Goal: Information Seeking & Learning: Learn about a topic

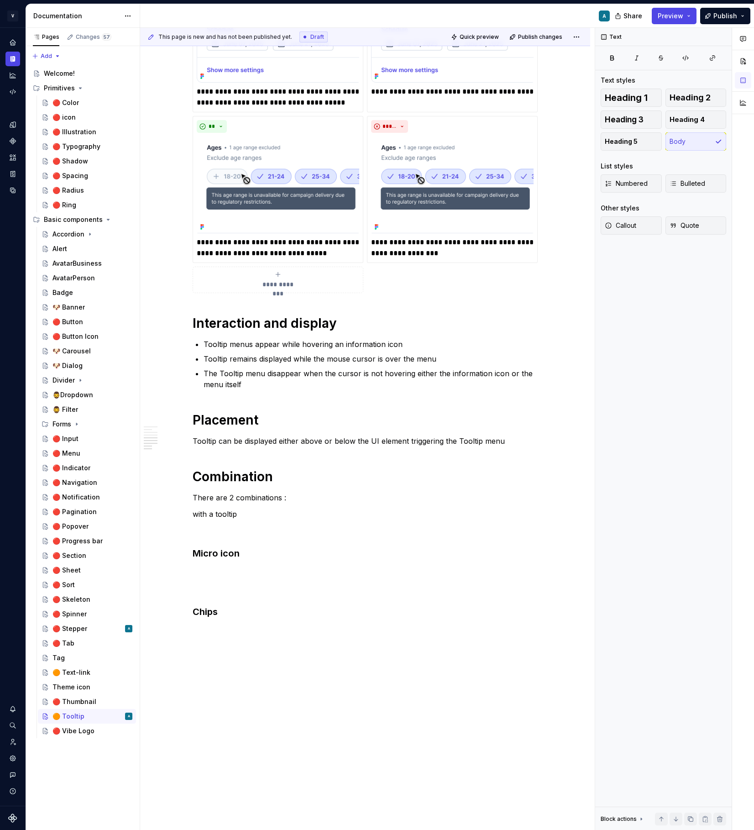
scroll to position [137, 0]
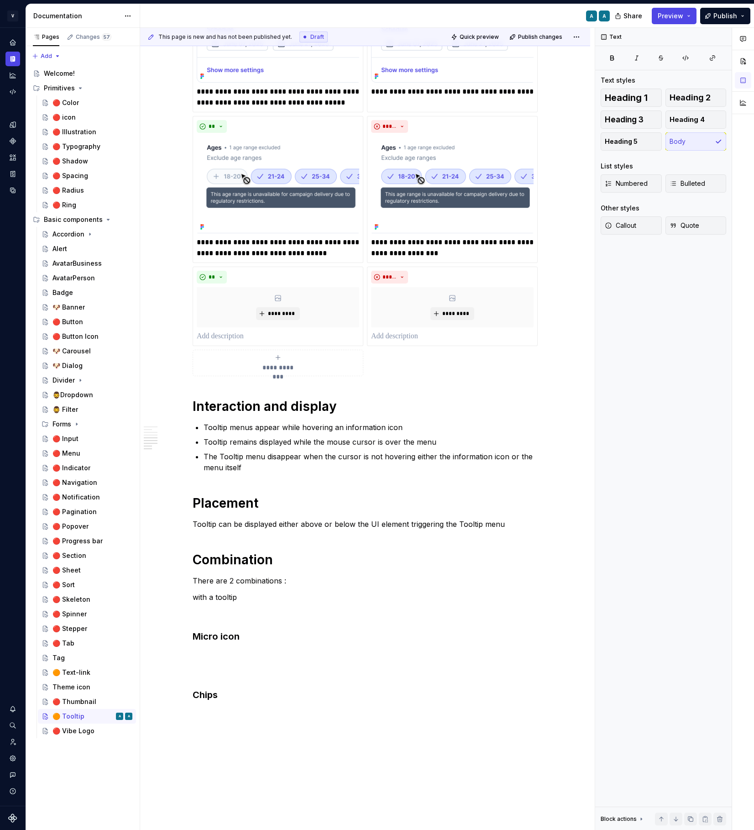
click at [393, 372] on div "**********" at bounding box center [365, 121] width 345 height 511
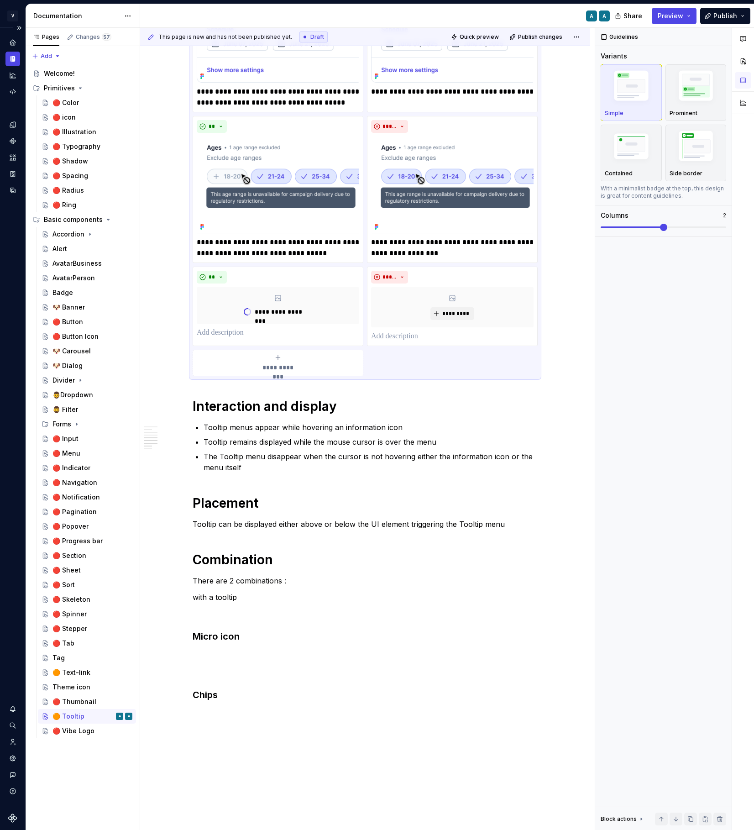
scroll to position [585, 0]
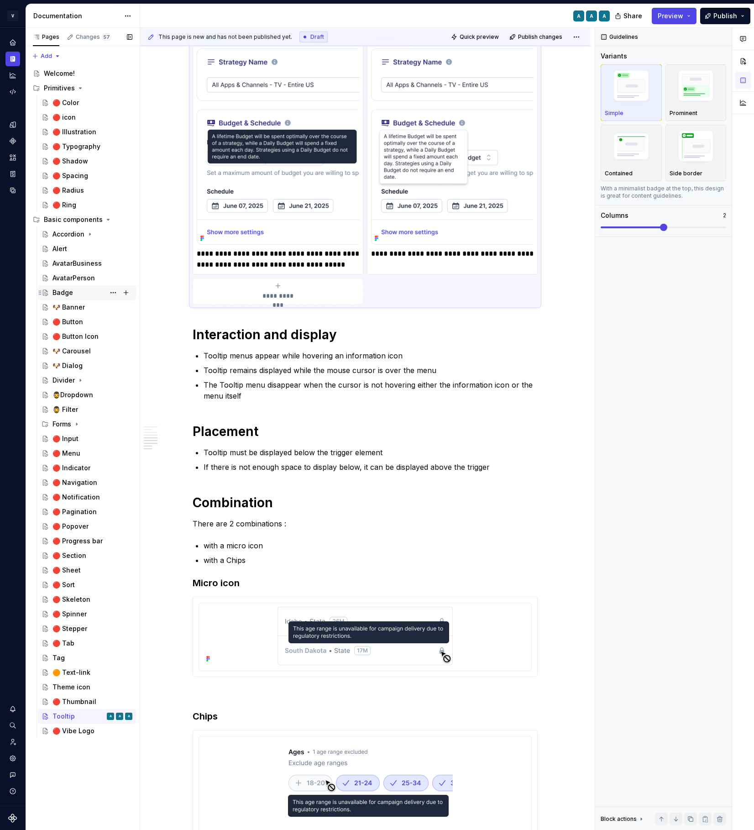
click at [66, 292] on div "Badge" at bounding box center [63, 292] width 21 height 9
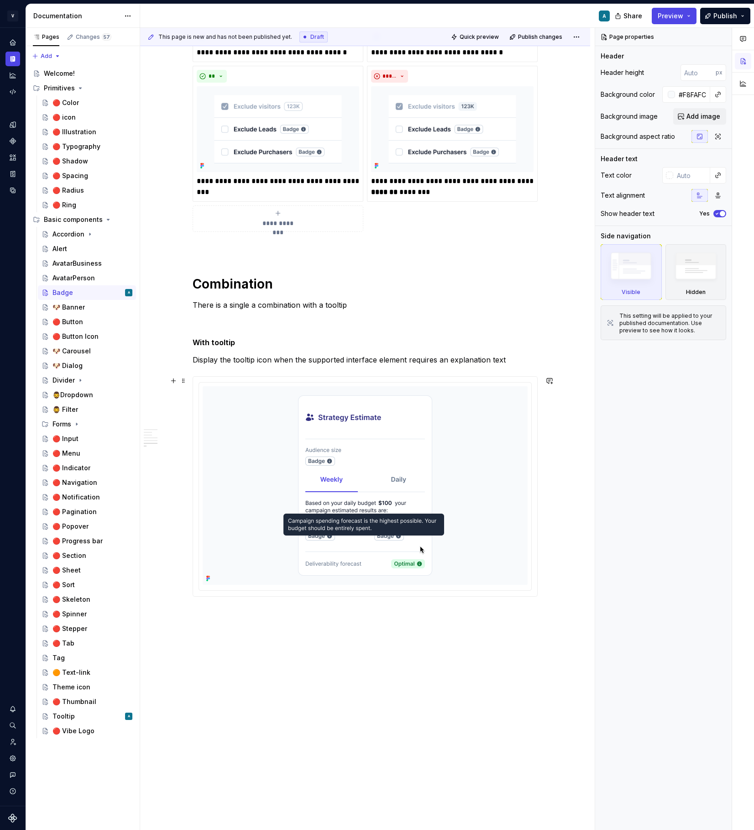
scroll to position [1445, 0]
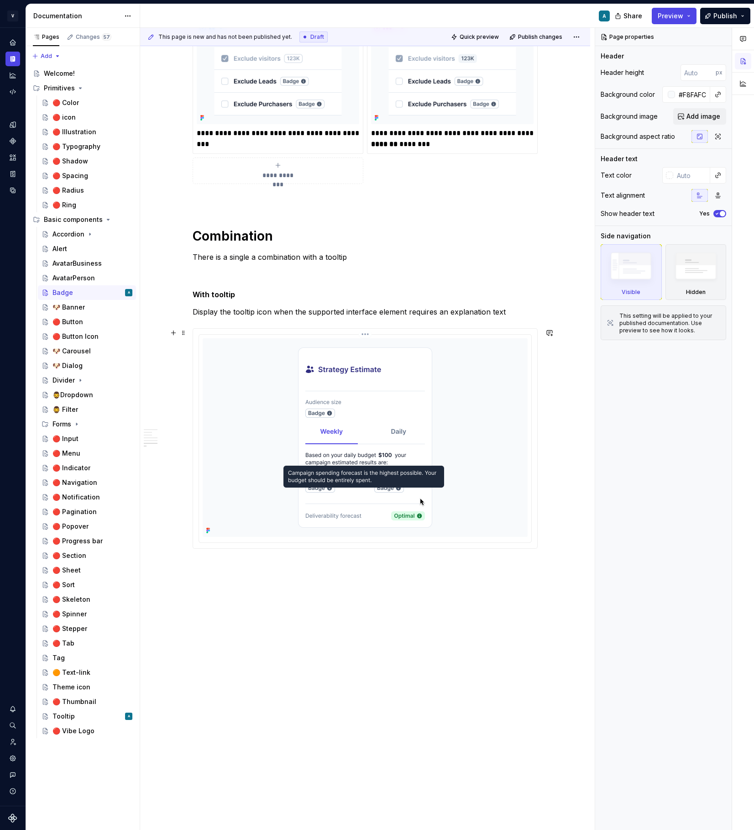
click at [202, 444] on div at bounding box center [365, 439] width 332 height 208
type textarea "*"
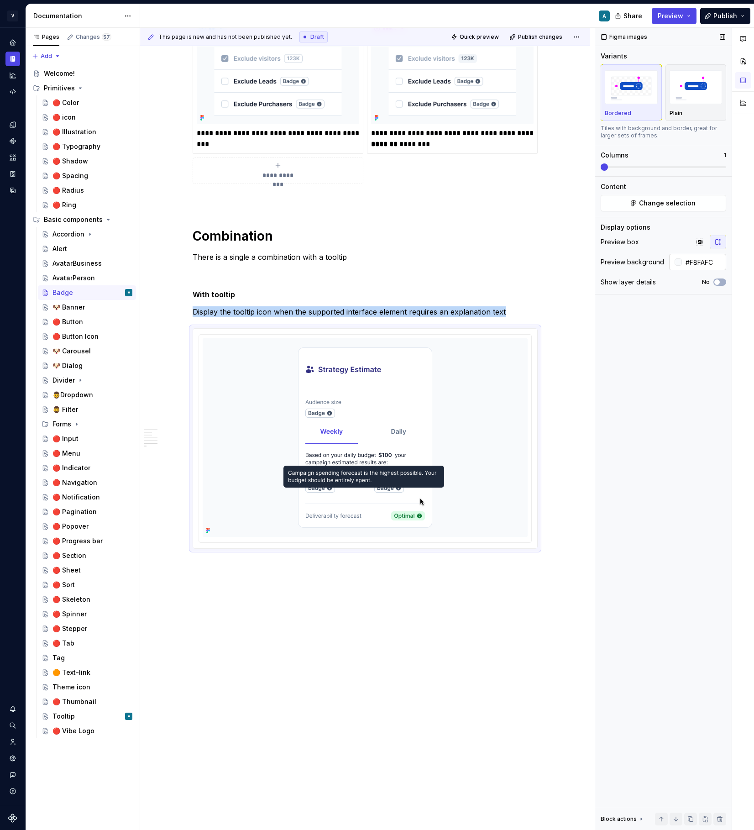
click at [703, 265] on input "#F8FAFC" at bounding box center [704, 262] width 44 height 16
type input "#FFFFFF"
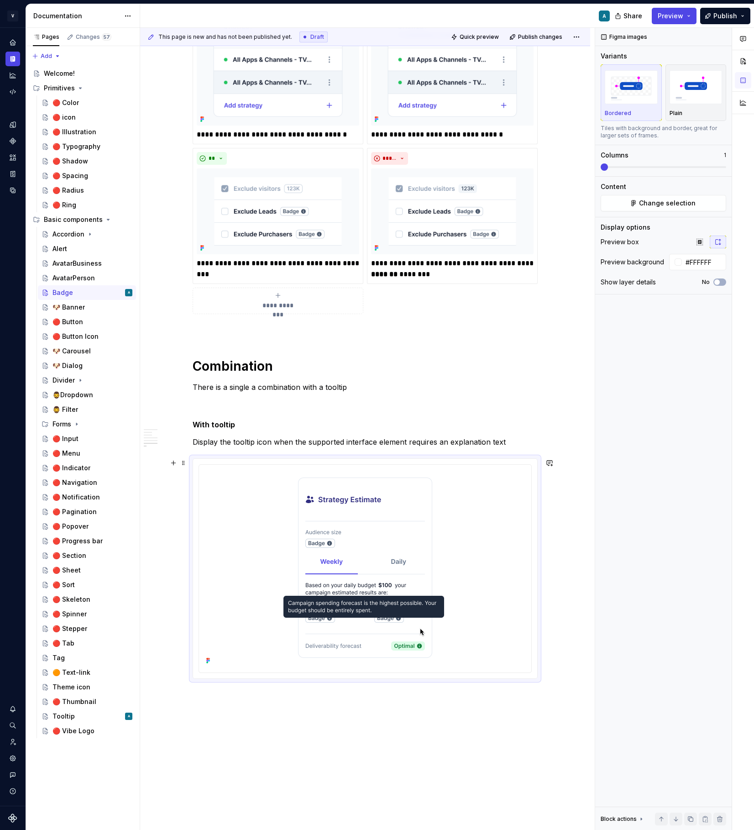
scroll to position [1312, 0]
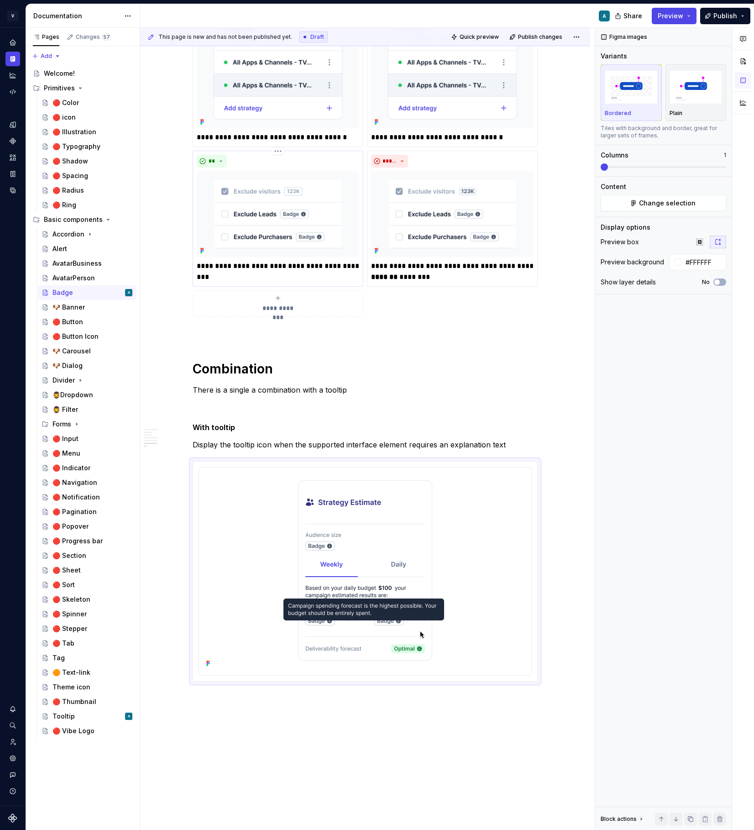
click at [333, 235] on img at bounding box center [278, 214] width 163 height 86
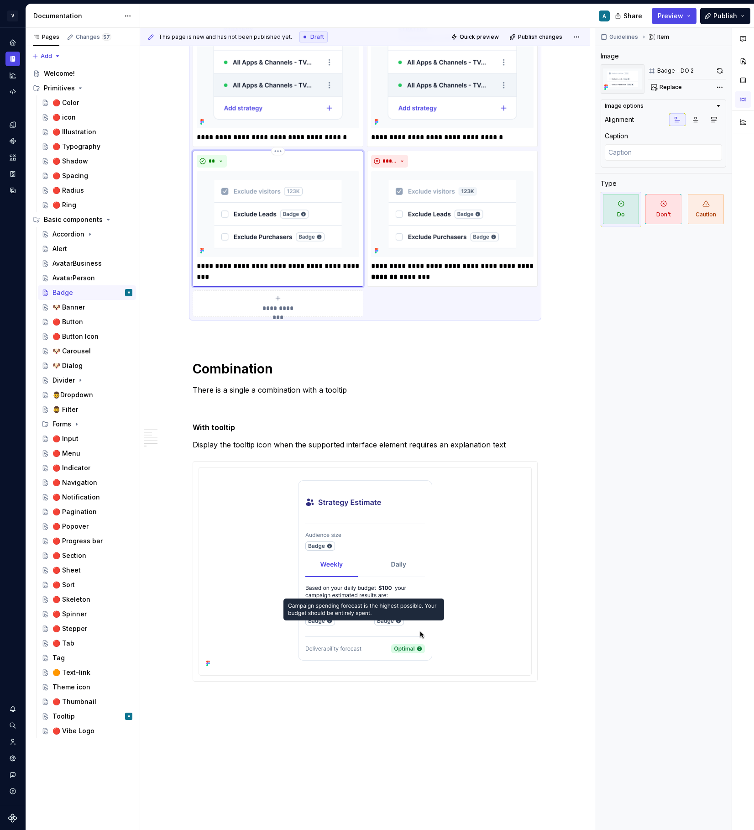
click at [354, 240] on img at bounding box center [278, 214] width 163 height 86
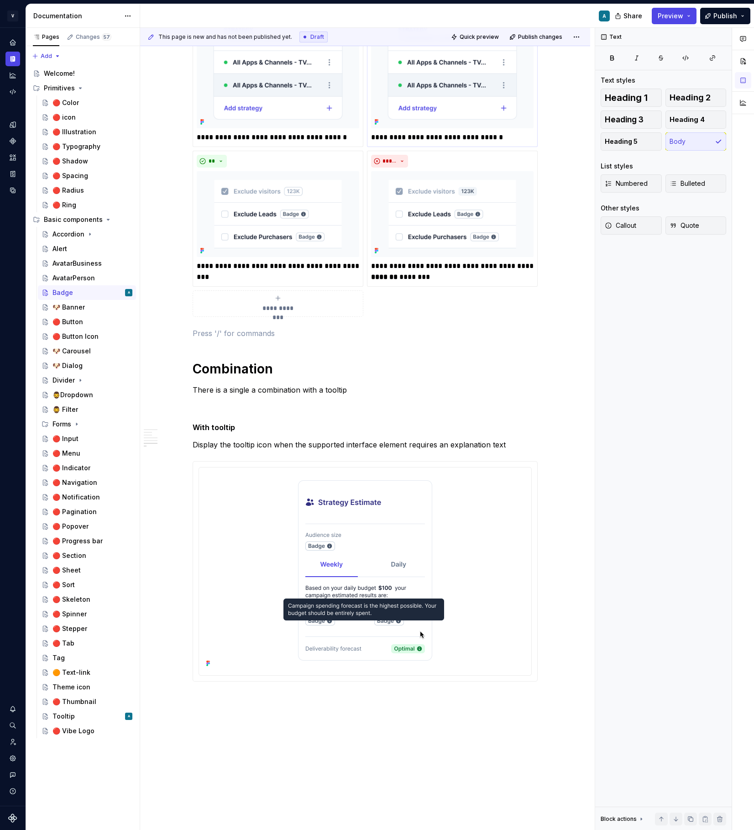
click at [526, 116] on img at bounding box center [452, 51] width 163 height 155
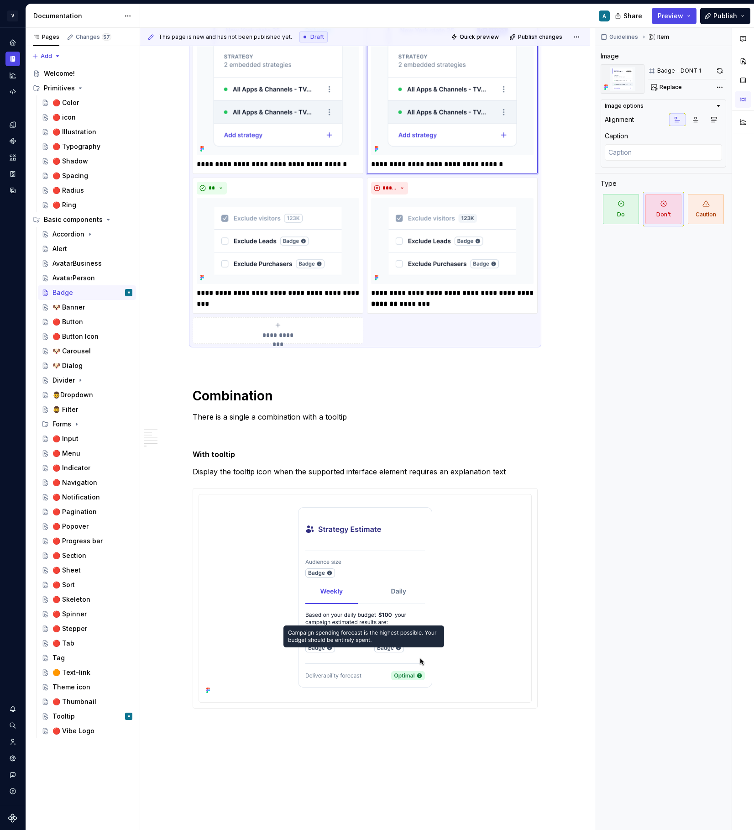
scroll to position [1281, 0]
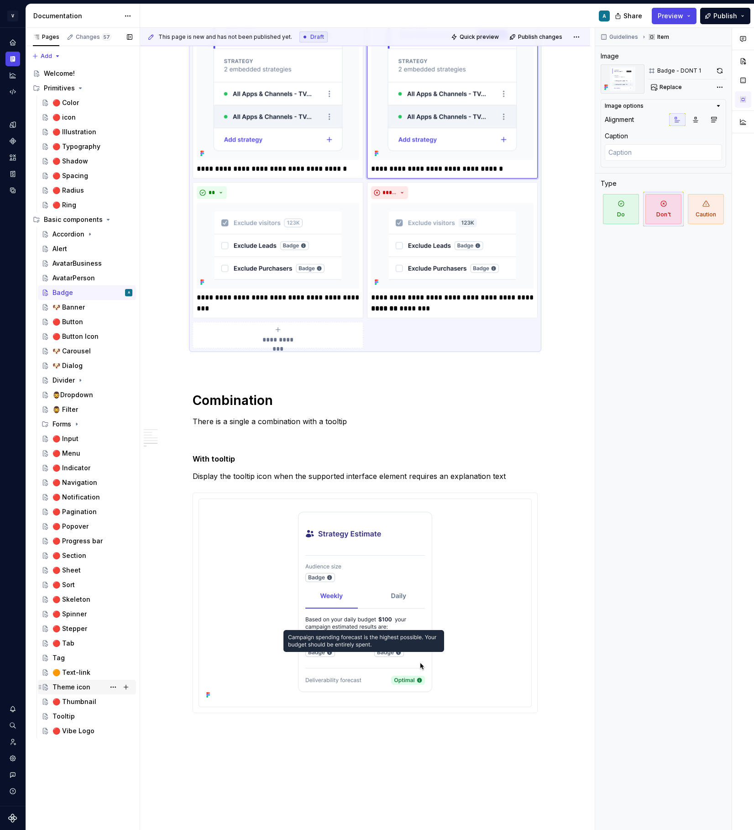
click at [80, 687] on div "Theme icon" at bounding box center [72, 687] width 38 height 9
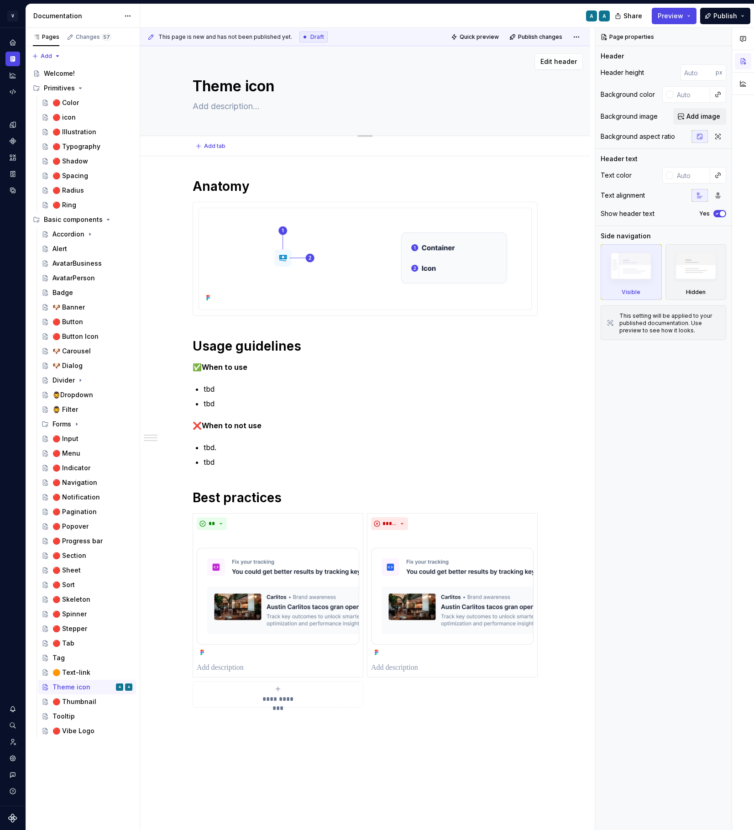
click at [233, 109] on textarea at bounding box center [363, 106] width 345 height 15
paste textarea "Icons are the symbolic representation of an action or information, providing vi…"
type textarea "*"
type textarea "Icons are the symbolic representation of an action or information, providing vi…"
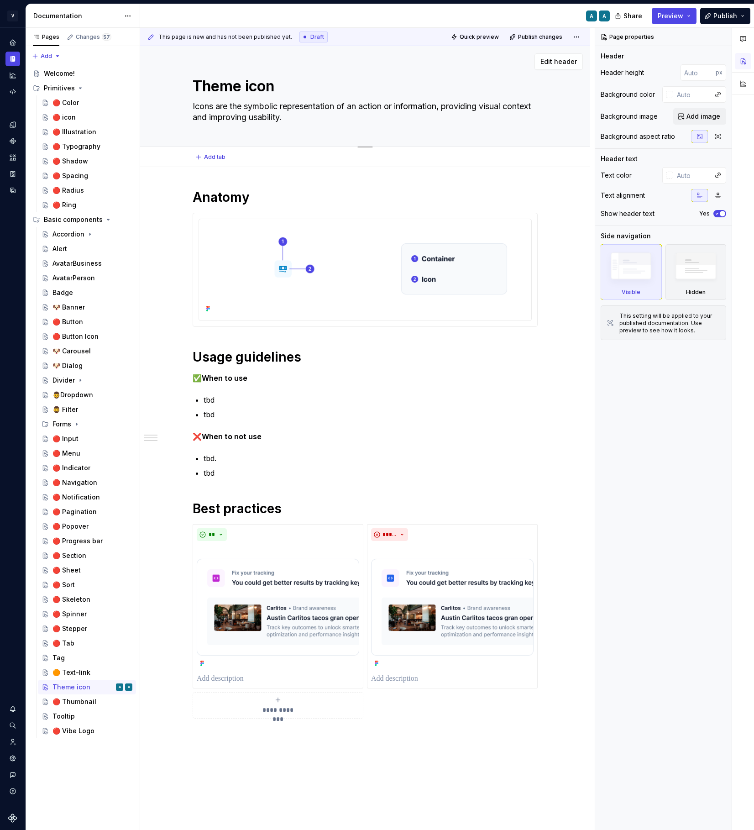
click at [195, 105] on textarea "Icons are the symbolic representation of an action or information, providing vi…" at bounding box center [363, 112] width 345 height 26
type textarea "*"
type textarea "TIcons are the symbolic representation of an action or information, providing v…"
type textarea "*"
type textarea "ThIcons are the symbolic representation of an action or information, providing …"
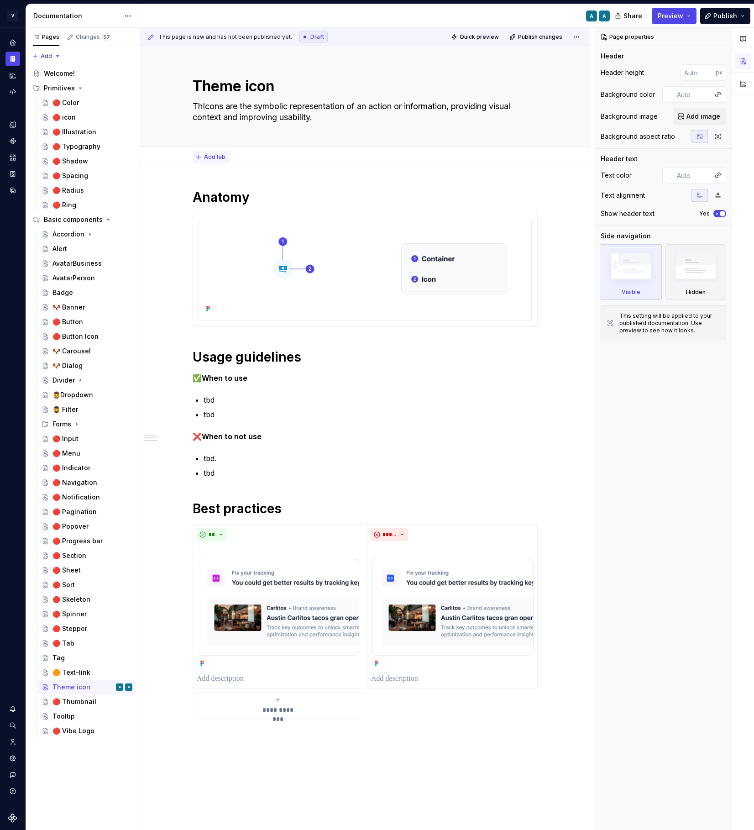
type textarea "*"
type textarea "TheIcons are the symbolic representation of an action or information, providing…"
type textarea "*"
type textarea "ThemIcons are the symbolic representation of an action or information, providin…"
type textarea "*"
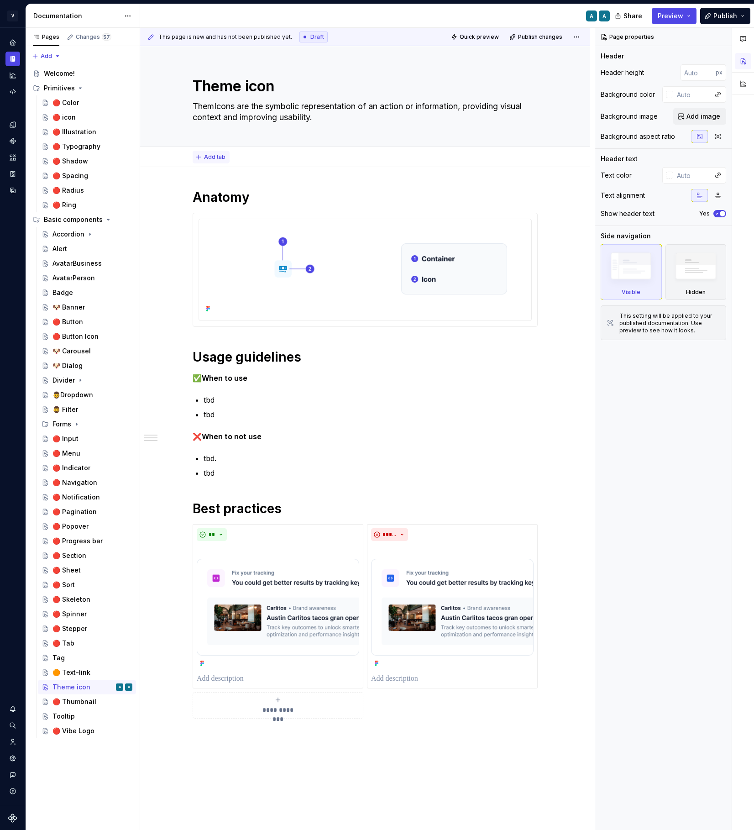
type textarea "ThemeIcons are the symbolic representation of an action or information, providi…"
type textarea "*"
type textarea "Theme Icons are the symbolic representation of an action or information, provid…"
type textarea "*"
type textarea "Theme cons are the symbolic representation of an action or information, providi…"
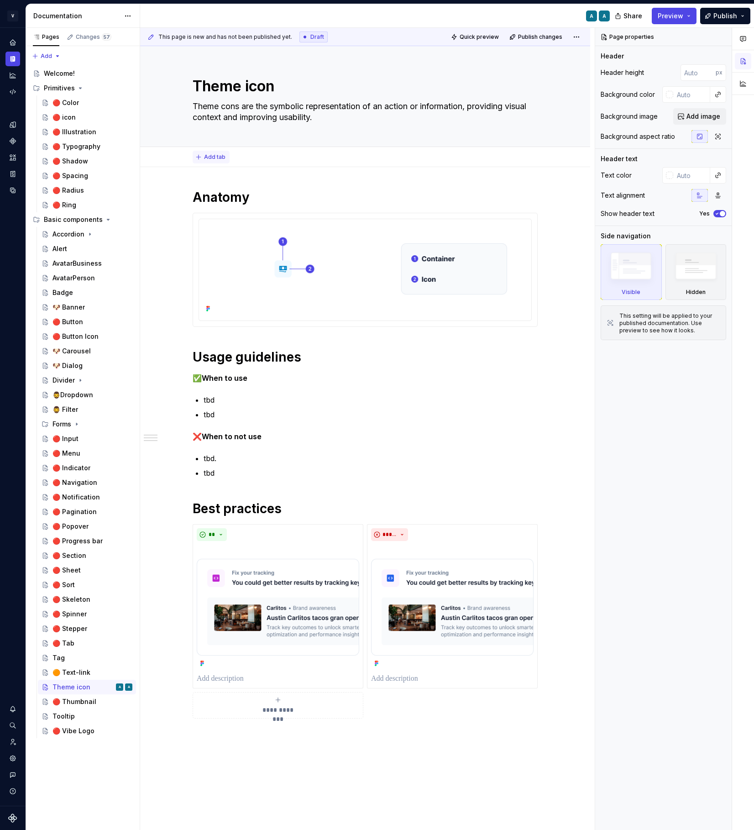
type textarea "*"
type textarea "Theme ccons are the symbolic representation of an action or information, provid…"
type textarea "*"
type textarea "Theme cons are the symbolic representation of an action or information, providi…"
type textarea "*"
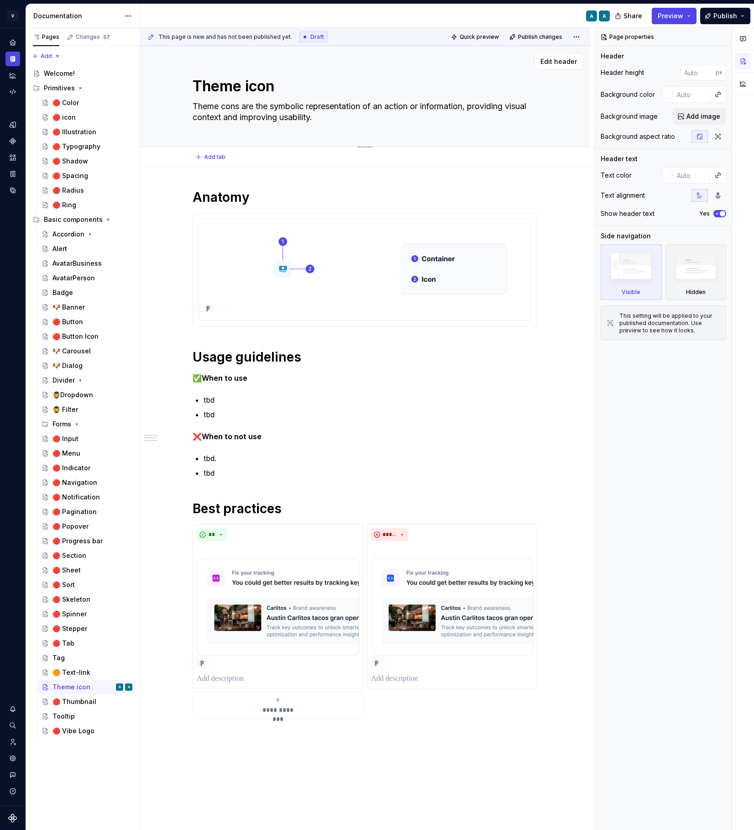
type textarea "Theme icons are the symbolic representation of an action or information, provid…"
click at [346, 107] on textarea "Theme icons are the symbolic representation of an action or information, provid…" at bounding box center [363, 112] width 345 height 26
click at [362, 115] on textarea "Theme icons are the symbolic representation of an action or information, provid…" at bounding box center [363, 112] width 345 height 26
type textarea "*"
type textarea "Theme icons are the symbolic representation of an action or information, provid…"
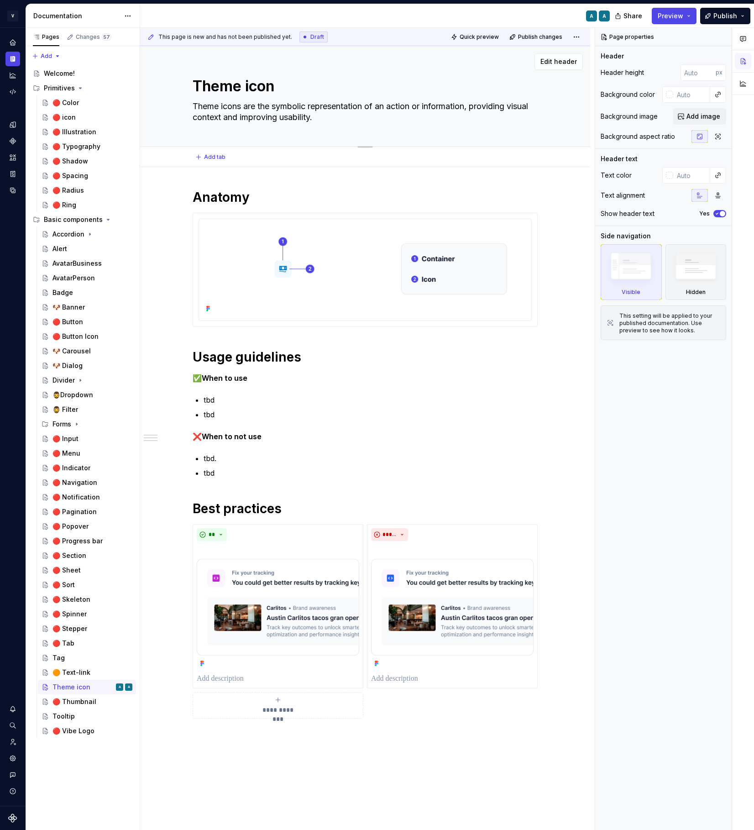
click at [394, 99] on textarea "Theme icons are the symbolic representation of an action or information, provid…" at bounding box center [363, 112] width 345 height 26
click at [342, 105] on textarea "Theme icons are the symbolic representation of an action or information, provid…" at bounding box center [363, 112] width 345 height 26
click at [343, 111] on textarea "Theme icons are the symbolic representation of an action or information, provid…" at bounding box center [363, 112] width 345 height 26
click at [374, 121] on textarea "Theme icons are the symbolic representation of an action or information, provid…" at bounding box center [363, 112] width 345 height 26
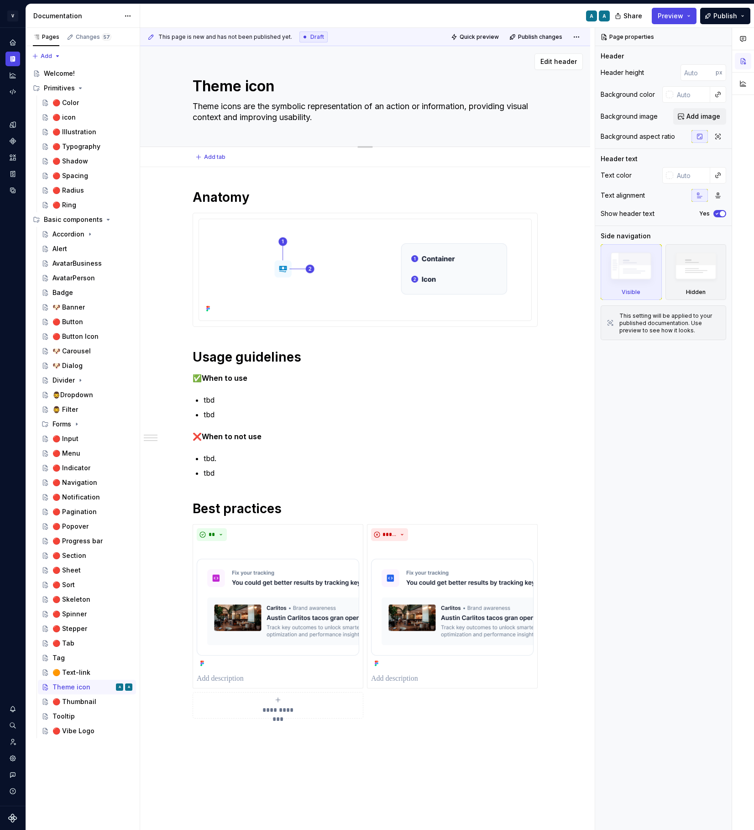
type textarea "*"
type textarea "Theme icons are the symbolic representation of an action or information, provid…"
type textarea "*"
type textarea "Theme icons are the symbolic representation of an action or information, provid…"
type textarea "*"
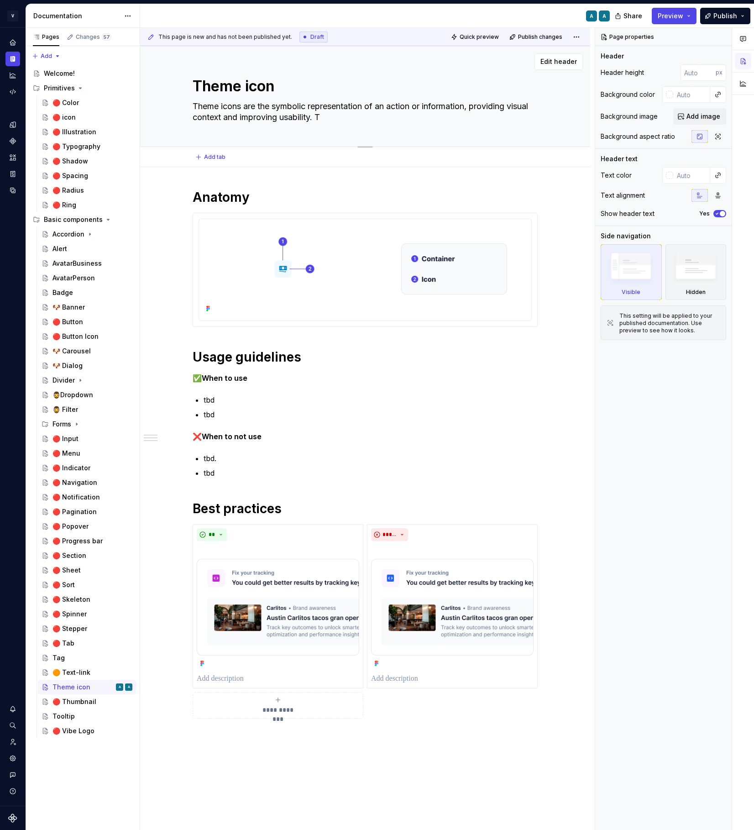
type textarea "Theme icons are the symbolic representation of an action or information, provid…"
type textarea "*"
type textarea "Theme icons are the symbolic representation of an action or information, provid…"
type textarea "*"
type textarea "Theme icons are the symbolic representation of an action or information, provid…"
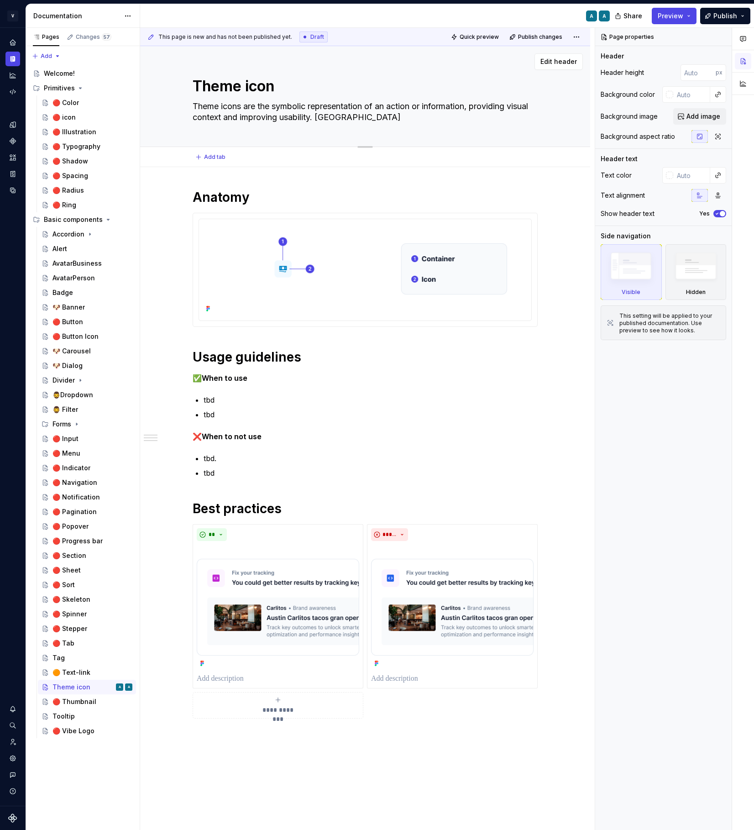
type textarea "*"
type textarea "Theme icons are the symbolic representation of an action or information, provid…"
type textarea "*"
type textarea "Theme icons are the symbolic representation of an action or information, provid…"
type textarea "*"
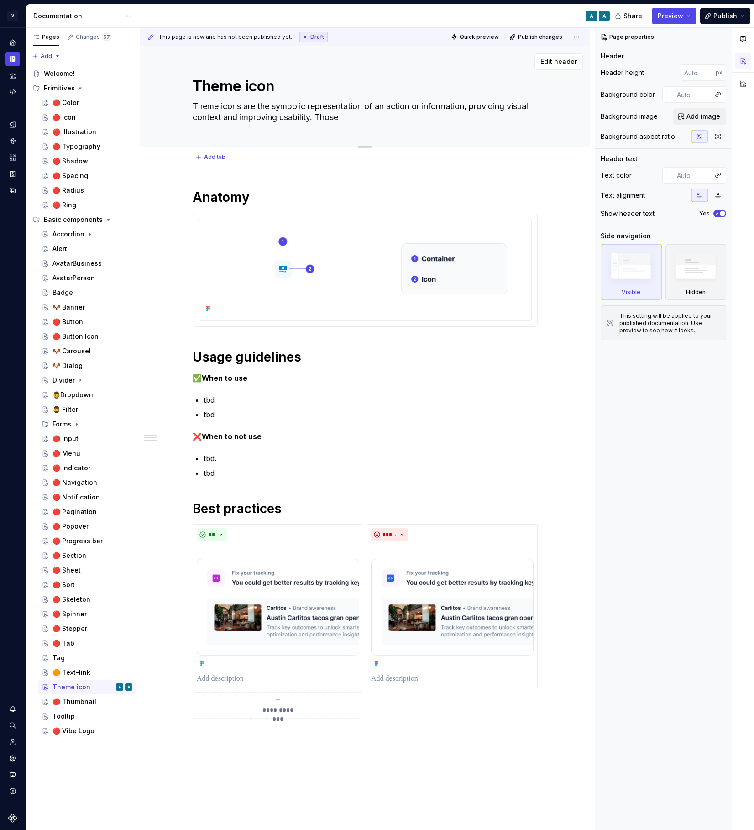
type textarea "Theme icons are the symbolic representation of an action or information, provid…"
type textarea "*"
type textarea "Theme icons are the symbolic representation of an action or information, provid…"
type textarea "*"
type textarea "Theme icons are the symbolic representation of an action or information, provid…"
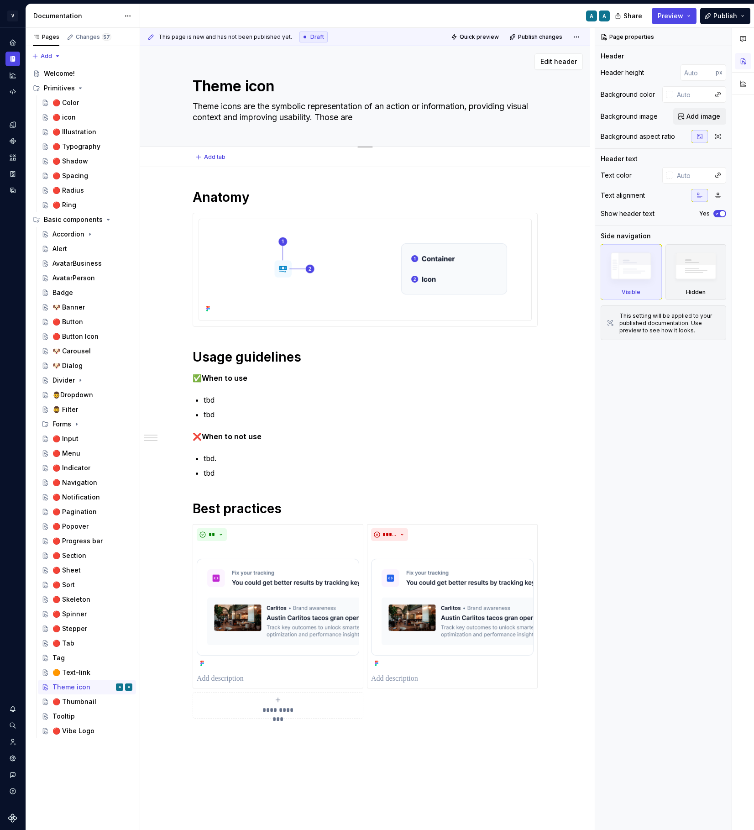
type textarea "*"
type textarea "Theme icons are the symbolic representation of an action or information, provid…"
click at [475, 109] on textarea "Theme icons are the symbolic representation of an action or information, provid…" at bounding box center [363, 112] width 345 height 26
drag, startPoint x: 435, startPoint y: 101, endPoint x: 371, endPoint y: 108, distance: 63.9
click at [371, 108] on textarea "Theme icons are the symbolic representation of an action or information, provid…" at bounding box center [363, 112] width 345 height 26
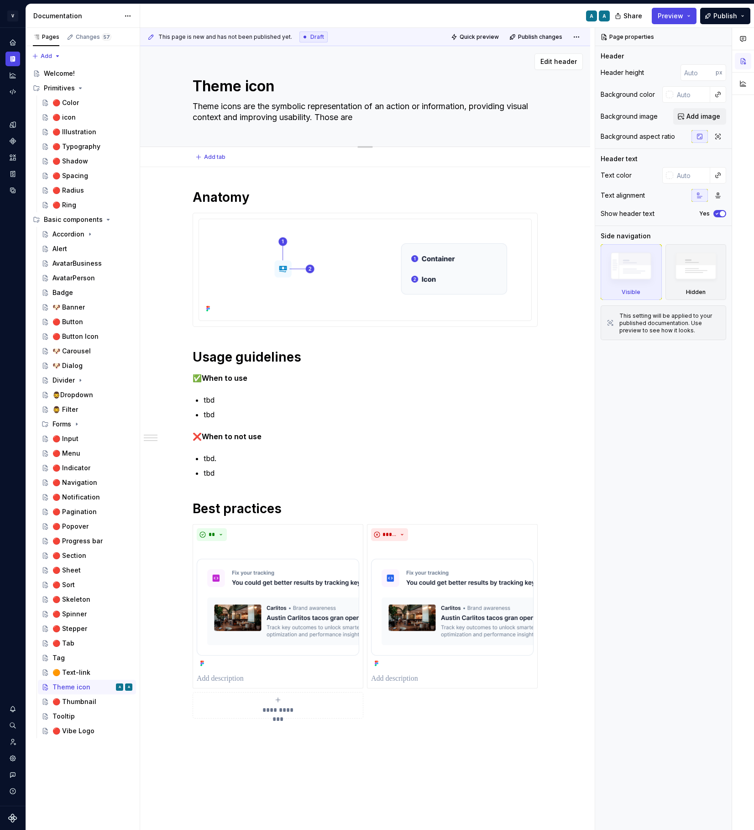
type textarea "*"
type textarea "Theme icons are the symbolic representationnformation, providing visual context…"
type textarea "*"
type textarea "Theme icons are the symbolic representation nformation, providing visual contex…"
type textarea "*"
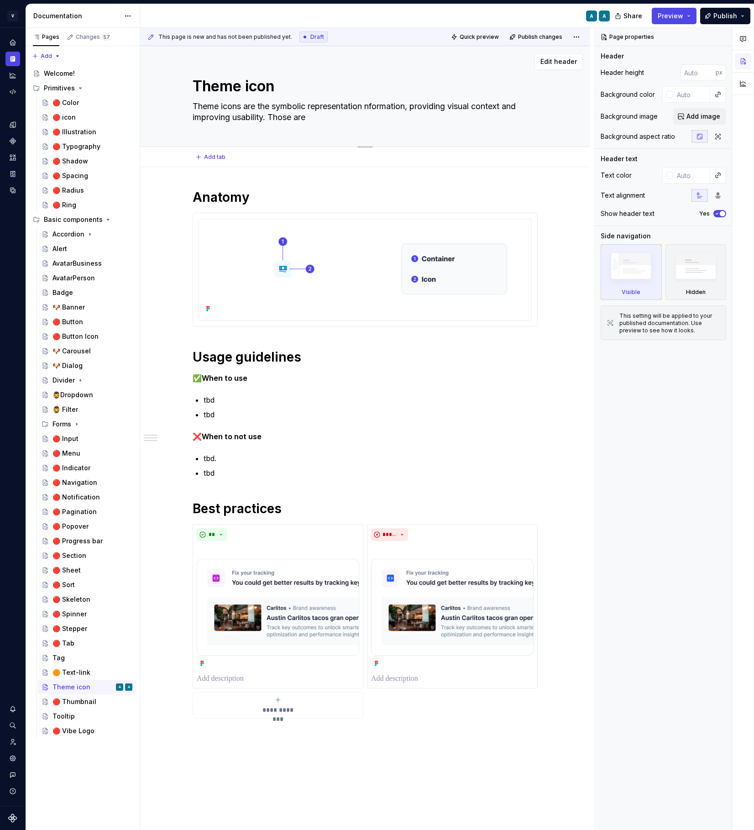
type textarea "Theme icons are the symbolic representation anformation, providing visual conte…"
type textarea "*"
type textarea "Theme icons are the symbolic representation annformation, providing visual cont…"
type textarea "*"
type textarea "Theme icons are the symbolic representation an nformation, providing visual con…"
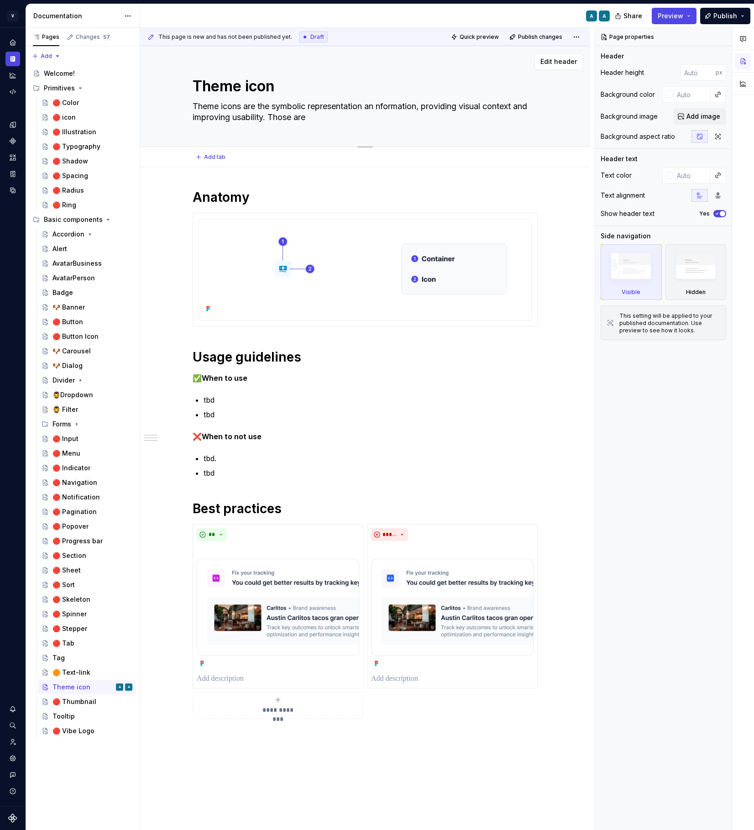
type textarea "*"
type textarea "Theme icons are the symbolic representation an information, providing visual co…"
click at [342, 119] on textarea "Theme icons are the symbolic representation an information, providing visual co…" at bounding box center [363, 112] width 345 height 26
drag, startPoint x: 336, startPoint y: 116, endPoint x: 328, endPoint y: 118, distance: 8.7
click at [328, 118] on textarea "Theme icons are the symbolic representation an information, providing visual co…" at bounding box center [363, 112] width 345 height 26
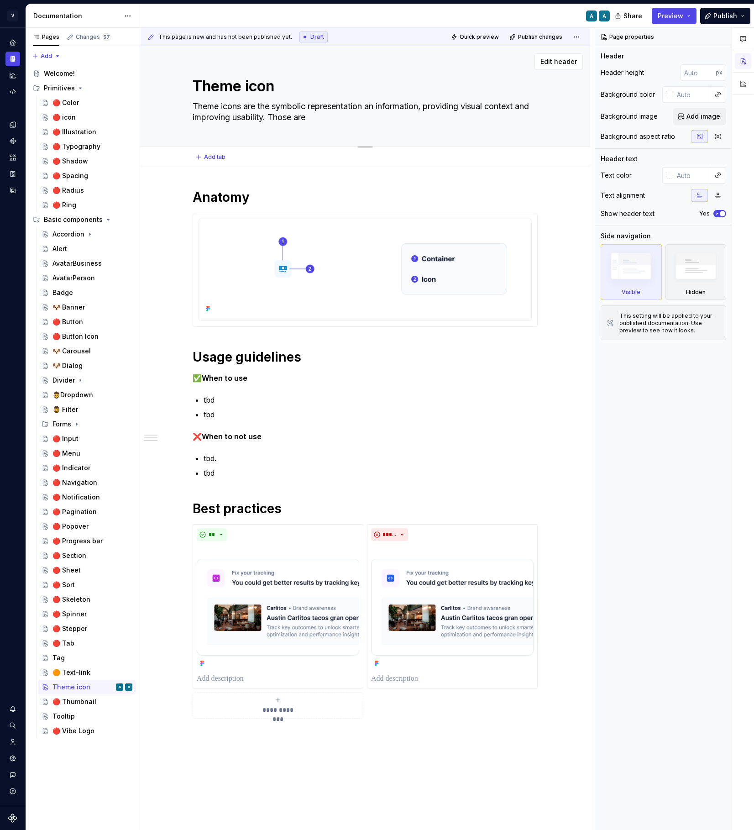
drag, startPoint x: 332, startPoint y: 115, endPoint x: 294, endPoint y: 113, distance: 37.9
click at [294, 113] on textarea "Theme icons are the symbolic representation an information, providing visual co…" at bounding box center [363, 112] width 345 height 26
drag, startPoint x: 332, startPoint y: 116, endPoint x: 290, endPoint y: 119, distance: 41.2
click at [290, 119] on textarea "Theme icons are the symbolic representation an information, providing visual co…" at bounding box center [363, 112] width 345 height 26
type textarea "*"
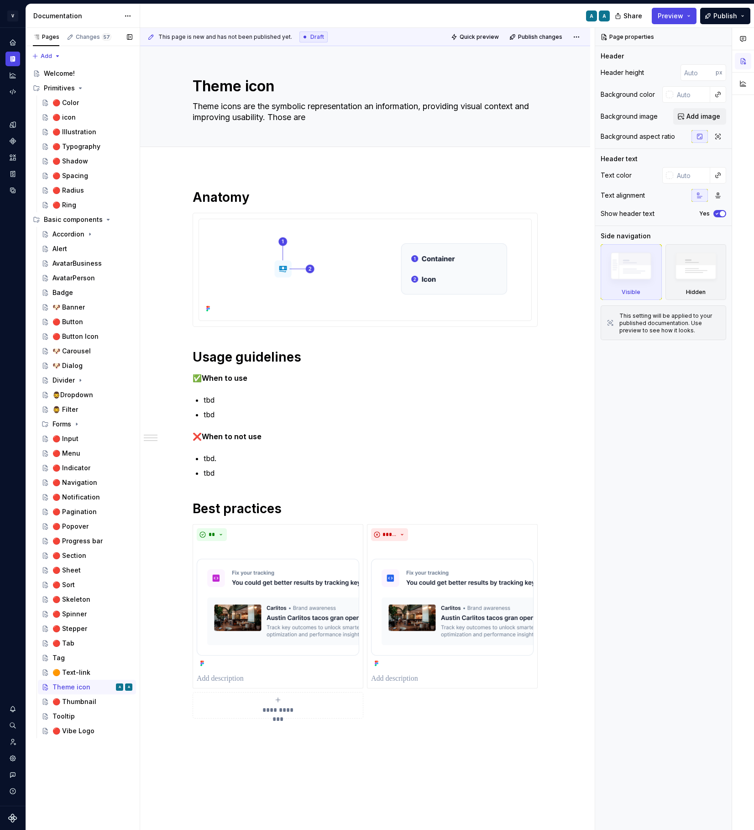
type textarea "Theme icons are the symbolic representation an information, providing visual co…"
click at [325, 115] on textarea "Theme icons are the symbolic representation an information, providing visual co…" at bounding box center [363, 112] width 345 height 26
drag, startPoint x: 332, startPoint y: 115, endPoint x: 290, endPoint y: 115, distance: 42.5
click at [290, 115] on textarea "Theme icons are the symbolic representation an information, providing visual co…" at bounding box center [363, 112] width 345 height 26
type textarea "*"
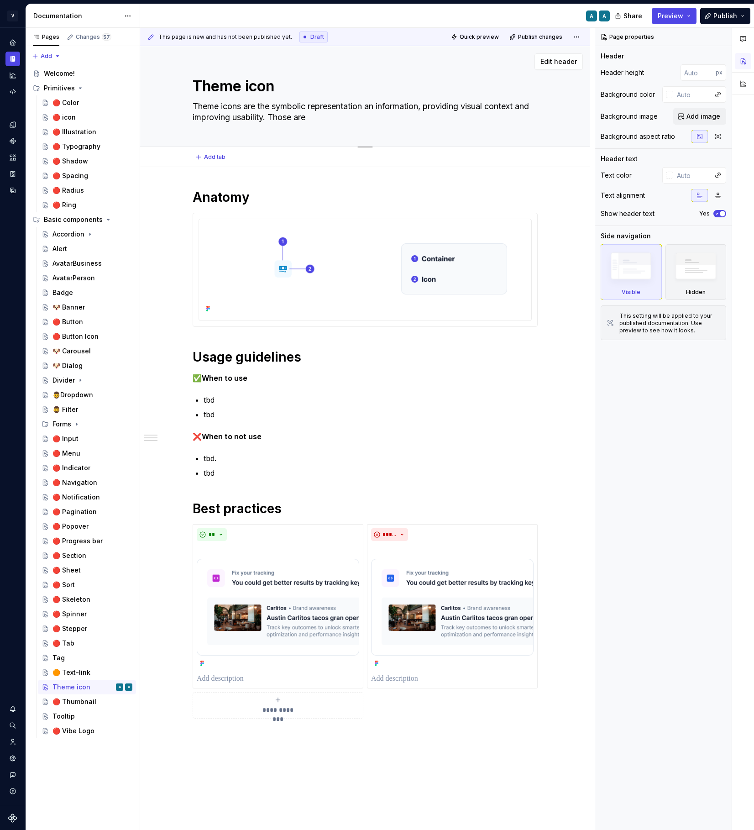
type textarea "Theme icons are the symbolic representation an information, providing visual co…"
type textarea "*"
type textarea "Theme icons are the symbolic representation an information, providing visual co…"
click at [264, 396] on p "tbd" at bounding box center [371, 400] width 334 height 11
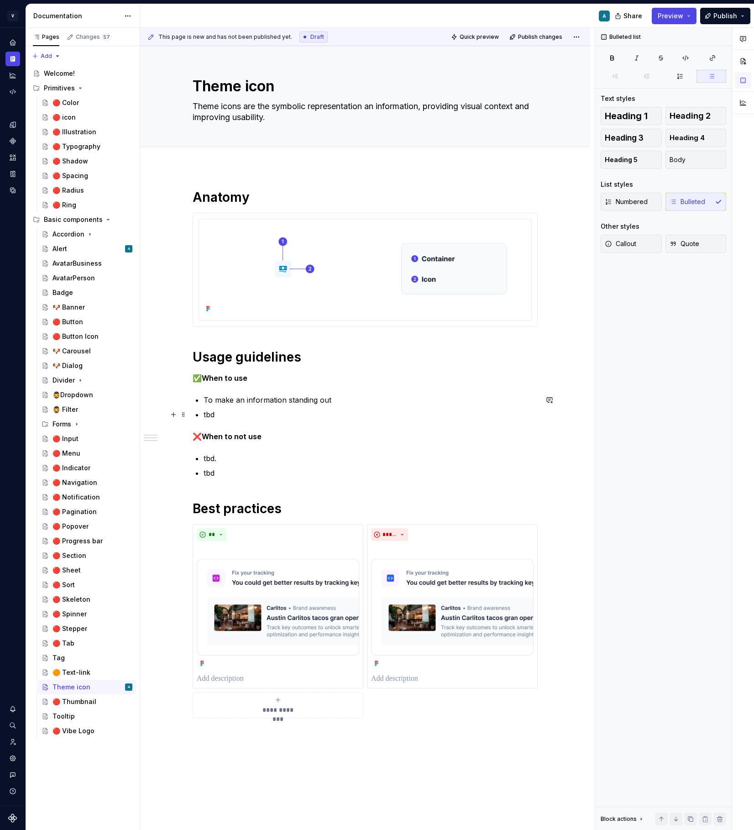
click at [215, 415] on p "tbd" at bounding box center [371, 414] width 334 height 11
click at [334, 398] on p "To make an information standing out" at bounding box center [371, 400] width 334 height 11
click at [221, 418] on p "tbd" at bounding box center [371, 414] width 334 height 11
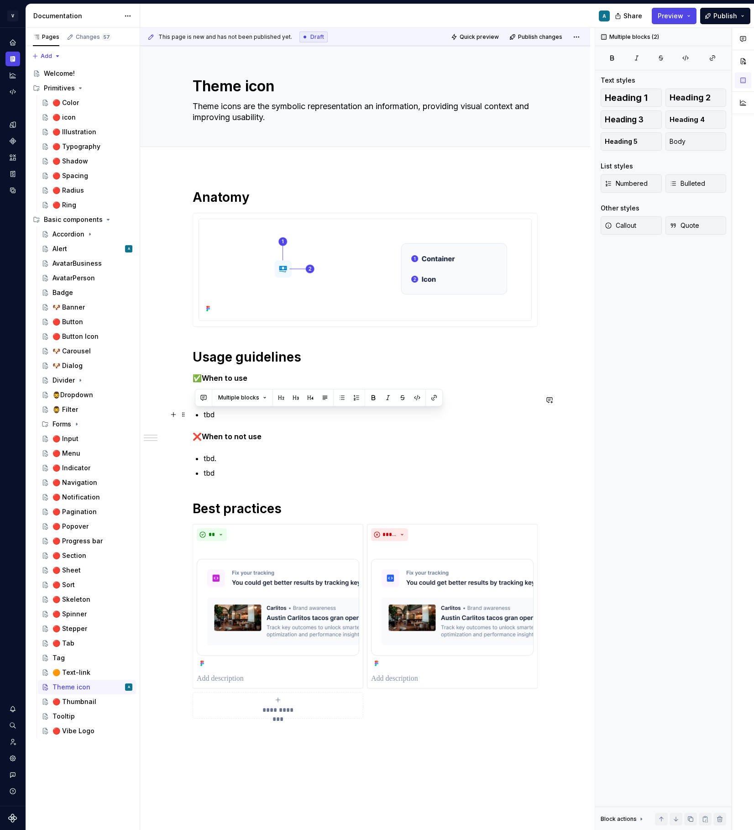
click at [221, 418] on p "tbd" at bounding box center [371, 414] width 334 height 11
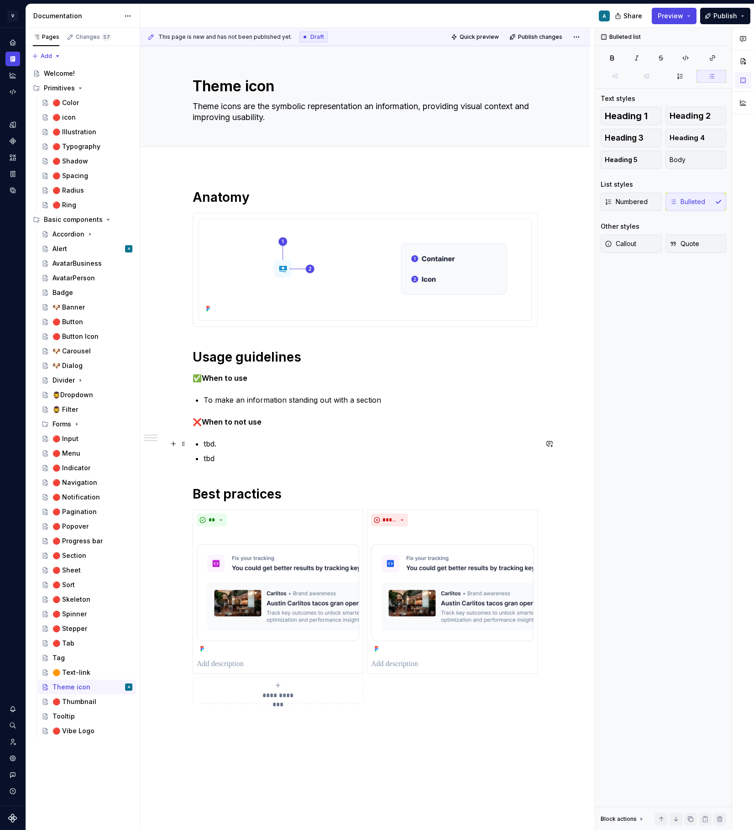
click at [227, 448] on p "tbd." at bounding box center [371, 443] width 334 height 11
click at [396, 397] on p "To make an information standing out with a section" at bounding box center [371, 400] width 334 height 11
click at [216, 447] on p "tbd." at bounding box center [371, 443] width 334 height 11
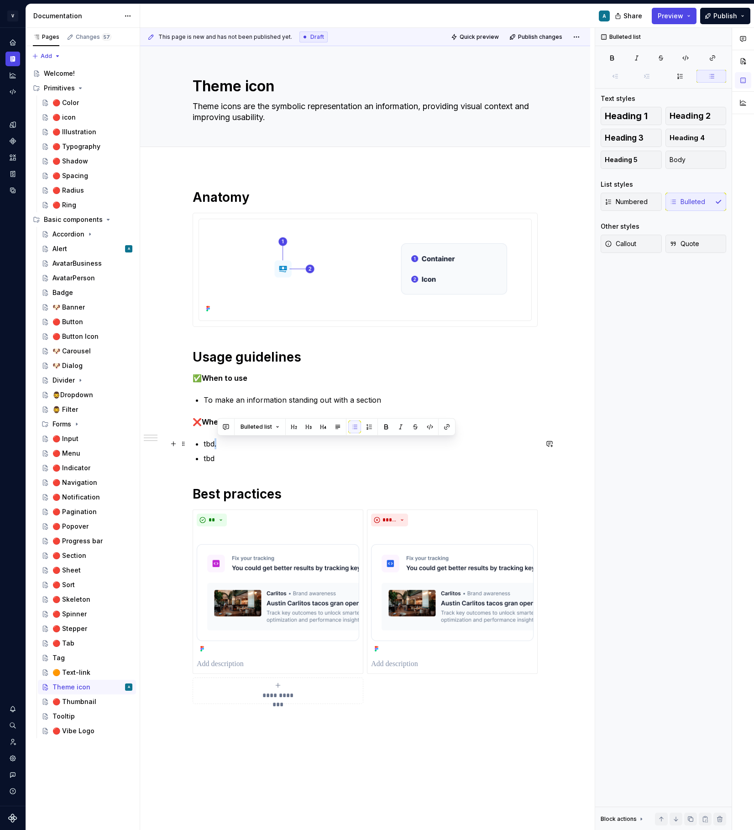
click at [229, 440] on p "tbd." at bounding box center [371, 443] width 334 height 11
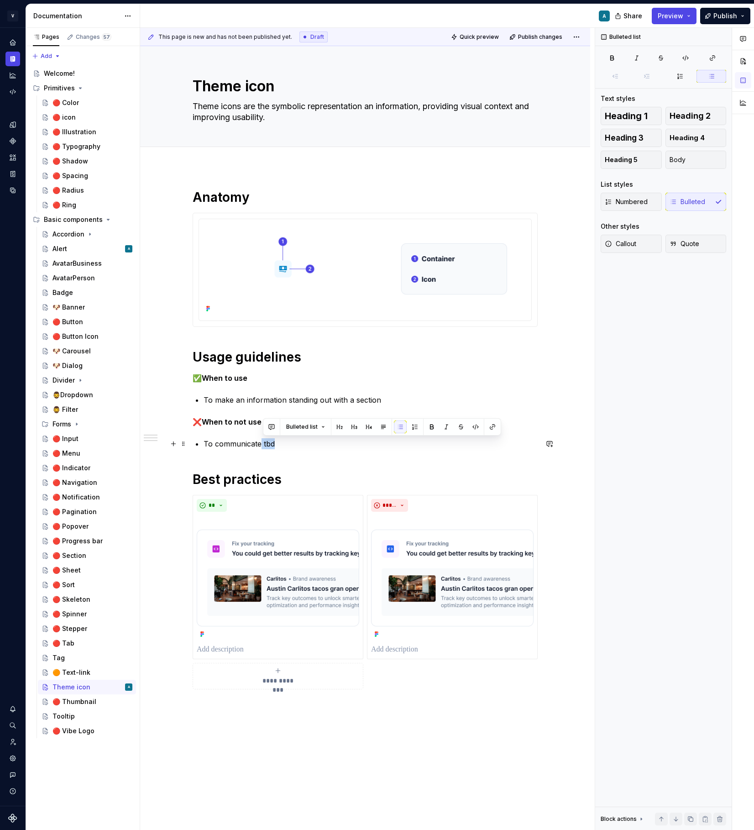
drag, startPoint x: 282, startPoint y: 444, endPoint x: 264, endPoint y: 443, distance: 18.3
click at [264, 443] on p "To communicate tbd" at bounding box center [371, 443] width 334 height 11
click at [410, 443] on p "To communicate a system information, warning or error." at bounding box center [371, 443] width 334 height 11
click at [407, 443] on p "To communicate a system information, warning or error." at bounding box center [371, 443] width 334 height 11
drag, startPoint x: 433, startPoint y: 443, endPoint x: 416, endPoint y: 443, distance: 17.4
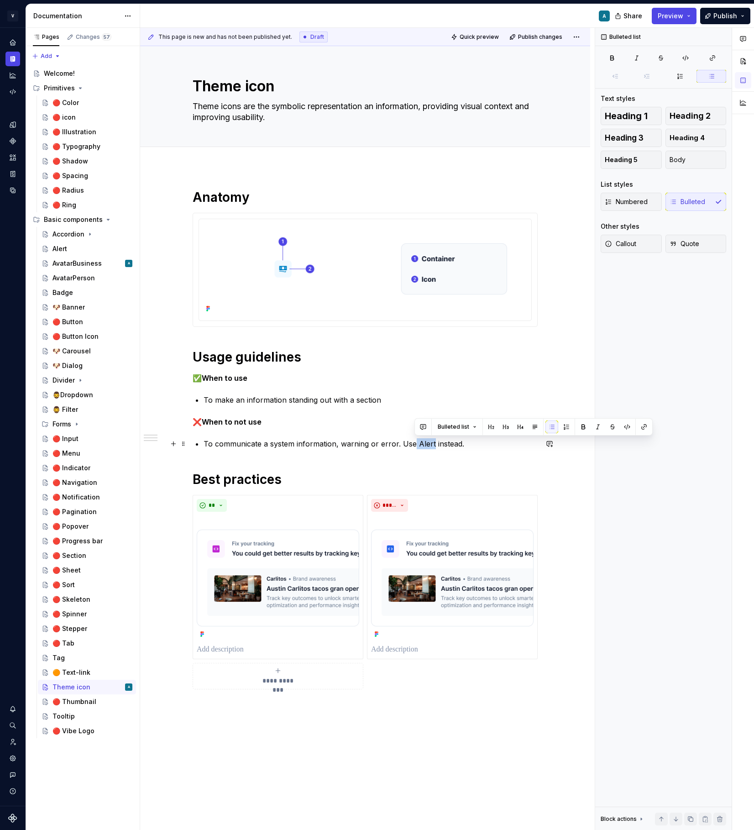
click at [416, 443] on p "To communicate a system information, warning or error. Use Alert instead." at bounding box center [371, 443] width 334 height 11
click at [431, 461] on div "**********" at bounding box center [365, 439] width 345 height 501
click at [418, 442] on p "To communicate a system information, warning or error. Use Alert instead." at bounding box center [371, 443] width 334 height 11
click at [643, 427] on button "button" at bounding box center [646, 427] width 13 height 13
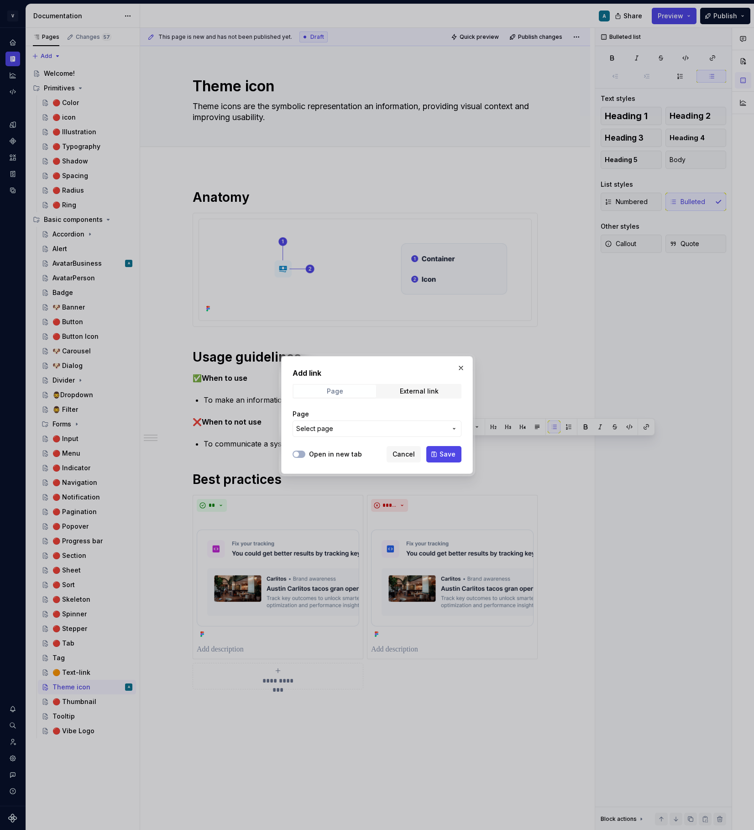
click at [357, 390] on span "Page" at bounding box center [335, 391] width 83 height 13
click at [347, 425] on span "Select page" at bounding box center [371, 428] width 151 height 9
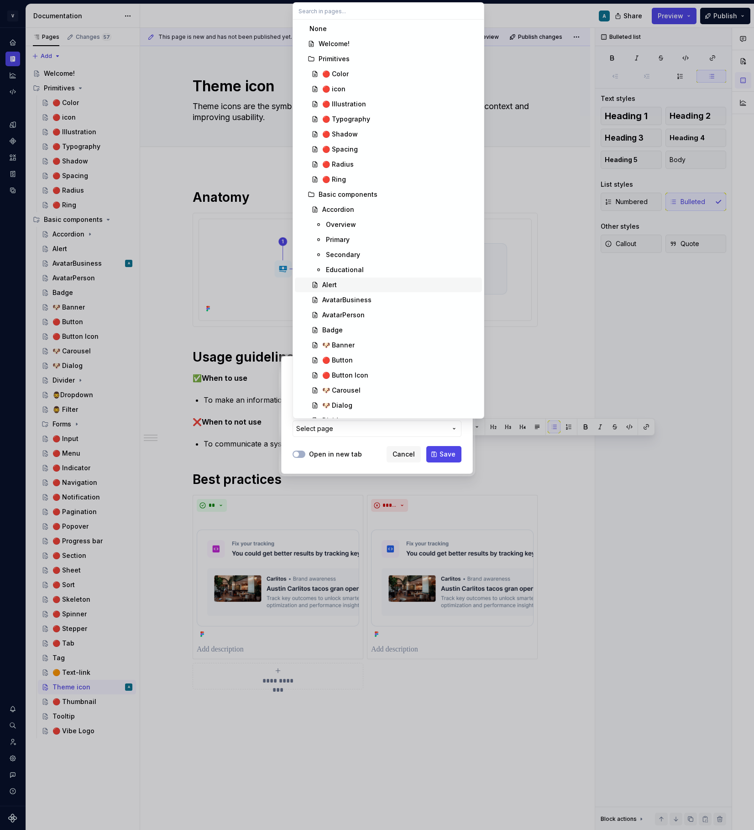
click at [343, 284] on div "Alert" at bounding box center [400, 284] width 156 height 9
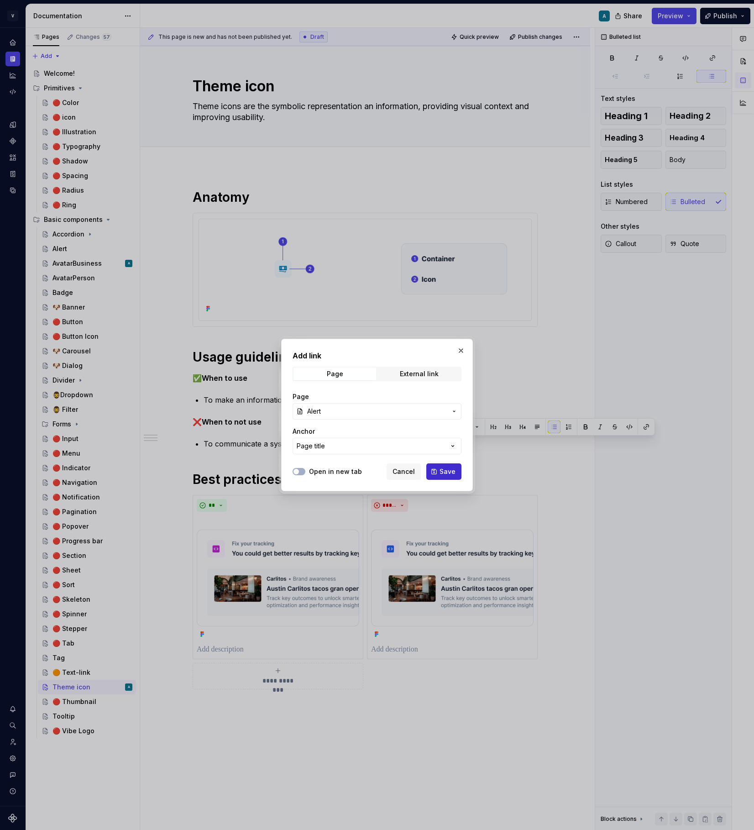
click at [448, 478] on button "Save" at bounding box center [444, 472] width 35 height 16
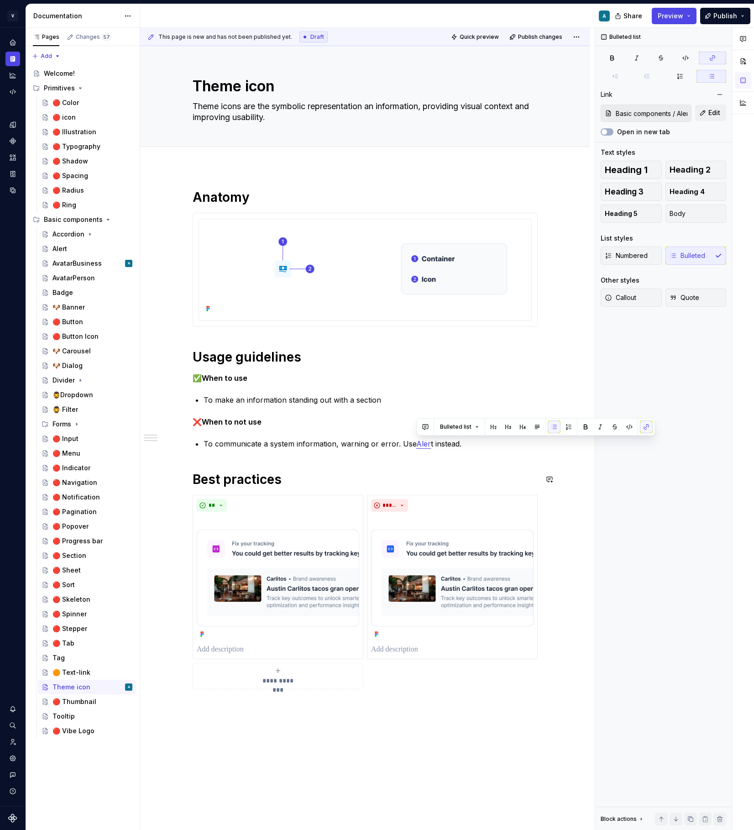
click at [481, 458] on div "**********" at bounding box center [365, 439] width 345 height 501
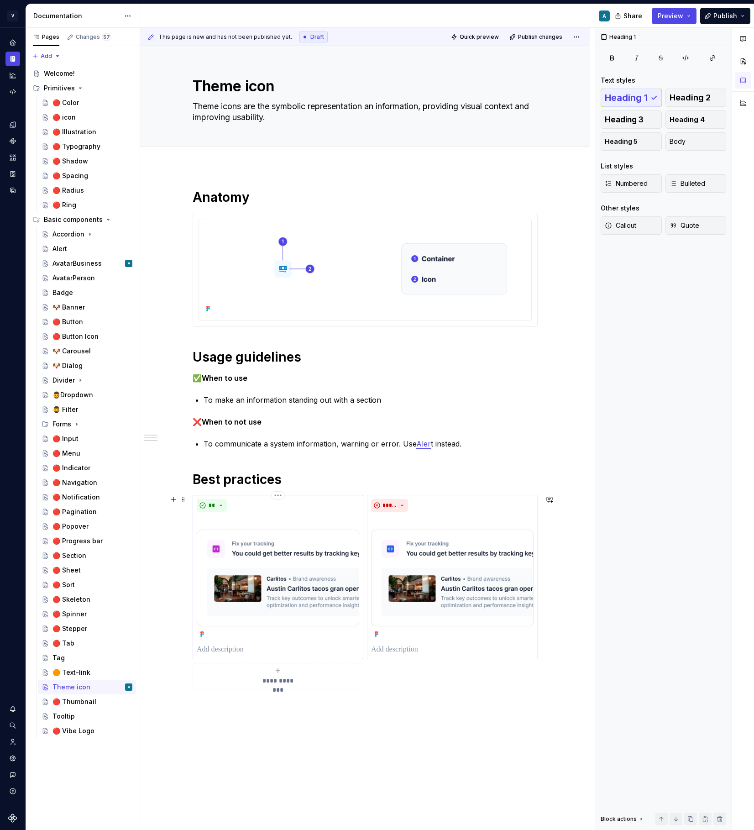
click at [229, 651] on p at bounding box center [278, 649] width 163 height 11
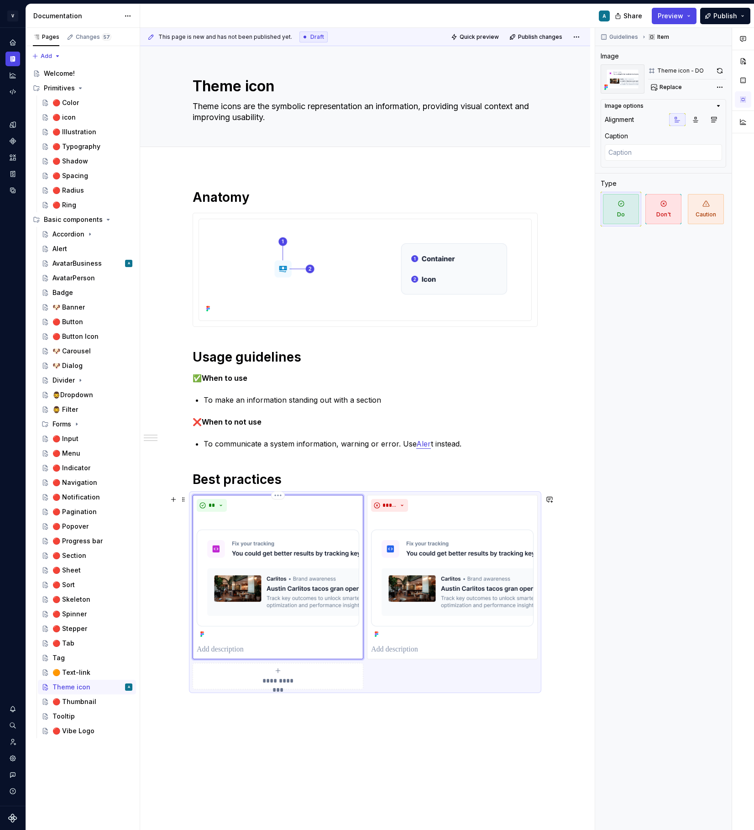
type textarea "*"
click at [378, 405] on p "To make an information standing out with a section" at bounding box center [371, 400] width 334 height 11
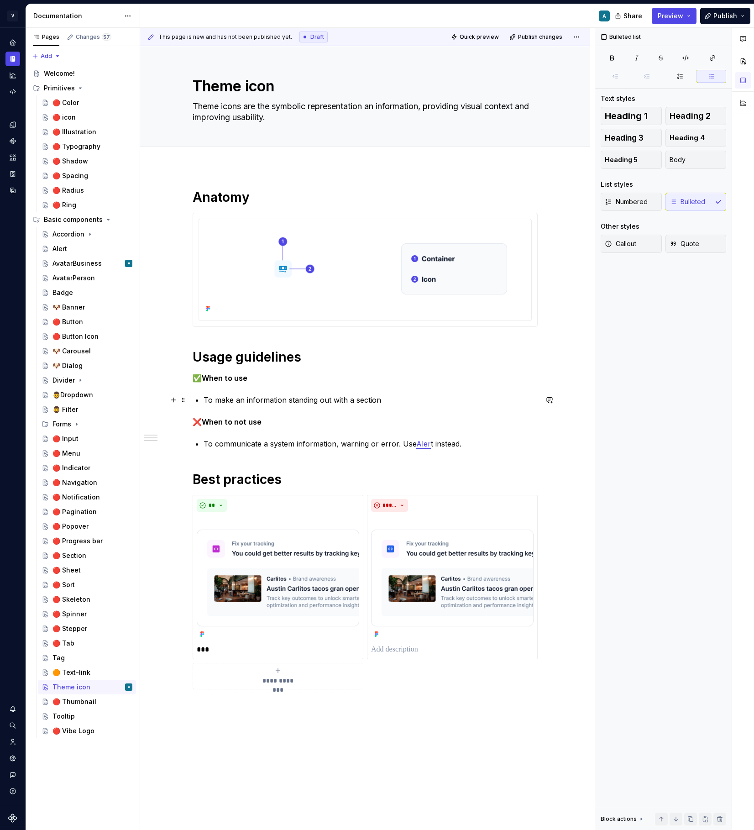
click at [390, 404] on p "To make an information standing out with a section" at bounding box center [371, 400] width 334 height 11
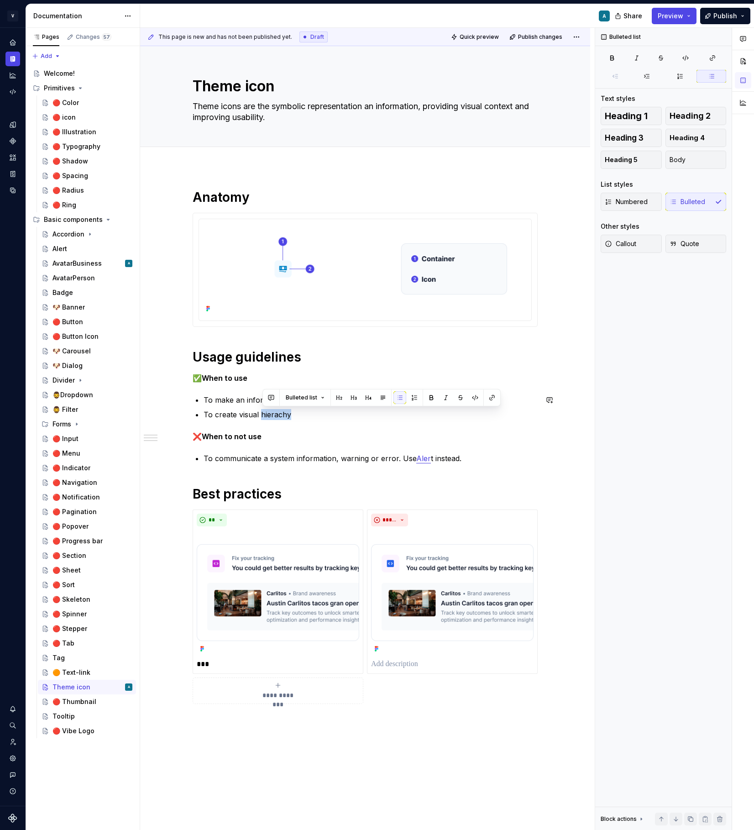
copy p "hierachy"
click at [312, 425] on div "**********" at bounding box center [365, 446] width 345 height 515
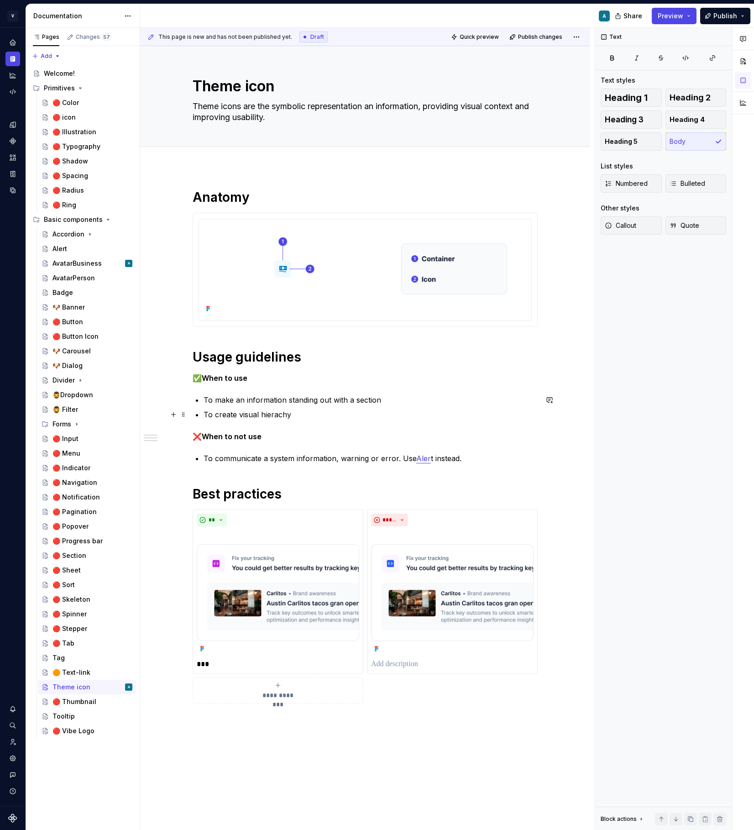
click at [305, 419] on p "To create visual hierachy" at bounding box center [371, 414] width 334 height 11
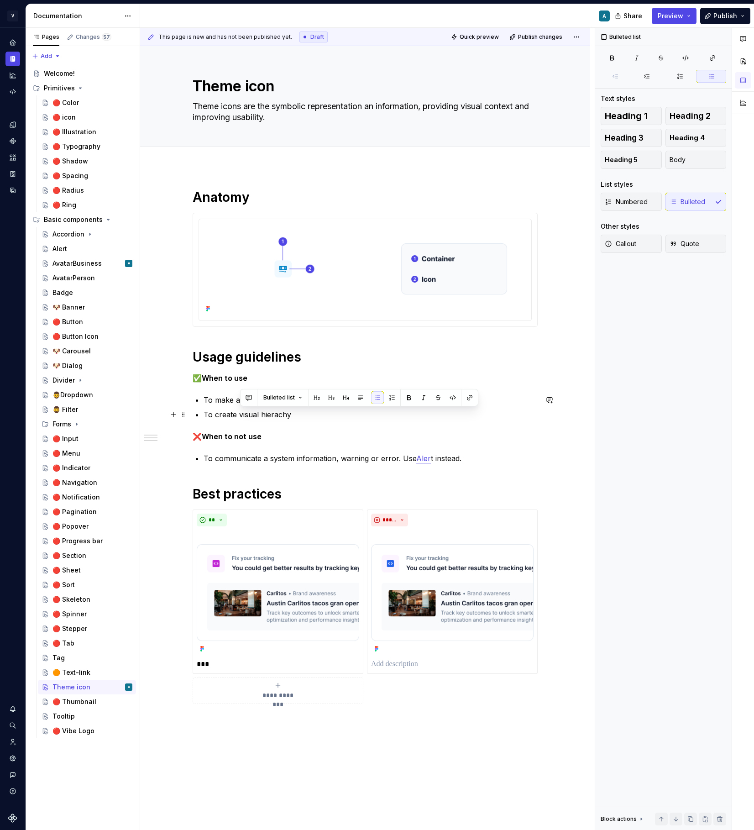
drag, startPoint x: 298, startPoint y: 414, endPoint x: 242, endPoint y: 411, distance: 56.3
click at [242, 411] on p "To create visual hierachy" at bounding box center [371, 414] width 334 height 11
click at [268, 415] on p "To create multiple variations of information requiring user" at bounding box center [371, 414] width 334 height 11
drag, startPoint x: 375, startPoint y: 413, endPoint x: 440, endPoint y: 413, distance: 64.8
click at [440, 413] on p "To create multiple color variations of information requiring user" at bounding box center [371, 414] width 334 height 11
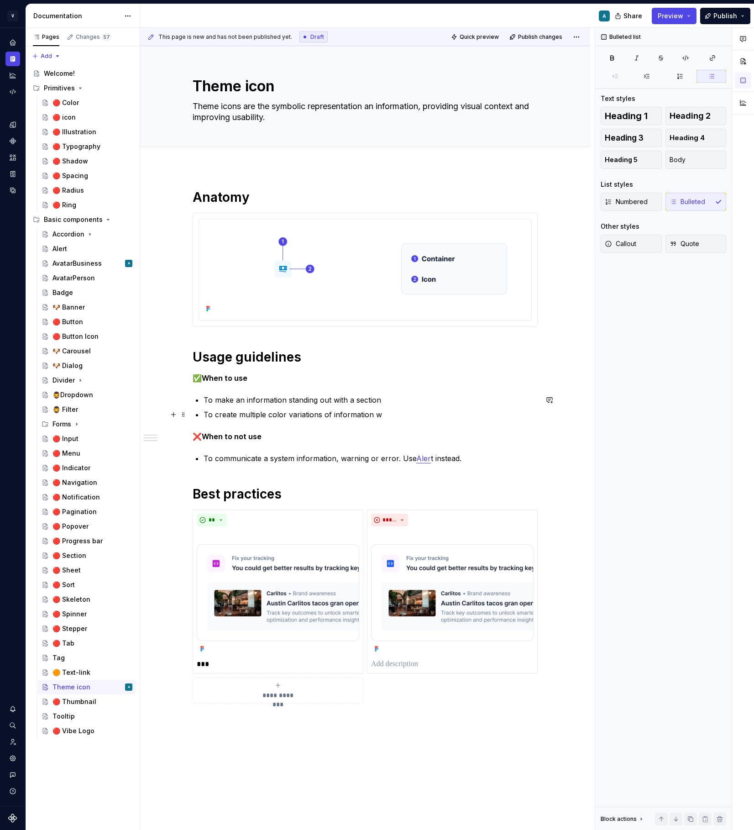
click at [382, 414] on p "To create multiple color variations of information w" at bounding box center [371, 414] width 334 height 11
drag, startPoint x: 333, startPoint y: 414, endPoint x: 393, endPoint y: 412, distance: 60.3
click at [393, 412] on p "To create multiple color variations of information w" at bounding box center [371, 414] width 334 height 11
drag, startPoint x: 386, startPoint y: 409, endPoint x: 343, endPoint y: 410, distance: 42.9
click at [343, 410] on p "To create multiple color variations of information w" at bounding box center [371, 414] width 334 height 11
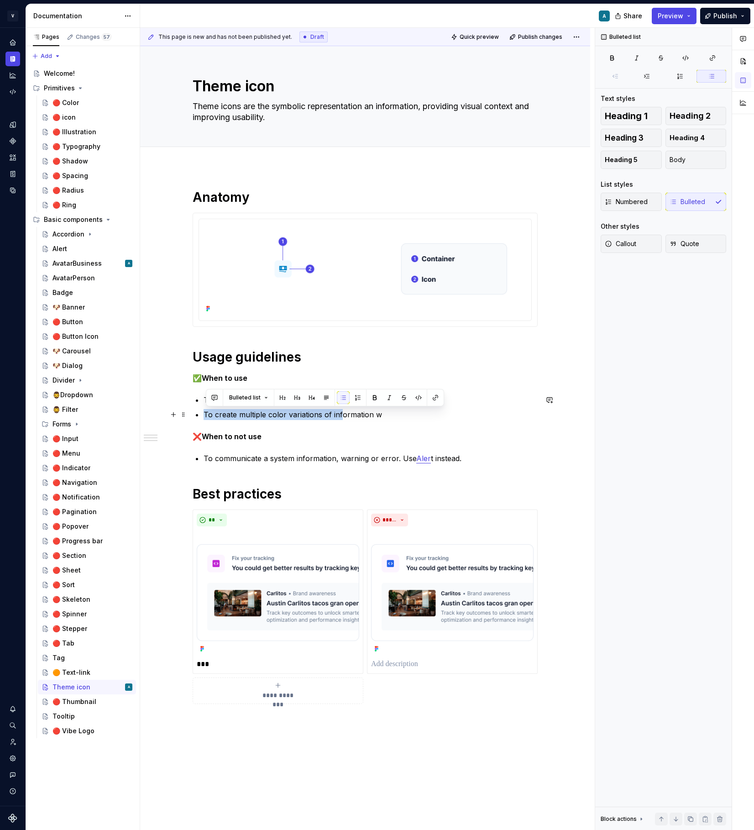
click at [336, 416] on p "To create multiple color variations of information w" at bounding box center [371, 414] width 334 height 11
click at [336, 415] on p "To create multiple color variations of information w" at bounding box center [371, 414] width 334 height 11
drag, startPoint x: 335, startPoint y: 413, endPoint x: 395, endPoint y: 411, distance: 60.3
click at [395, 411] on p "To create multiple color variations of information w" at bounding box center [371, 414] width 334 height 11
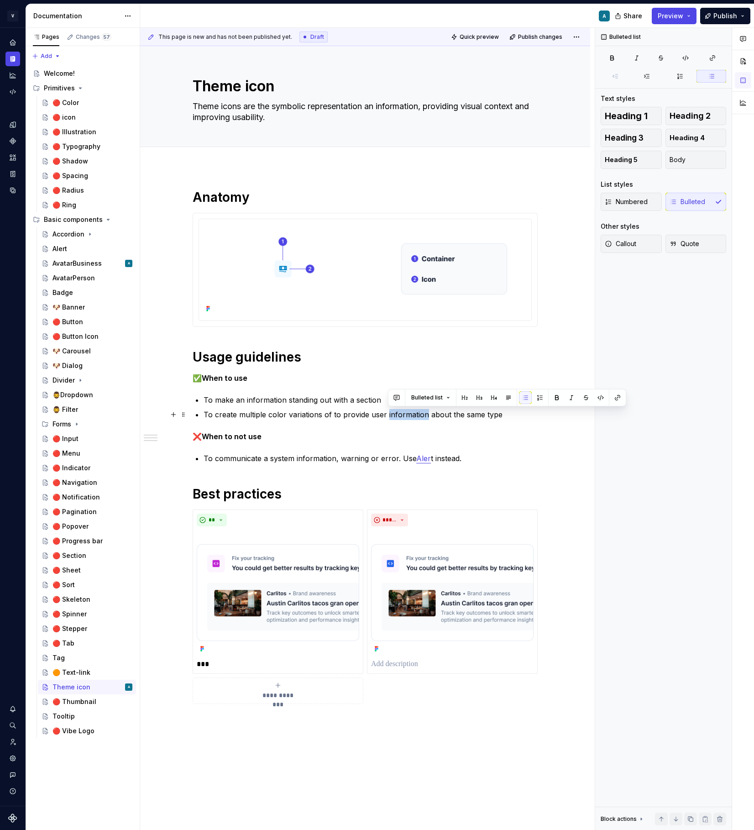
drag, startPoint x: 388, startPoint y: 411, endPoint x: 426, endPoint y: 413, distance: 37.5
click at [426, 413] on p "To create multiple color variations of to provide user information about the sa…" at bounding box center [371, 414] width 334 height 11
drag, startPoint x: 269, startPoint y: 413, endPoint x: 241, endPoint y: 412, distance: 28.3
click at [241, 412] on p "To create multiple color variations of to provide user feedback about the same …" at bounding box center [371, 414] width 334 height 11
drag, startPoint x: 296, startPoint y: 415, endPoint x: 471, endPoint y: 412, distance: 174.9
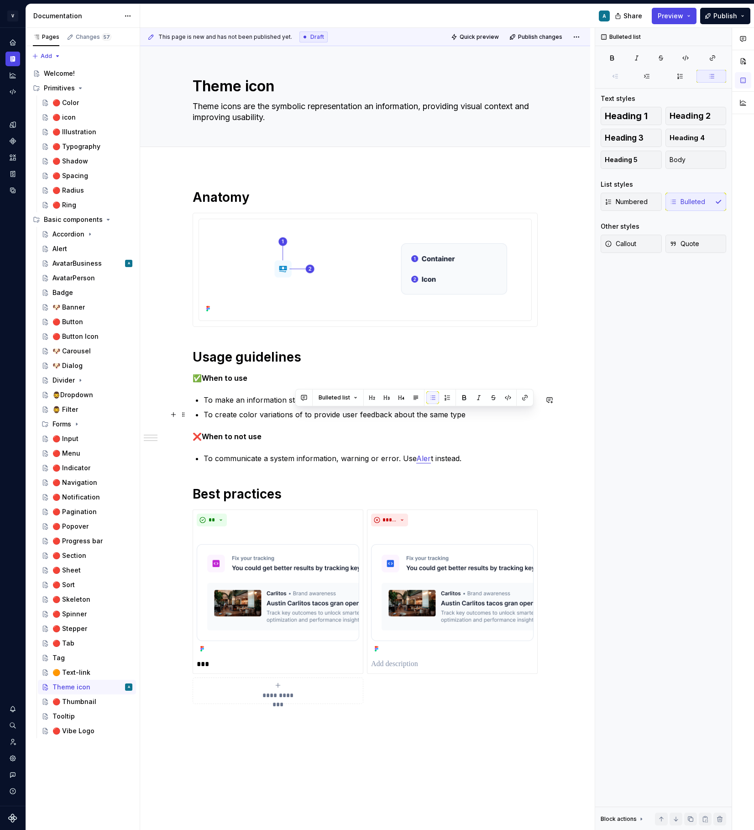
click at [471, 412] on p "To create color variations of to provide user feedback about the same type" at bounding box center [371, 414] width 334 height 11
click at [260, 421] on div "**********" at bounding box center [365, 446] width 345 height 515
click at [260, 416] on p "To create color variations of to provide user feedback about the same type" at bounding box center [371, 414] width 334 height 11
drag, startPoint x: 469, startPoint y: 417, endPoint x: 224, endPoint y: 413, distance: 245.7
click at [224, 413] on p "To create colorsvariations of to provide user feedback about the same type" at bounding box center [371, 414] width 334 height 11
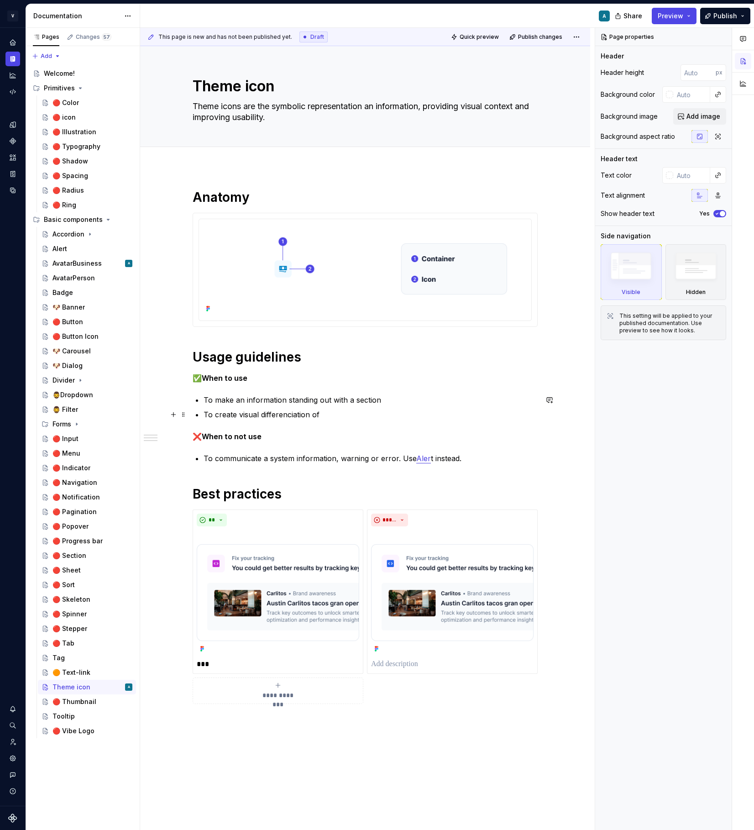
click at [294, 416] on p "To create visual differenciation of" at bounding box center [371, 414] width 334 height 11
click at [303, 410] on p "To create visual differenciation of" at bounding box center [371, 414] width 334 height 11
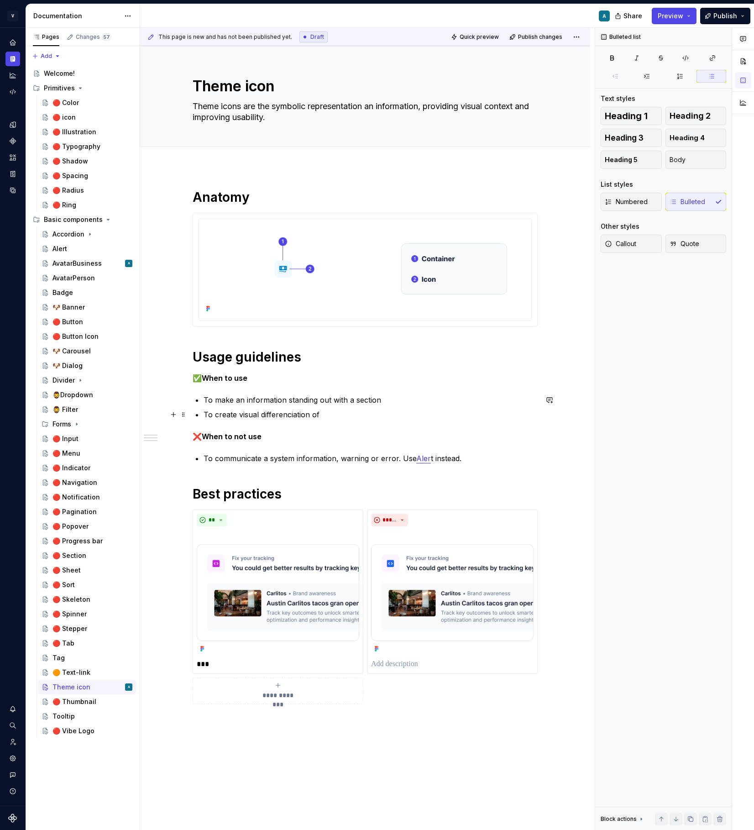
drag, startPoint x: 314, startPoint y: 412, endPoint x: 314, endPoint y: 461, distance: 48.9
click at [314, 412] on p "To create visual differenciation of" at bounding box center [371, 414] width 334 height 11
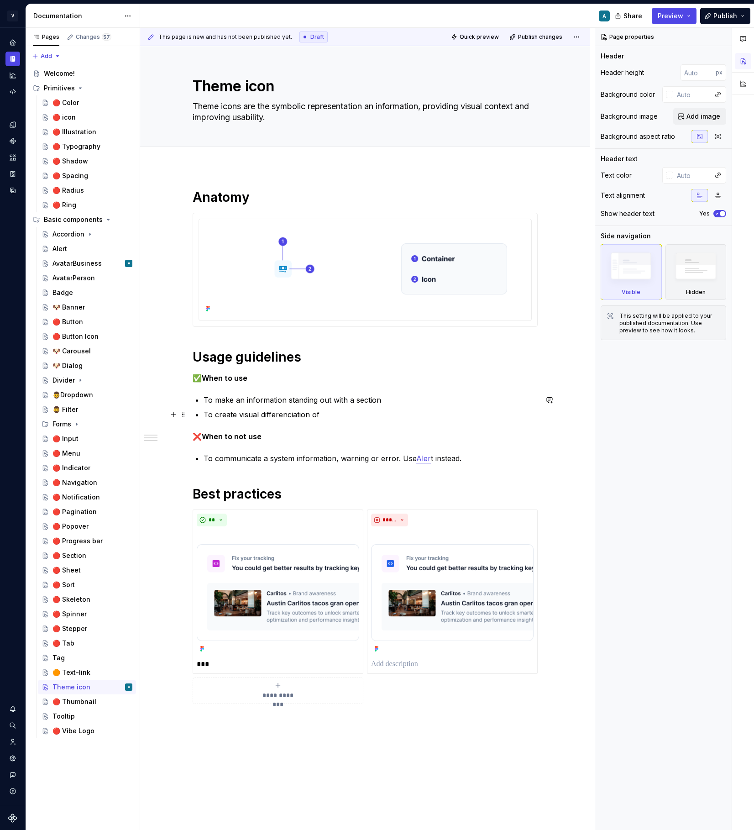
click at [317, 420] on p "To create visual differenciation of" at bounding box center [371, 414] width 334 height 11
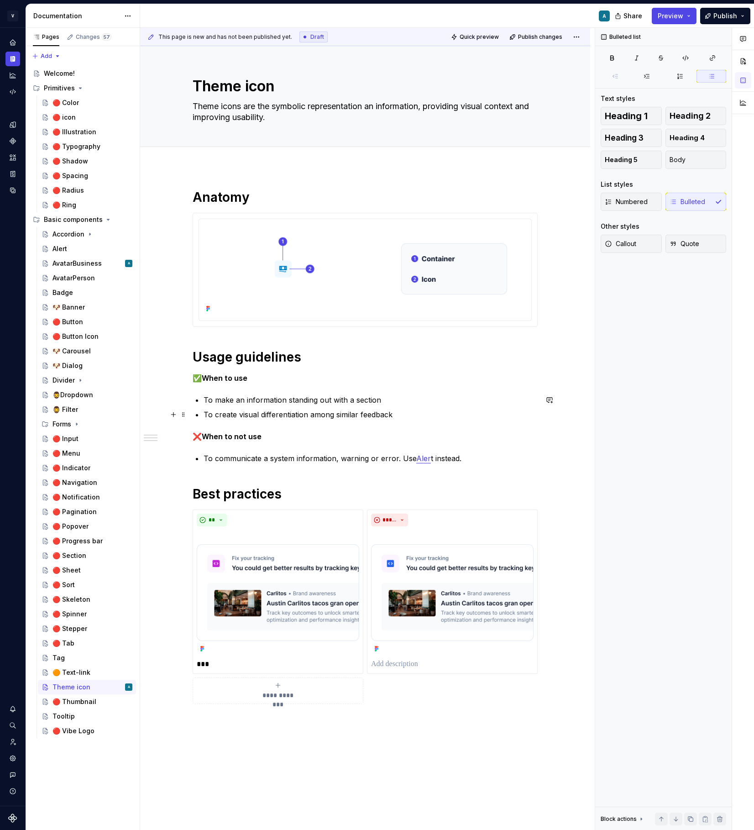
click at [300, 413] on p "To create visual differentiation among similar feedback" at bounding box center [371, 414] width 334 height 11
copy p "To create visual differentiation among similar feedback"
click at [323, 420] on div "**********" at bounding box center [365, 446] width 345 height 515
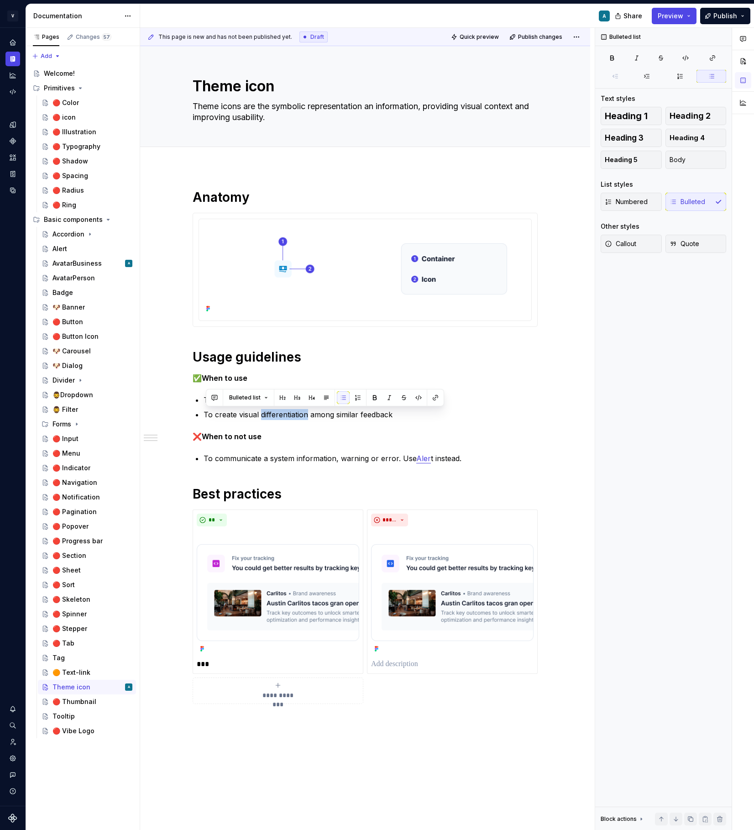
click at [323, 420] on div "**********" at bounding box center [365, 446] width 345 height 515
click at [352, 404] on button "button" at bounding box center [358, 397] width 13 height 13
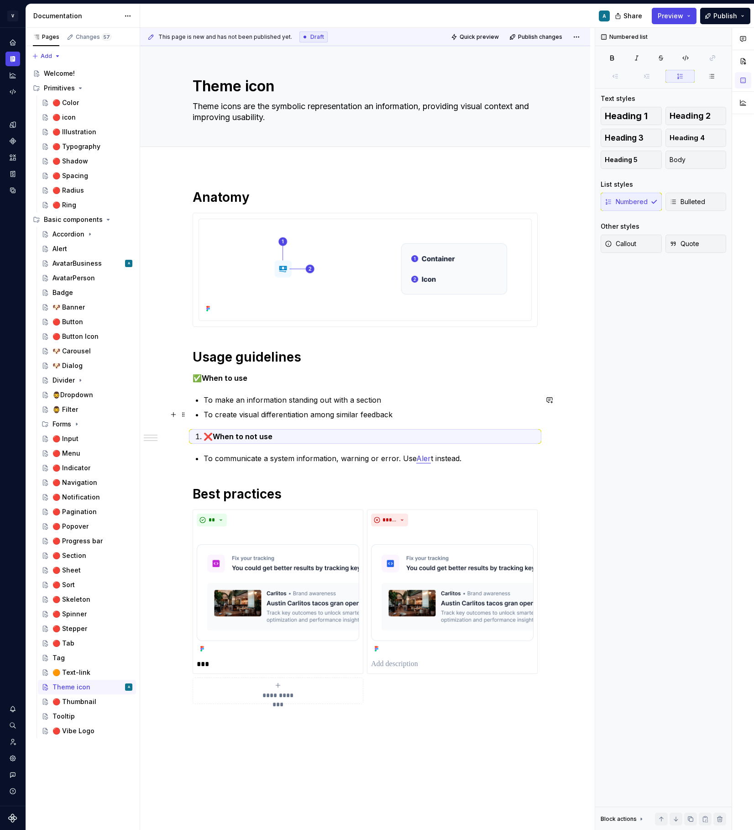
click at [325, 416] on p "To create visual differentiation among similar feedback" at bounding box center [371, 414] width 334 height 11
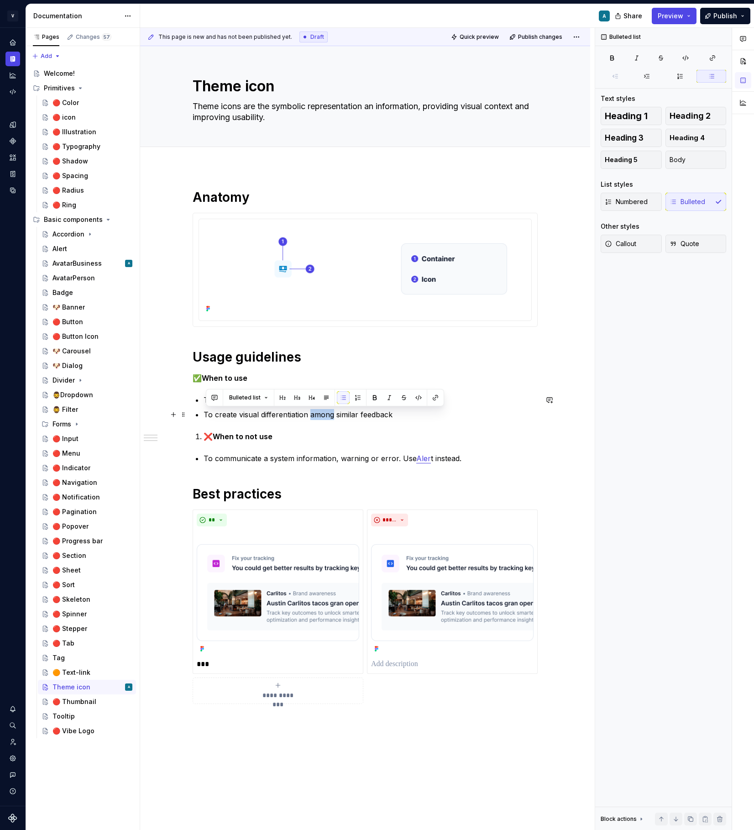
click at [325, 416] on p "To create visual differentiation among similar feedback" at bounding box center [371, 414] width 334 height 11
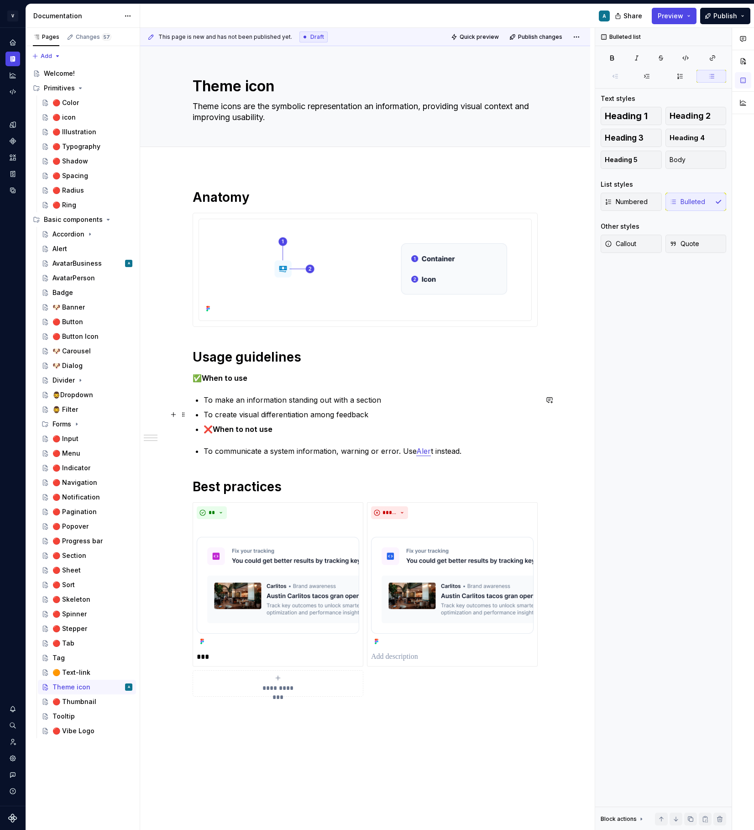
click at [385, 412] on p "To create visual differentiation among feedback" at bounding box center [371, 414] width 334 height 11
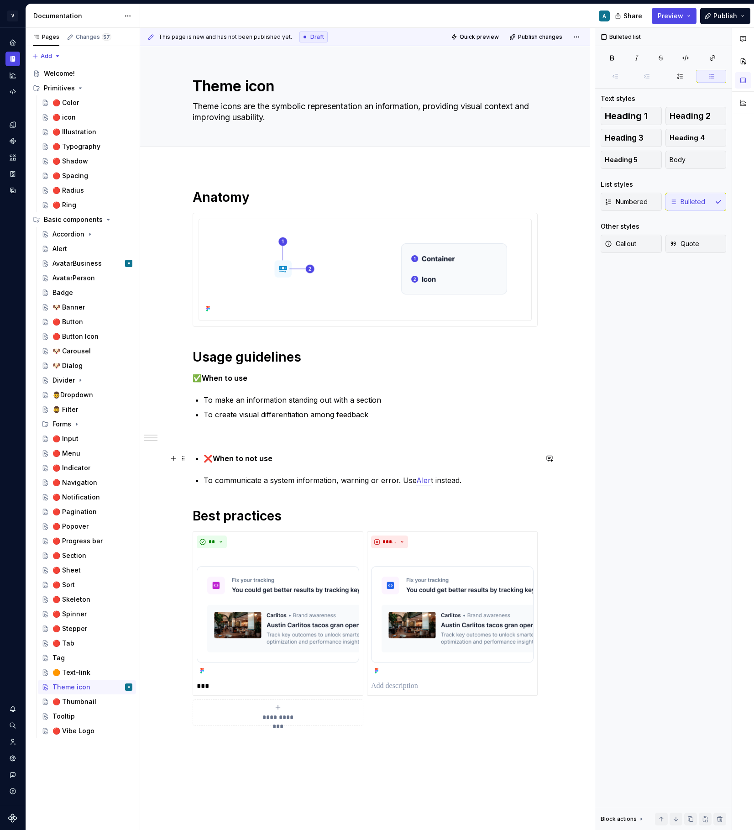
click at [207, 453] on p "❌ When to not use" at bounding box center [371, 458] width 334 height 11
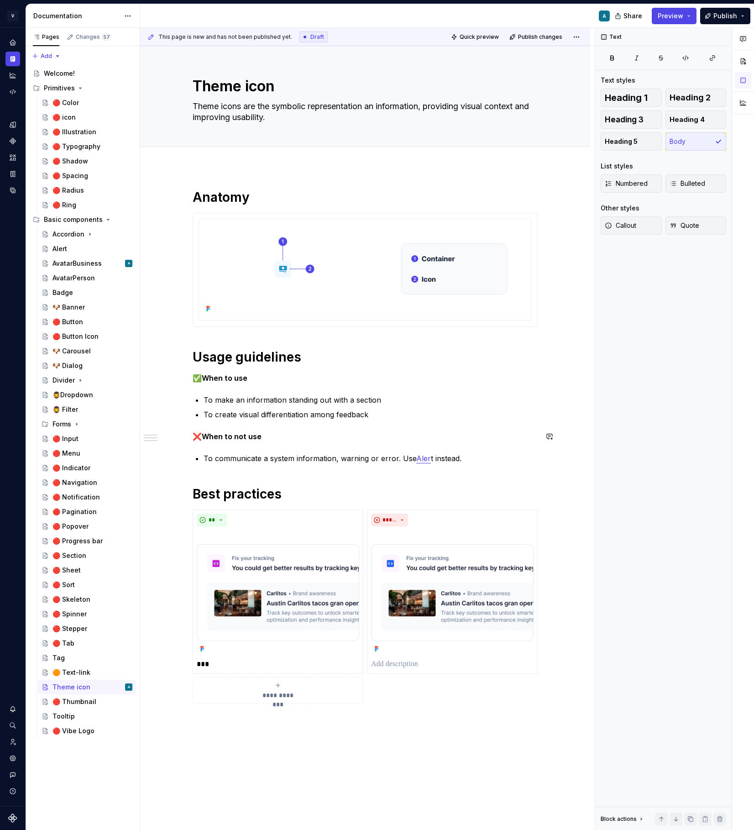
click at [270, 445] on div "**********" at bounding box center [365, 446] width 345 height 515
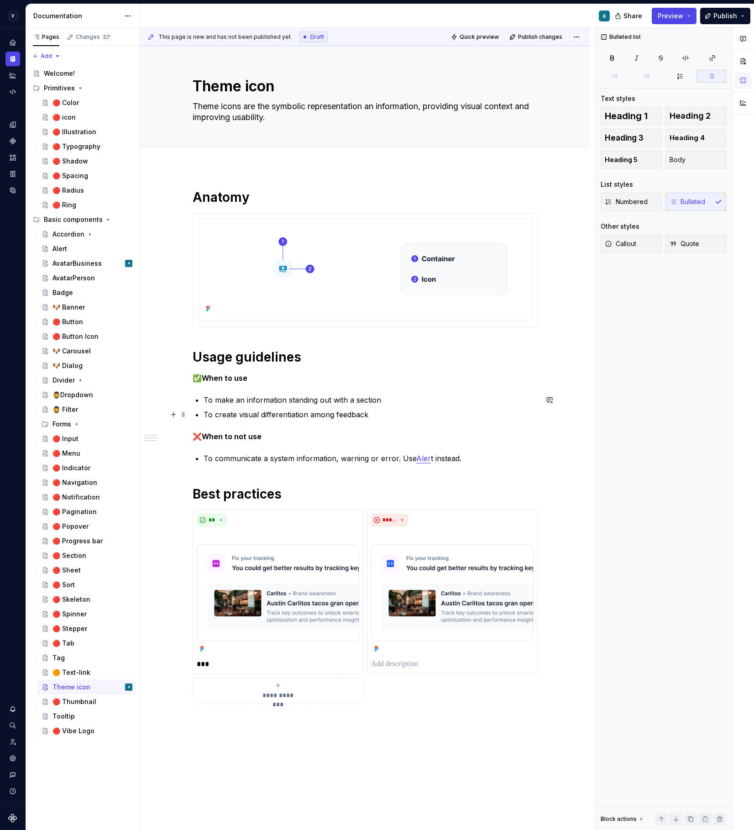
click at [376, 416] on p "To create visual differentiation among feedback" at bounding box center [371, 414] width 334 height 11
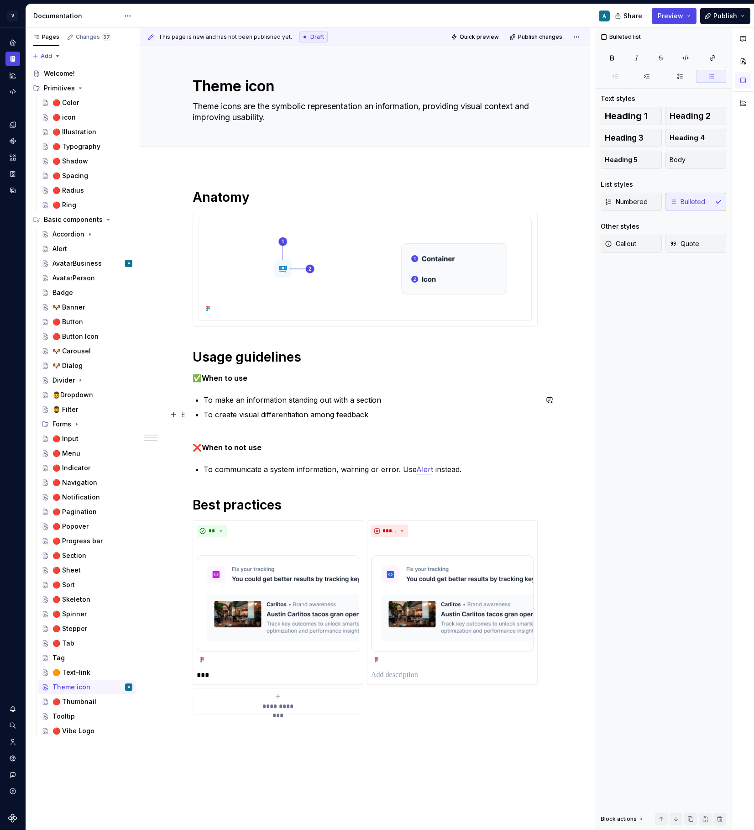
click at [420, 417] on p "To create visual differentiation among feedback" at bounding box center [371, 420] width 334 height 22
click at [238, 671] on p "***" at bounding box center [278, 675] width 163 height 11
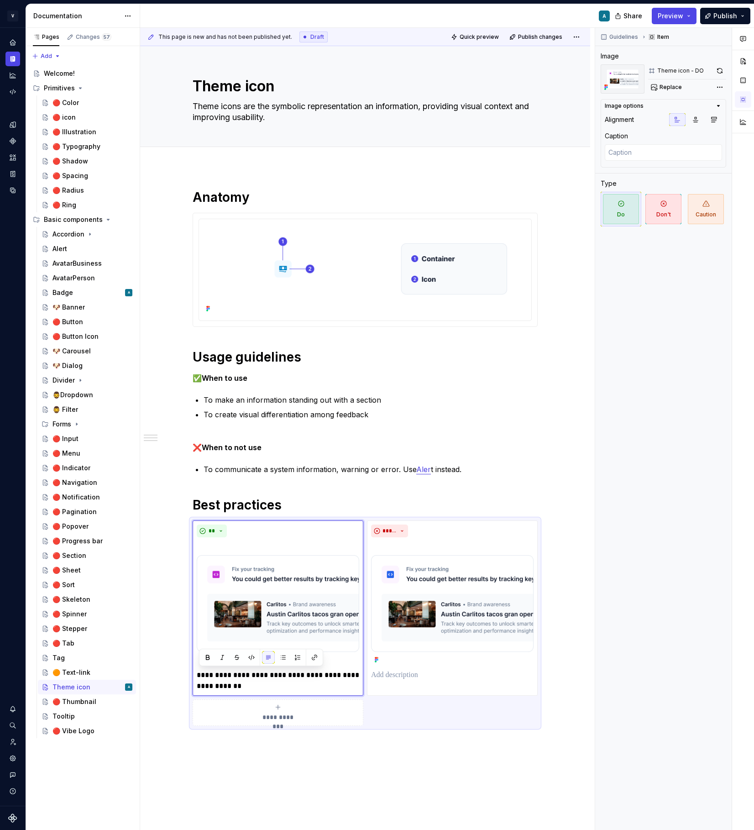
click at [240, 685] on p "**********" at bounding box center [278, 681] width 163 height 22
click at [409, 674] on p at bounding box center [452, 675] width 163 height 11
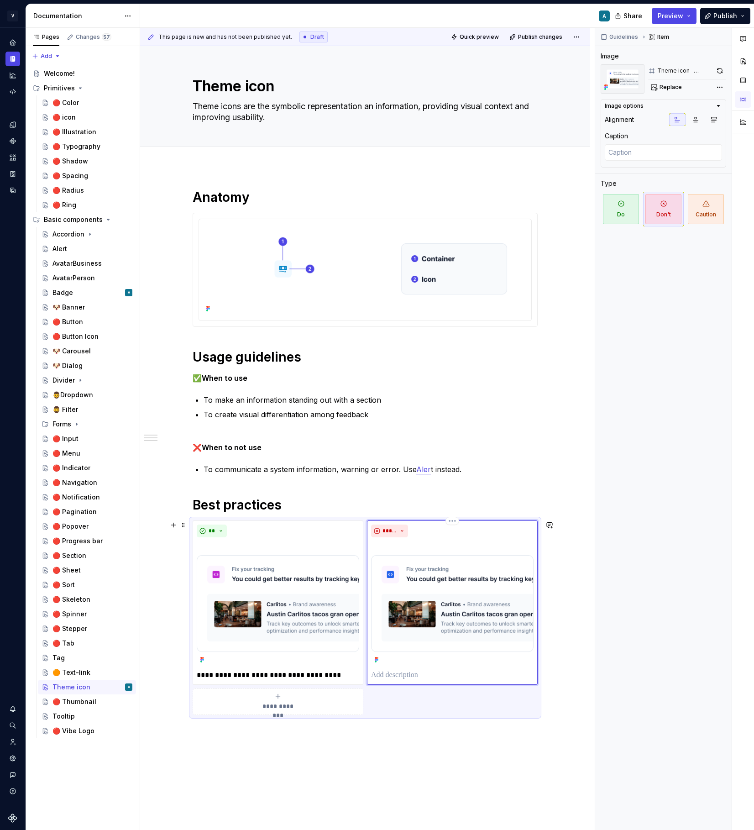
type textarea "*"
click at [409, 674] on p "**********" at bounding box center [452, 675] width 163 height 11
click at [642, 505] on div "Guidelines Item Image Theme icon - DONT Replace Image options Alignment Caption…" at bounding box center [664, 429] width 137 height 803
click at [78, 699] on div "🔴 Thumbnail" at bounding box center [75, 701] width 44 height 9
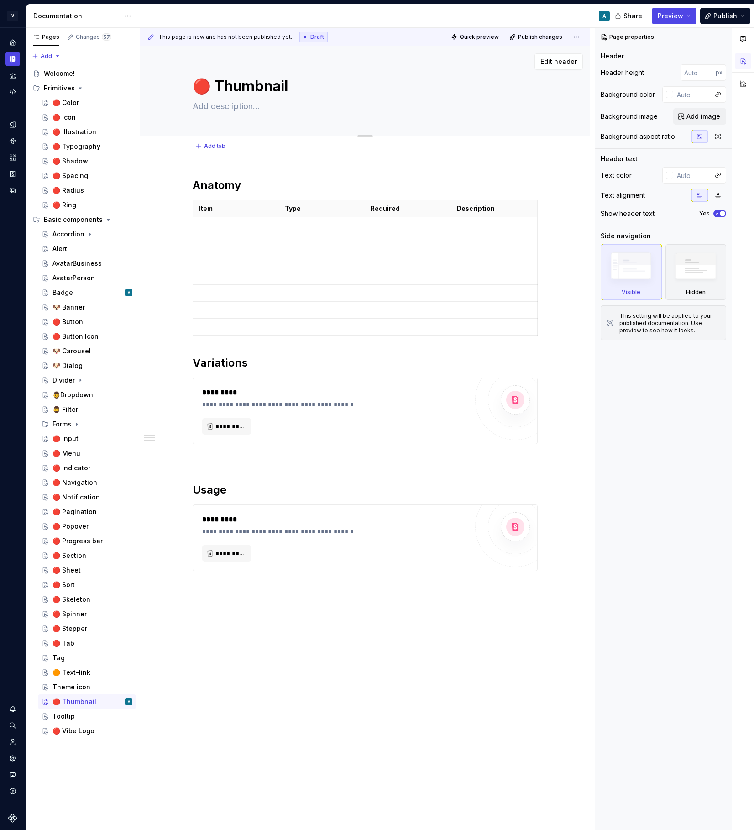
click at [216, 81] on textarea "🔴 Thumbnail" at bounding box center [363, 86] width 345 height 22
click at [216, 84] on textarea "🔴 Thumbnail" at bounding box center [363, 86] width 345 height 22
type textarea "*"
type textarea "🔴Thumbnail"
type textarea "*"
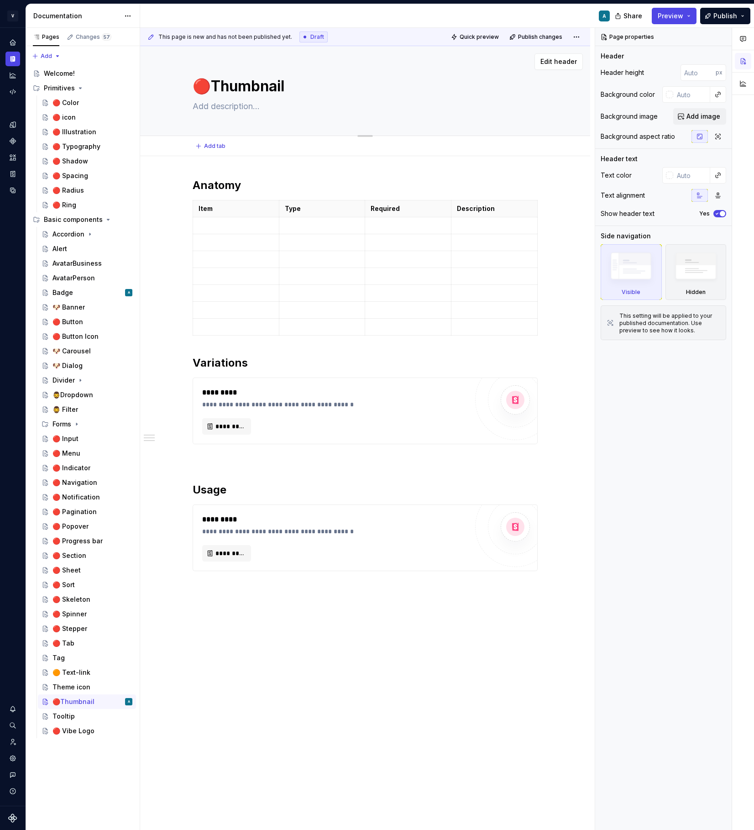
type textarea "Thumbnail"
type textarea "*"
click at [226, 96] on textarea "Thumbnail" at bounding box center [363, 86] width 345 height 22
type textarea "Thumbnail"
click at [224, 106] on textarea at bounding box center [363, 106] width 345 height 15
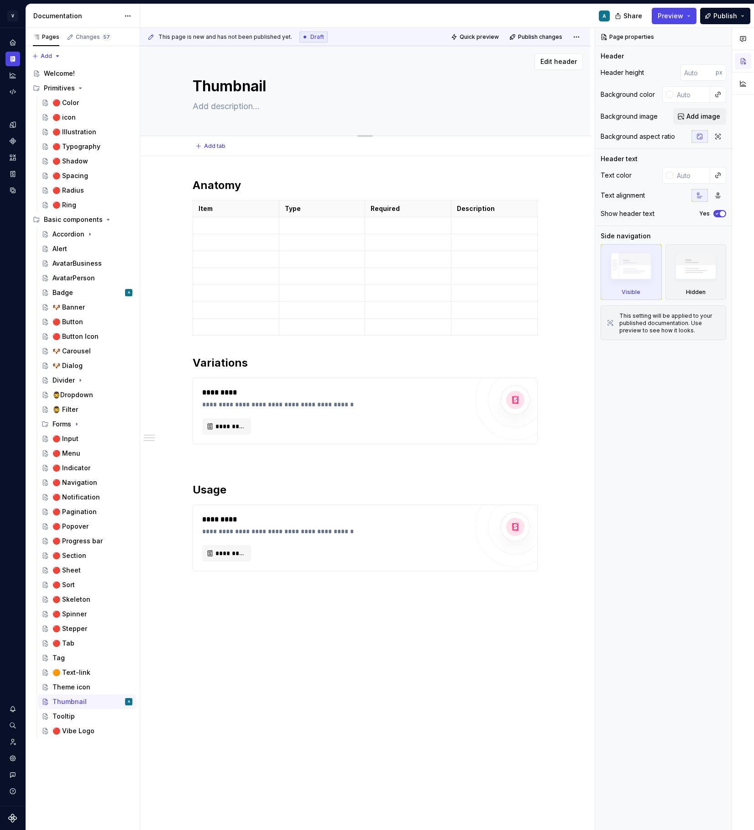
paste textarea "A thumbnail is a smaller version of an image or media content, used as a previe…"
type textarea "*"
type textarea "A thumbnail is a smaller version of an image or media content, used as a previe…"
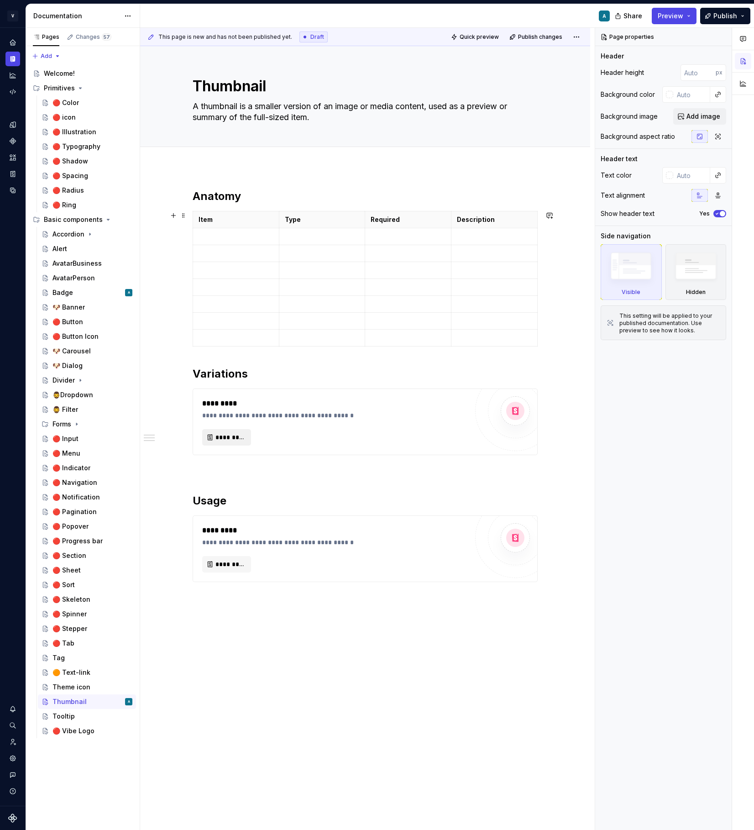
type textarea "*"
type textarea "A thumbnail is a smaller version of an image or media content, used as a previe…"
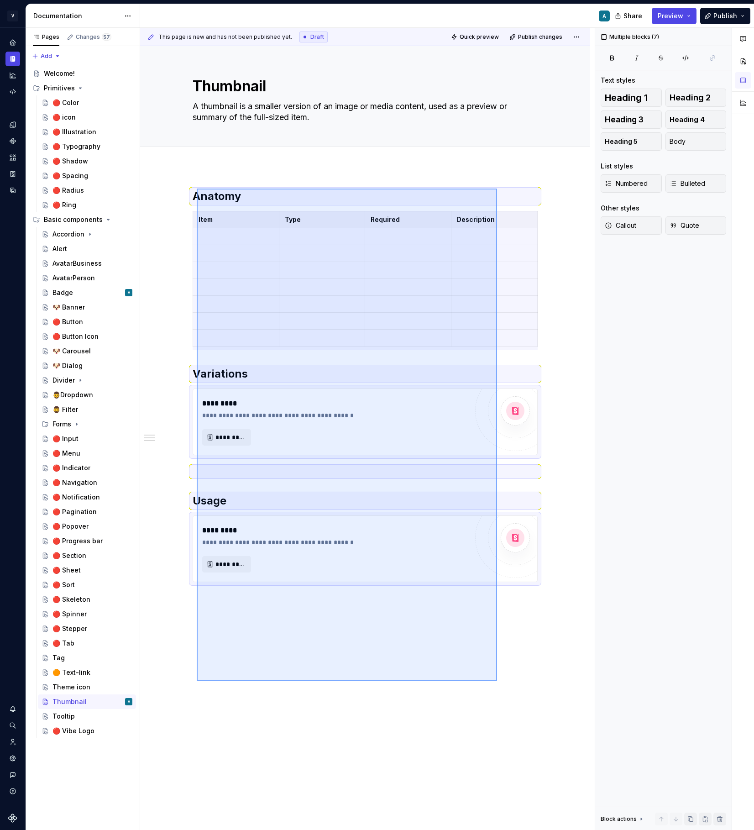
drag, startPoint x: 486, startPoint y: 681, endPoint x: 197, endPoint y: 189, distance: 571.3
click at [197, 189] on div "**********" at bounding box center [367, 429] width 455 height 803
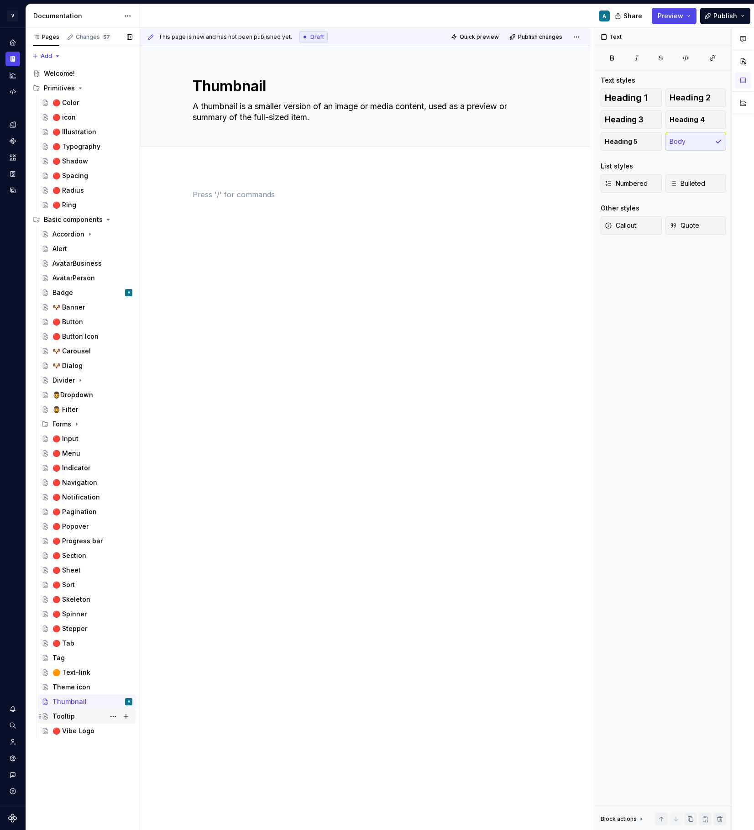
click at [68, 718] on div "Tooltip" at bounding box center [64, 716] width 22 height 9
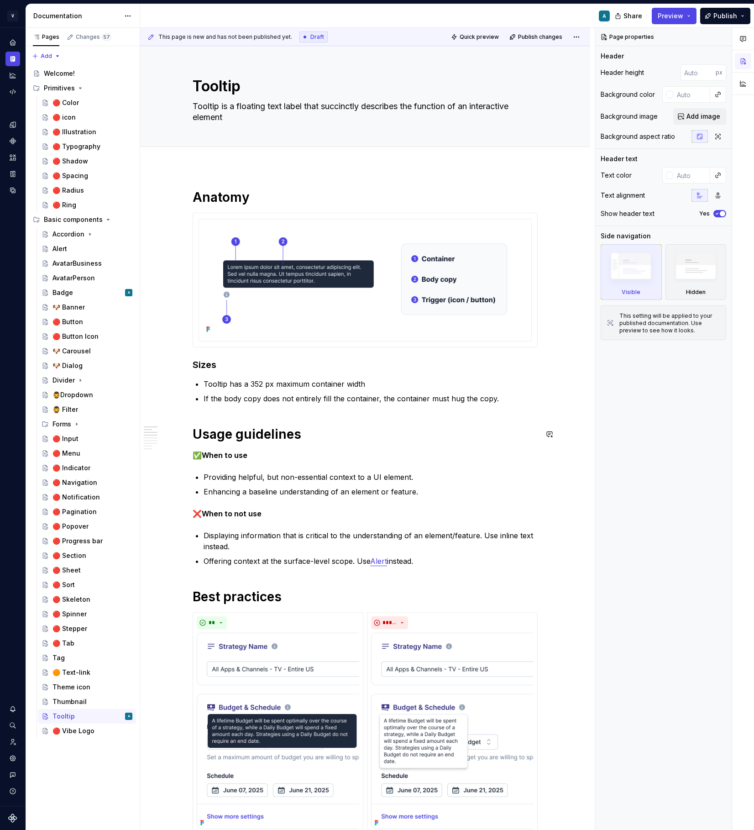
click at [292, 446] on div "**********" at bounding box center [365, 826] width 345 height 1274
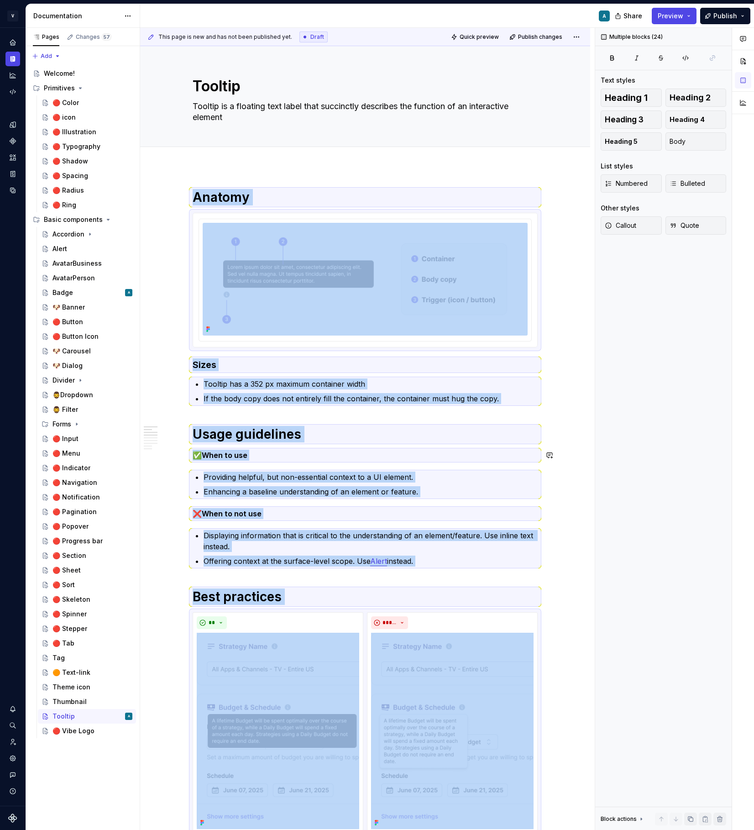
copy div "**********"
click at [78, 699] on div "Thumbnail" at bounding box center [70, 701] width 34 height 9
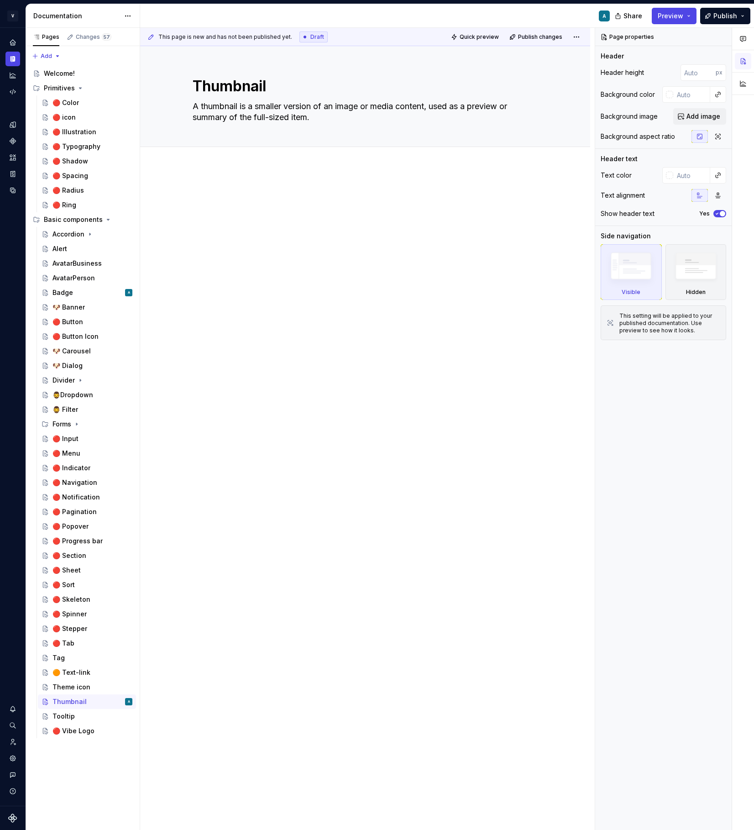
click at [284, 352] on div at bounding box center [365, 325] width 450 height 316
type textarea "*"
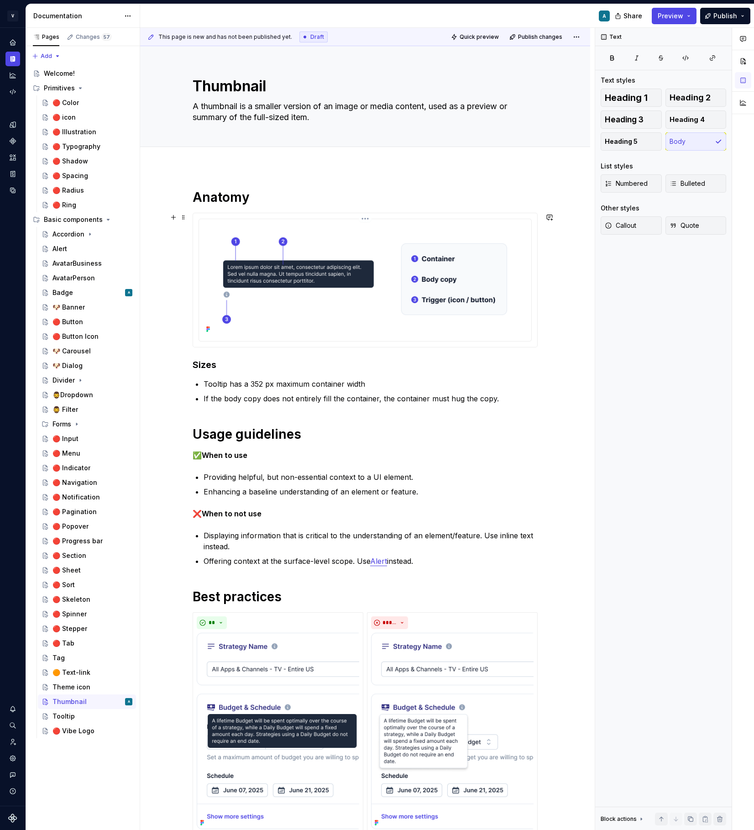
click at [274, 292] on img at bounding box center [365, 279] width 325 height 113
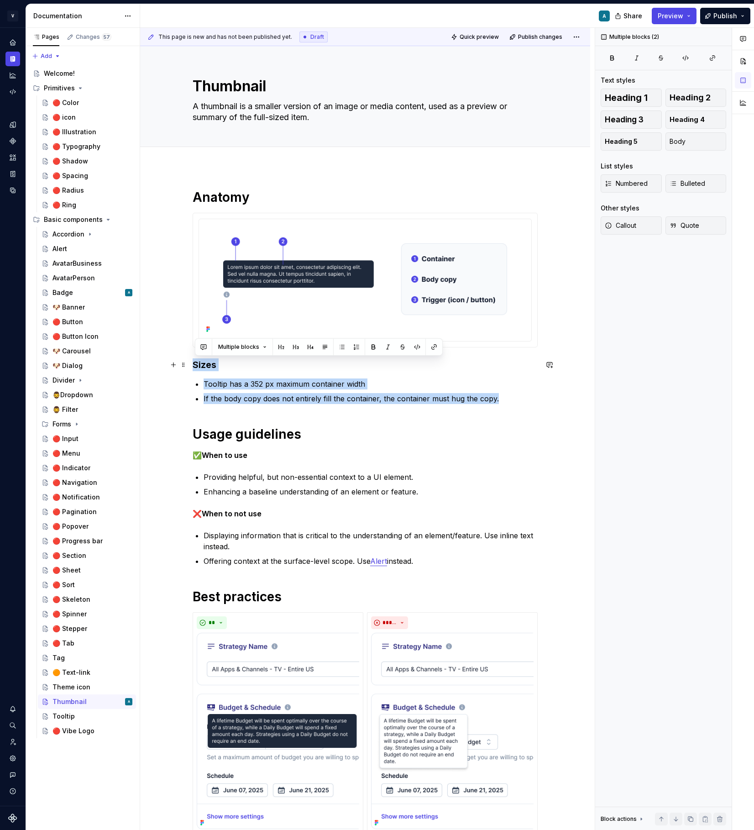
drag, startPoint x: 503, startPoint y: 400, endPoint x: 192, endPoint y: 360, distance: 314.0
click at [275, 388] on p "Tooltip has a 352 px maximum container width" at bounding box center [371, 384] width 334 height 11
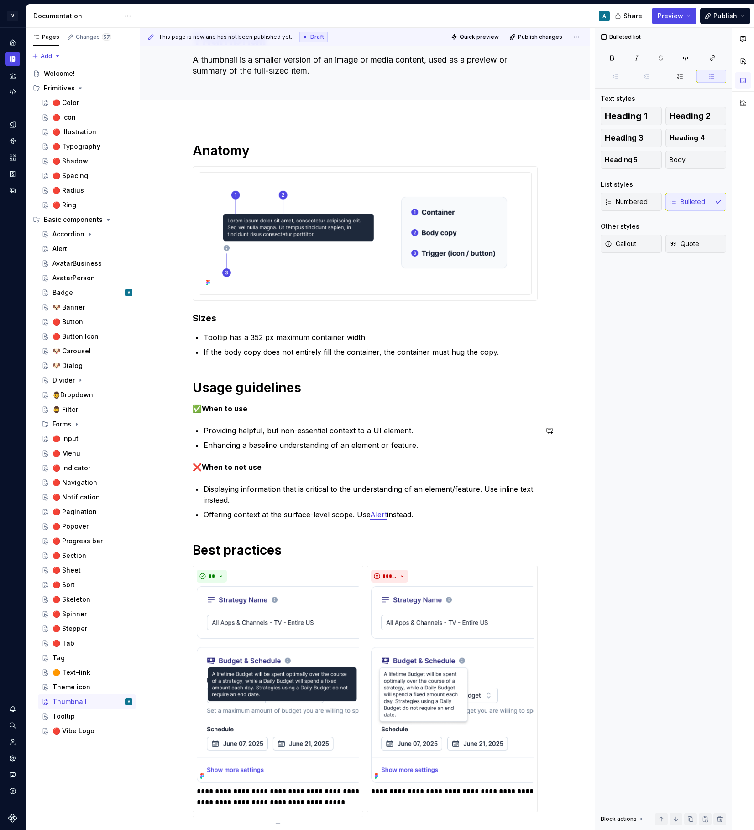
scroll to position [55, 0]
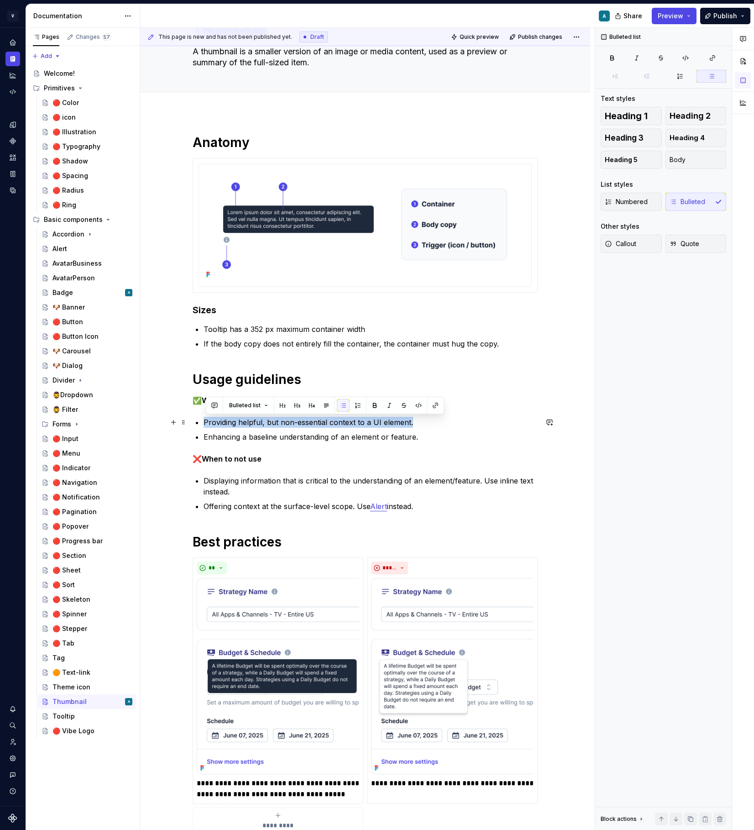
drag, startPoint x: 416, startPoint y: 422, endPoint x: 207, endPoint y: 423, distance: 209.2
click at [207, 423] on p "Providing helpful, but non-essential context to a UI element." at bounding box center [371, 422] width 334 height 11
copy p "tbd"
click at [231, 442] on p "Enhancing a baseline understanding of an element or feature." at bounding box center [371, 437] width 334 height 11
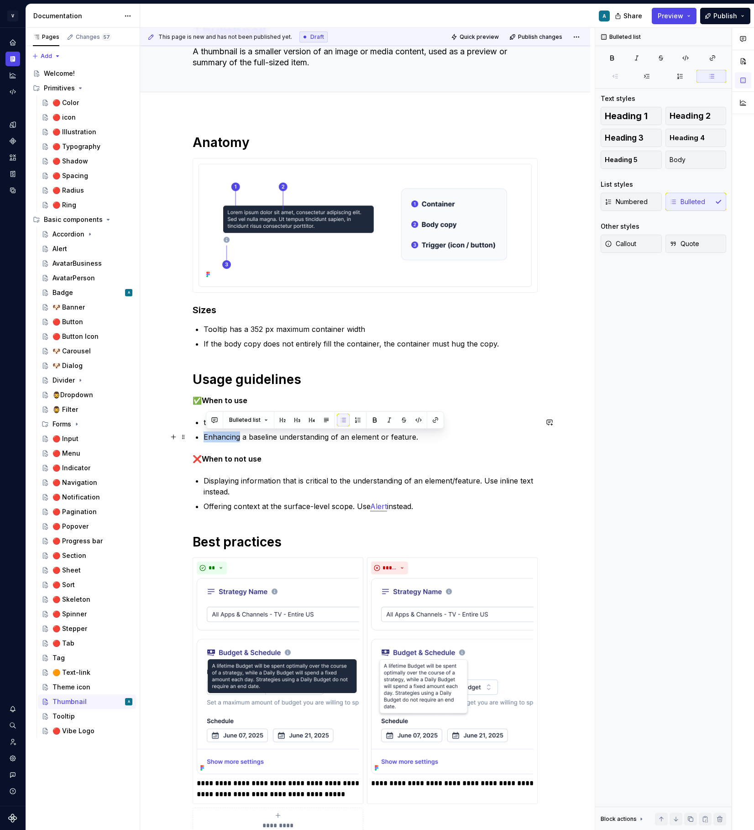
click at [231, 442] on p "Enhancing a baseline understanding of an element or feature." at bounding box center [371, 437] width 334 height 11
click at [227, 483] on p "Displaying information that is critical to the understanding of an element/feat…" at bounding box center [371, 486] width 334 height 22
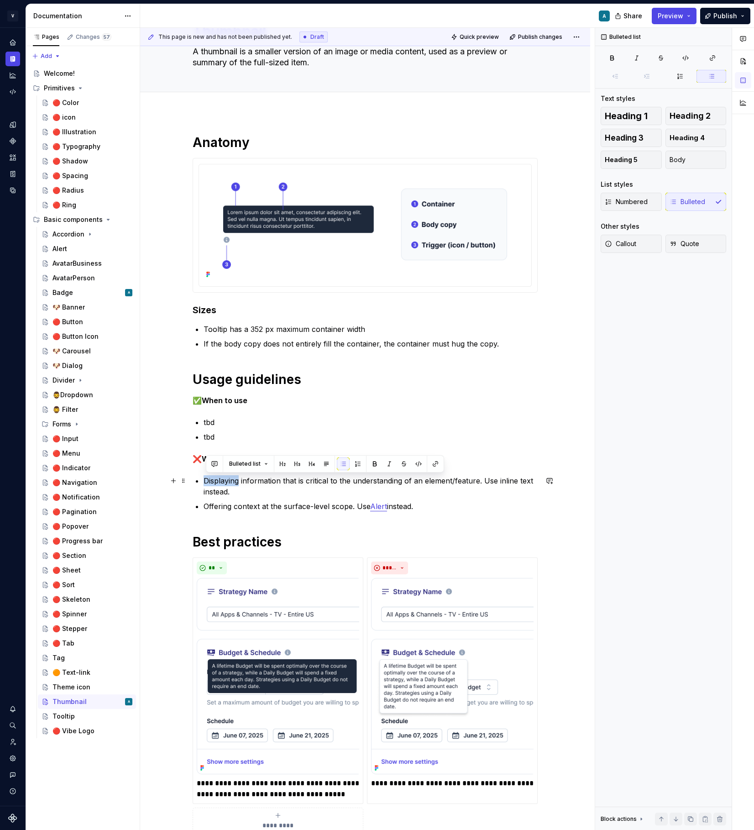
click at [227, 483] on p "Displaying information that is critical to the understanding of an element/feat…" at bounding box center [371, 486] width 334 height 22
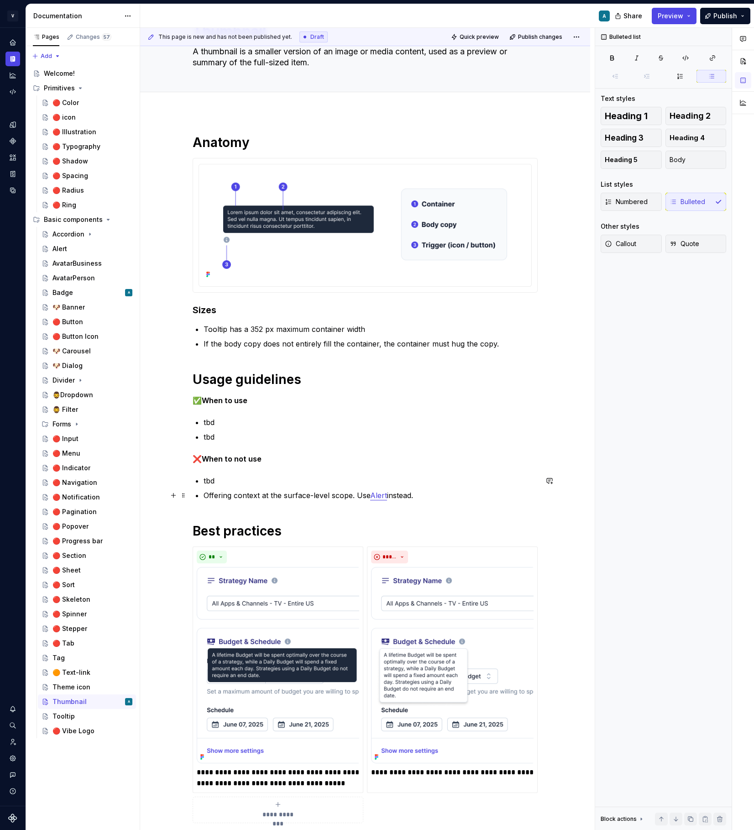
click at [230, 494] on p "Offering context at the surface-level scope. Use Alert instead." at bounding box center [371, 495] width 334 height 11
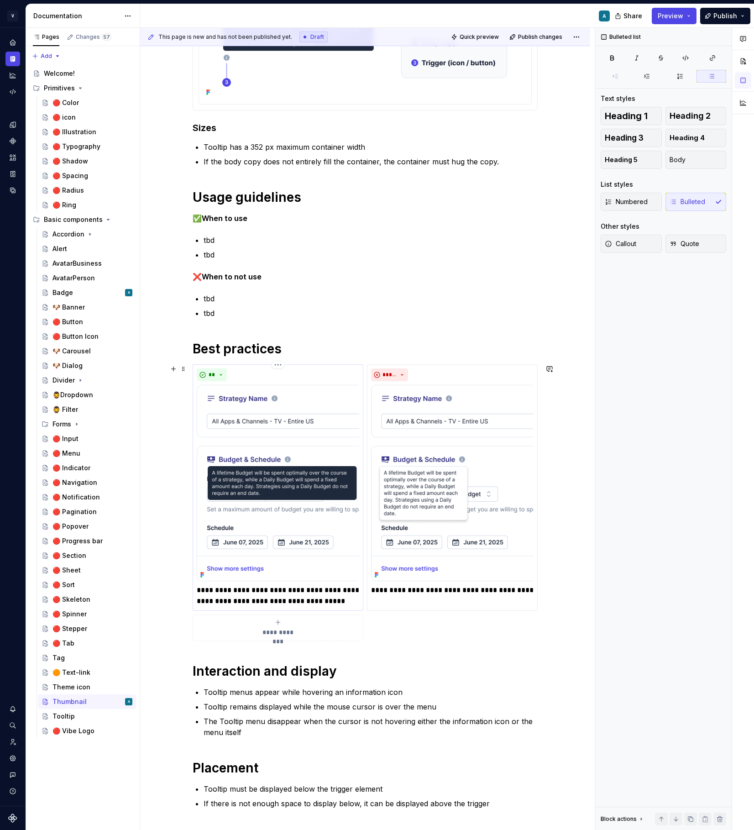
scroll to position [251, 0]
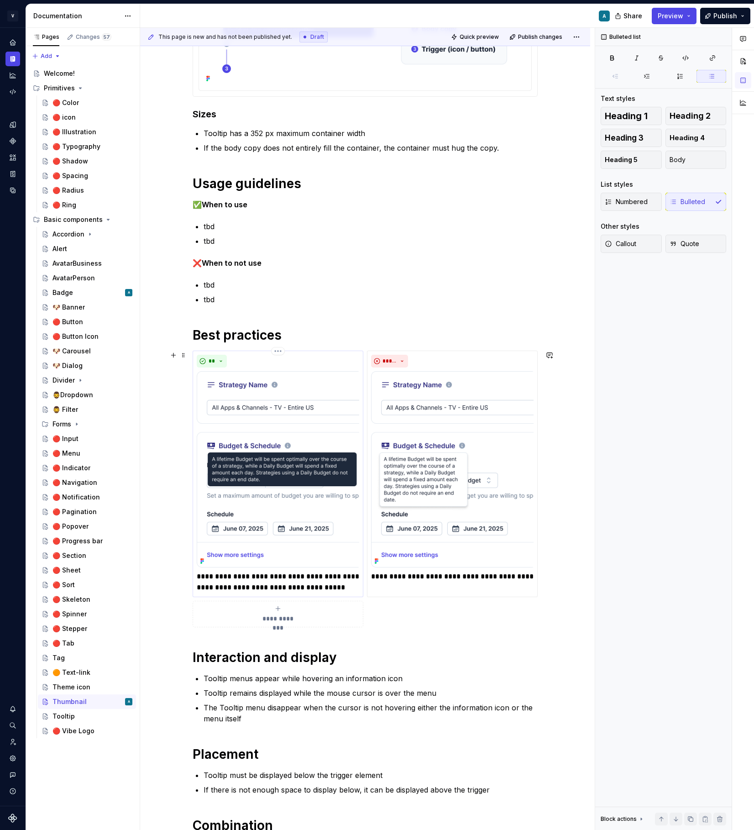
click at [286, 437] on img at bounding box center [278, 469] width 163 height 196
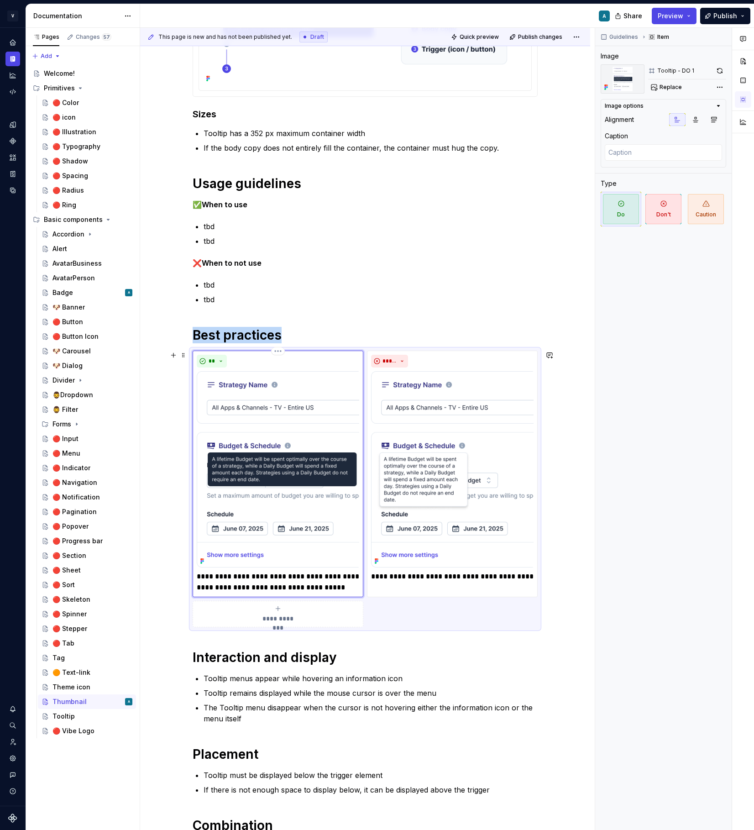
click at [308, 402] on img at bounding box center [278, 469] width 163 height 196
click at [724, 88] on div "Comments Open comments No comments yet Select ‘Comment’ from the block context …" at bounding box center [675, 429] width 159 height 803
click at [682, 182] on div "Remove image" at bounding box center [668, 184] width 105 height 9
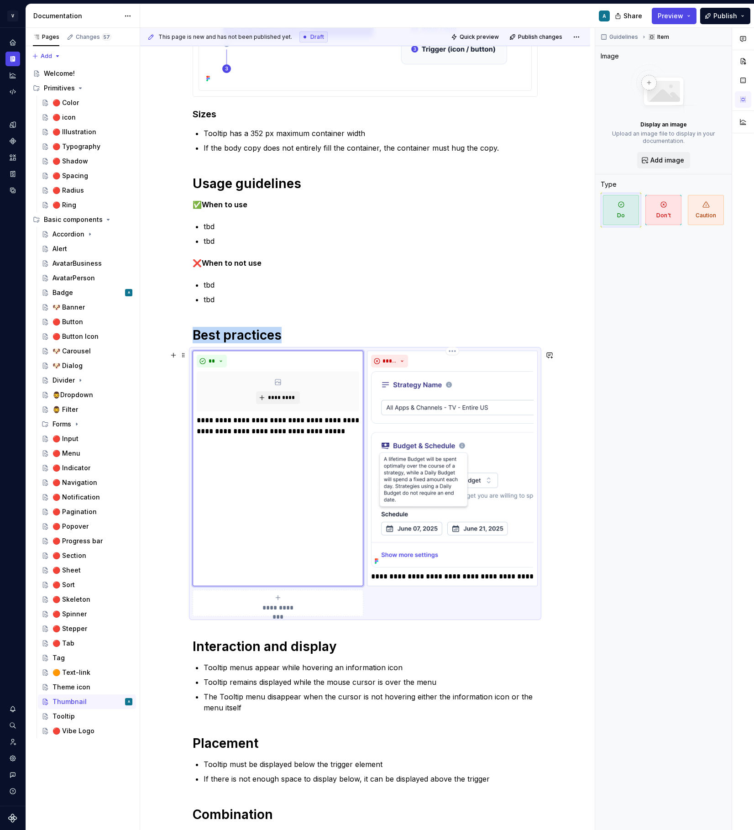
click at [463, 440] on img at bounding box center [452, 469] width 163 height 196
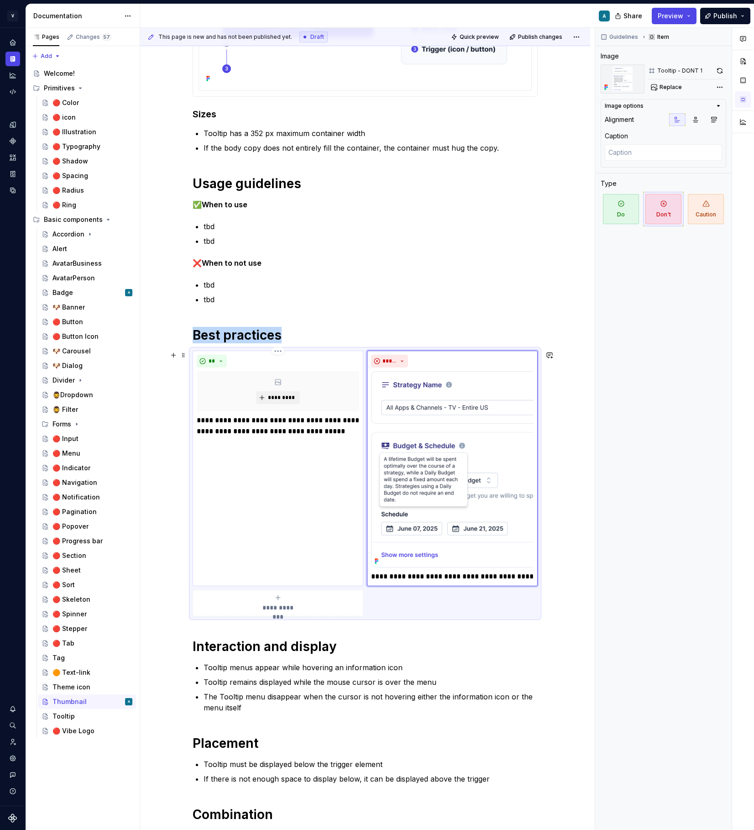
click at [273, 420] on p "**********" at bounding box center [278, 426] width 163 height 22
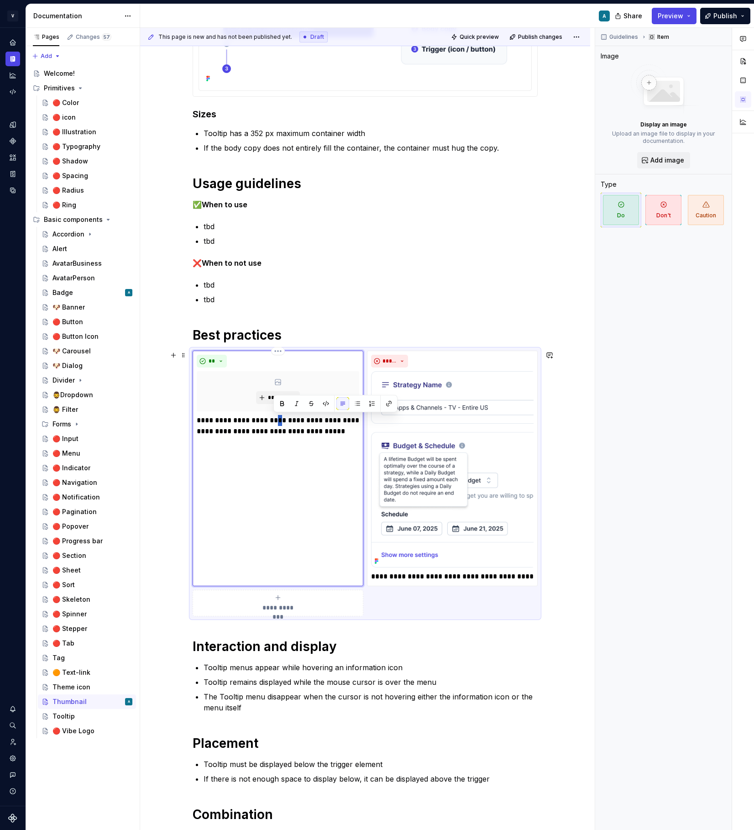
click at [273, 420] on p "**********" at bounding box center [278, 426] width 163 height 22
click at [483, 390] on img at bounding box center [452, 469] width 163 height 196
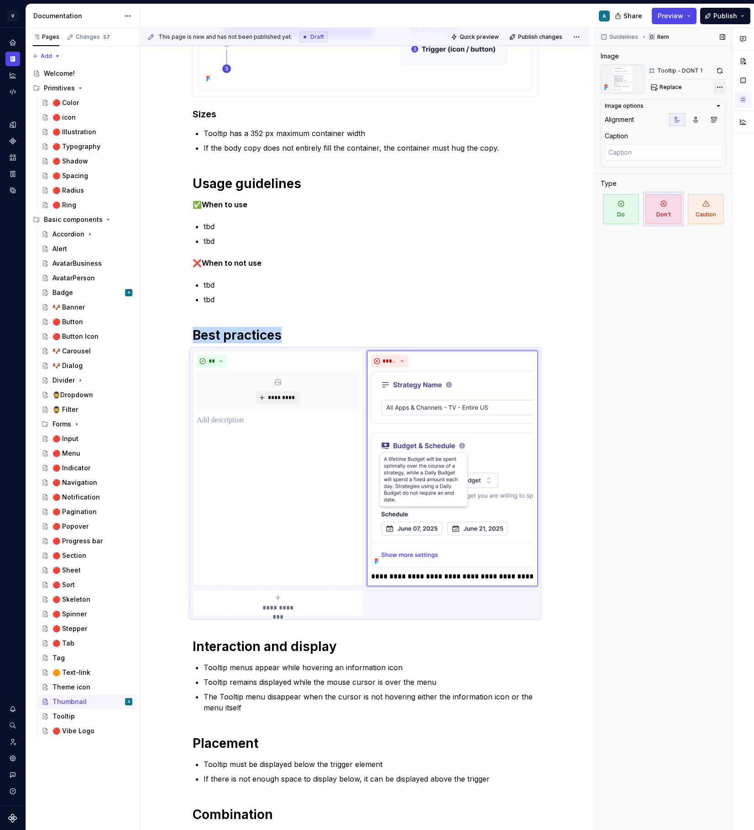
click at [719, 88] on div "Comments Open comments No comments yet Select ‘Comment’ from the block context …" at bounding box center [675, 429] width 159 height 803
click at [653, 186] on div "Remove image" at bounding box center [668, 184] width 105 height 9
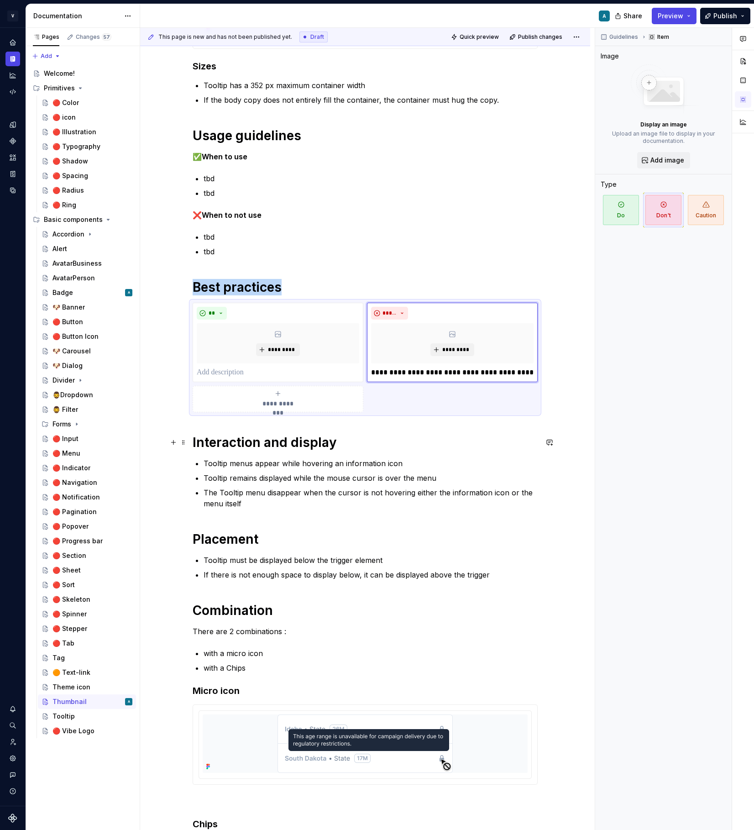
scroll to position [302, 0]
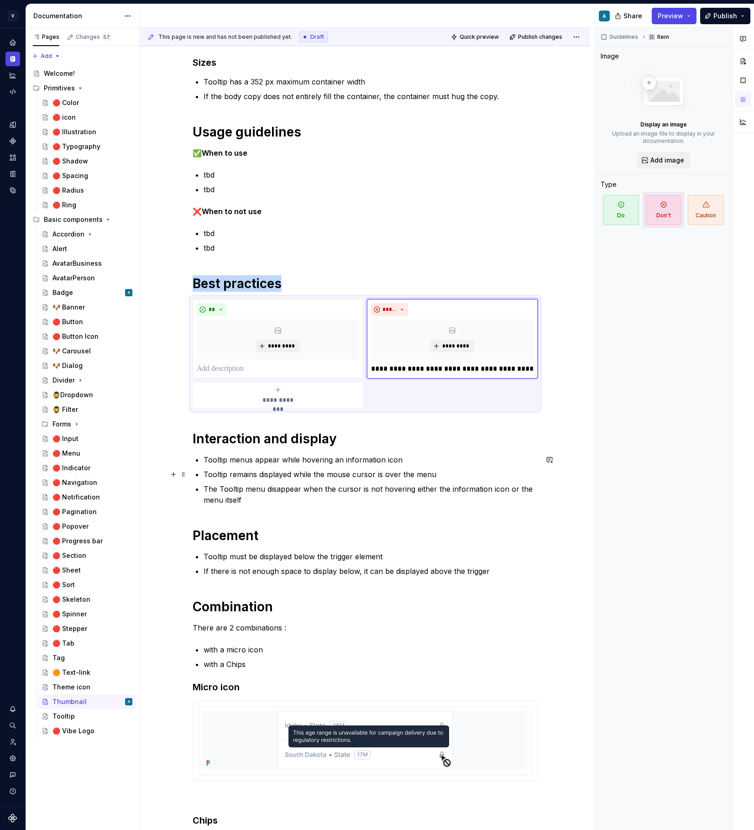
click at [333, 469] on p "Tooltip remains displayed while the mouse cursor is over the menu" at bounding box center [371, 474] width 334 height 11
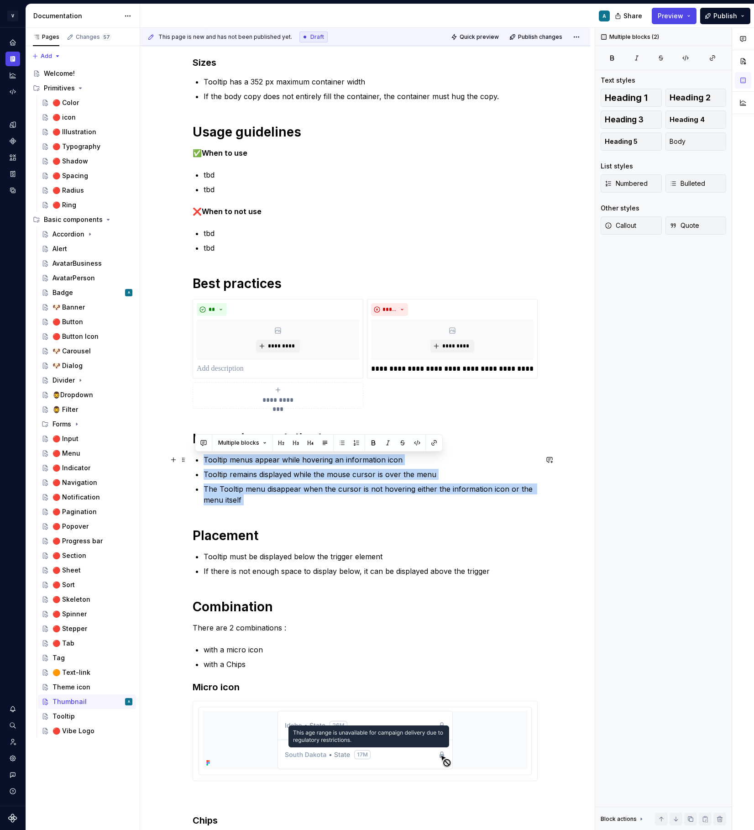
drag, startPoint x: 252, startPoint y: 509, endPoint x: 207, endPoint y: 462, distance: 65.3
click at [207, 462] on div "**********" at bounding box center [365, 435] width 345 height 1096
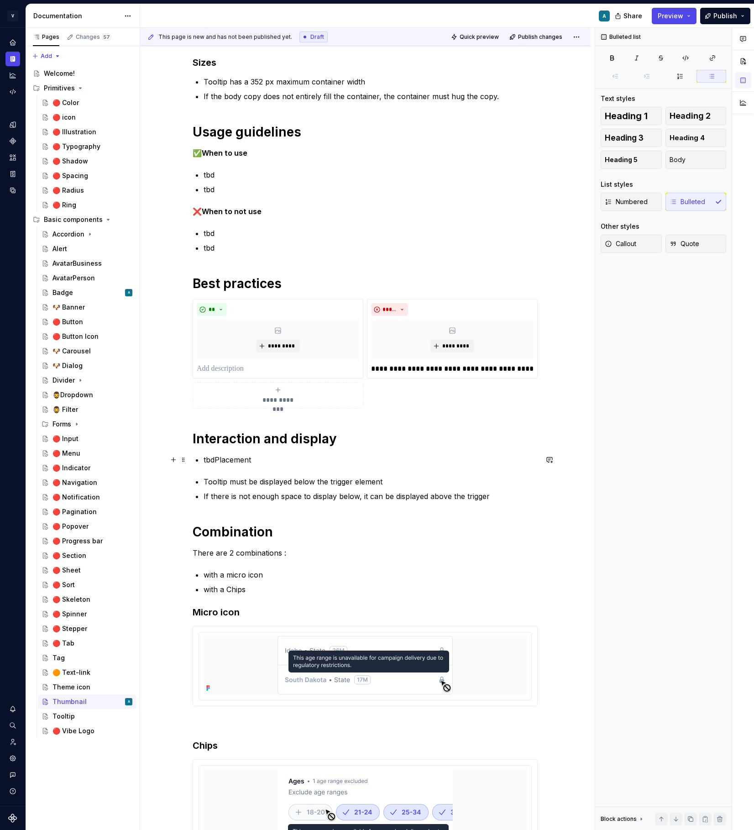
drag, startPoint x: 493, startPoint y: 502, endPoint x: 218, endPoint y: 457, distance: 278.5
click at [216, 457] on div "**********" at bounding box center [365, 397] width 345 height 1021
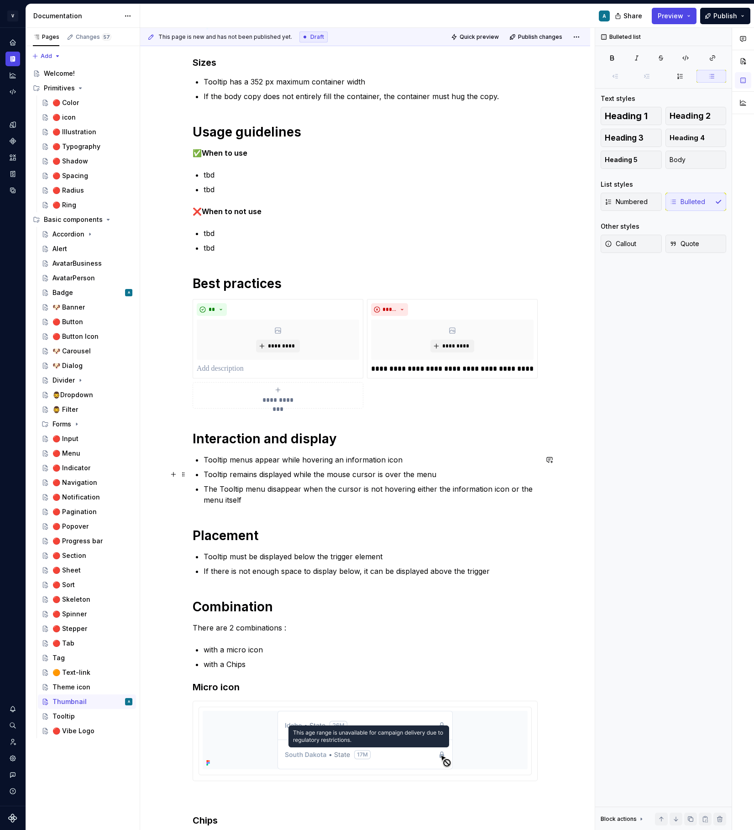
click at [249, 477] on p "Tooltip remains displayed while the mouse cursor is over the menu" at bounding box center [371, 474] width 334 height 11
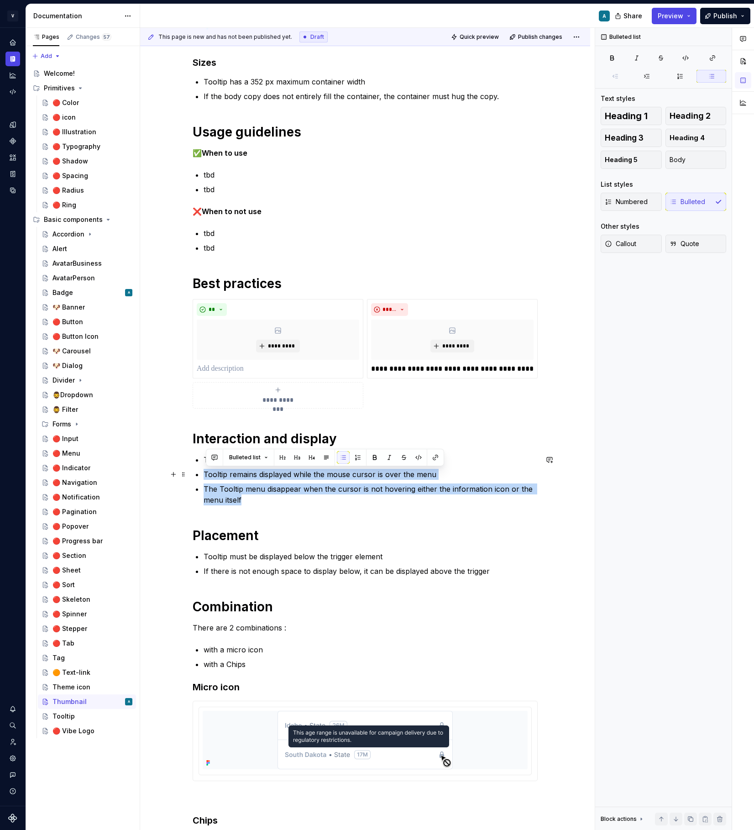
drag, startPoint x: 245, startPoint y: 497, endPoint x: 207, endPoint y: 477, distance: 43.5
click at [207, 477] on ul "Tooltip menus appear while hovering an information icon Tooltip remains display…" at bounding box center [371, 479] width 334 height 51
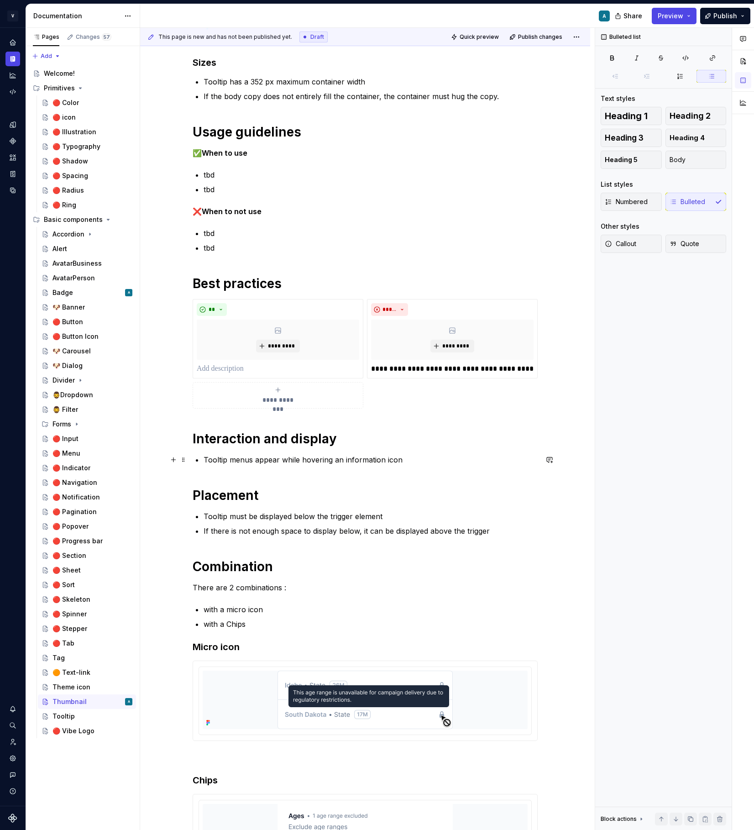
click at [209, 459] on p "Tooltip menus appear while hovering an information icon" at bounding box center [371, 459] width 334 height 11
click at [417, 457] on p "Tbdooltip menus appear while hovering an information icon" at bounding box center [371, 459] width 334 height 11
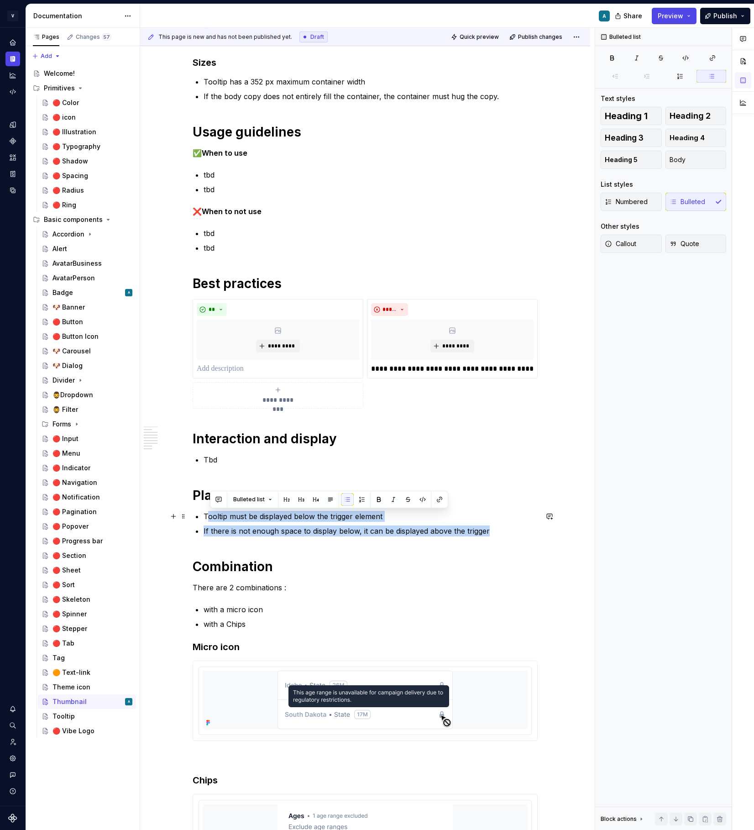
drag, startPoint x: 490, startPoint y: 534, endPoint x: 210, endPoint y: 518, distance: 279.9
click at [210, 518] on ul "Tooltip must be displayed below the trigger element If there is not enough spac…" at bounding box center [371, 524] width 334 height 26
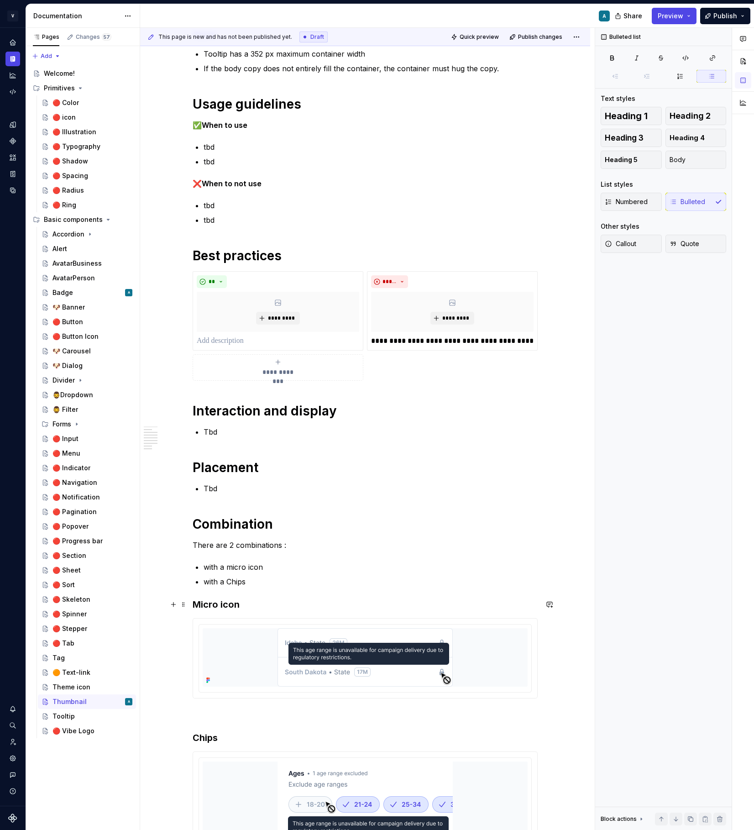
scroll to position [338, 0]
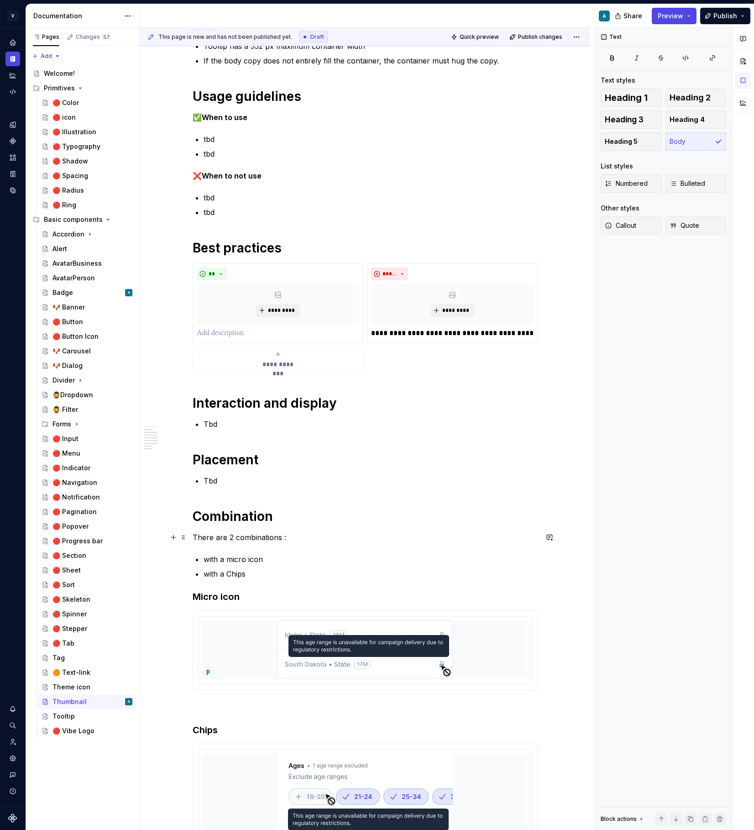
click at [232, 535] on p "There are 2 combinations :" at bounding box center [365, 537] width 345 height 11
type textarea "*"
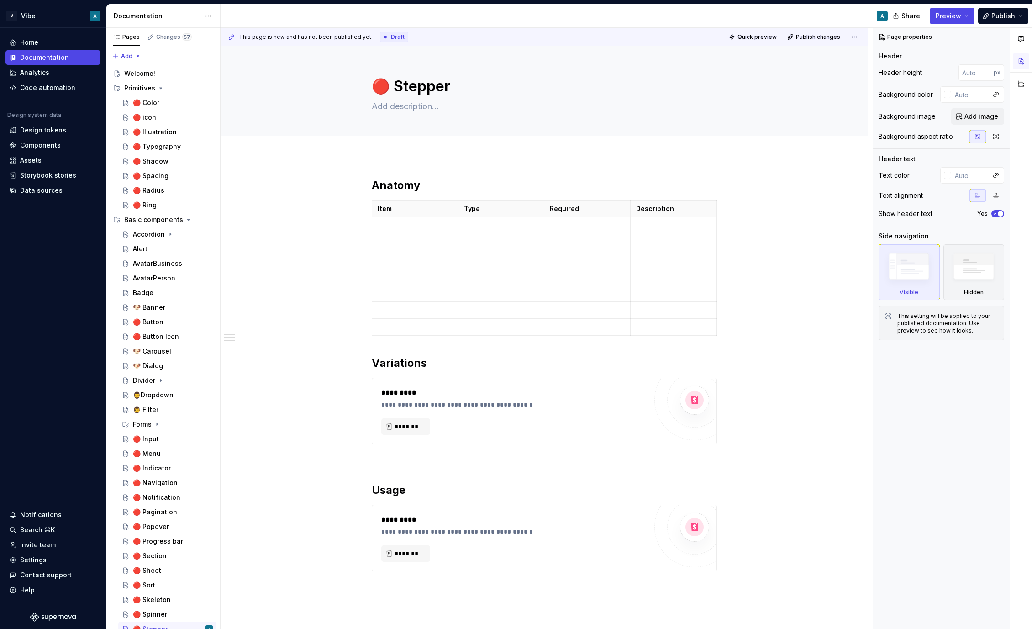
scroll to position [107, 0]
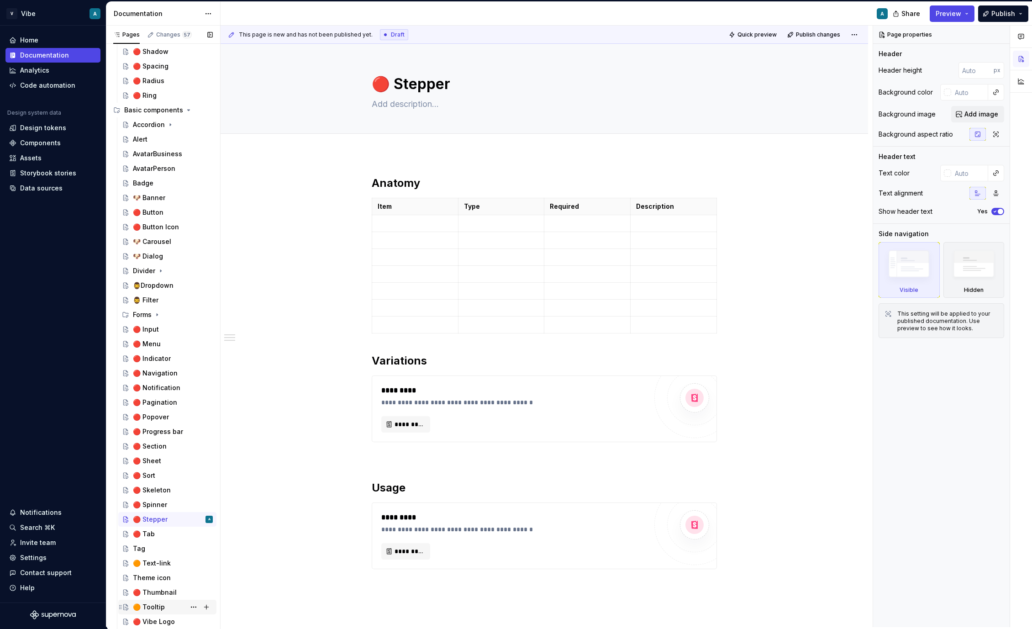
click at [158, 607] on div "🟠 Tooltip" at bounding box center [149, 606] width 32 height 9
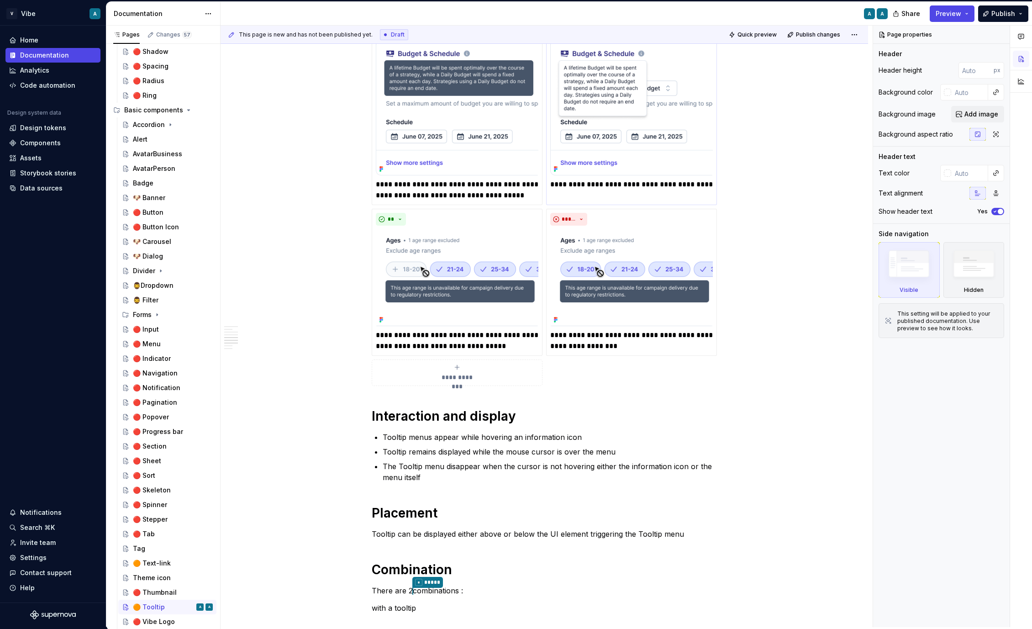
scroll to position [645, 0]
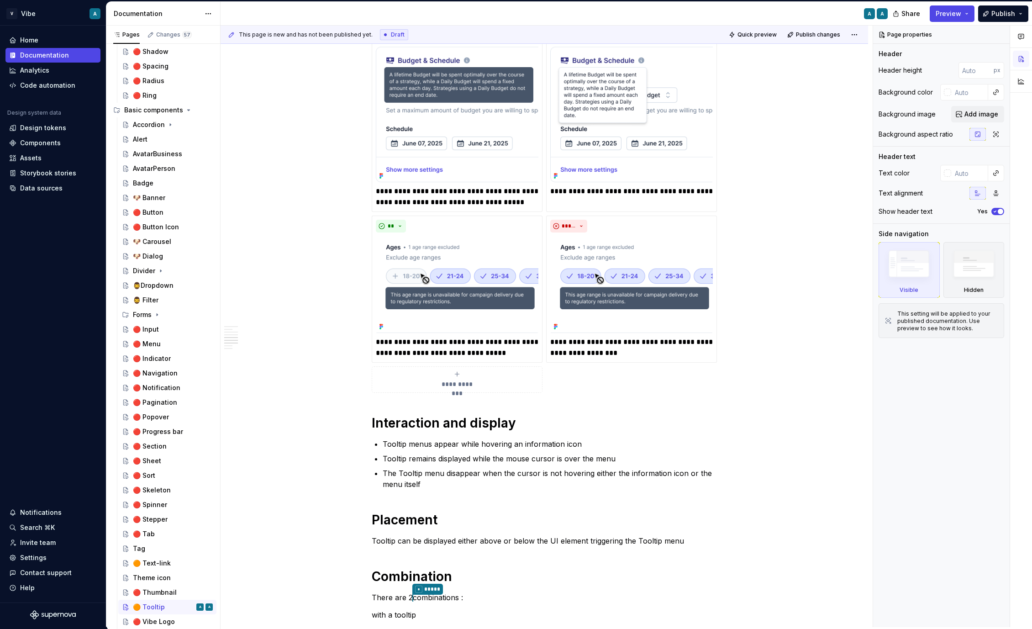
click at [456, 389] on button "**********" at bounding box center [457, 379] width 171 height 26
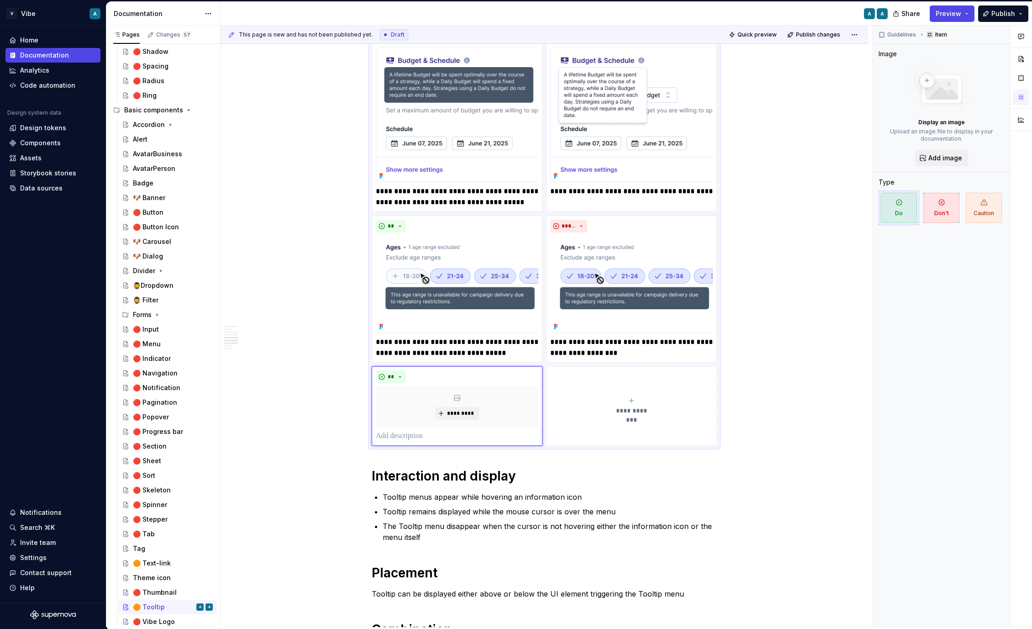
click at [640, 406] on span "**********" at bounding box center [632, 410] width 42 height 9
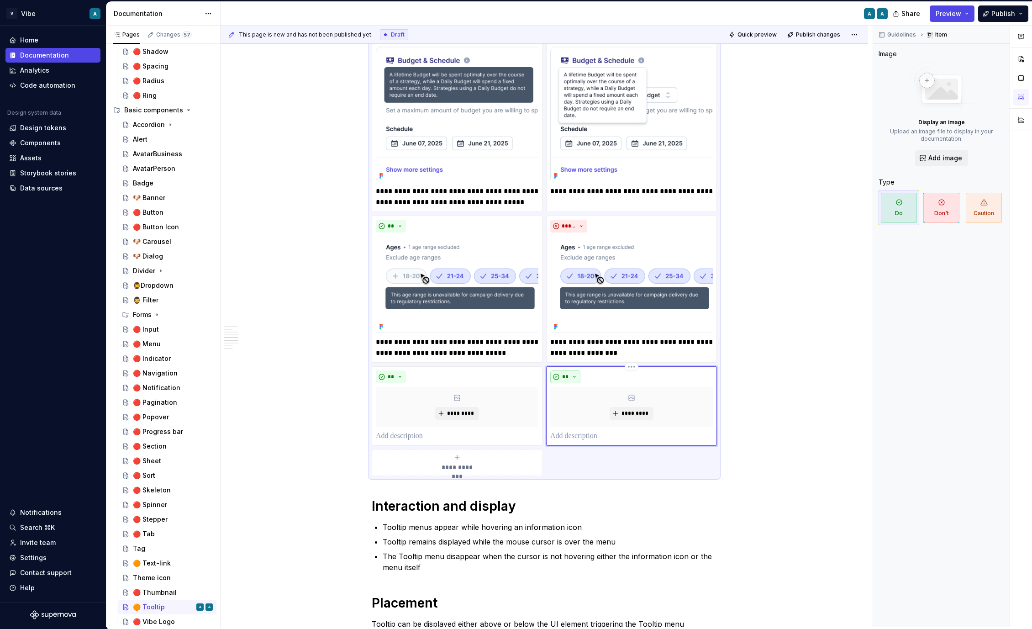
click at [567, 381] on button "**" at bounding box center [565, 376] width 30 height 13
click at [582, 409] on div "Don't" at bounding box center [588, 409] width 17 height 9
click at [459, 416] on span "*********" at bounding box center [461, 413] width 28 height 7
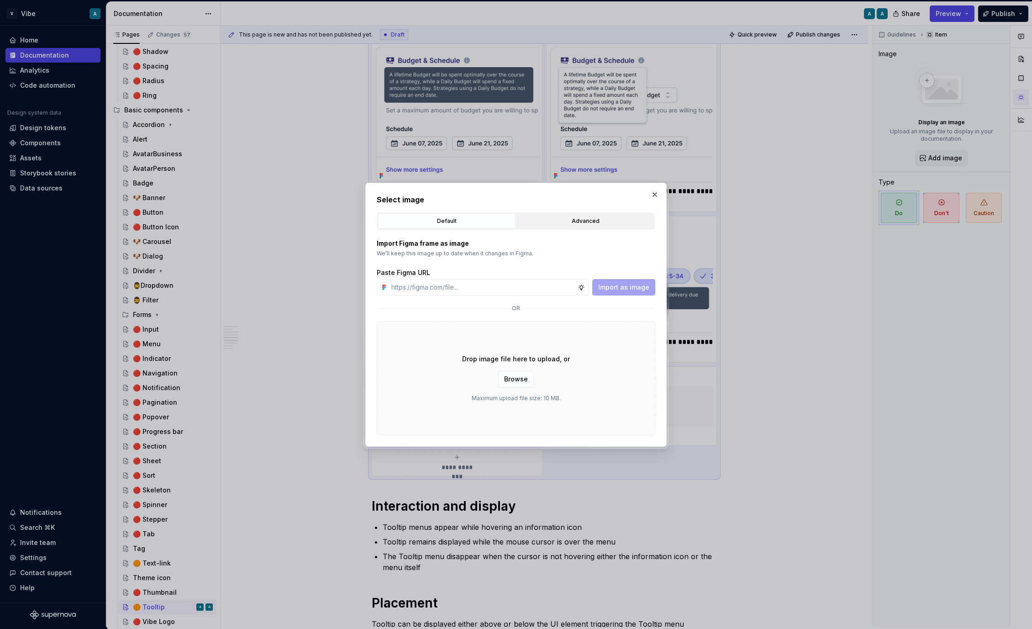
click at [560, 221] on div "Advanced" at bounding box center [586, 220] width 132 height 9
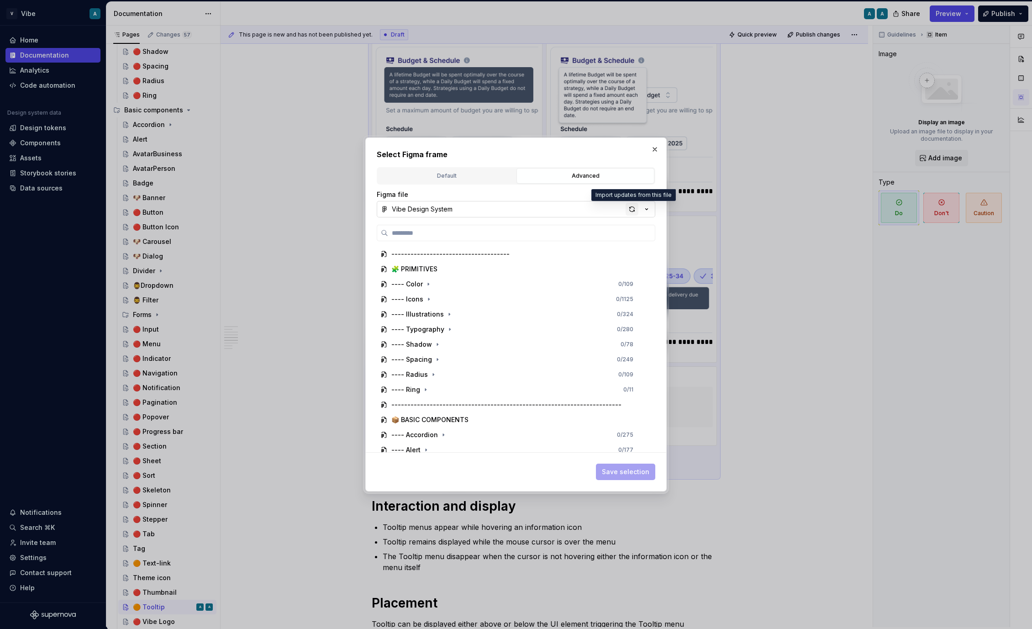
click at [635, 206] on div "button" at bounding box center [632, 209] width 13 height 13
type textarea "*"
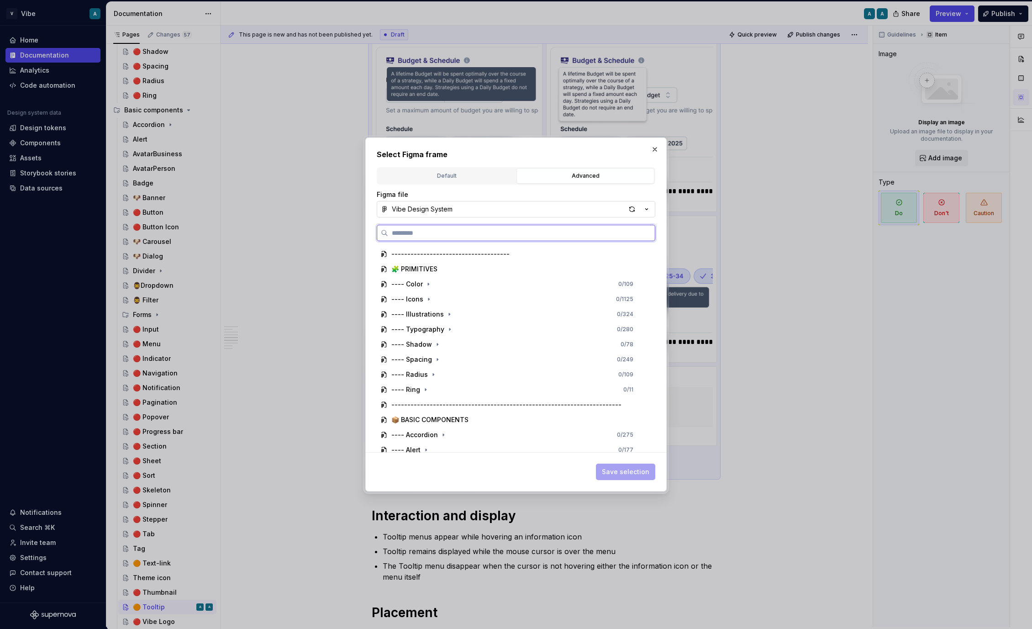
paste input "**********"
type input "**********"
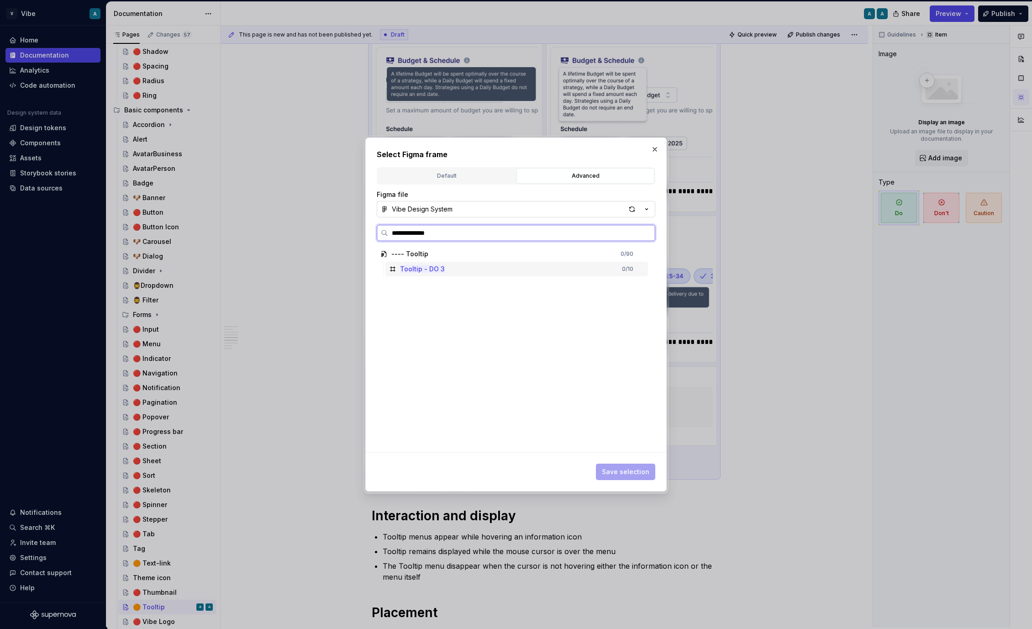
click at [485, 270] on div "Tooltip - DO 3 0 / 10" at bounding box center [516, 269] width 263 height 15
click at [636, 466] on button "Save selection" at bounding box center [625, 472] width 59 height 16
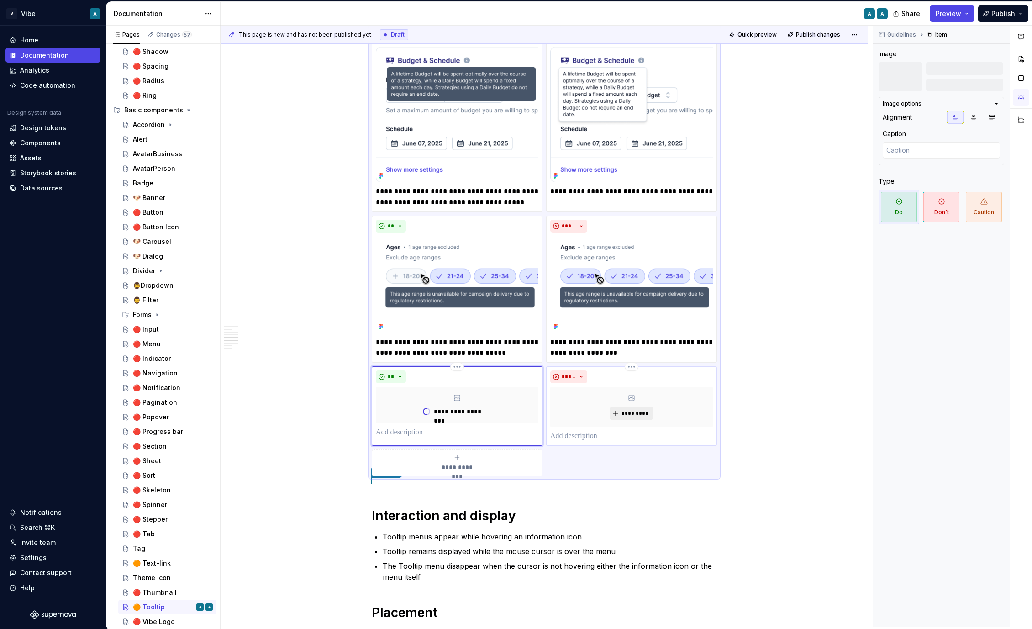
click at [631, 414] on span "*********" at bounding box center [635, 413] width 28 height 7
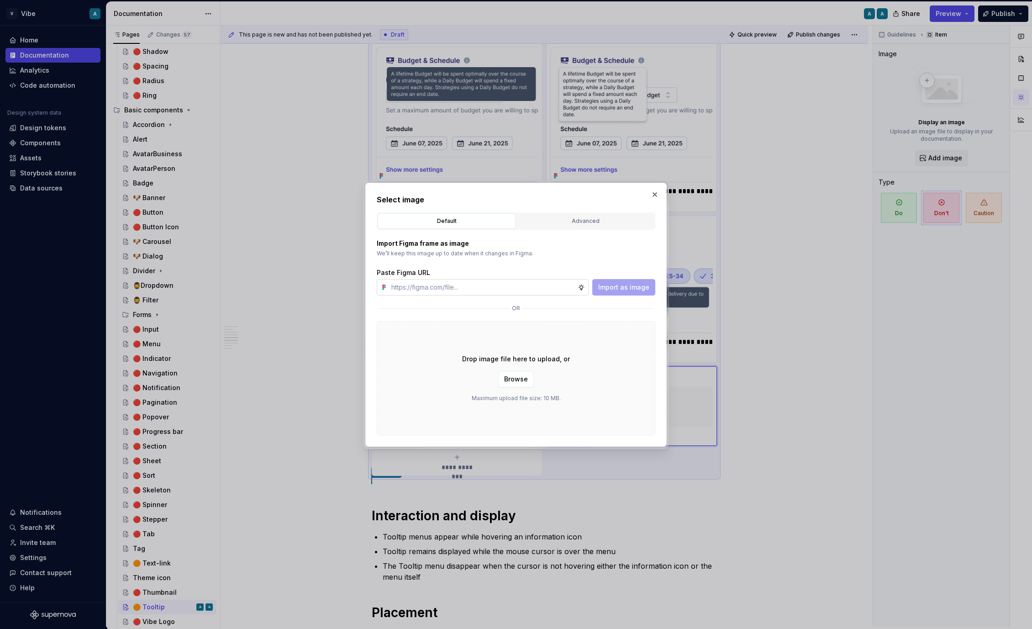
type textarea "*"
click at [564, 212] on div "Default Advanced" at bounding box center [516, 220] width 279 height 17
click at [489, 285] on input "text" at bounding box center [483, 287] width 190 height 16
paste input "Tooltip - DO 3"
type input "Tooltip - DONT 3"
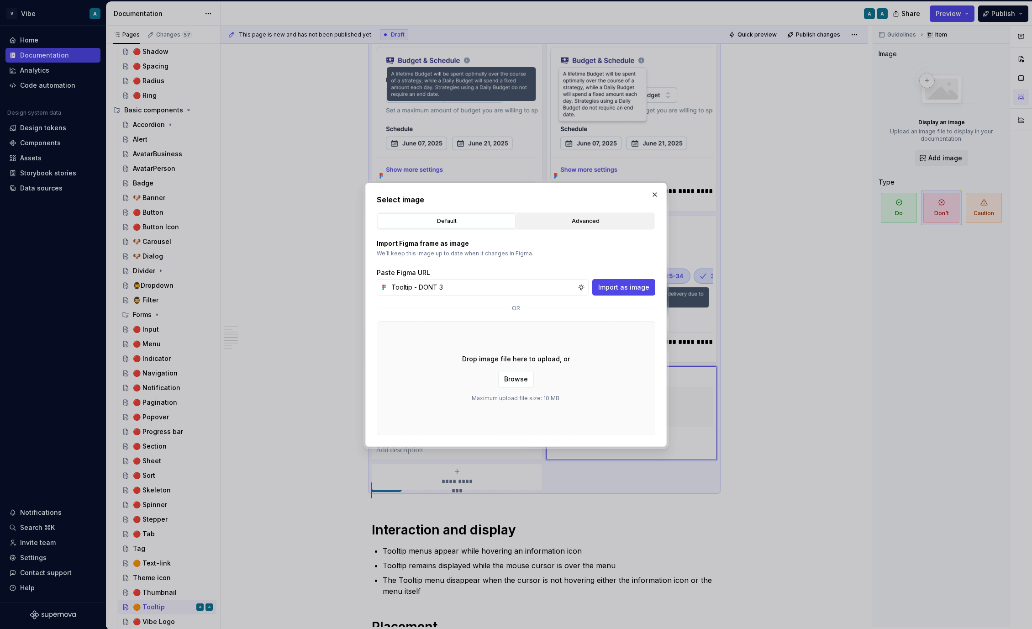
click at [569, 220] on div "Advanced" at bounding box center [586, 220] width 132 height 9
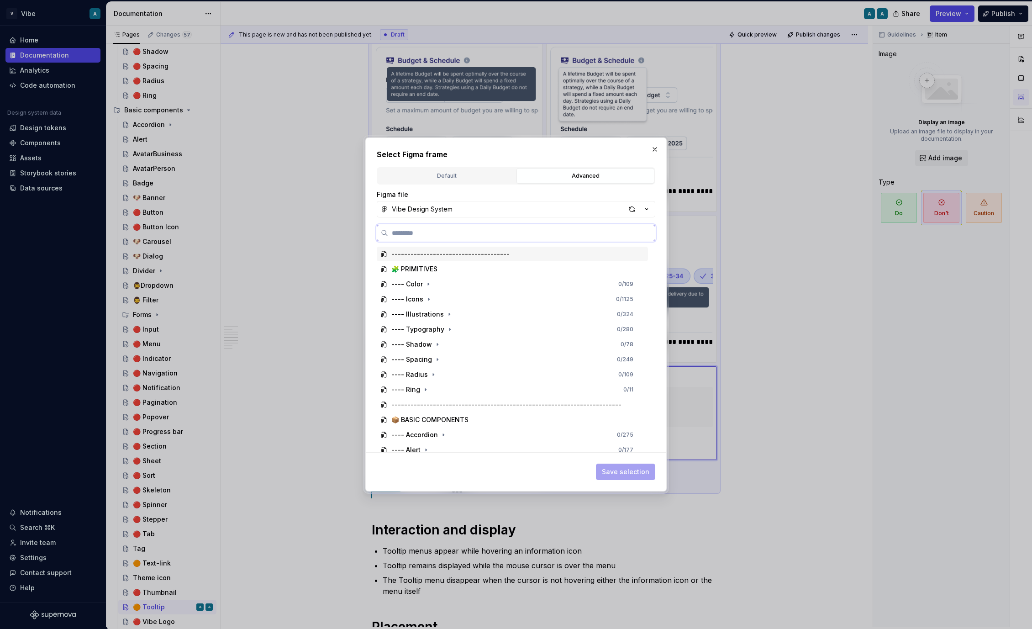
paste input "**********"
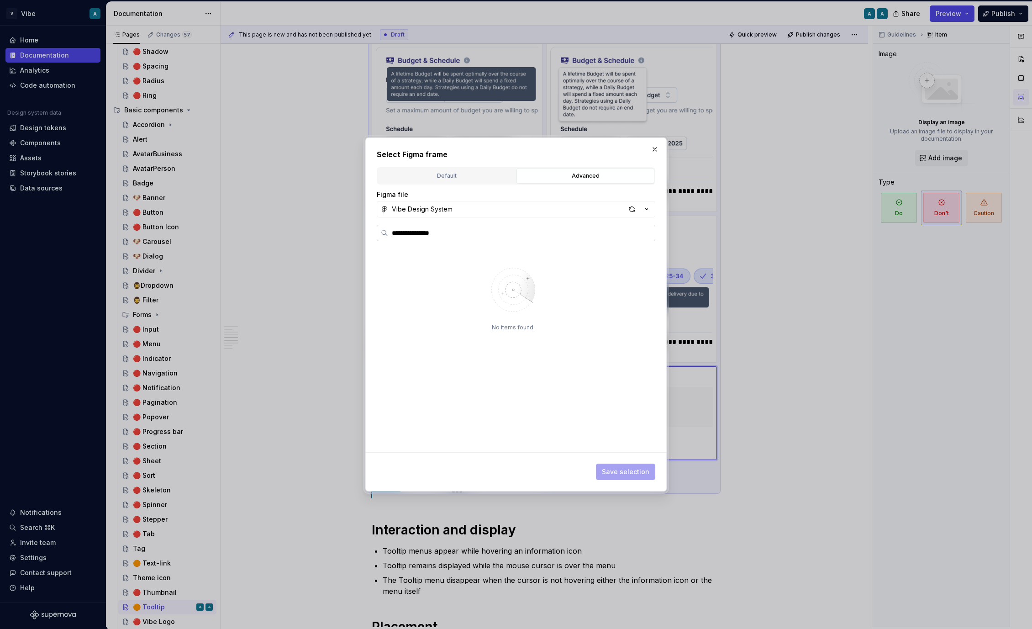
click at [439, 235] on input "**********" at bounding box center [521, 232] width 267 height 9
type input "**********"
click at [399, 232] on input "**********" at bounding box center [521, 232] width 267 height 9
click at [656, 149] on button "button" at bounding box center [654, 149] width 13 height 13
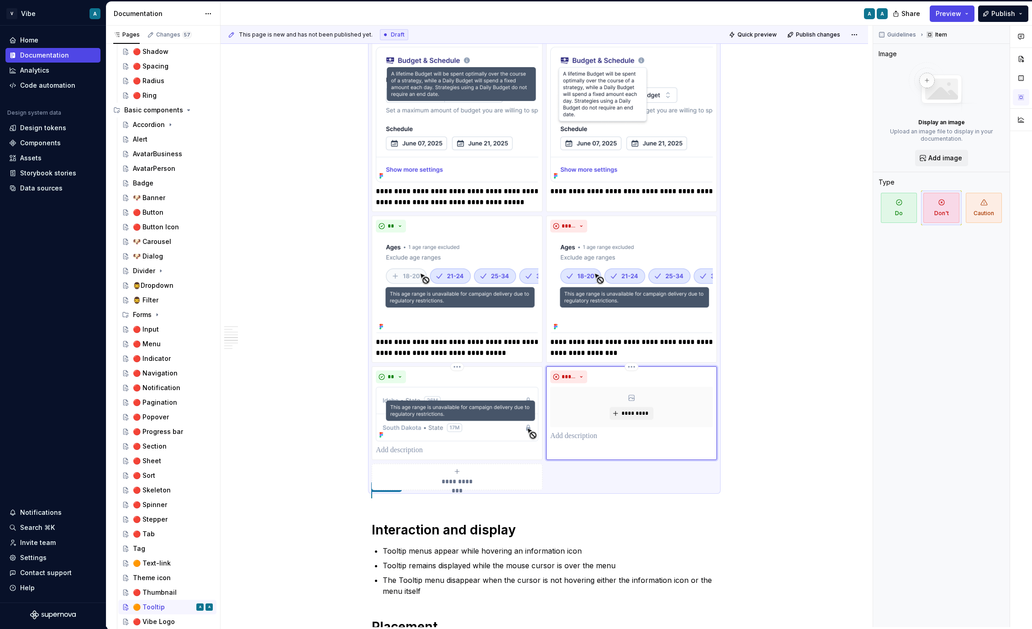
click at [310, 426] on div "**********" at bounding box center [545, 281] width 648 height 1523
type textarea "*"
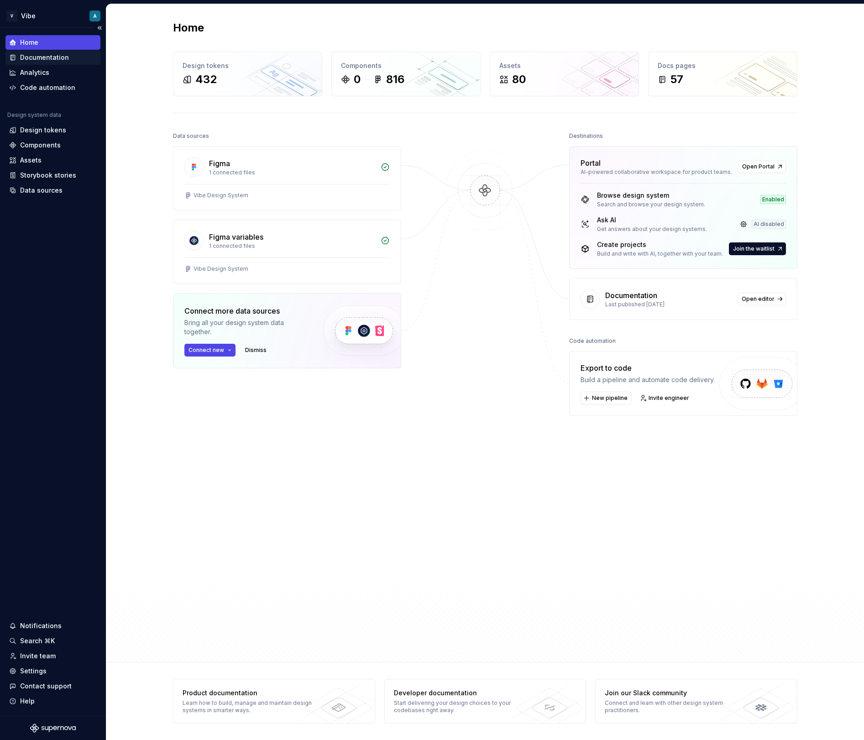
click at [48, 55] on div "Documentation" at bounding box center [44, 57] width 49 height 9
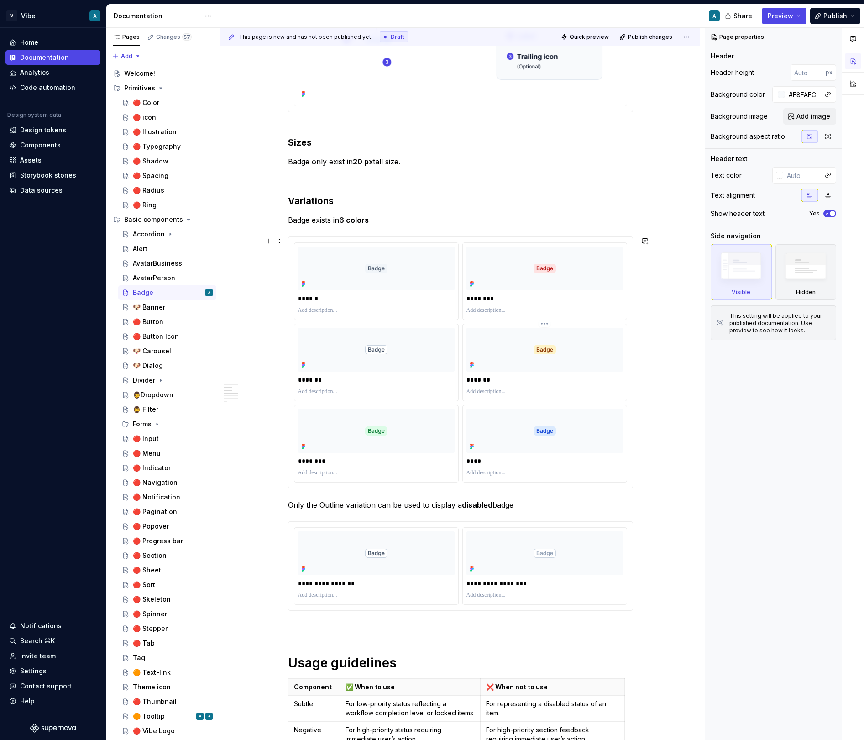
scroll to position [260, 0]
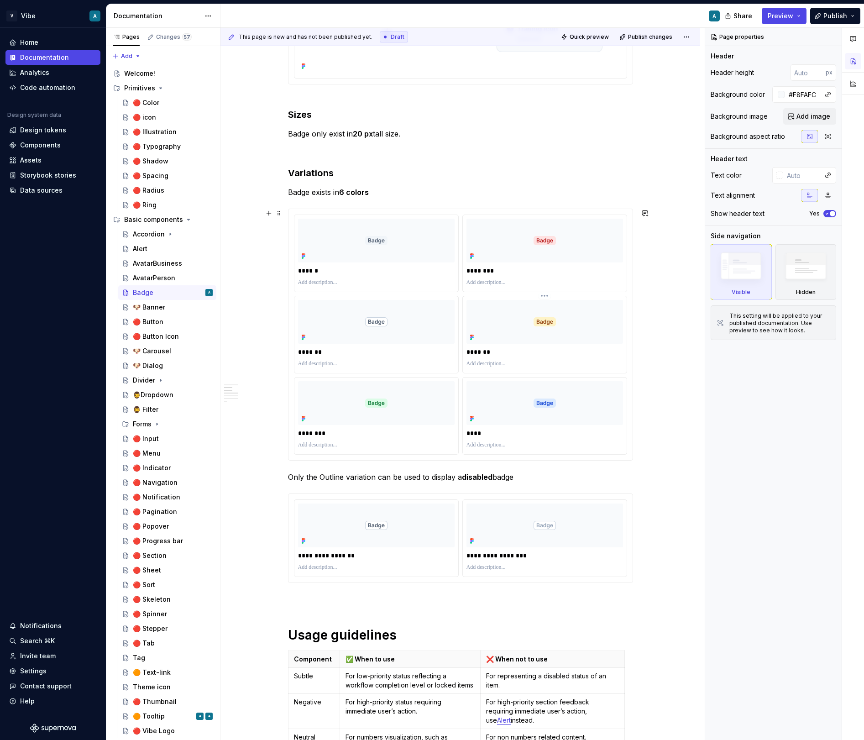
click at [606, 316] on div at bounding box center [545, 322] width 157 height 44
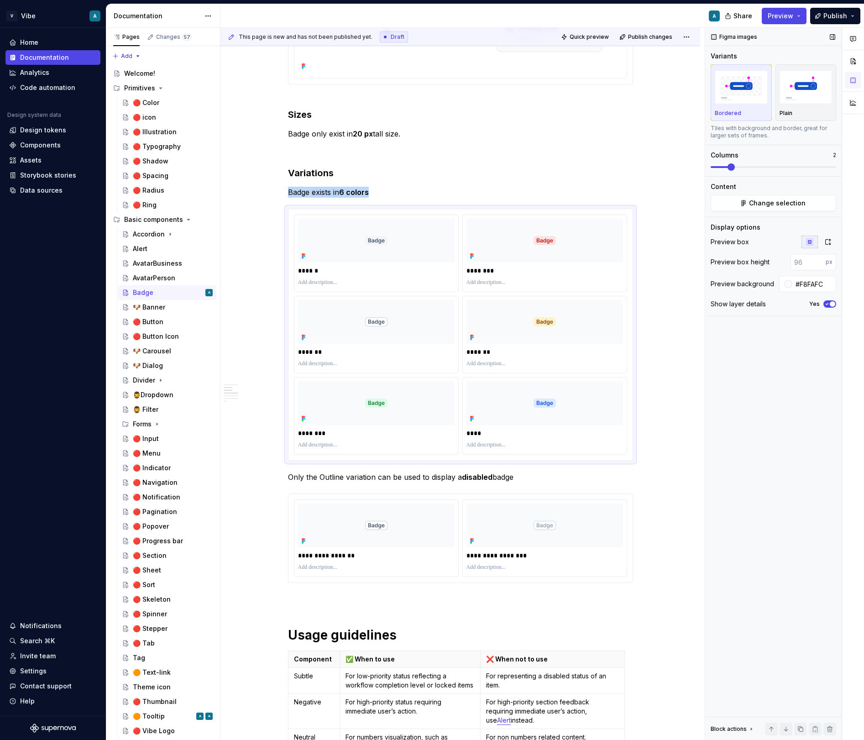
click at [802, 448] on div "Figma images Variants Bordered Plain Tiles with background and border, great fo…" at bounding box center [774, 384] width 137 height 713
click at [549, 340] on div at bounding box center [545, 322] width 157 height 44
click at [590, 338] on div at bounding box center [545, 322] width 157 height 44
click at [791, 202] on span "Change selection" at bounding box center [777, 203] width 57 height 9
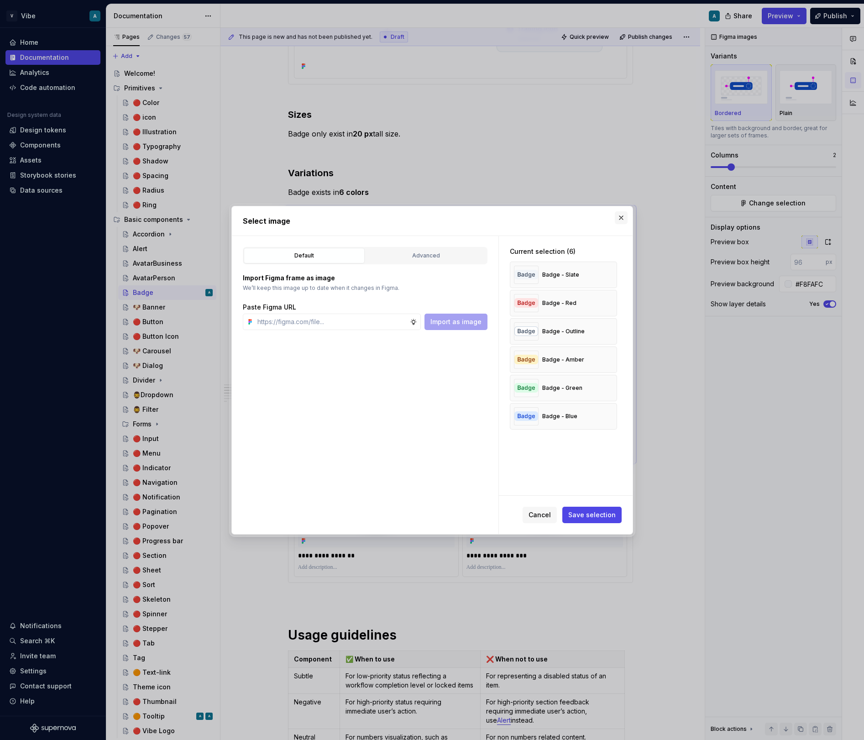
click at [619, 216] on button "button" at bounding box center [621, 217] width 13 height 13
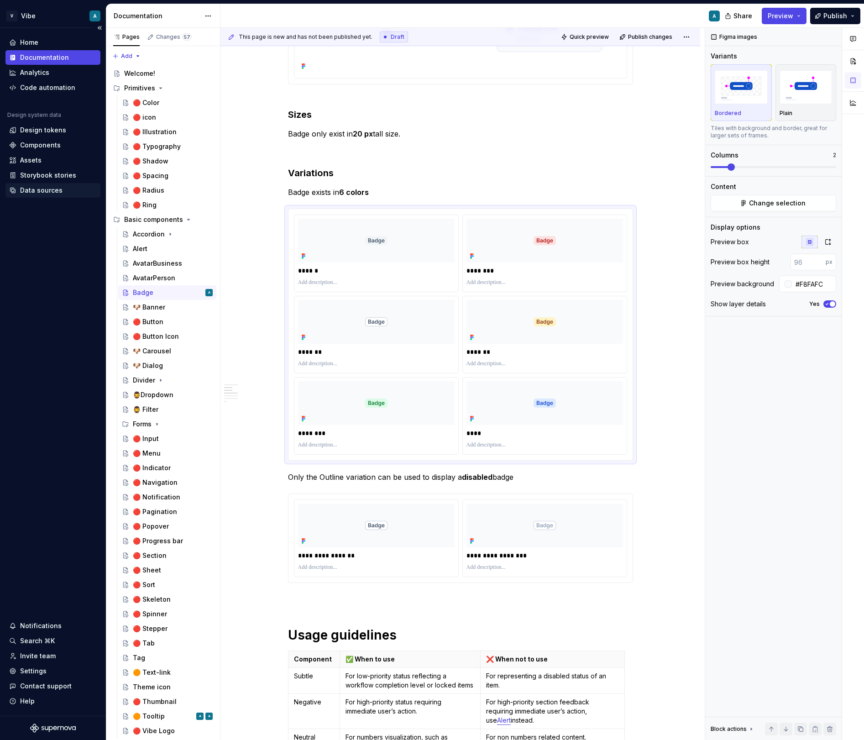
click at [55, 194] on div "Data sources" at bounding box center [41, 190] width 42 height 9
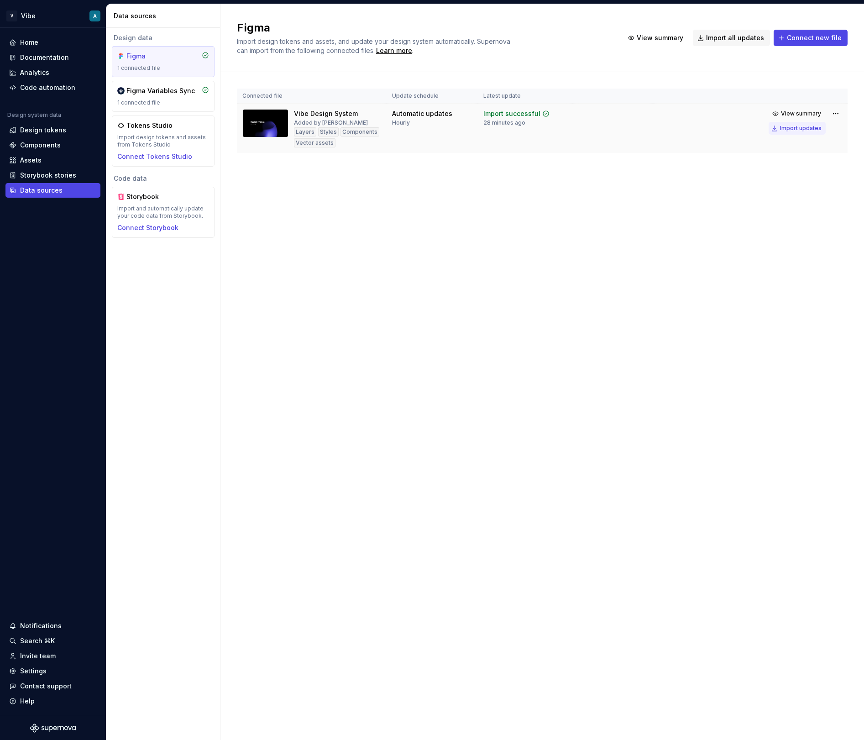
click at [807, 131] on div "Import updates" at bounding box center [801, 128] width 42 height 7
click at [763, 691] on div "Figma Import design tokens and assets, and update your design system automatica…" at bounding box center [543, 372] width 644 height 736
click at [795, 126] on div "Import updates" at bounding box center [801, 128] width 42 height 7
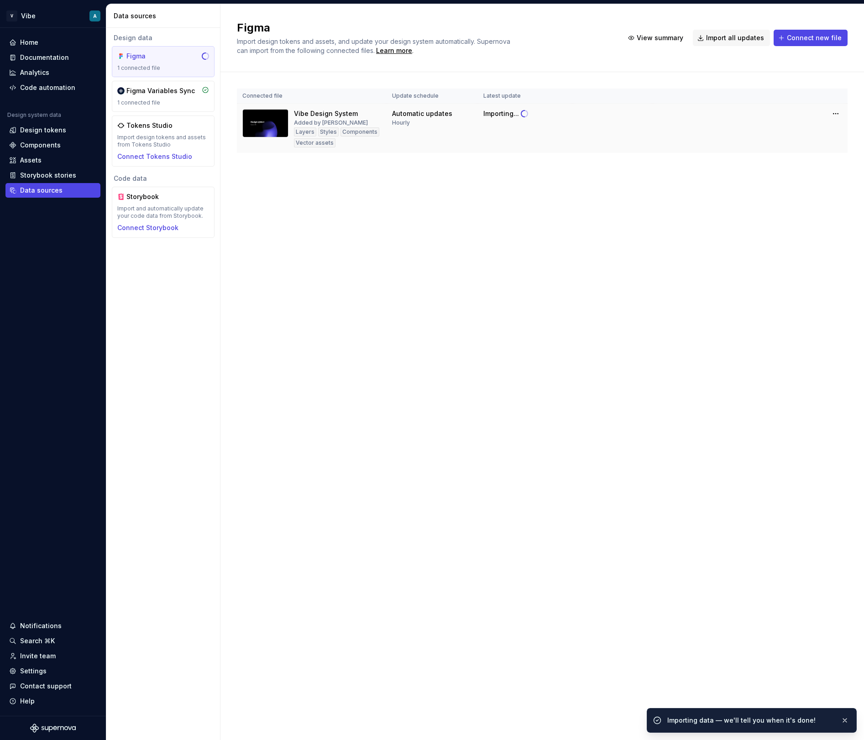
click at [795, 126] on tr "Vibe Design System Added by [PERSON_NAME] Styles Components Vector assets Autom…" at bounding box center [542, 129] width 611 height 50
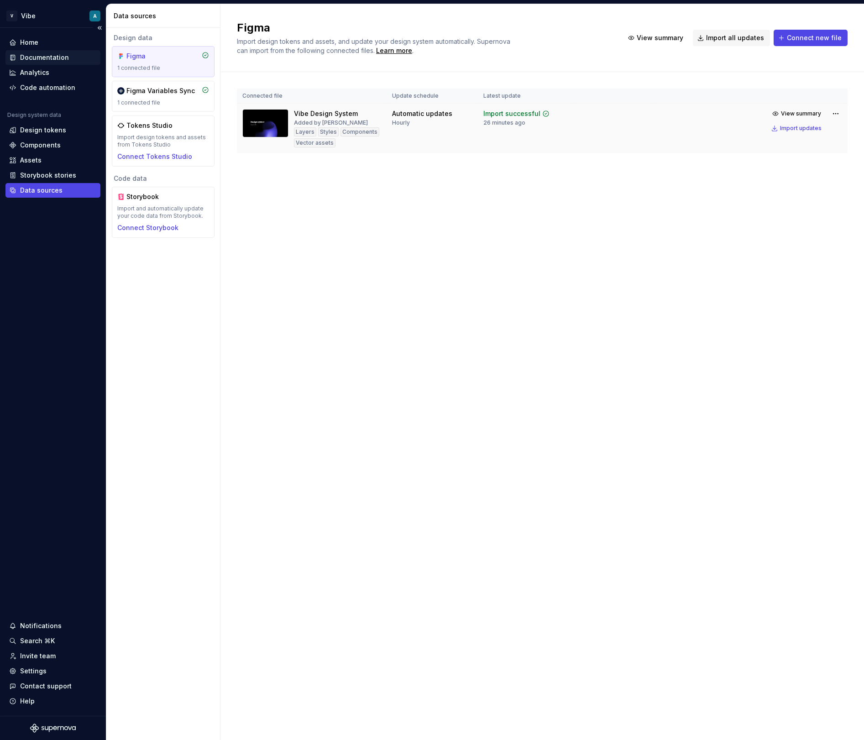
click at [48, 63] on div "Documentation" at bounding box center [52, 57] width 95 height 15
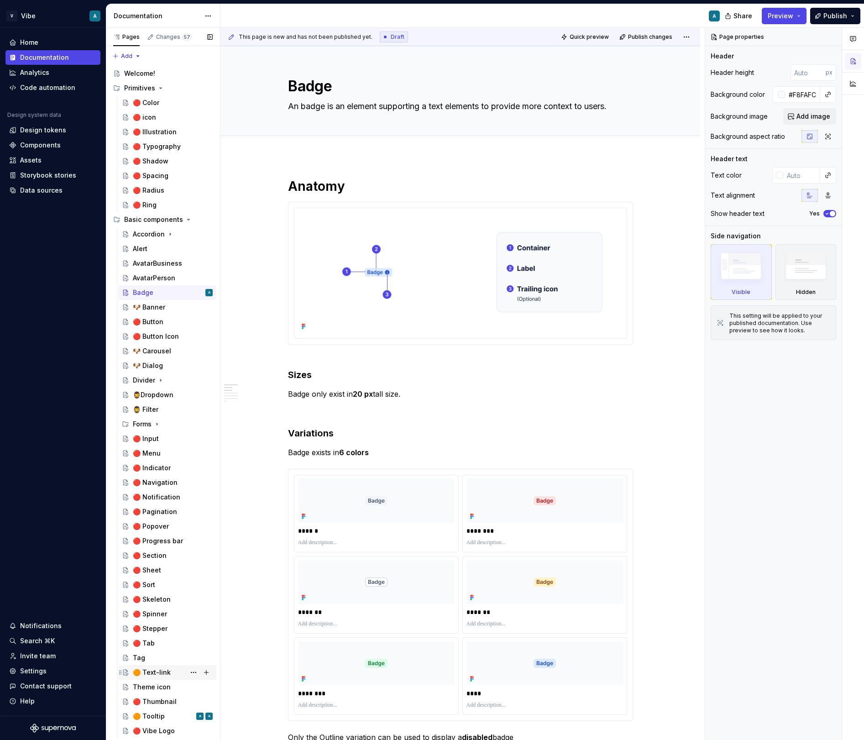
click at [170, 671] on div "🟠 Text-link" at bounding box center [173, 672] width 80 height 13
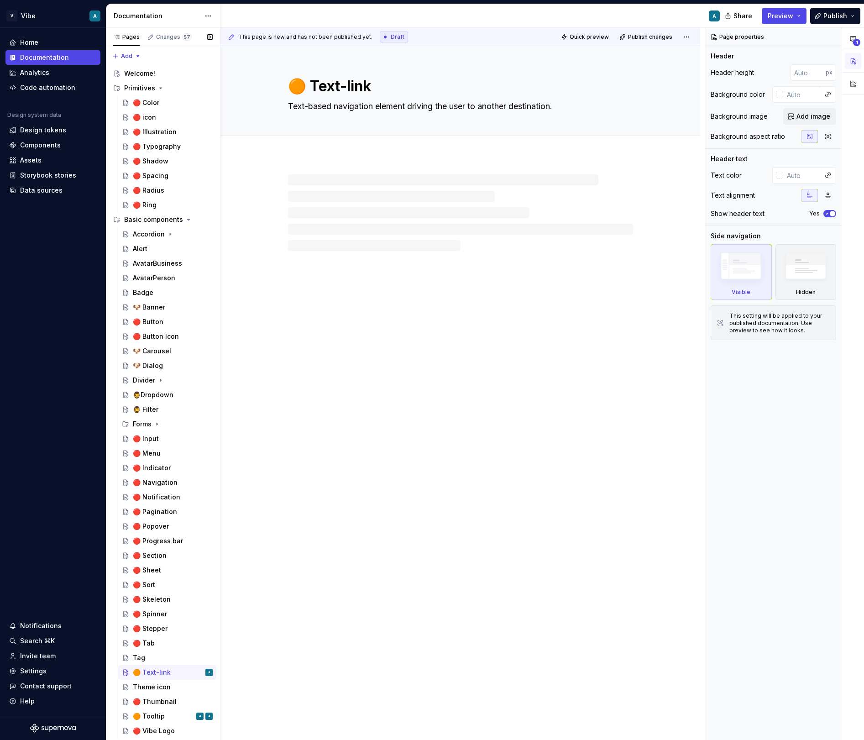
type textarea "*"
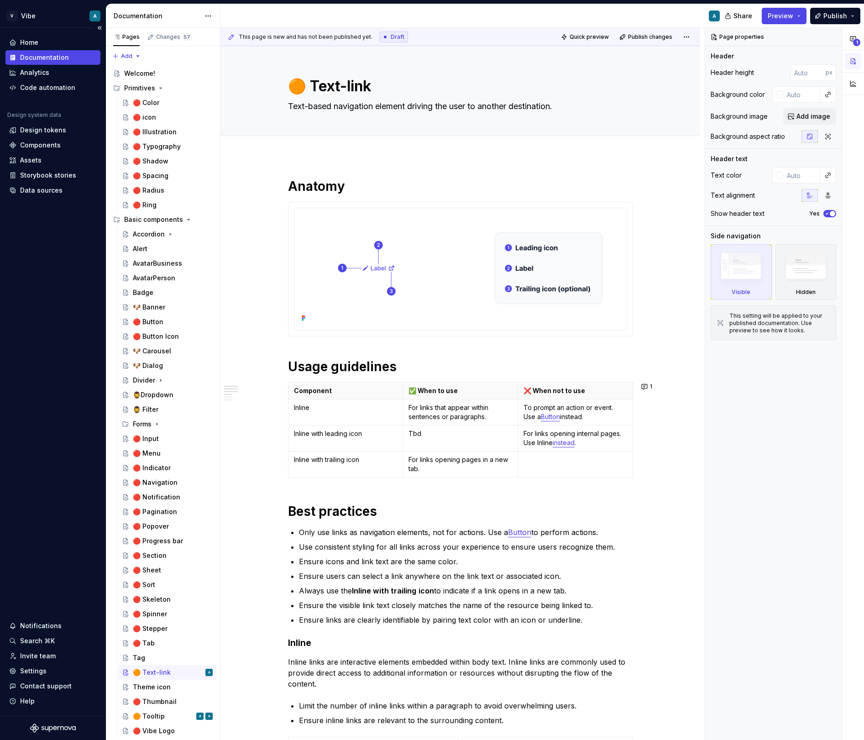
click at [29, 469] on div "Home Documentation Analytics Code automation Design system data Design tokens C…" at bounding box center [53, 372] width 106 height 688
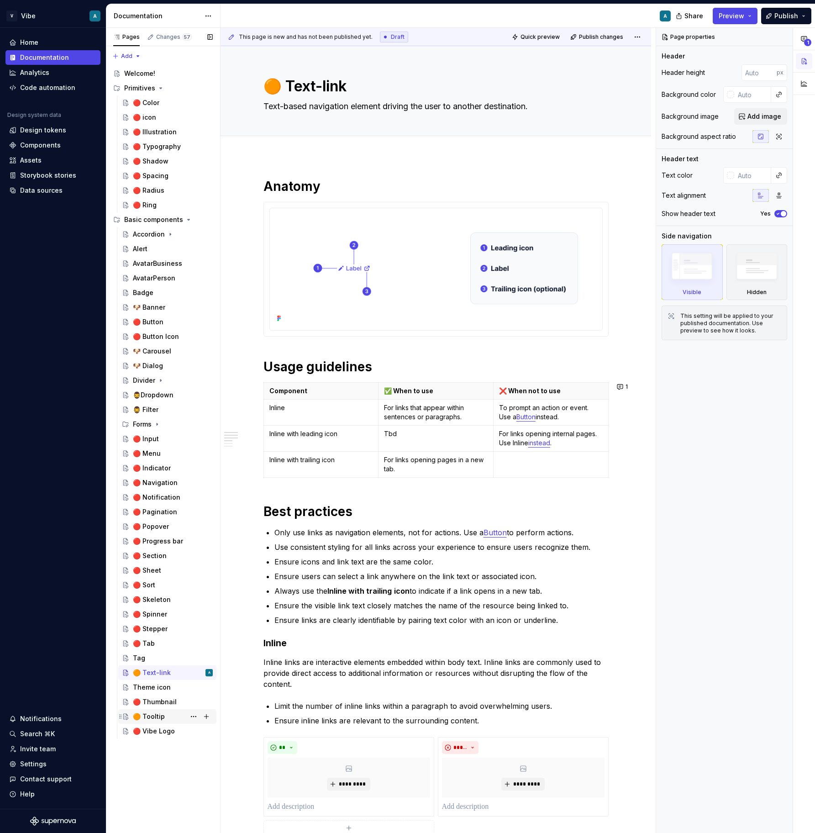
click at [160, 716] on div "🟠 Tooltip" at bounding box center [149, 716] width 32 height 9
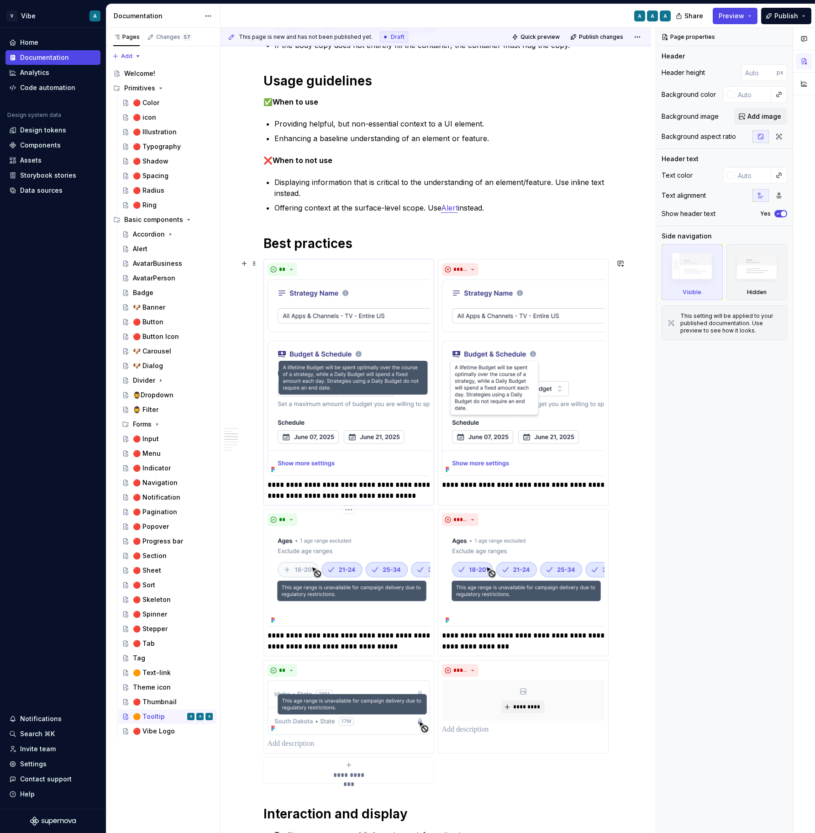
scroll to position [401, 0]
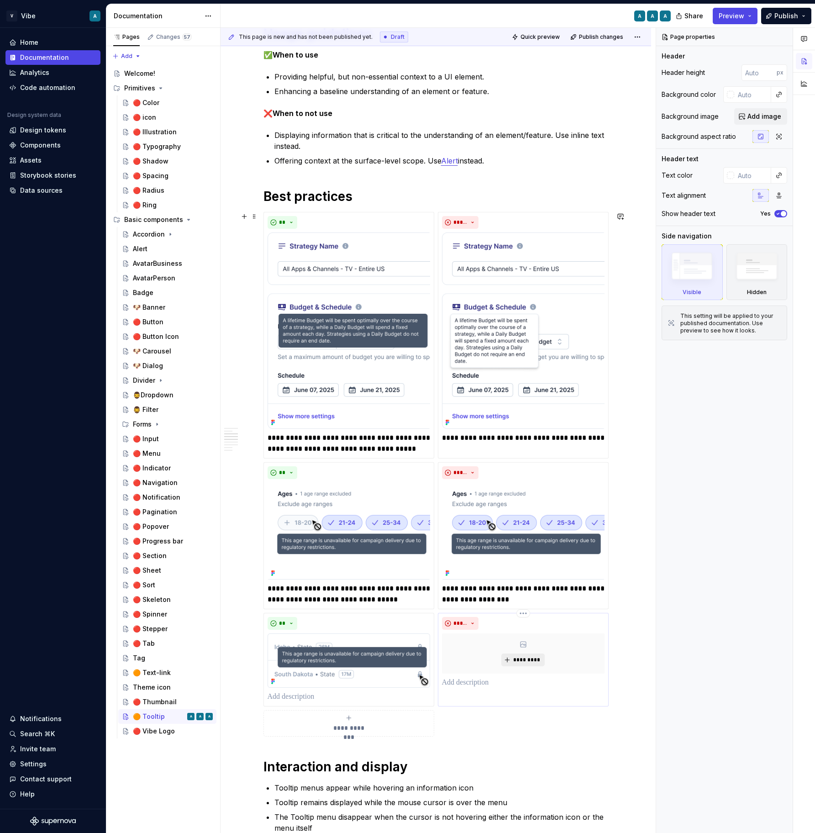
click at [527, 663] on span "*********" at bounding box center [527, 659] width 28 height 7
type textarea "*"
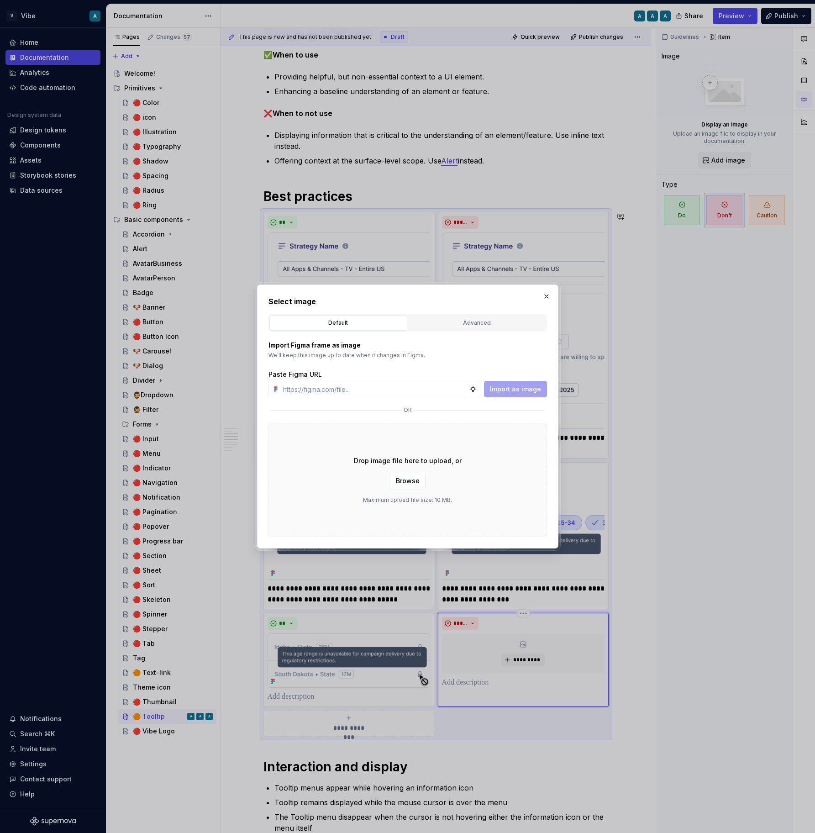
click at [470, 335] on div "Import Figma frame as image We’ll keep this image up to date when it changes in…" at bounding box center [408, 435] width 279 height 206
click at [477, 320] on div "Advanced" at bounding box center [477, 322] width 132 height 9
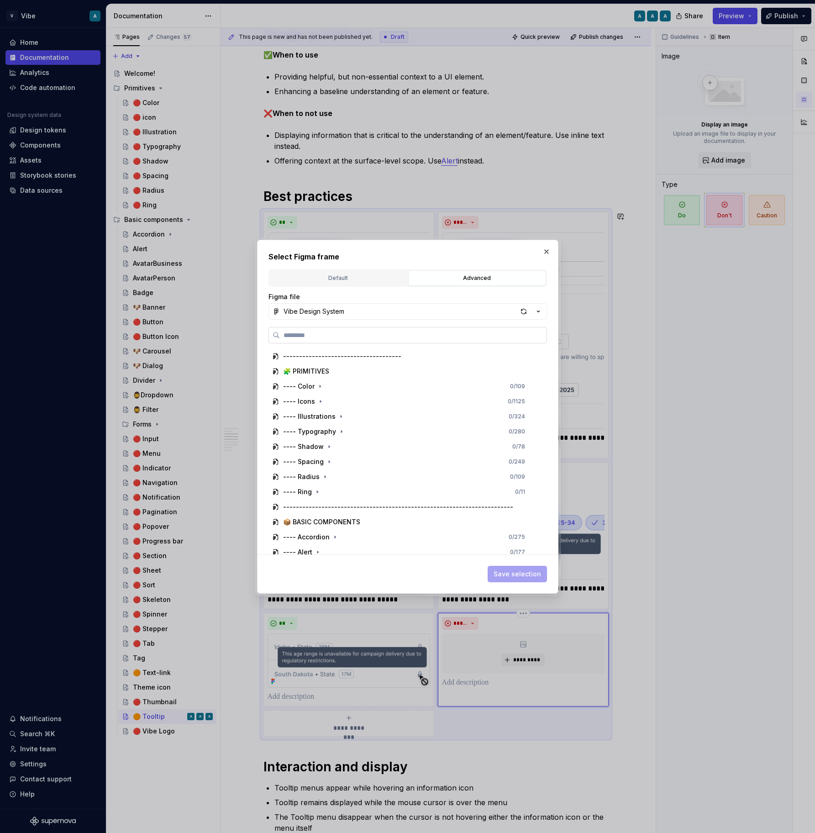
paste input "**********"
type input "**********"
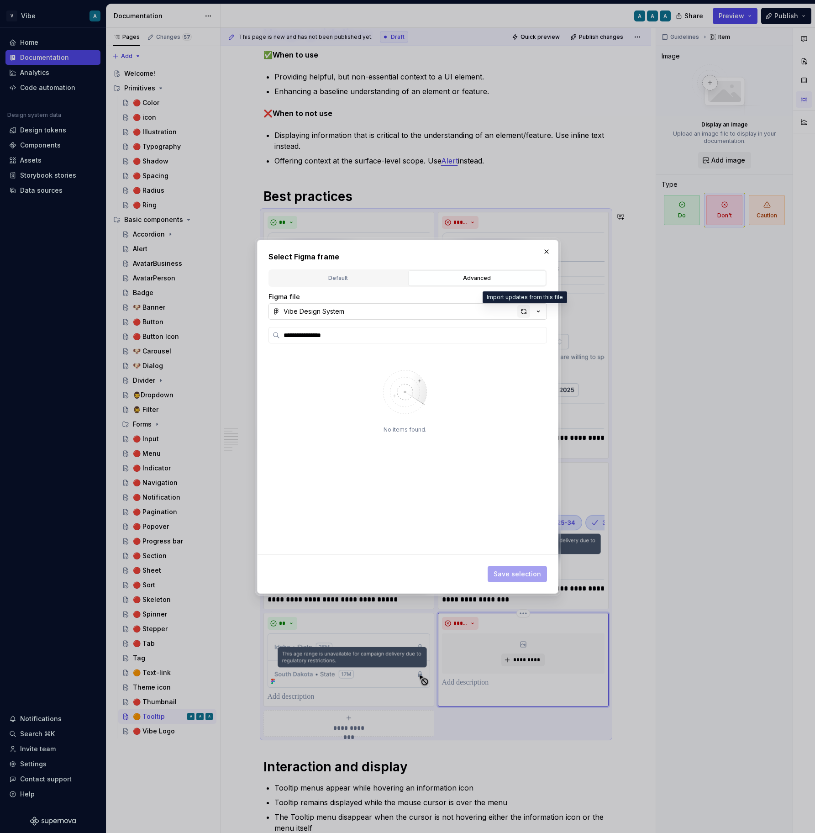
click at [524, 313] on div "button" at bounding box center [523, 311] width 13 height 13
type textarea "*"
type input "**********"
click at [523, 316] on div "button" at bounding box center [523, 311] width 13 height 13
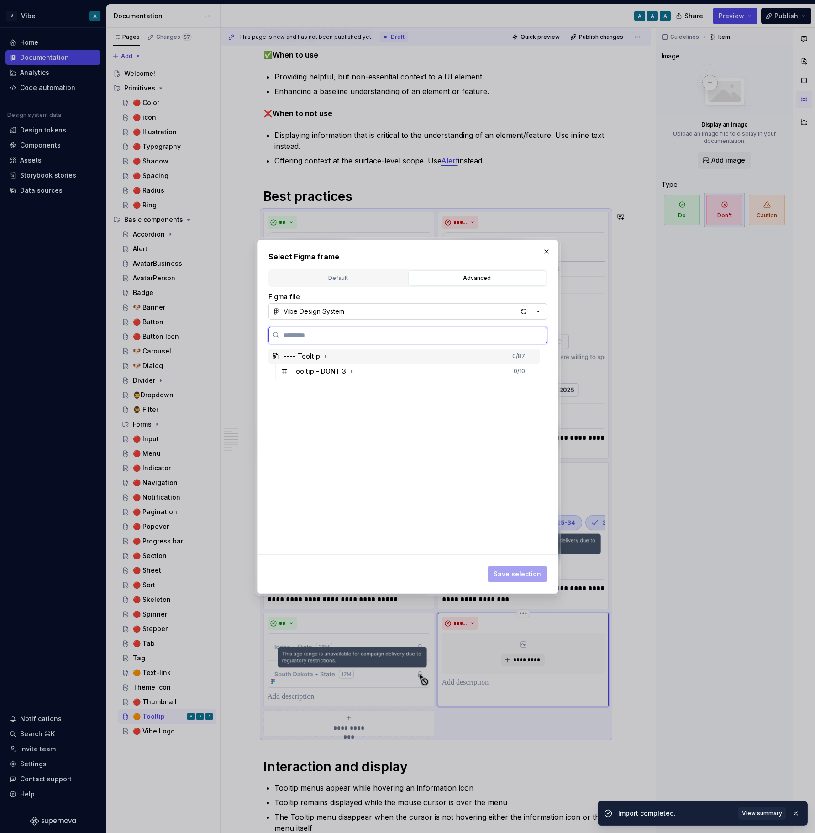
click at [380, 362] on div "---- Tooltip 0 / 87" at bounding box center [404, 356] width 271 height 15
click at [375, 374] on div "Tooltip - DONT 3 0 / 10" at bounding box center [408, 371] width 263 height 15
click at [533, 569] on span "Save selection" at bounding box center [517, 573] width 47 height 9
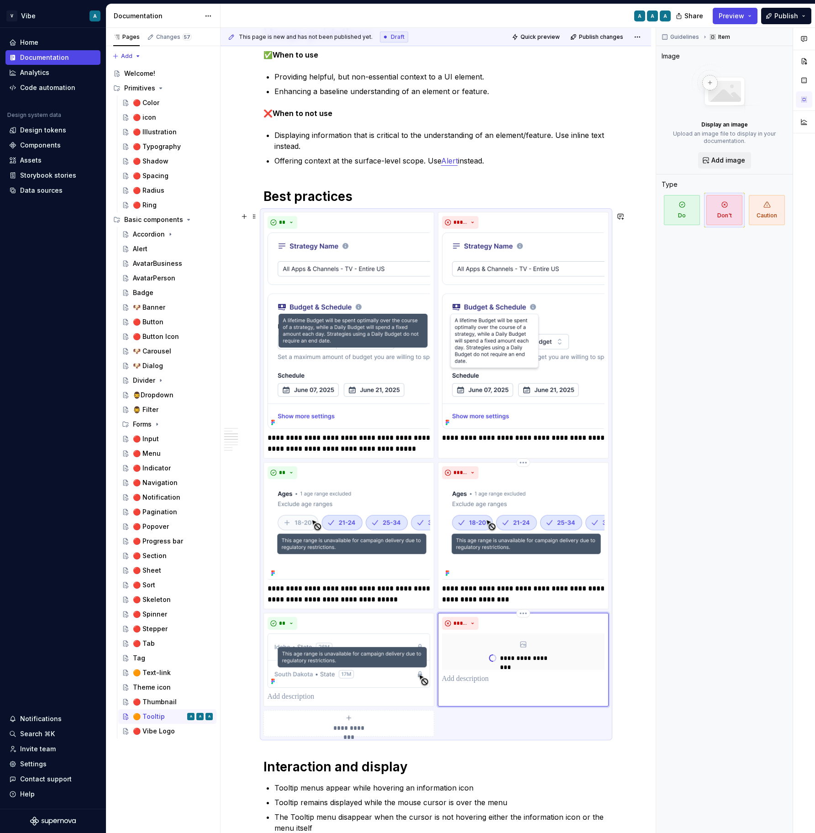
type textarea "*"
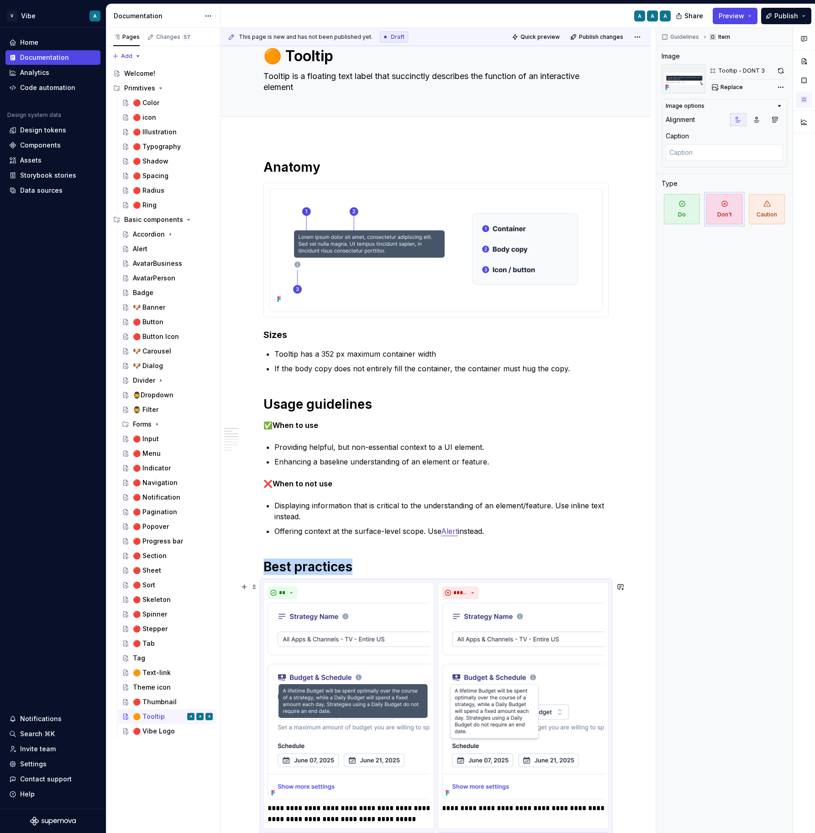
scroll to position [0, 0]
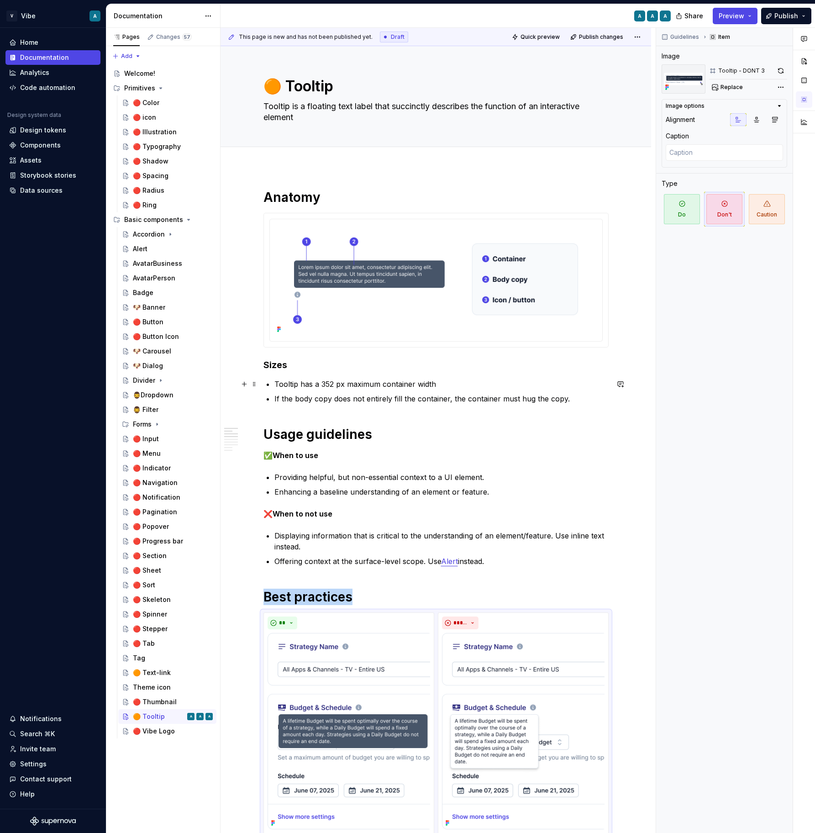
click at [348, 387] on p "Tooltip has a 352 px maximum container width" at bounding box center [441, 384] width 334 height 11
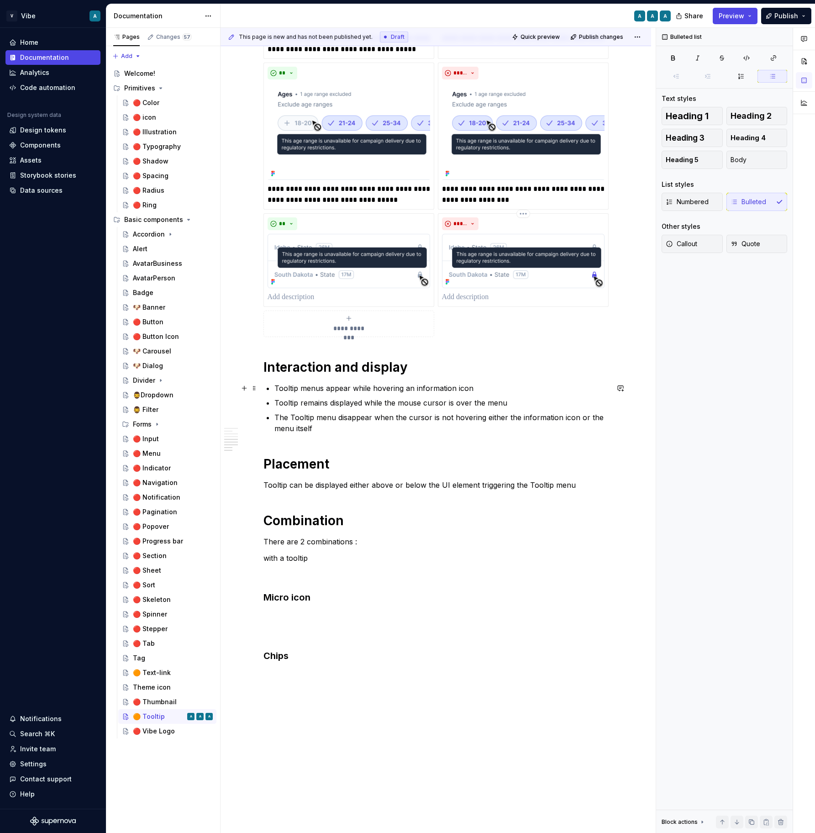
scroll to position [810, 0]
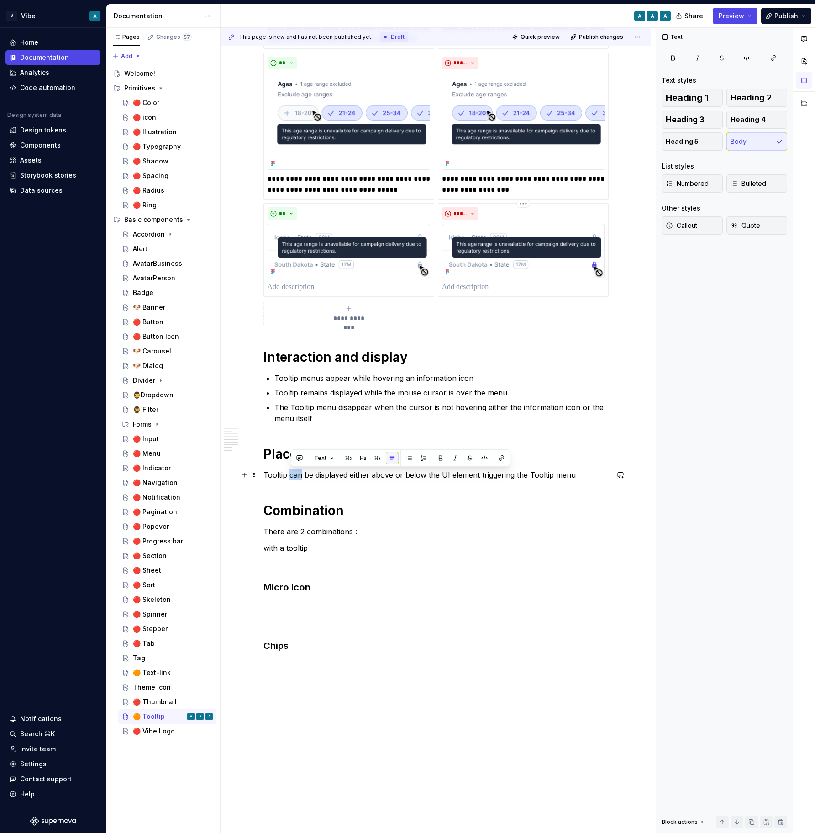
drag, startPoint x: 303, startPoint y: 475, endPoint x: 293, endPoint y: 476, distance: 10.5
click at [293, 476] on p "Tooltip can be displayed either above or below the UI element triggering the To…" at bounding box center [436, 474] width 345 height 11
drag, startPoint x: 409, startPoint y: 475, endPoint x: 357, endPoint y: 476, distance: 52.1
click at [357, 476] on p "Tooltip must be displayed either above or below the UI element triggering the T…" at bounding box center [436, 474] width 345 height 11
drag, startPoint x: 393, startPoint y: 474, endPoint x: 400, endPoint y: 474, distance: 6.9
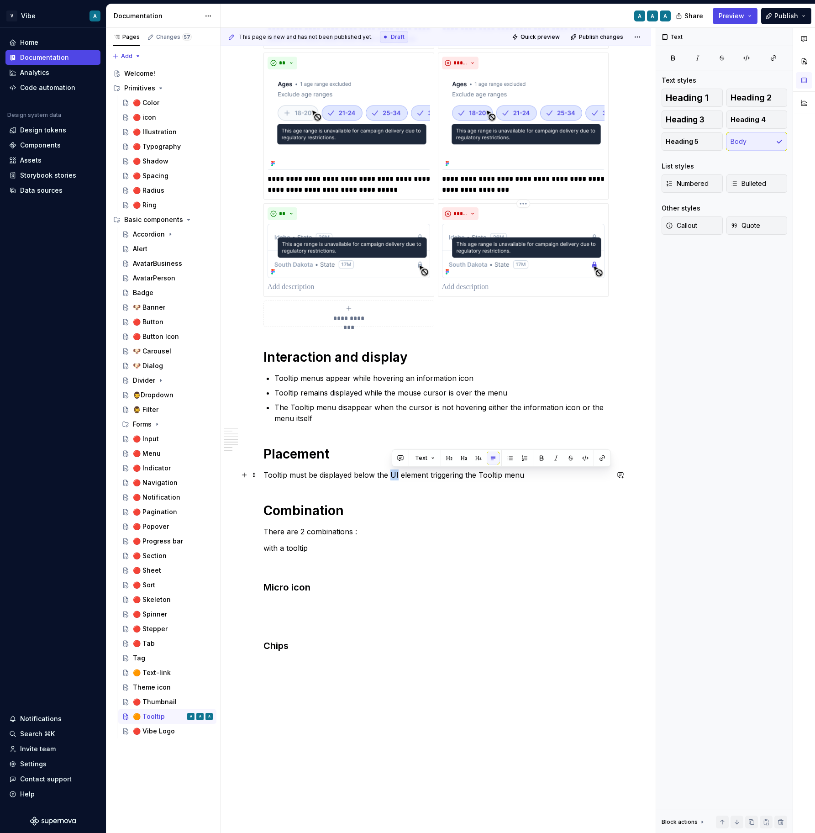
click at [400, 474] on p "Tooltip must be displayed below the UI element triggering the Tooltip menu" at bounding box center [436, 474] width 345 height 11
drag, startPoint x: 446, startPoint y: 473, endPoint x: 546, endPoint y: 474, distance: 99.6
click at [546, 474] on p "Tooltip must be displayed below the trigger element triggering the Tooltip menu" at bounding box center [436, 474] width 345 height 11
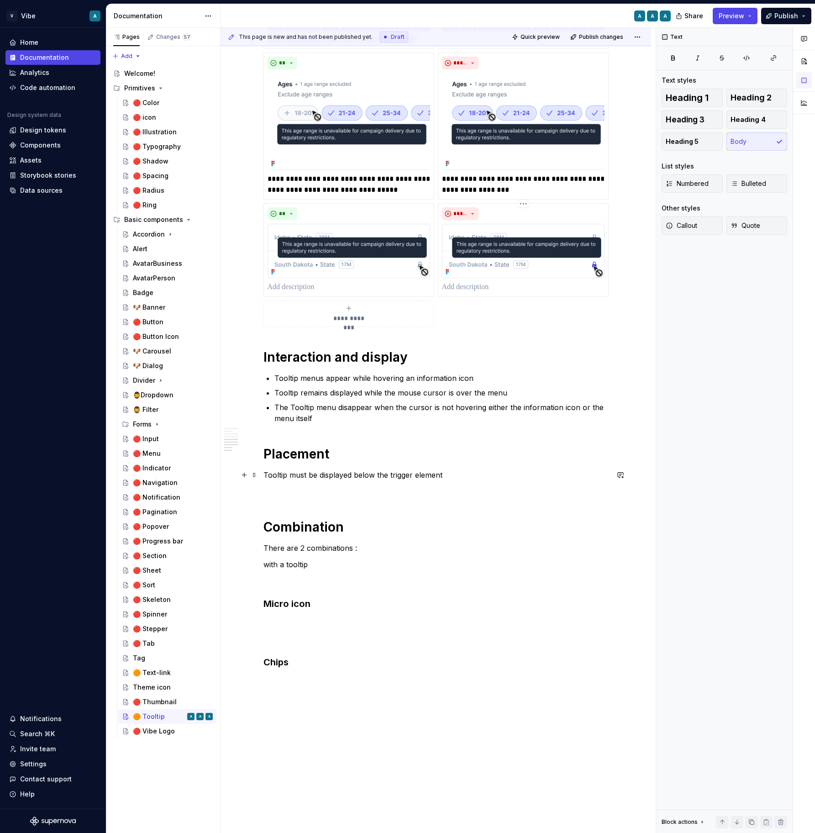
click at [265, 475] on div "**********" at bounding box center [436, 152] width 431 height 1591
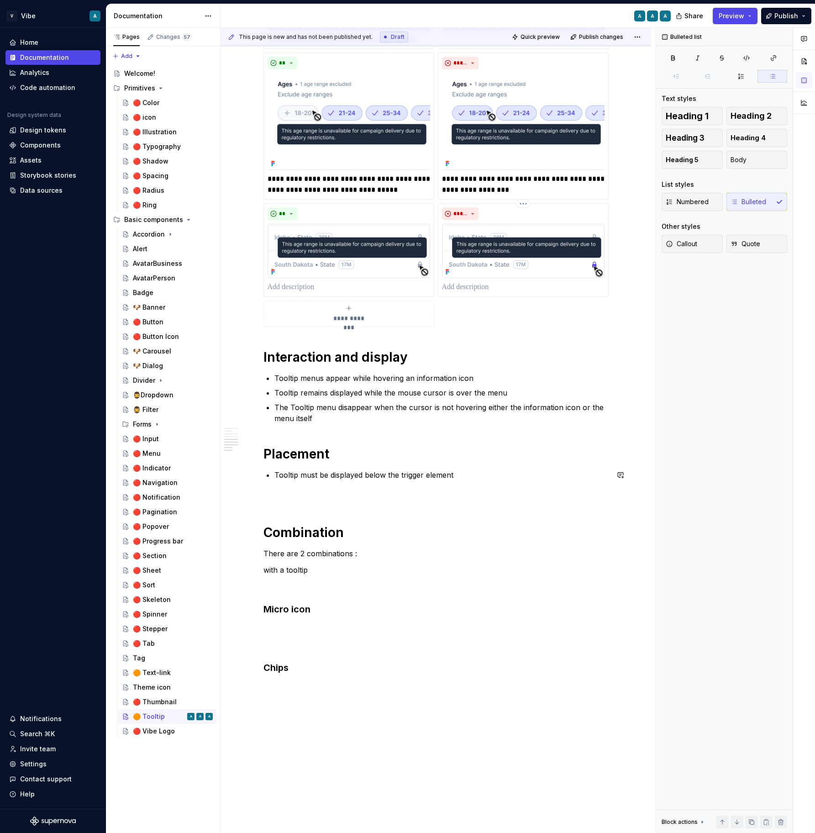
click at [474, 468] on div "**********" at bounding box center [436, 35] width 345 height 1313
click at [474, 473] on p "Tooltip must be displayed below the trigger element" at bounding box center [441, 474] width 334 height 11
click at [293, 510] on p at bounding box center [436, 511] width 345 height 11
click at [292, 490] on p at bounding box center [441, 489] width 334 height 11
click at [290, 506] on p at bounding box center [441, 504] width 334 height 11
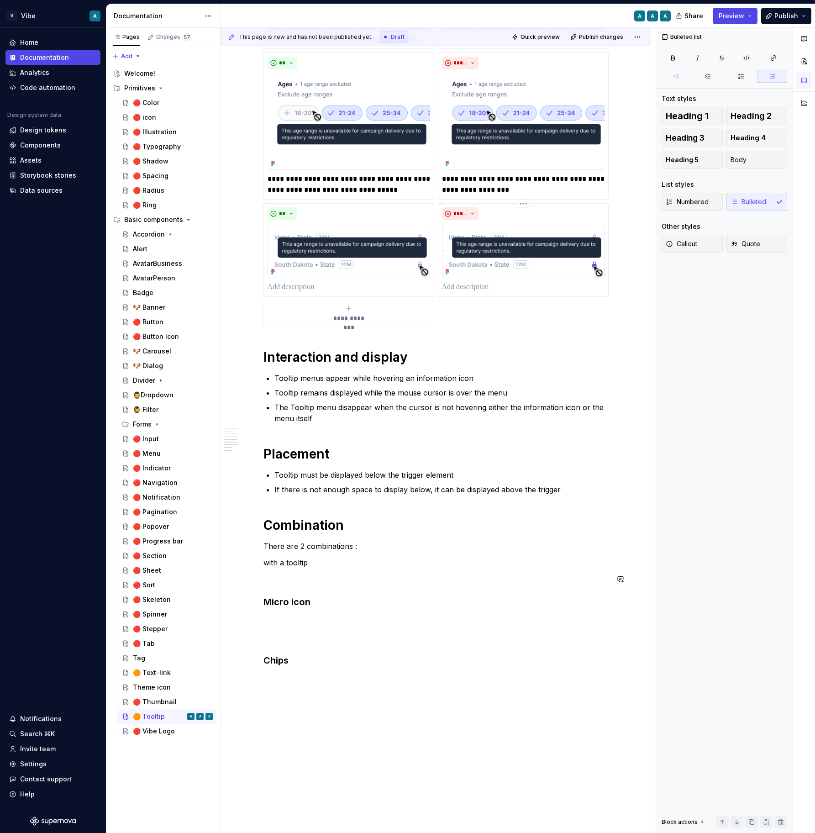
click at [333, 569] on div "**********" at bounding box center [436, 32] width 345 height 1306
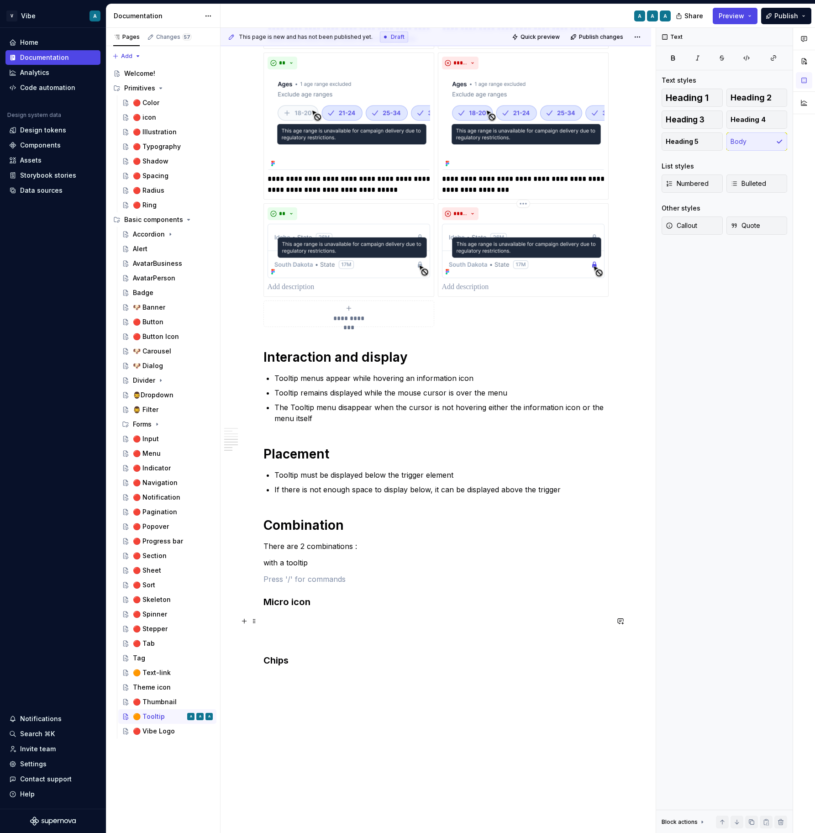
click at [292, 616] on p at bounding box center [436, 621] width 345 height 11
click at [595, 219] on div "*****" at bounding box center [523, 213] width 163 height 13
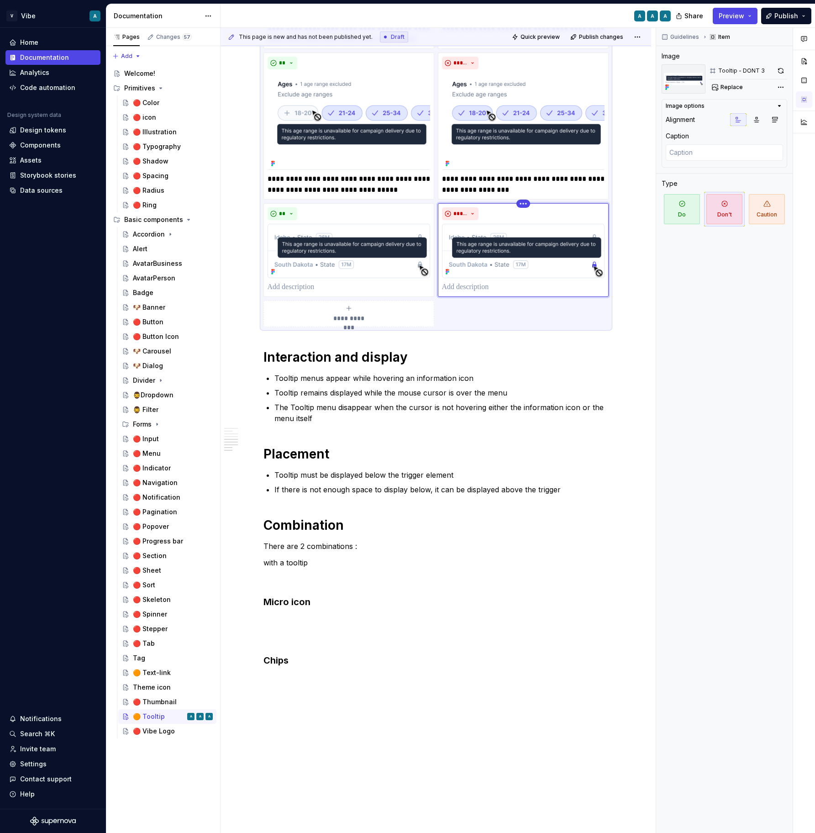
click at [528, 204] on html "V Vibe A Home Documentation Analytics Code automation Design system data Design…" at bounding box center [407, 416] width 815 height 833
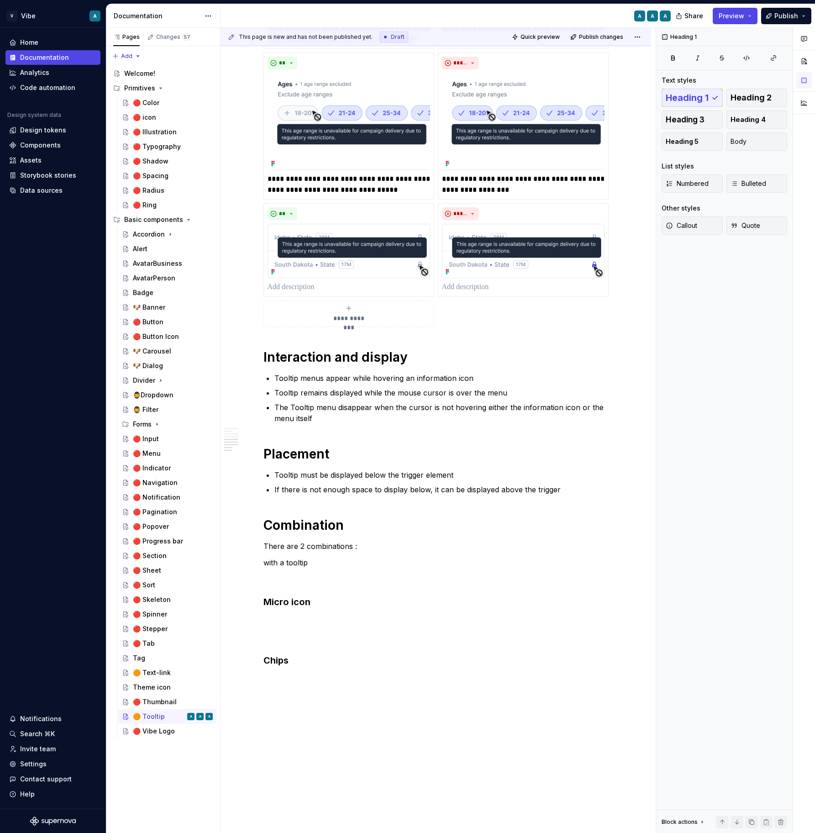
click at [525, 200] on html "V Vibe A Home Documentation Analytics Code automation Design system data Design…" at bounding box center [407, 416] width 815 height 833
click at [522, 206] on html "V Vibe A Home Documentation Analytics Code automation Design system data Design…" at bounding box center [407, 416] width 815 height 833
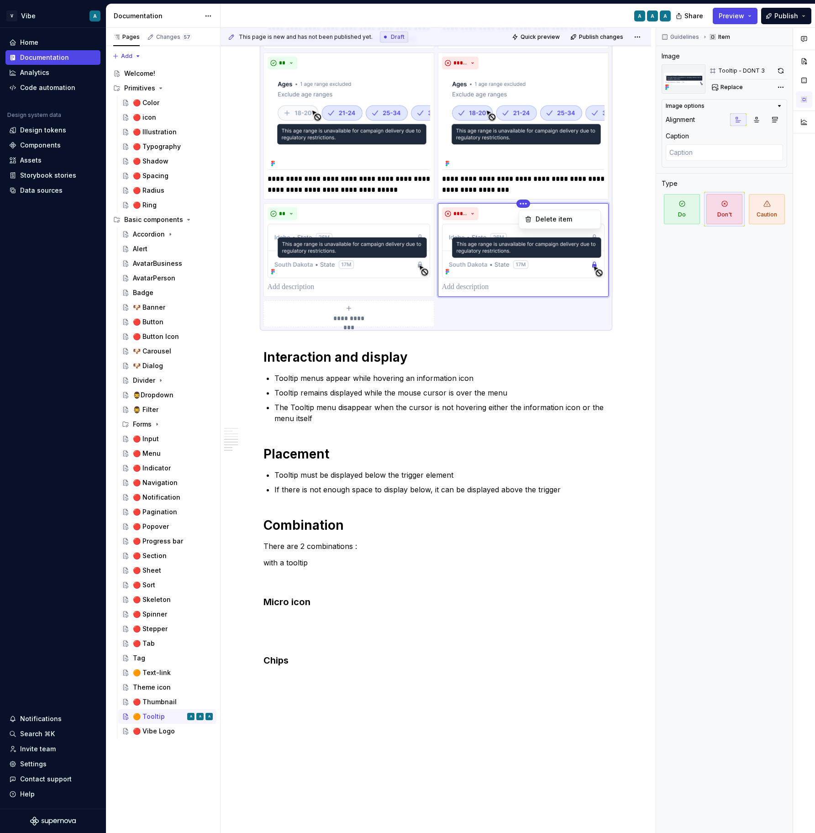
click at [303, 211] on html "V Vibe A Home Documentation Analytics Code automation Design system data Design…" at bounding box center [407, 416] width 815 height 833
click at [303, 211] on div "**" at bounding box center [349, 213] width 163 height 13
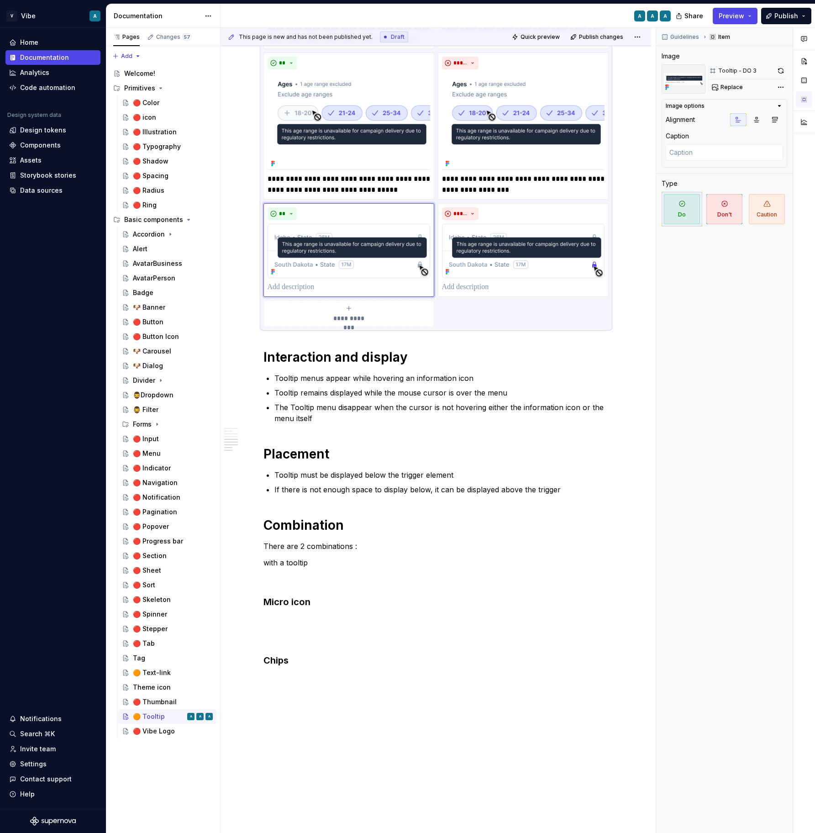
click at [264, 242] on div "**********" at bounding box center [436, 64] width 345 height 524
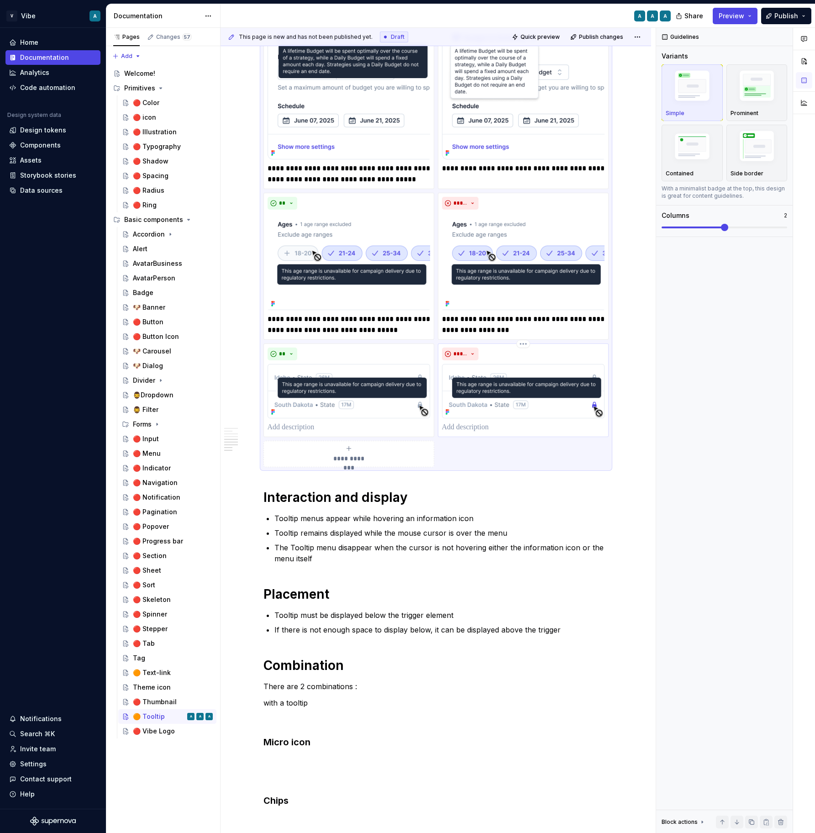
scroll to position [606, 0]
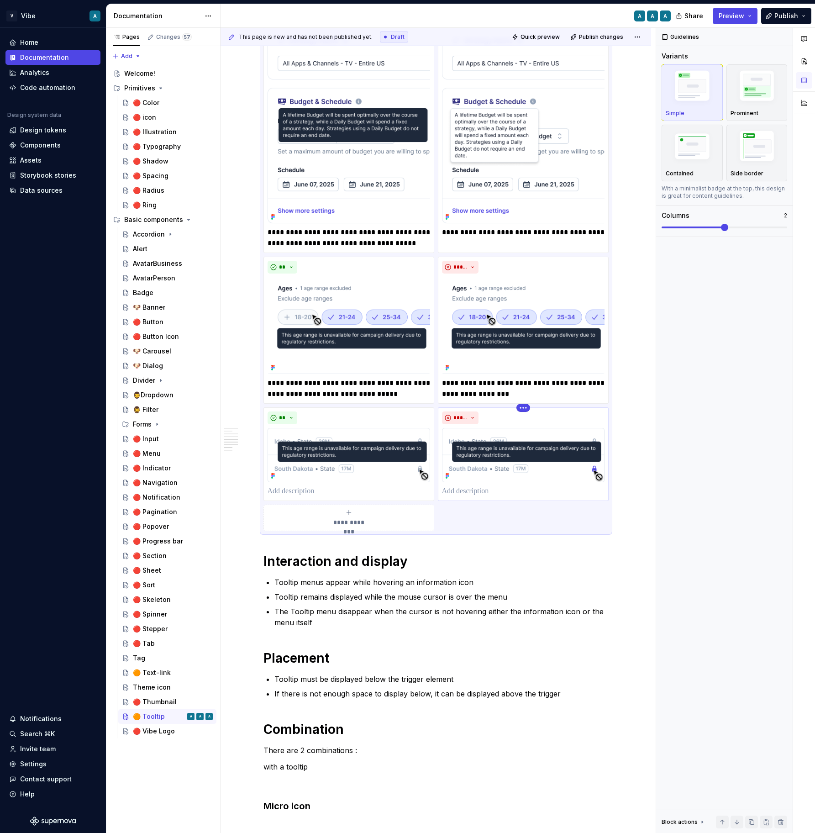
click at [524, 411] on html "V Vibe A Home Documentation Analytics Code automation Design system data Design…" at bounding box center [407, 416] width 815 height 833
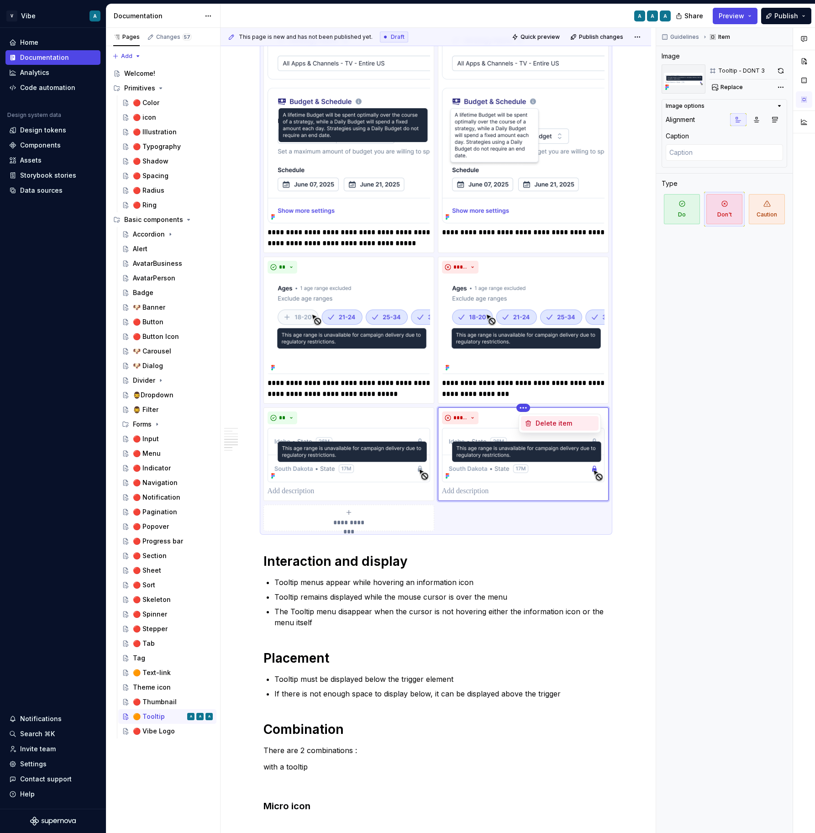
click at [542, 422] on div "Delete item" at bounding box center [565, 423] width 59 height 9
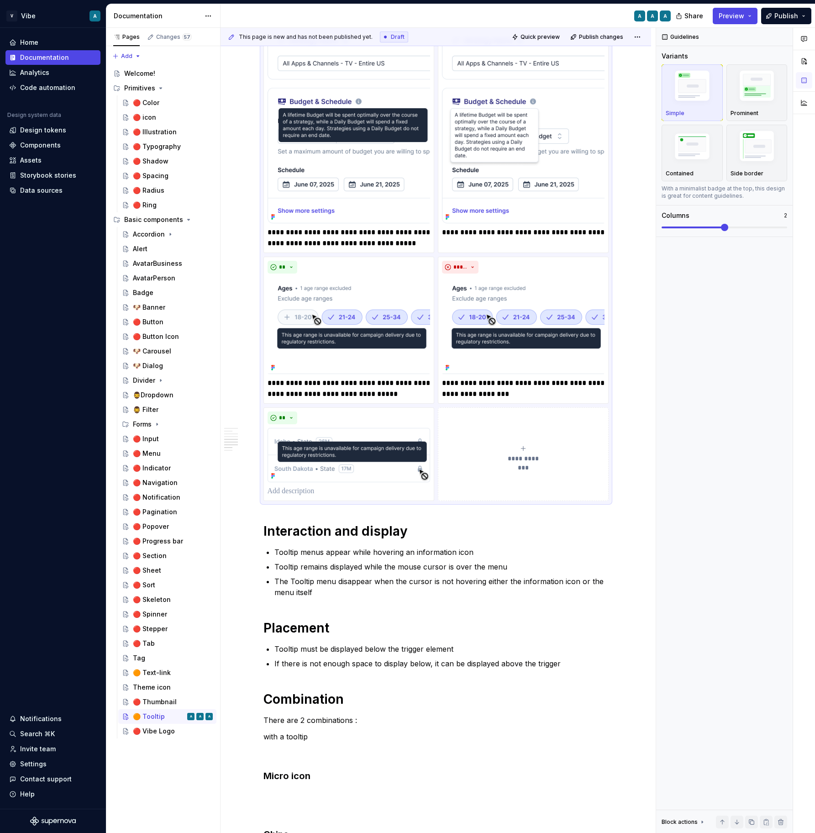
scroll to position [585, 0]
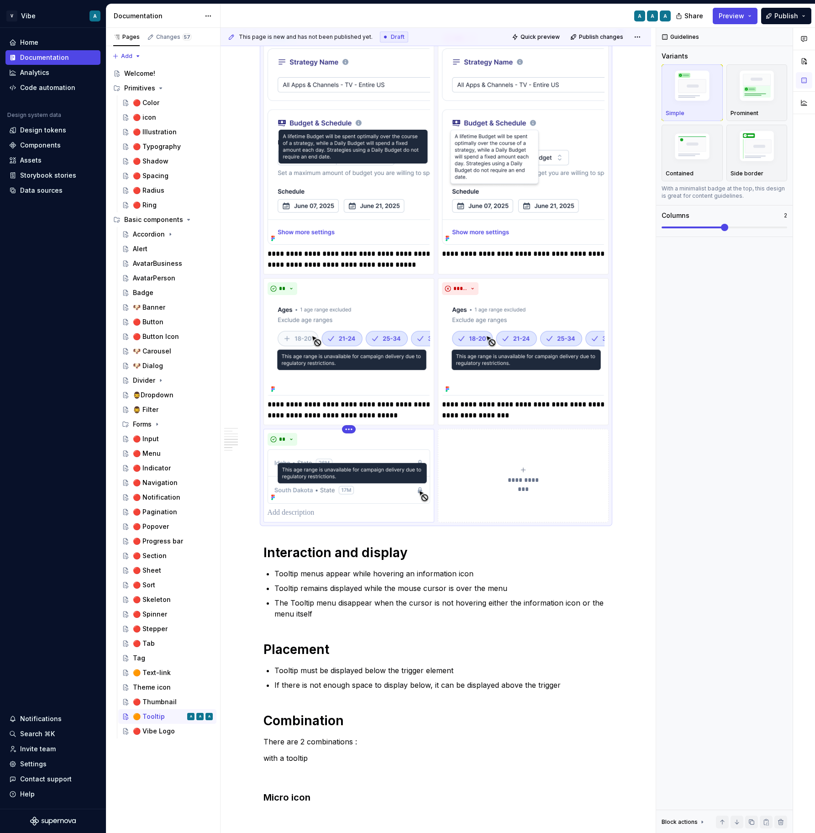
click at [353, 431] on html "V Vibe A Home Documentation Analytics Code automation Design system data Design…" at bounding box center [407, 416] width 815 height 833
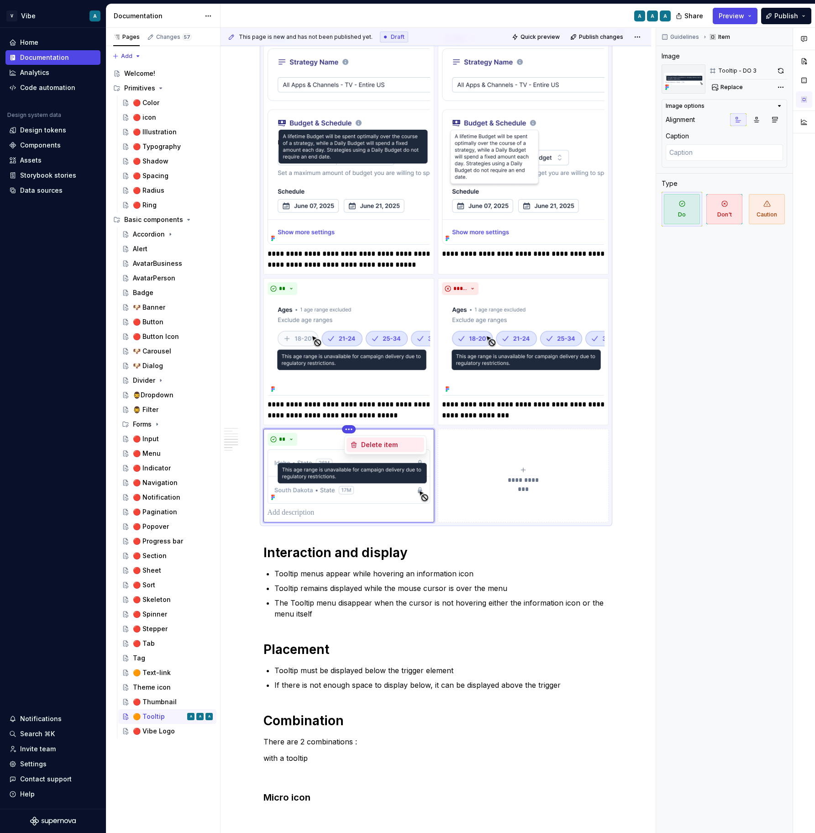
click at [376, 444] on div "Delete item" at bounding box center [390, 444] width 59 height 9
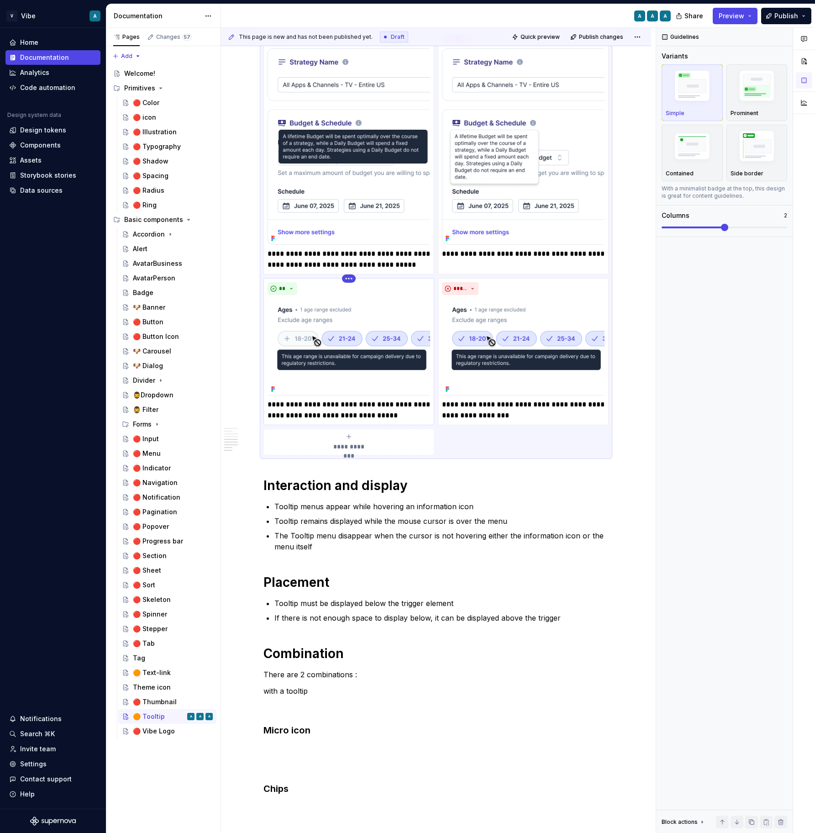
click at [352, 280] on html "V Vibe A Home Documentation Analytics Code automation Design system data Design…" at bounding box center [407, 416] width 815 height 833
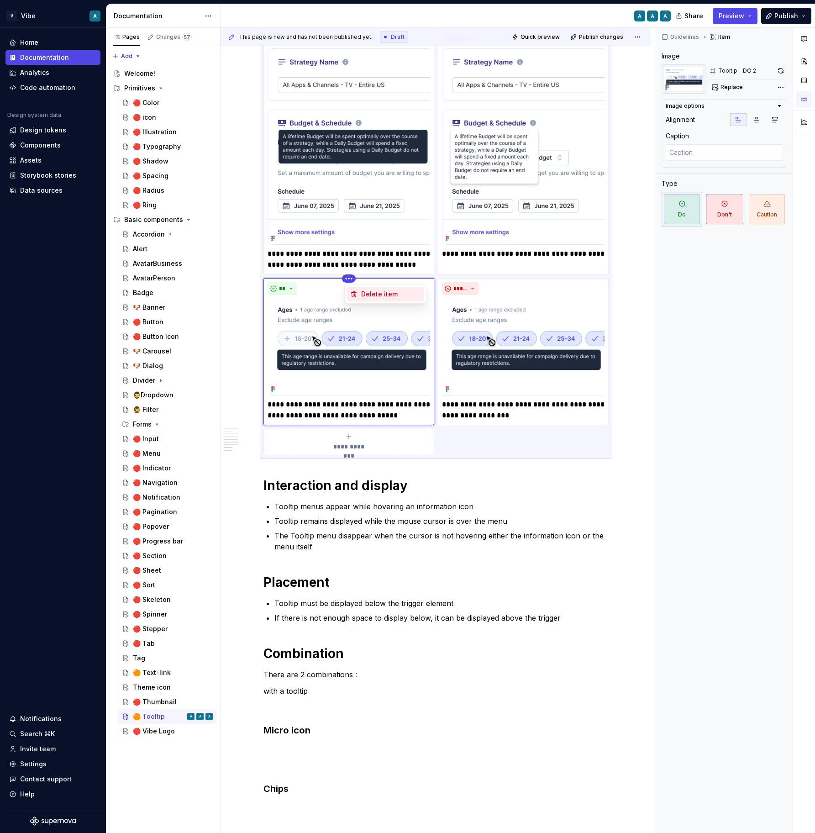
click at [375, 295] on div "Delete item" at bounding box center [390, 294] width 59 height 9
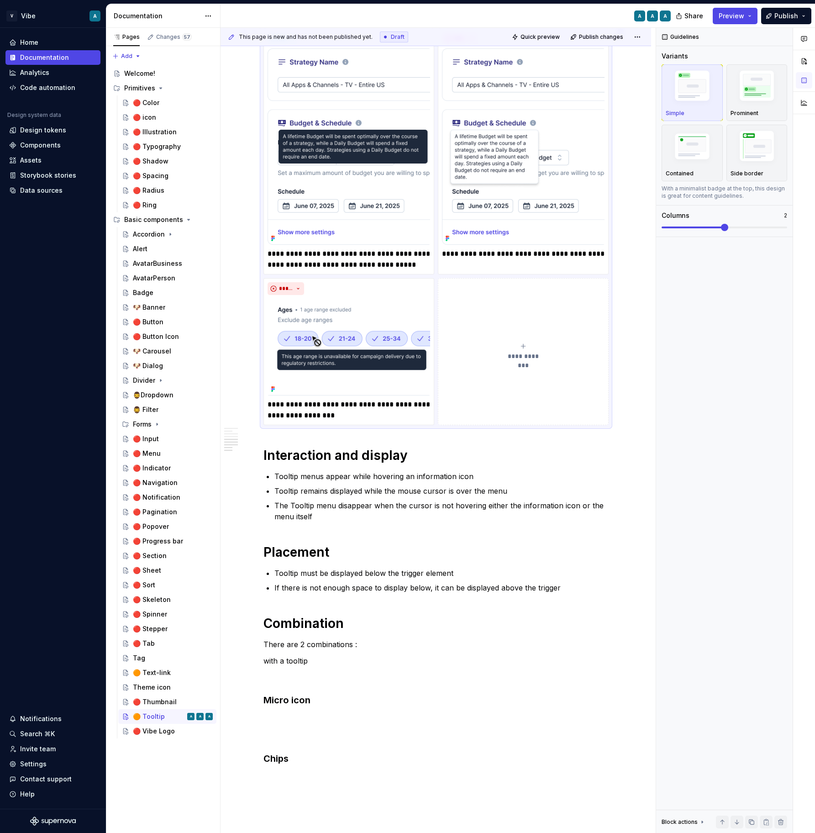
click at [356, 277] on div "**********" at bounding box center [436, 226] width 345 height 397
click at [353, 278] on html "V Vibe A Home Documentation Analytics Code automation Design system data Design…" at bounding box center [407, 416] width 815 height 833
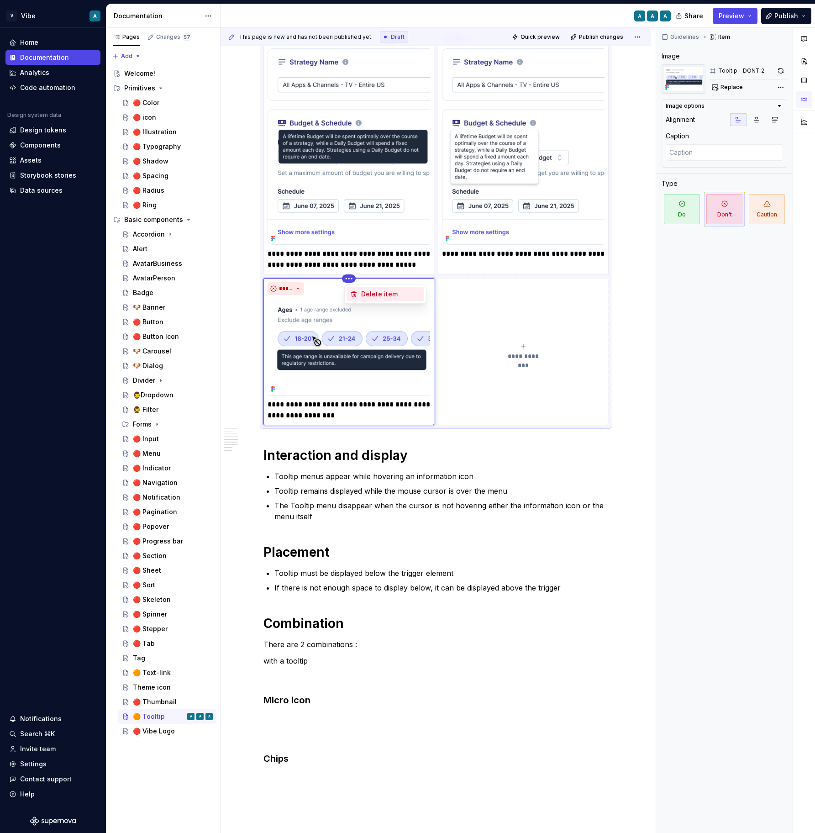
click at [365, 294] on div "Delete item" at bounding box center [390, 294] width 59 height 9
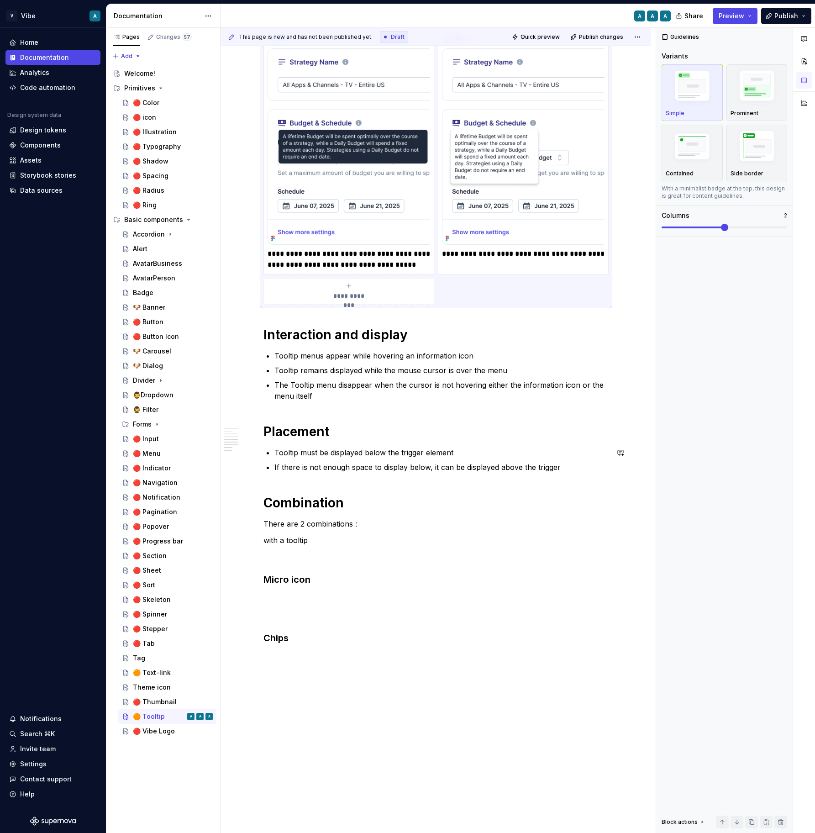
scroll to position [675, 0]
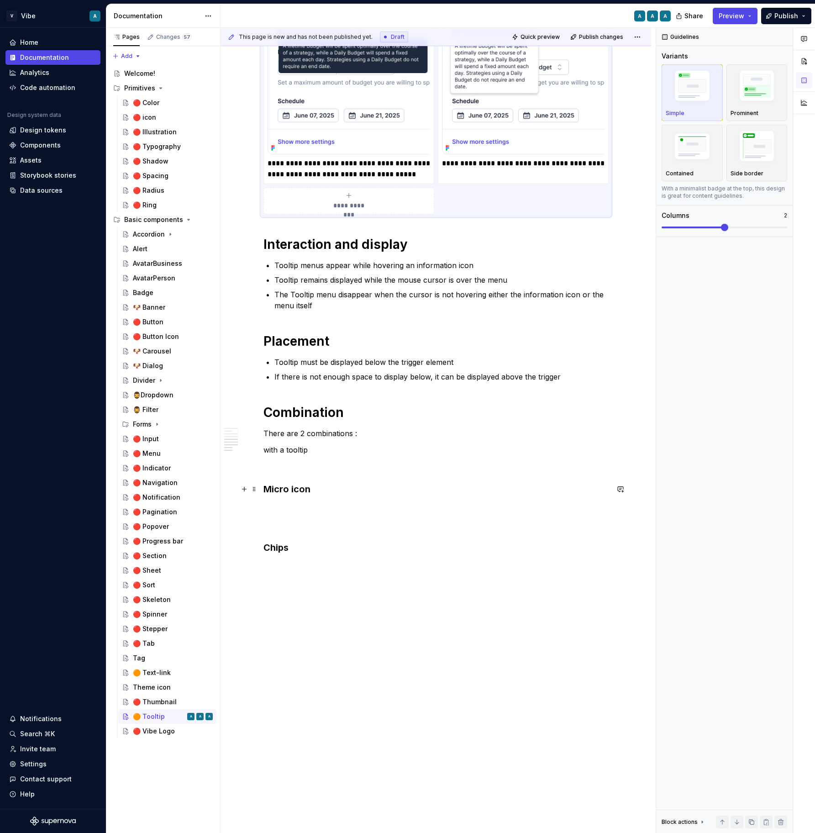
click at [336, 487] on h3 "Micro icon" at bounding box center [436, 489] width 345 height 13
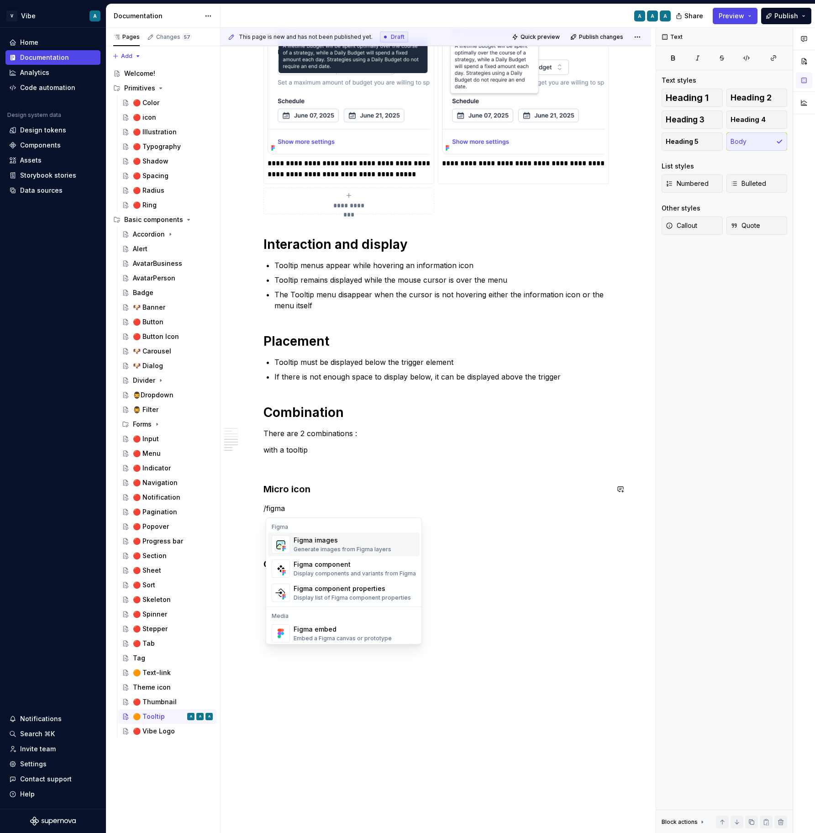
click at [330, 546] on div "Generate images from Figma layers" at bounding box center [343, 549] width 98 height 7
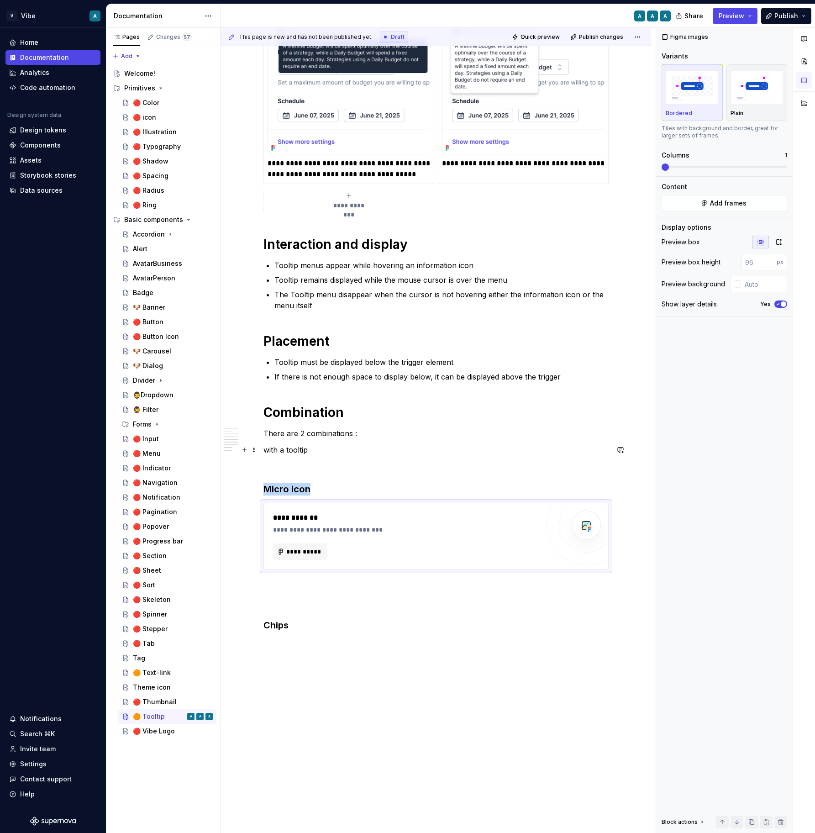
click at [331, 453] on p "with a tooltip" at bounding box center [436, 449] width 345 height 11
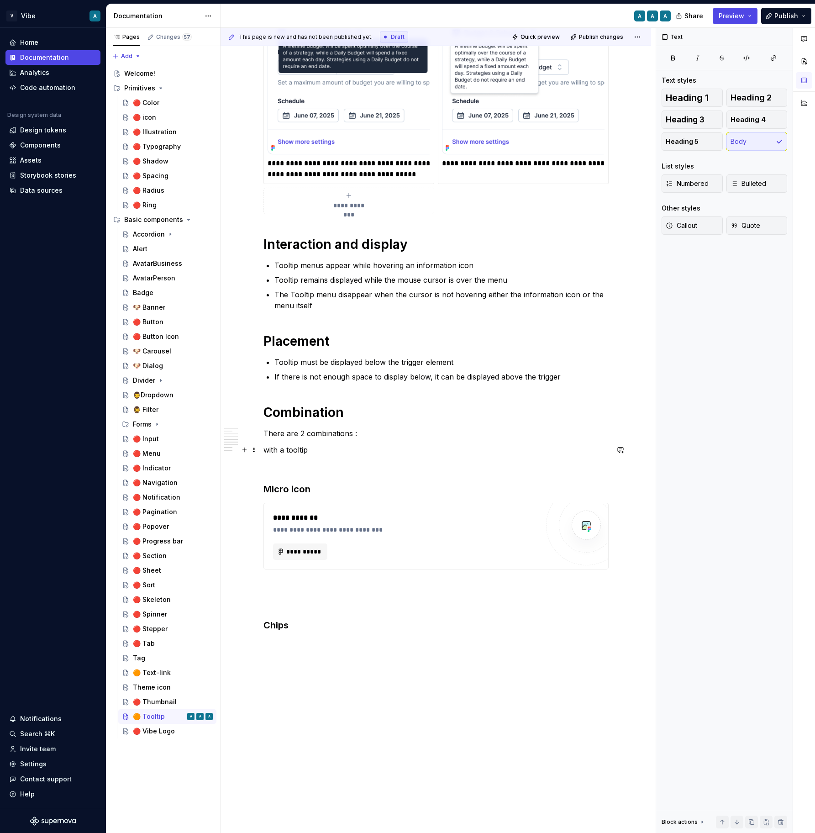
click at [331, 453] on p "with a tooltip" at bounding box center [436, 449] width 345 height 11
click at [278, 451] on p "with a tooltip" at bounding box center [436, 449] width 345 height 11
click at [287, 450] on p "with a tooltip" at bounding box center [436, 449] width 345 height 11
click at [290, 450] on p "with a tooltip" at bounding box center [436, 449] width 345 height 11
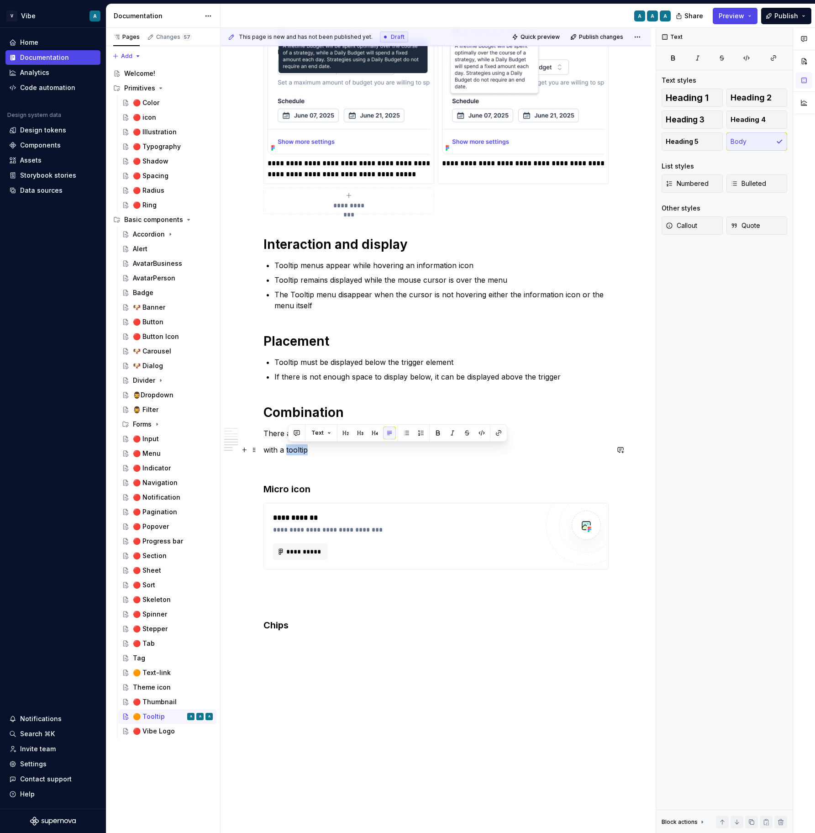
click at [290, 450] on p "with a tooltip" at bounding box center [436, 449] width 345 height 11
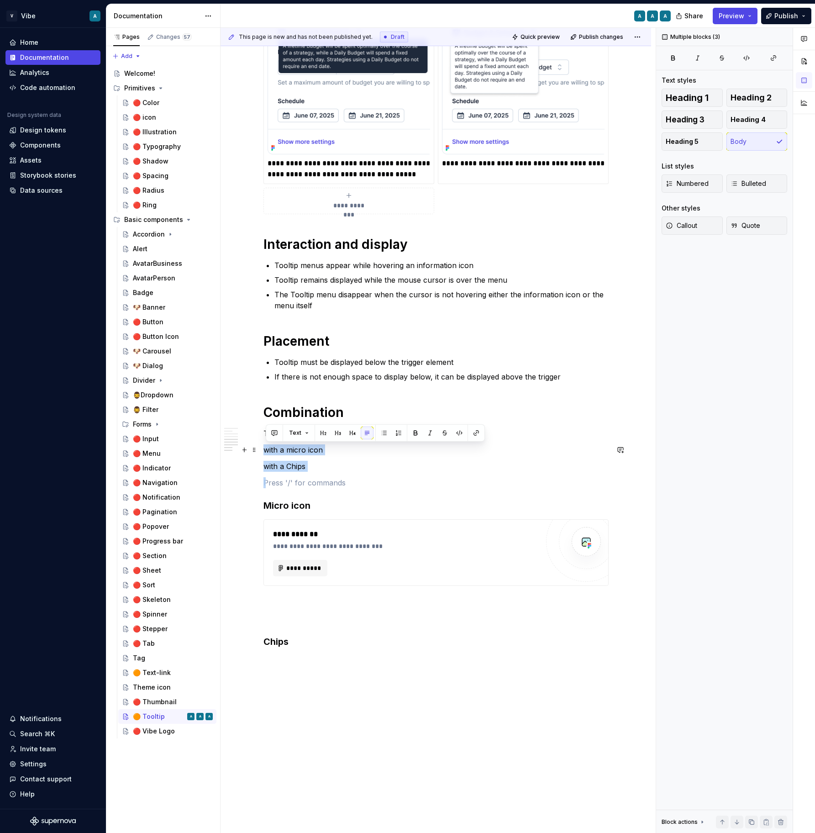
drag, startPoint x: 312, startPoint y: 473, endPoint x: 265, endPoint y: 449, distance: 52.3
click at [265, 449] on div "**********" at bounding box center [436, 90] width 345 height 1152
click at [385, 433] on button "button" at bounding box center [384, 433] width 13 height 13
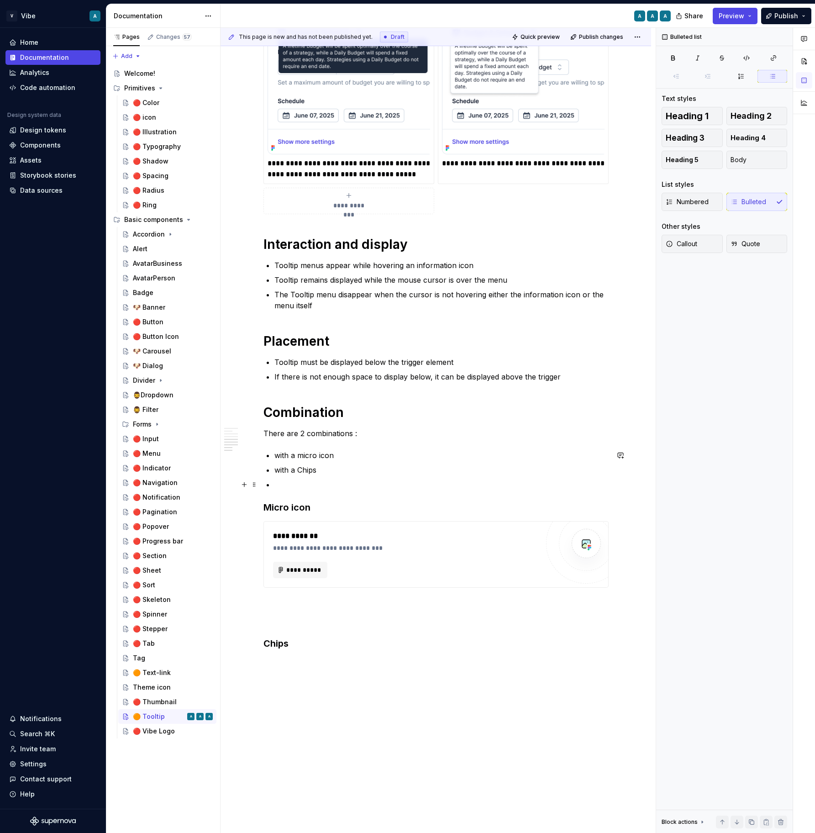
click at [303, 477] on ul "with a micro icon with a Chips" at bounding box center [441, 470] width 334 height 40
click at [298, 578] on div "**********" at bounding box center [436, 83] width 345 height 1139
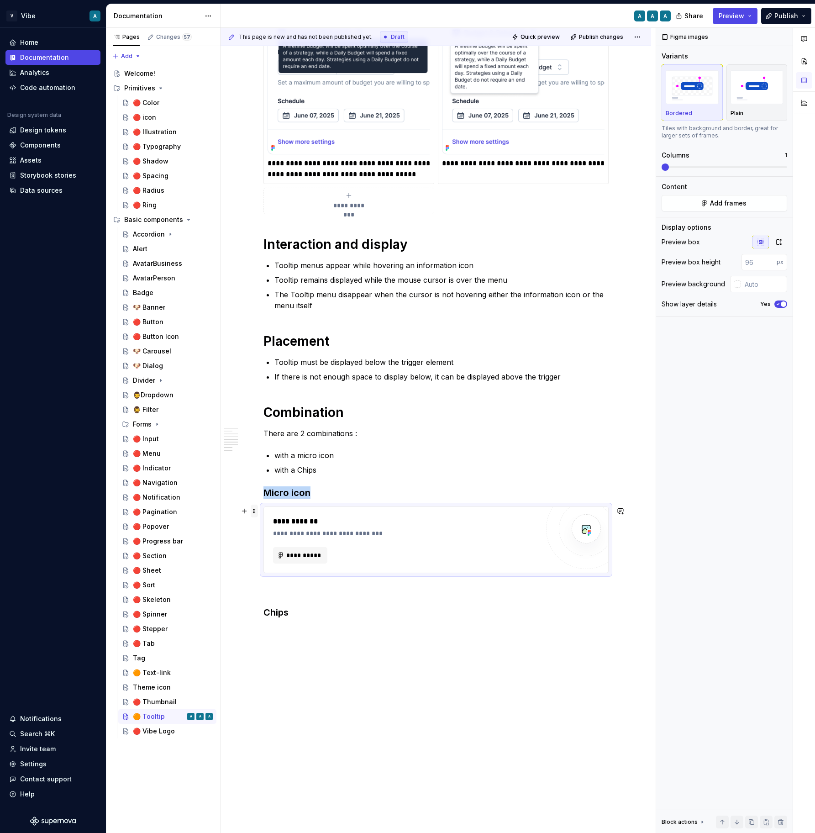
click at [254, 511] on span at bounding box center [254, 511] width 7 height 13
click at [285, 526] on div "Duplicate" at bounding box center [299, 525] width 59 height 9
click at [301, 580] on div "**********" at bounding box center [436, 114] width 345 height 1201
click at [265, 594] on h3 "Chips" at bounding box center [436, 590] width 345 height 13
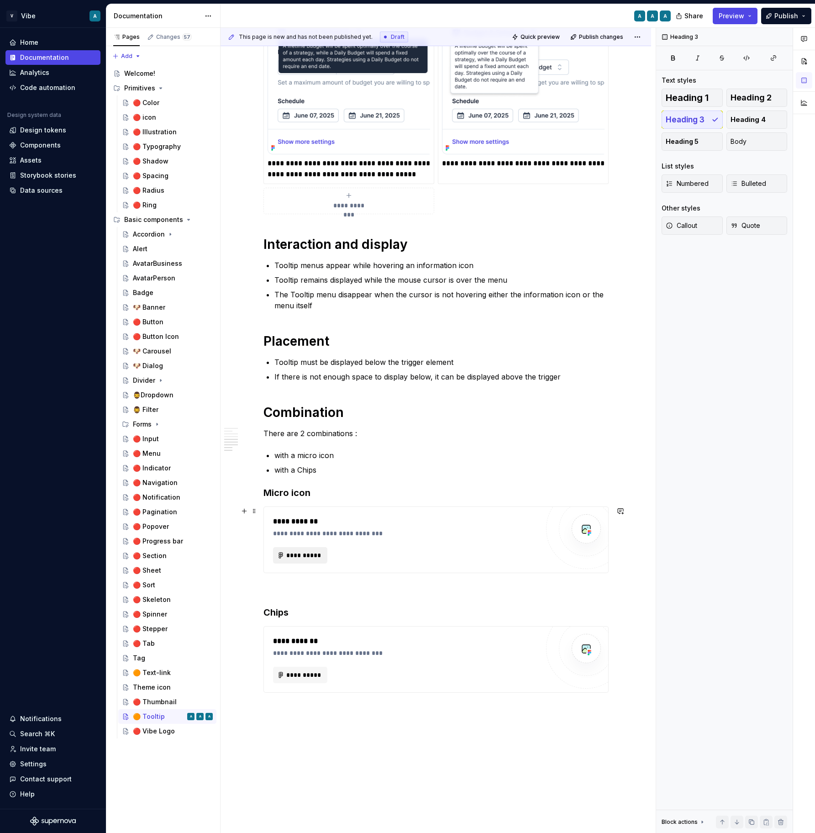
click at [297, 562] on button "**********" at bounding box center [300, 555] width 55 height 16
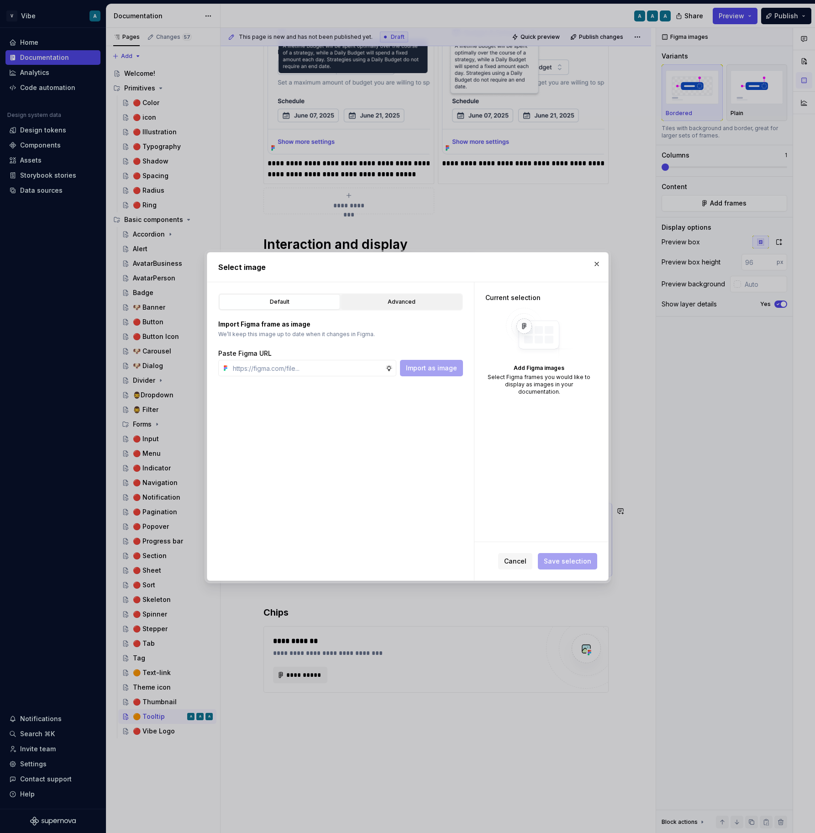
click at [408, 306] on div "Advanced" at bounding box center [401, 301] width 115 height 9
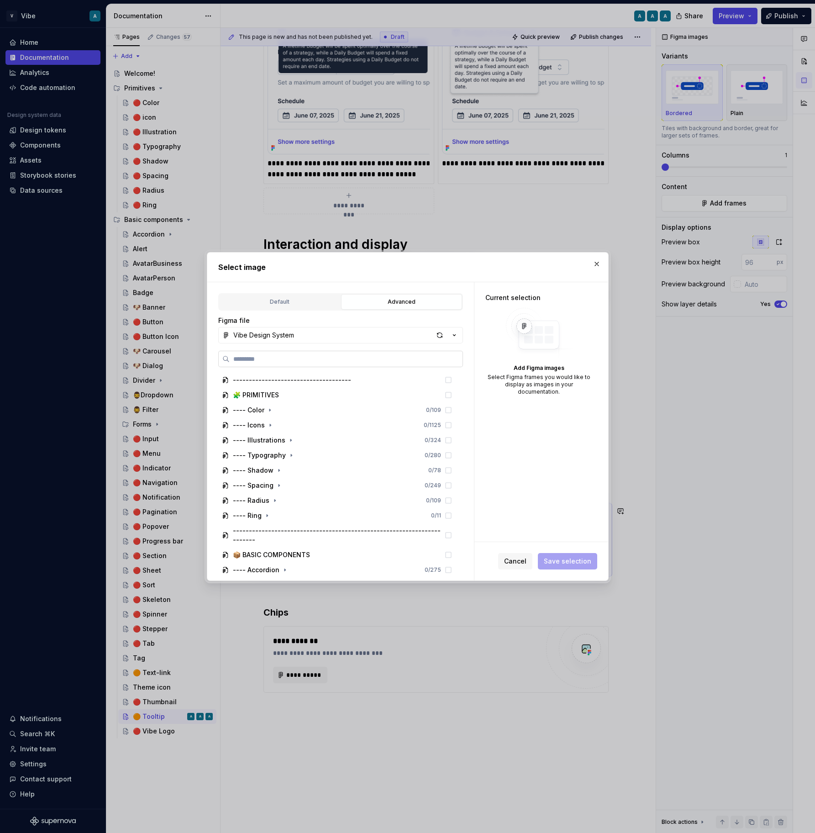
click at [338, 364] on label at bounding box center [340, 359] width 245 height 16
click at [338, 364] on input "search" at bounding box center [346, 358] width 233 height 9
click at [438, 337] on div "button" at bounding box center [439, 335] width 13 height 13
type textarea "*"
click at [290, 361] on input "search" at bounding box center [346, 358] width 233 height 9
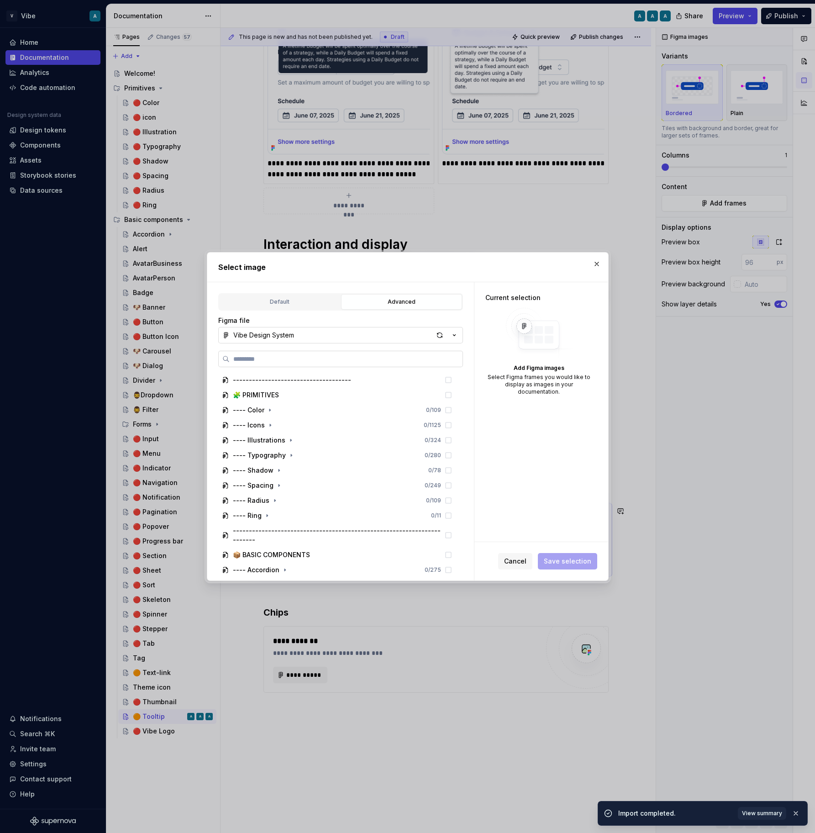
type input "**********"
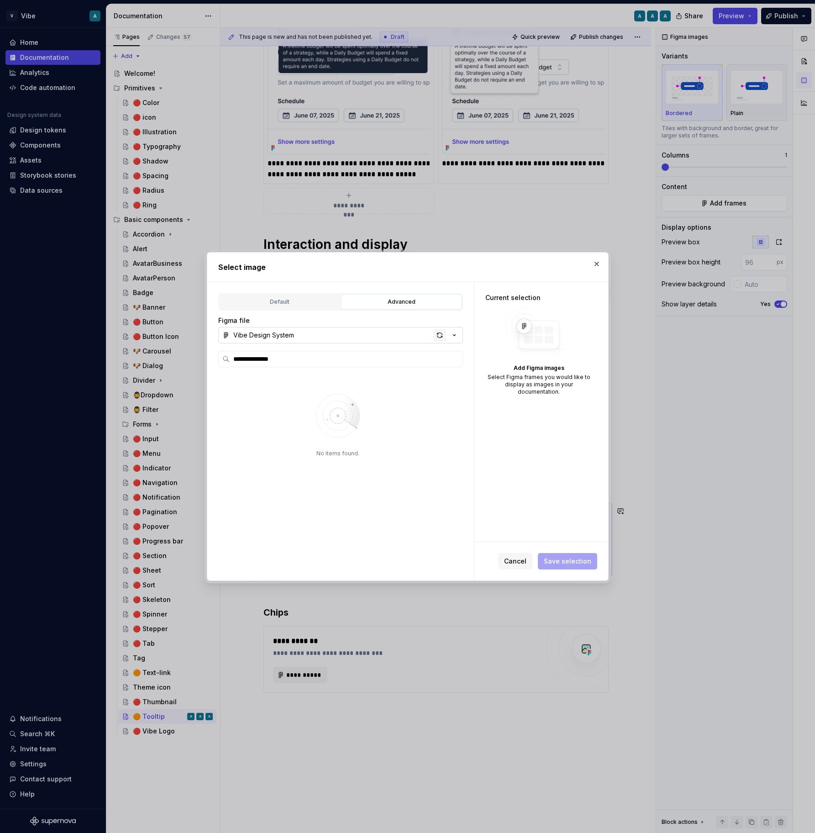
click at [435, 337] on div "button" at bounding box center [439, 335] width 13 height 13
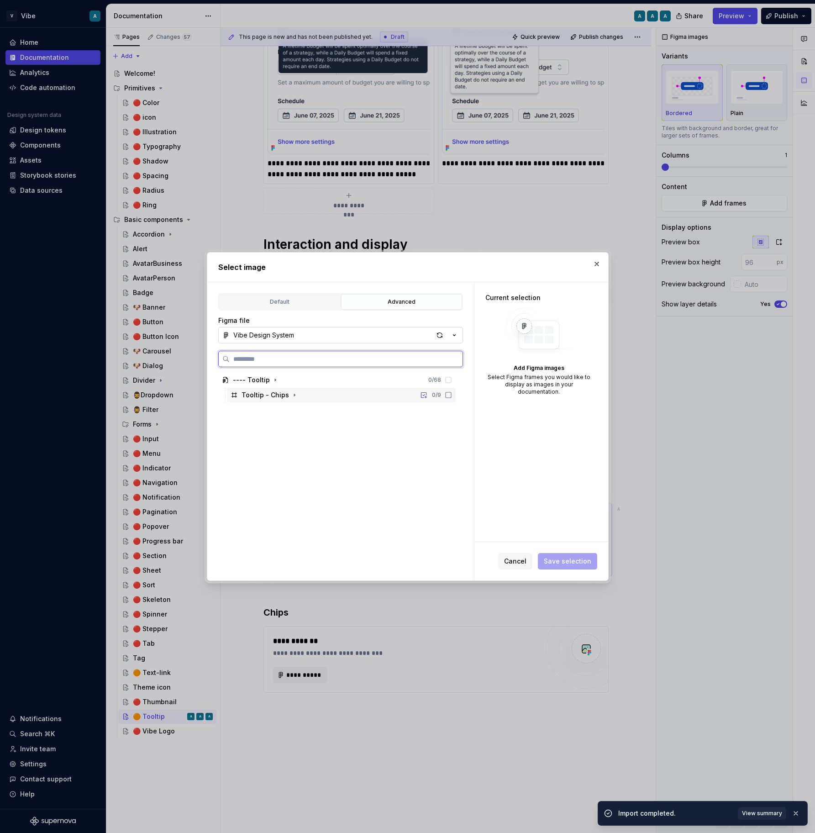
click at [456, 400] on div "Tooltip - Chips 0 / 9" at bounding box center [341, 395] width 229 height 15
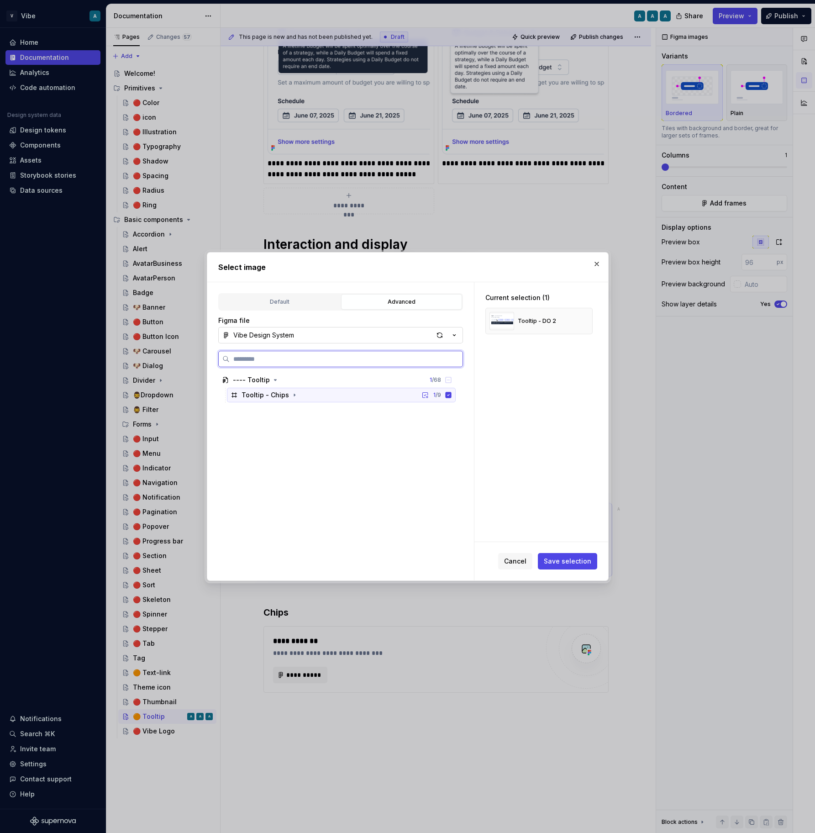
type textarea "*"
click at [563, 564] on span "Save selection" at bounding box center [567, 561] width 47 height 9
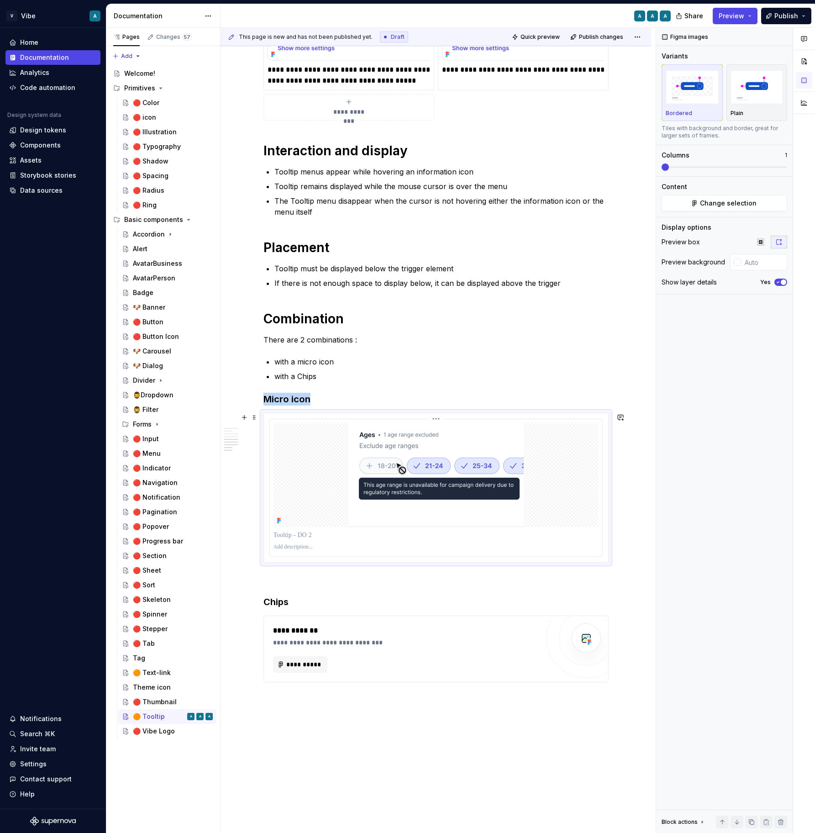
scroll to position [775, 0]
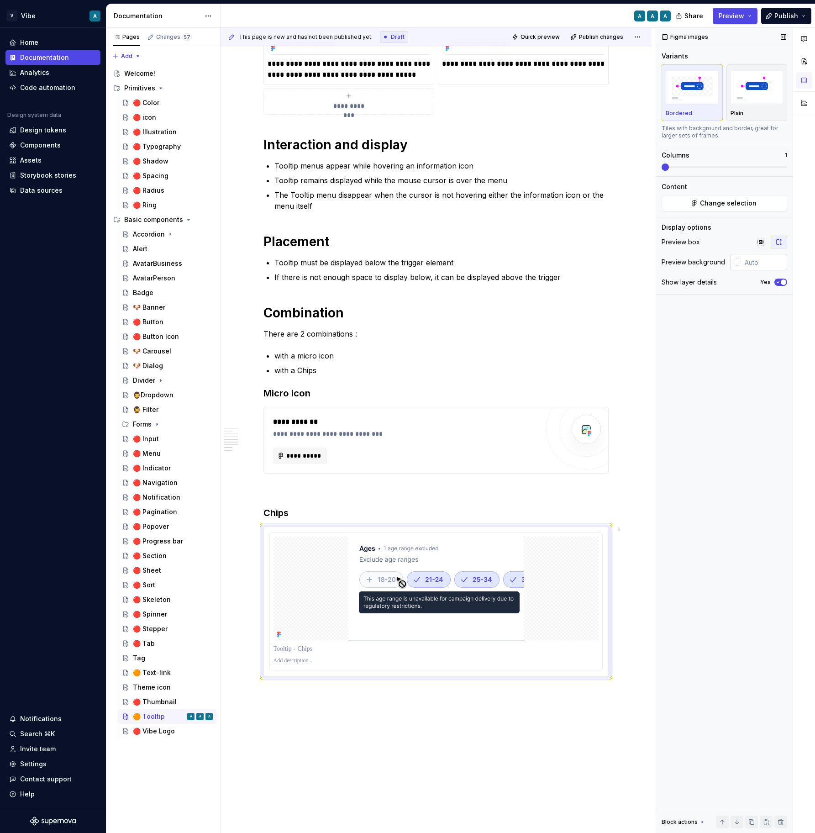
click at [756, 261] on input "text" at bounding box center [764, 262] width 46 height 16
type input "d"
type input "#FFFFFF"
click at [780, 283] on icon "button" at bounding box center [778, 281] width 7 height 5
click at [305, 454] on span "**********" at bounding box center [304, 455] width 36 height 9
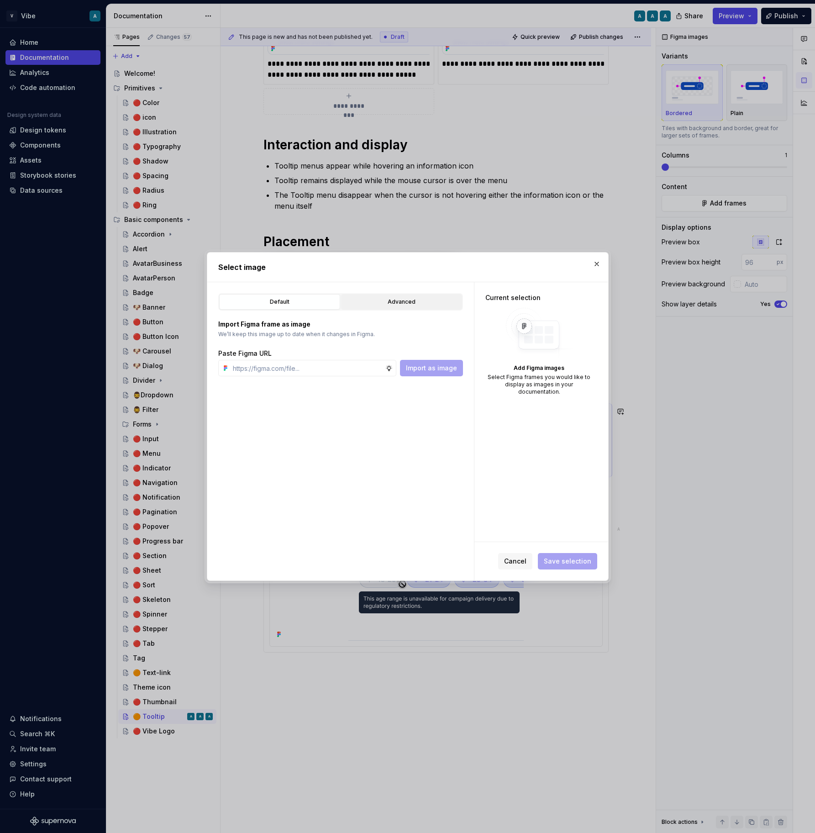
type textarea "*"
click at [398, 308] on button "Advanced" at bounding box center [401, 302] width 121 height 16
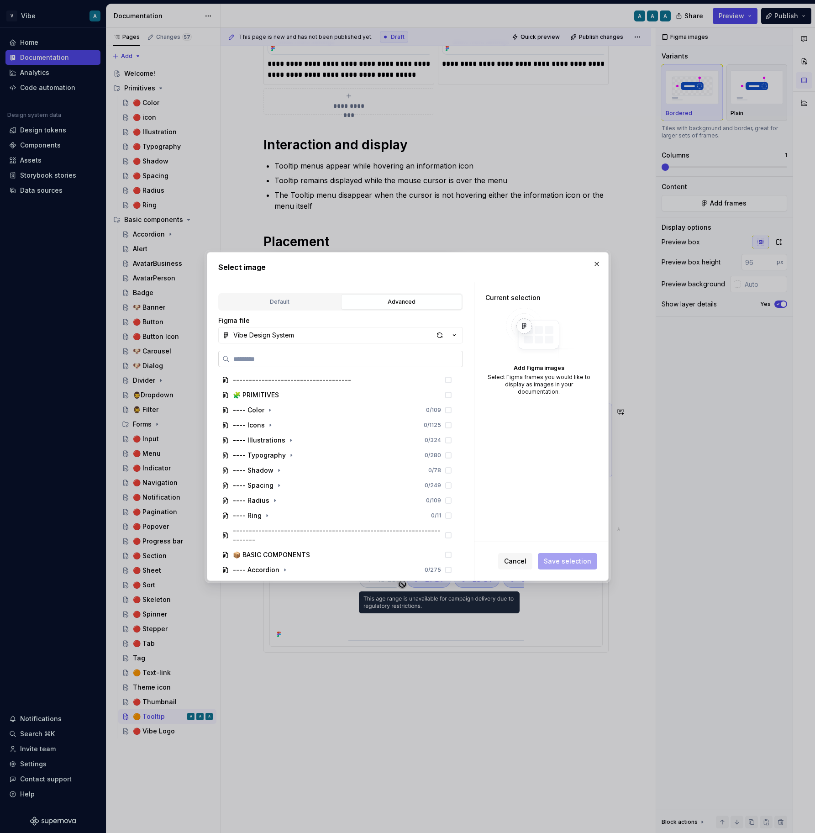
click at [313, 354] on label at bounding box center [340, 359] width 245 height 16
click at [288, 362] on input "search" at bounding box center [346, 358] width 233 height 9
paste input "**********"
type input "**********"
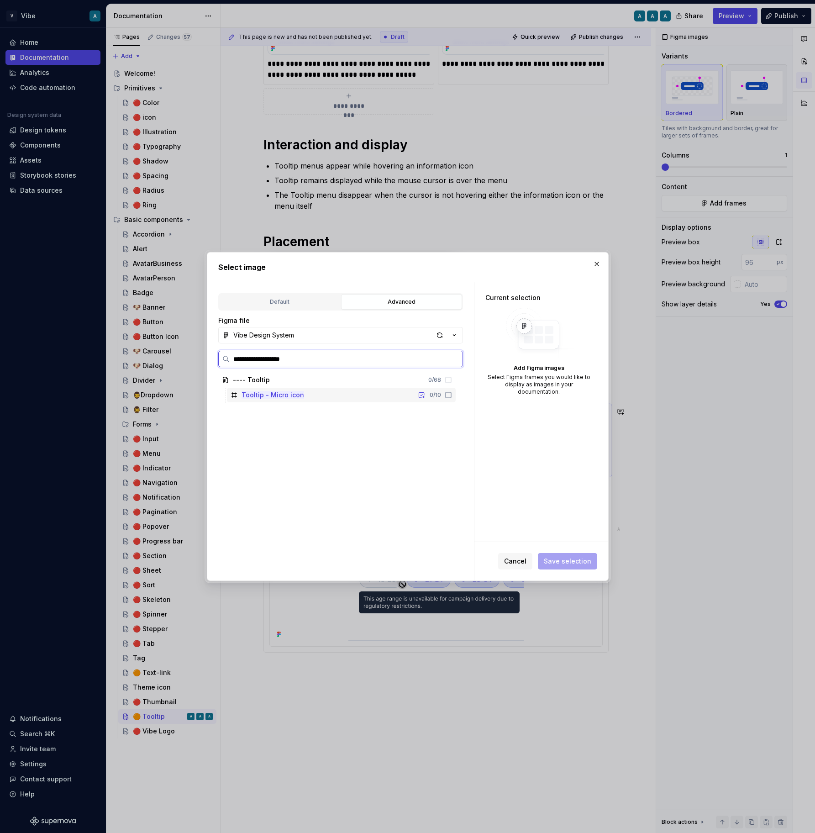
click at [452, 397] on icon at bounding box center [448, 394] width 7 height 7
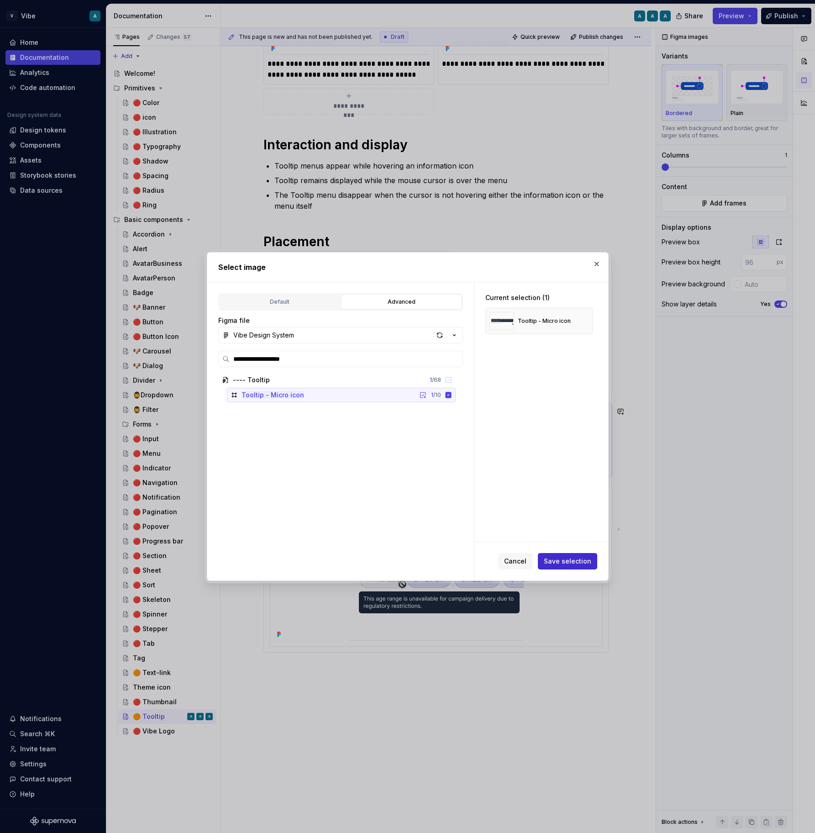
click at [556, 557] on span "Save selection" at bounding box center [567, 561] width 47 height 9
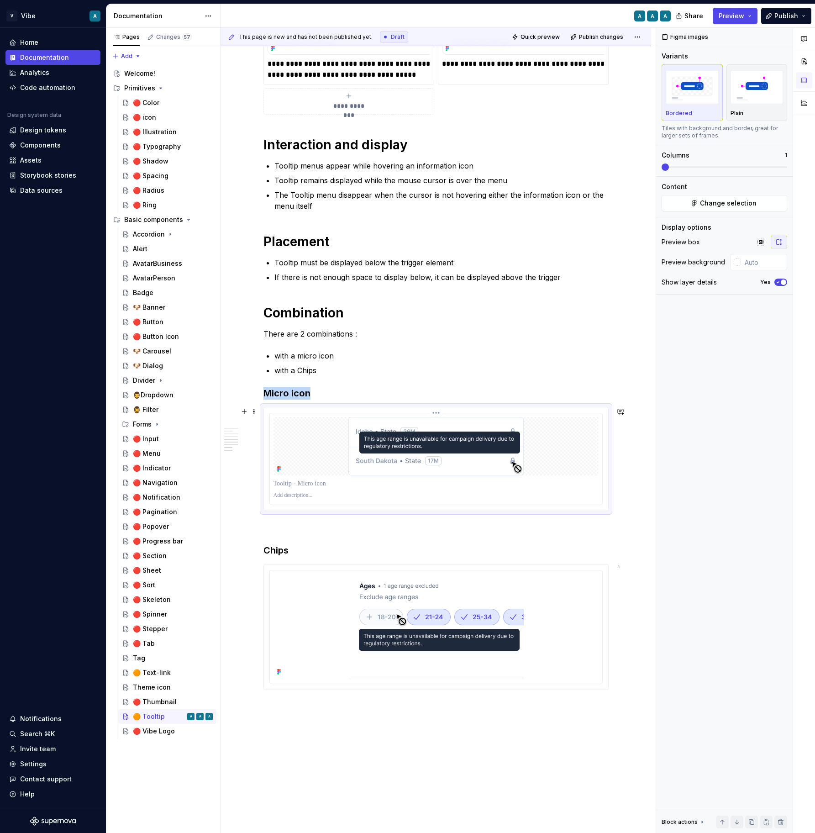
click at [585, 462] on div at bounding box center [436, 446] width 325 height 58
click at [780, 285] on button "Yes" at bounding box center [781, 282] width 13 height 7
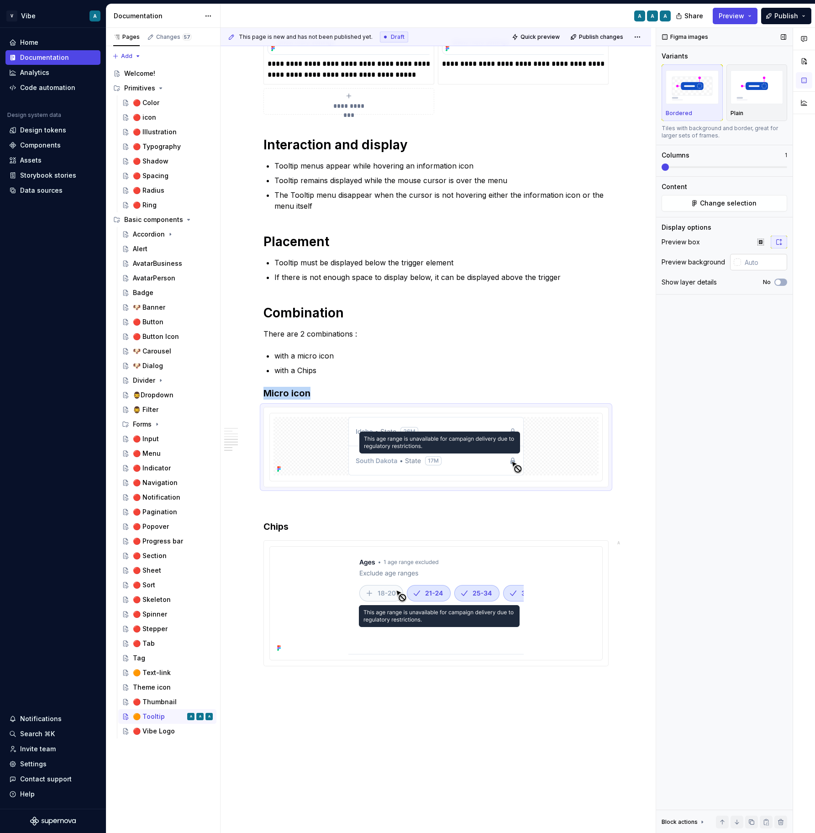
click at [764, 268] on input "text" at bounding box center [764, 262] width 46 height 16
type input "#FFFFFF"
click at [609, 460] on div at bounding box center [436, 447] width 345 height 80
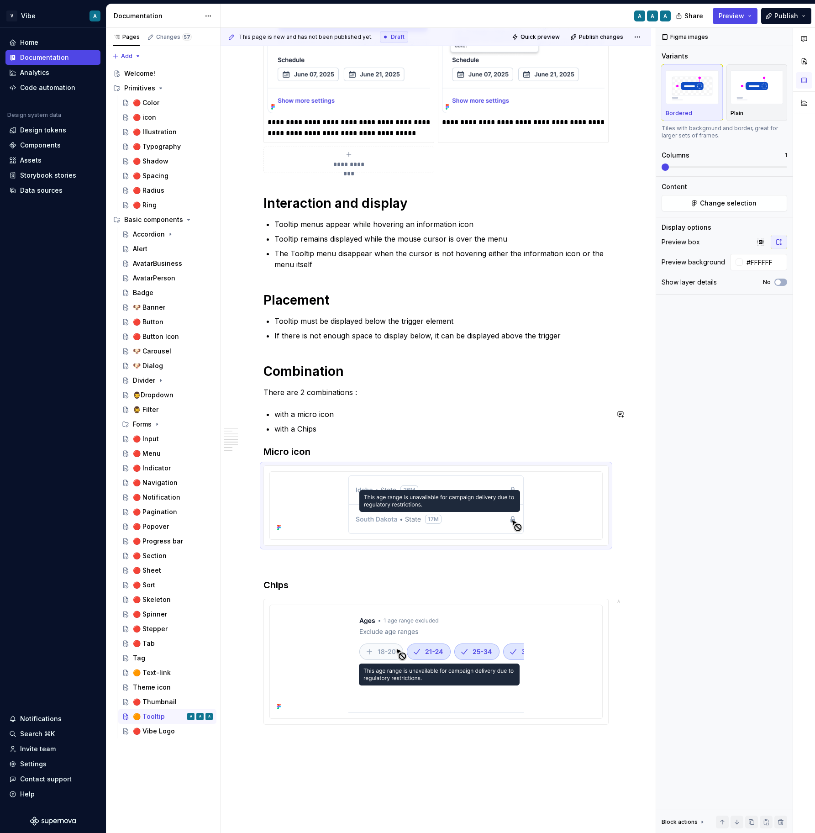
scroll to position [664, 0]
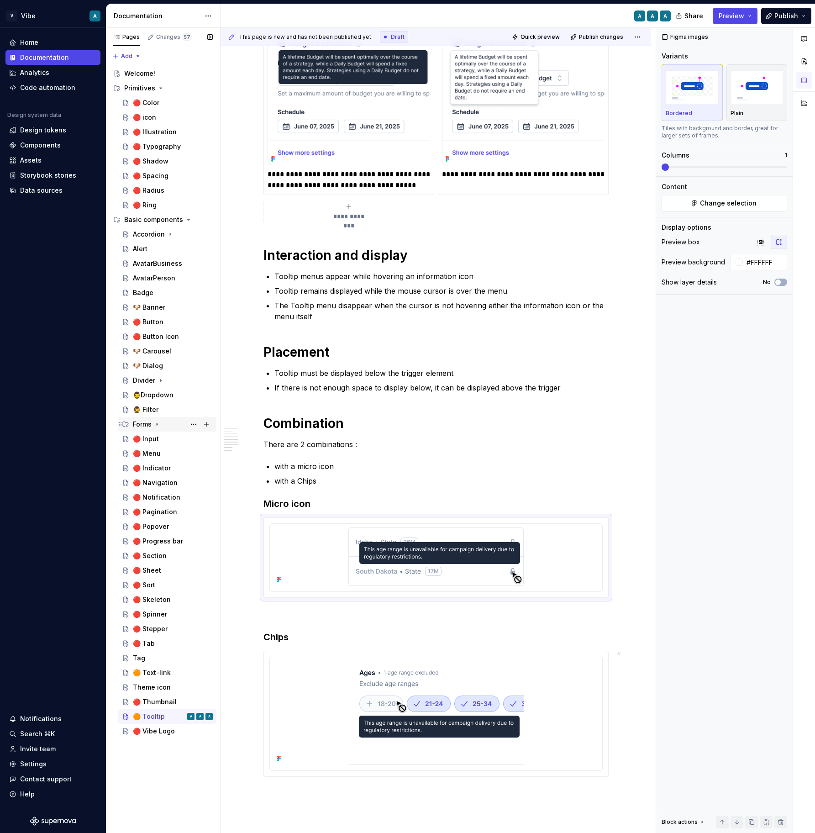
click at [157, 422] on icon "Page tree" at bounding box center [156, 424] width 7 height 7
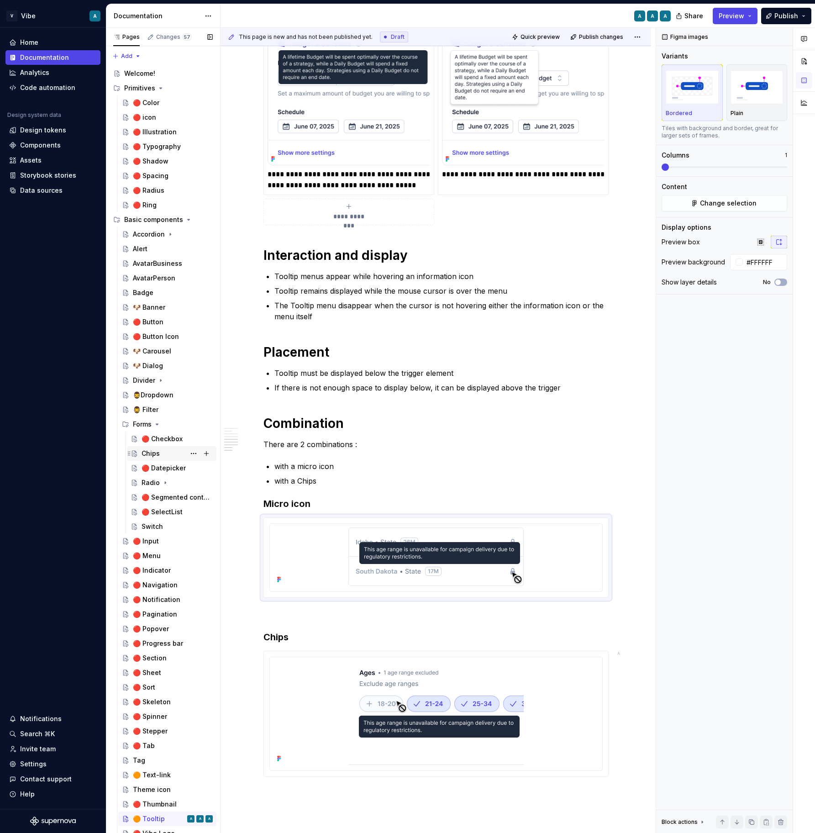
click at [158, 458] on div "Chips" at bounding box center [177, 453] width 71 height 13
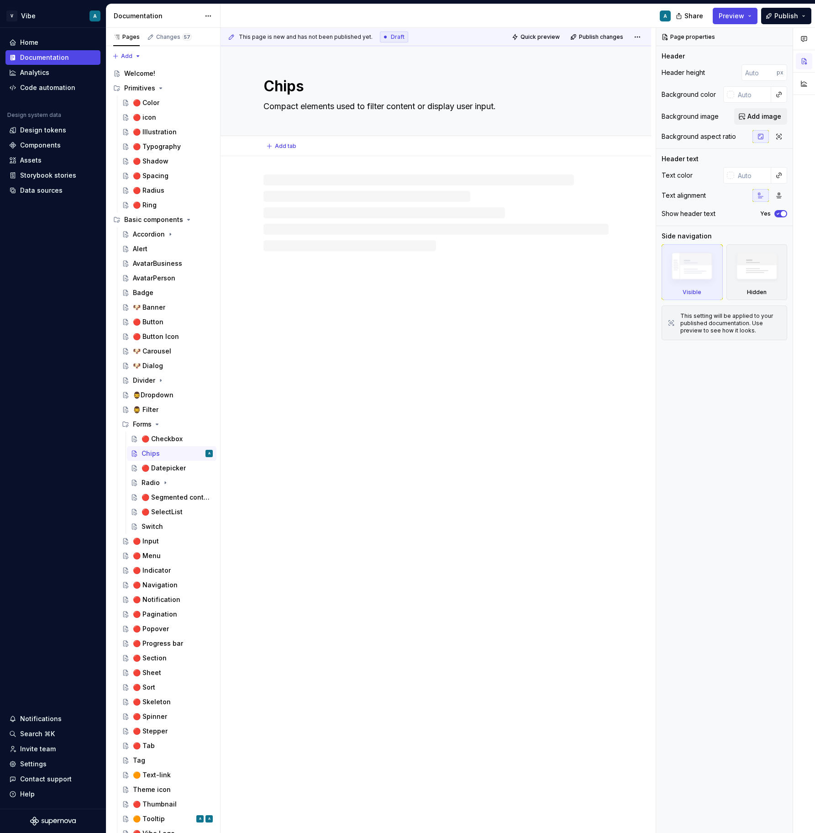
click at [311, 85] on textarea "Chips" at bounding box center [434, 86] width 345 height 22
type textarea "*"
type textarea "Chip"
type textarea "*"
type textarea "Chip"
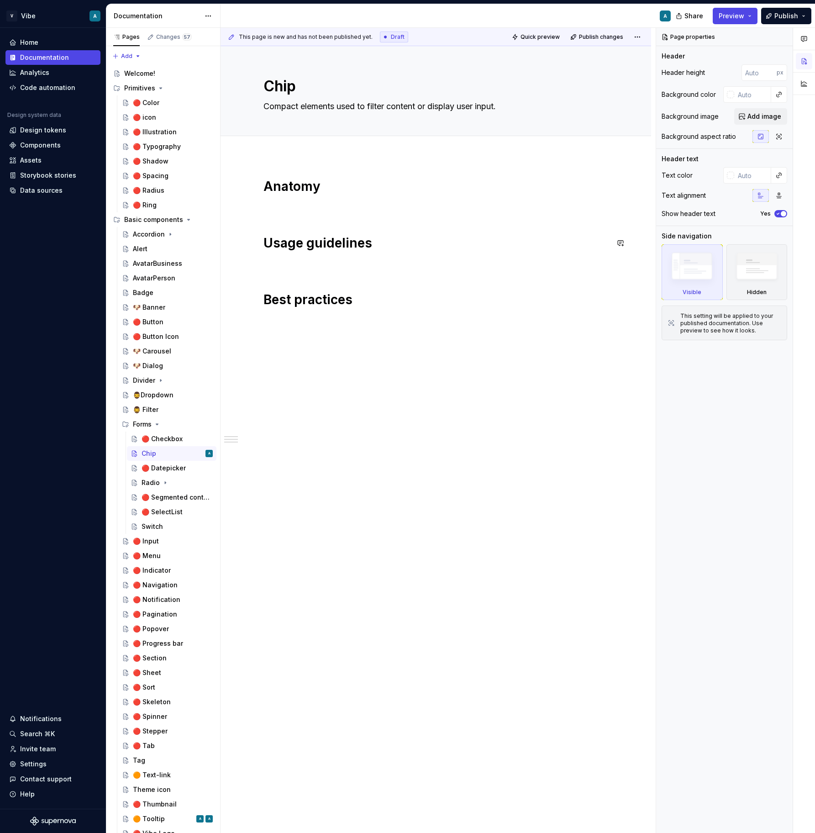
click at [388, 335] on div "Anatomy Usage guidelines Best practices" at bounding box center [436, 362] width 431 height 412
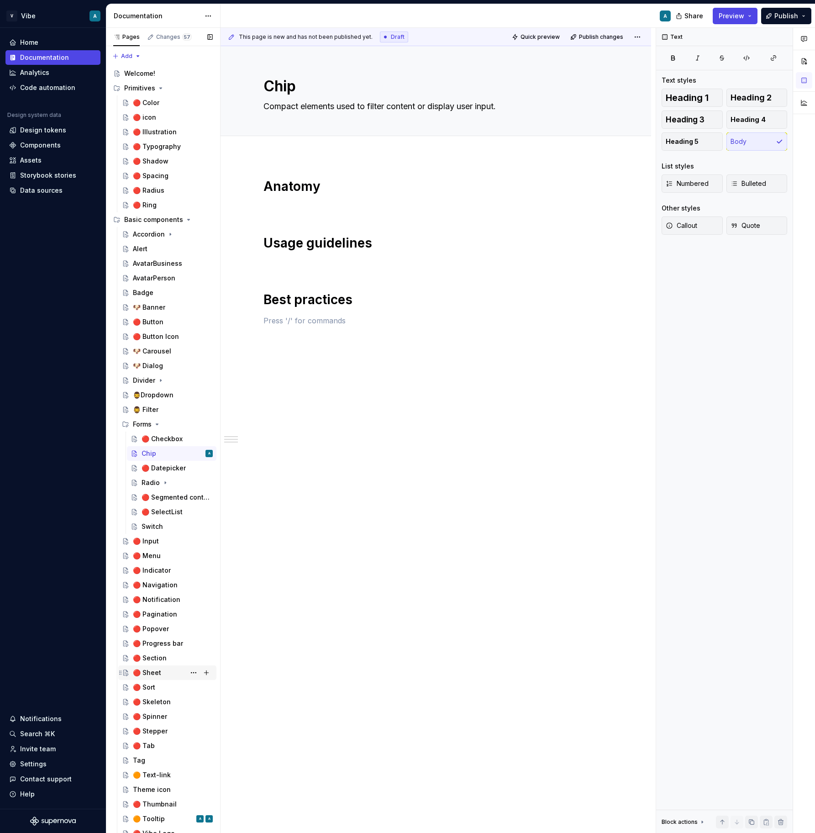
scroll to position [5, 0]
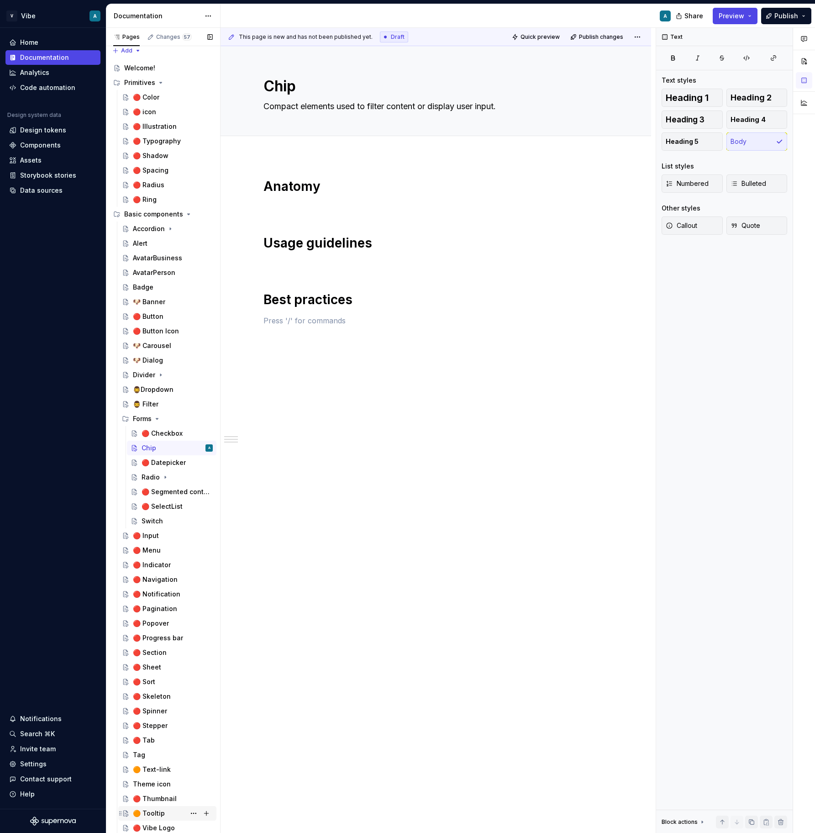
click at [154, 740] on div "🟠 Tooltip" at bounding box center [149, 813] width 32 height 9
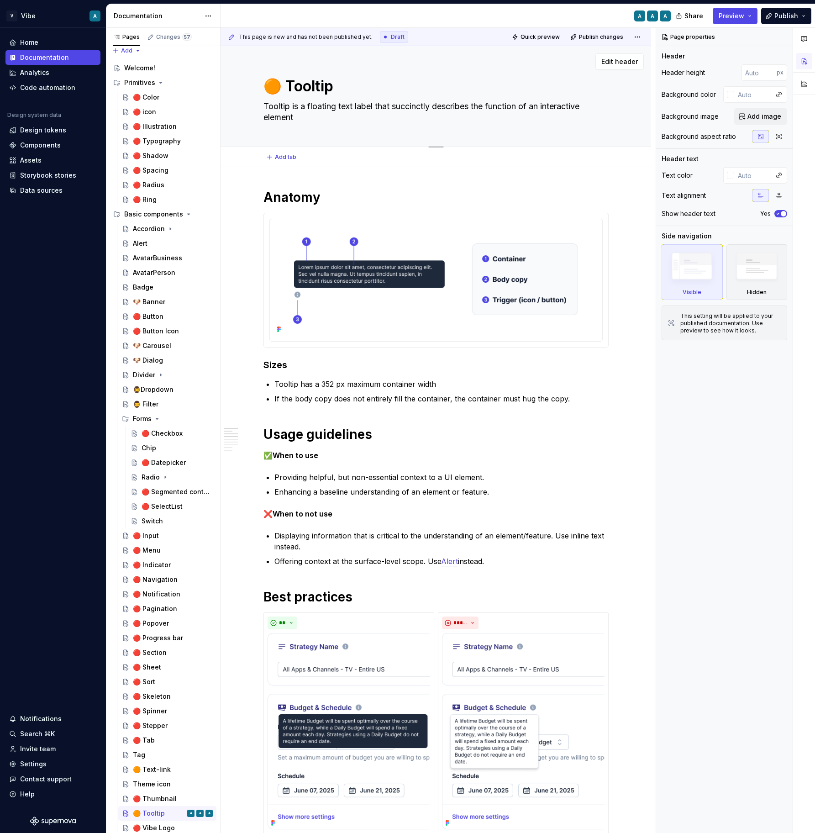
click at [291, 88] on textarea "🟠 Tooltip" at bounding box center [434, 86] width 345 height 22
click at [290, 88] on textarea "🟠 Tooltip" at bounding box center [434, 86] width 345 height 22
click at [283, 82] on textarea "🟠 Tooltip" at bounding box center [434, 86] width 345 height 22
type textarea "*"
type textarea "🟠Tooltip"
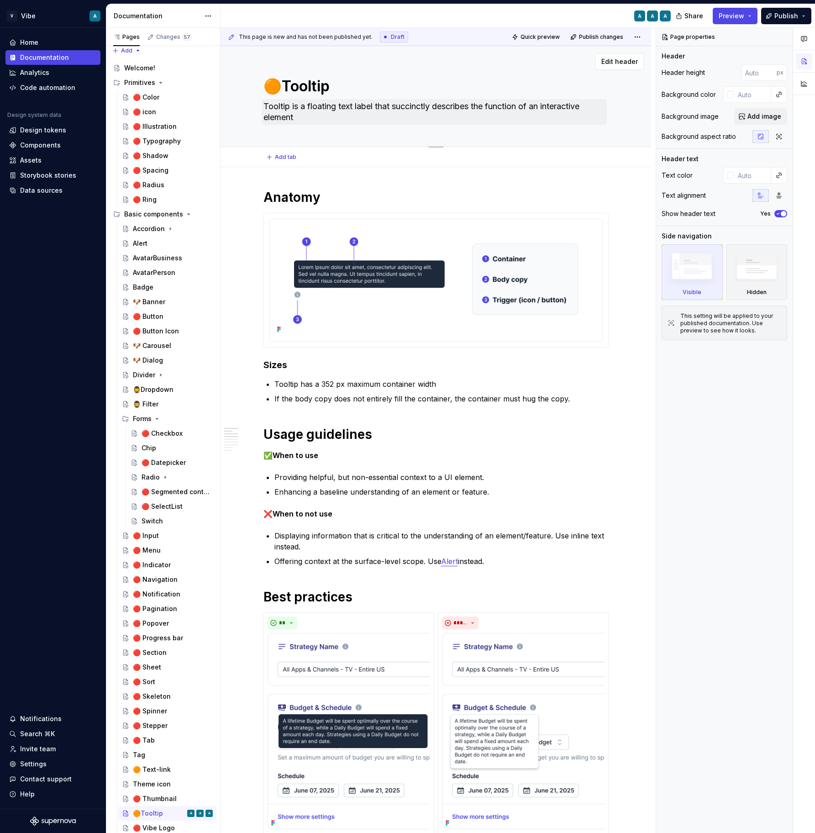
type textarea "*"
type textarea "Tooltip"
type textarea "*"
type textarea "Tooltip"
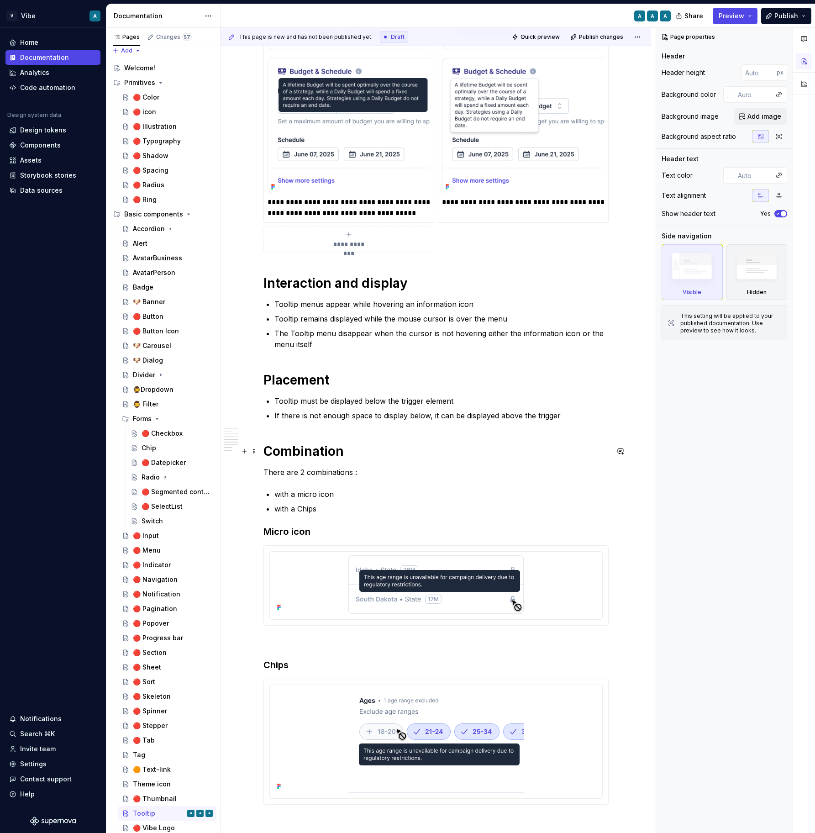
scroll to position [637, 0]
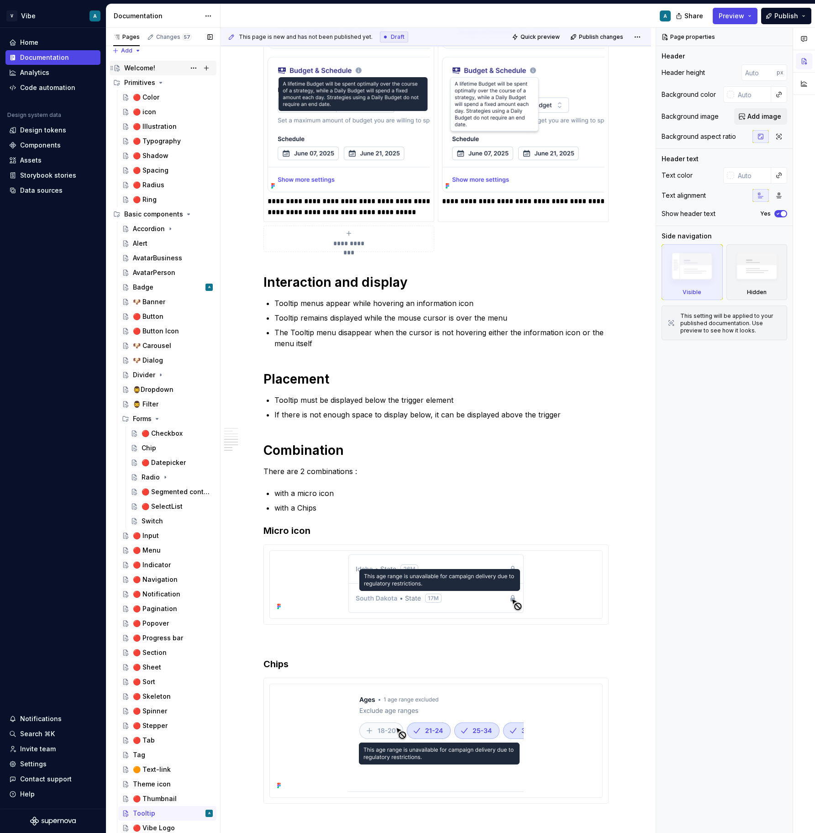
type textarea "*"
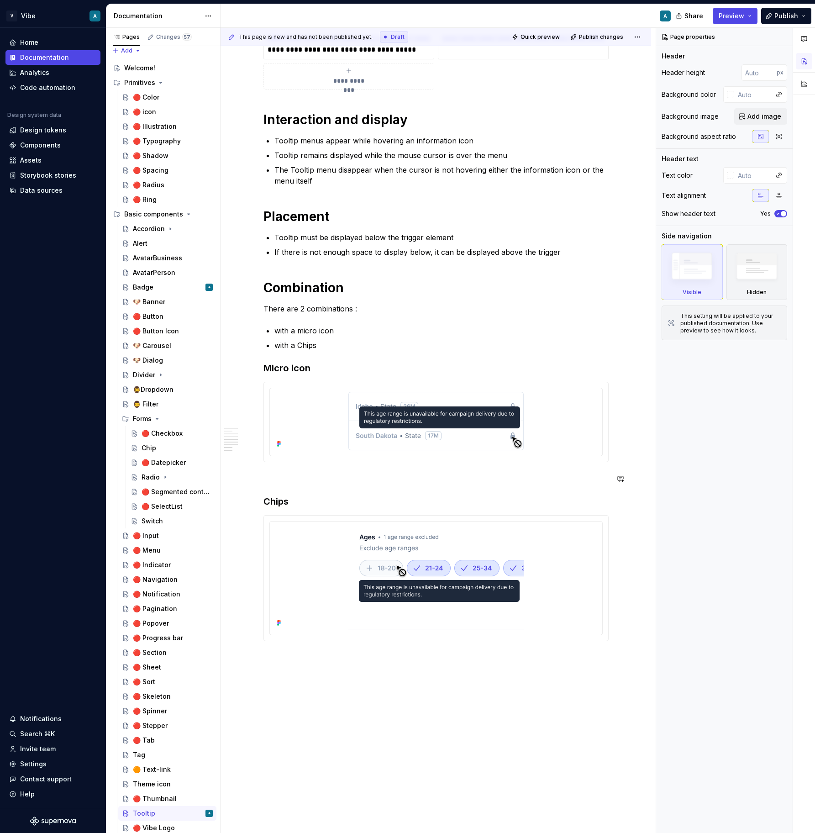
scroll to position [793, 0]
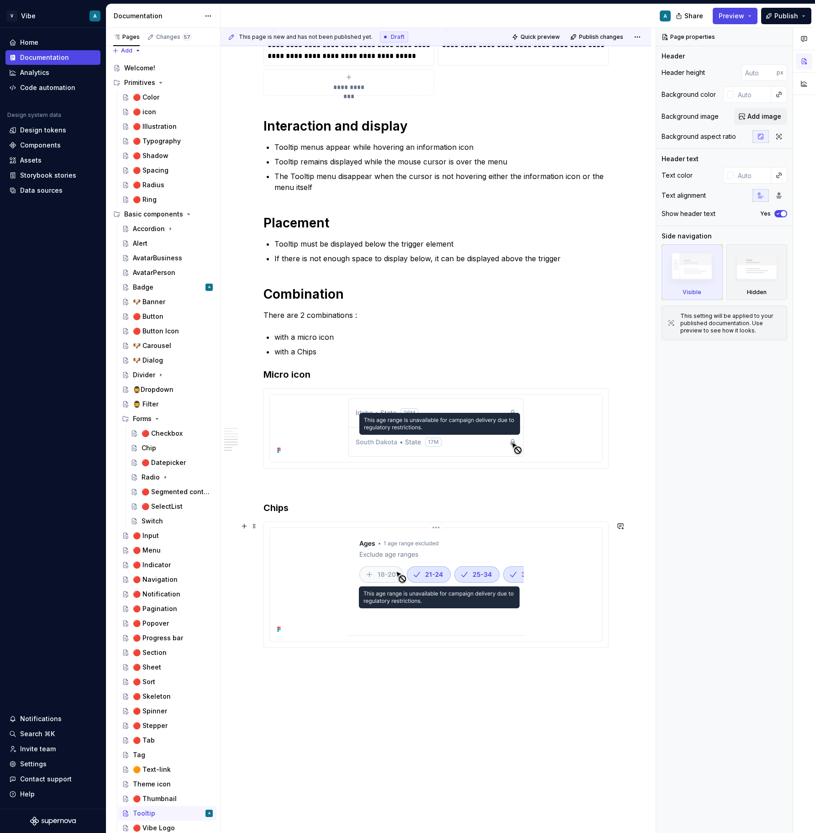
click at [569, 538] on div at bounding box center [436, 584] width 325 height 104
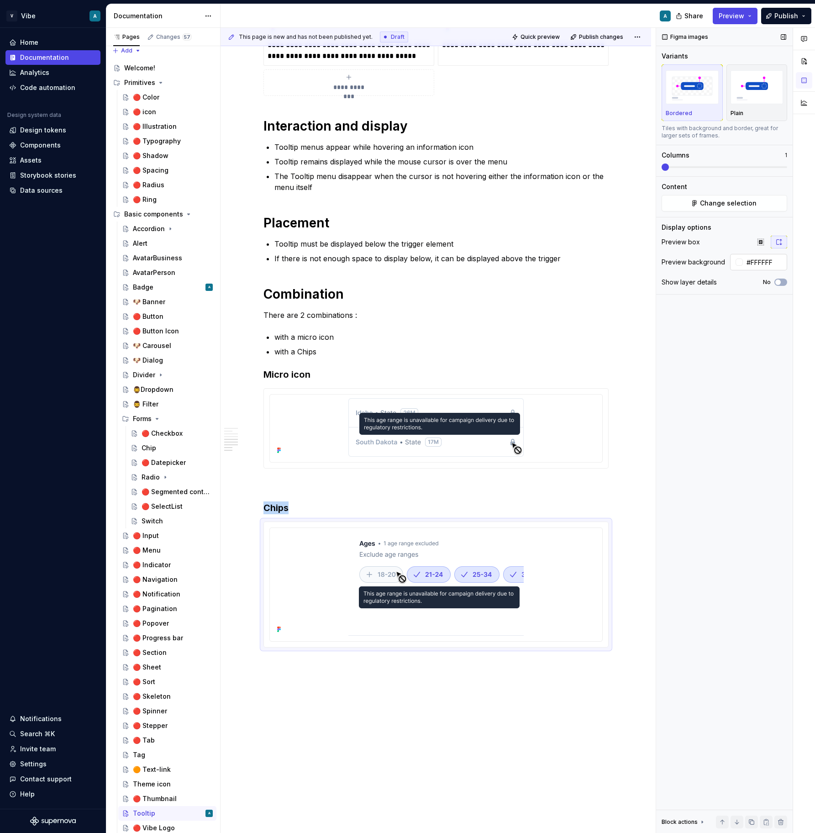
click at [769, 265] on input "#FFFFFF" at bounding box center [765, 262] width 44 height 16
paste input "F8FAFC"
click at [555, 426] on div at bounding box center [436, 427] width 325 height 58
click at [757, 265] on input "#FFFFFF" at bounding box center [765, 262] width 44 height 16
paste input "F8FAFC"
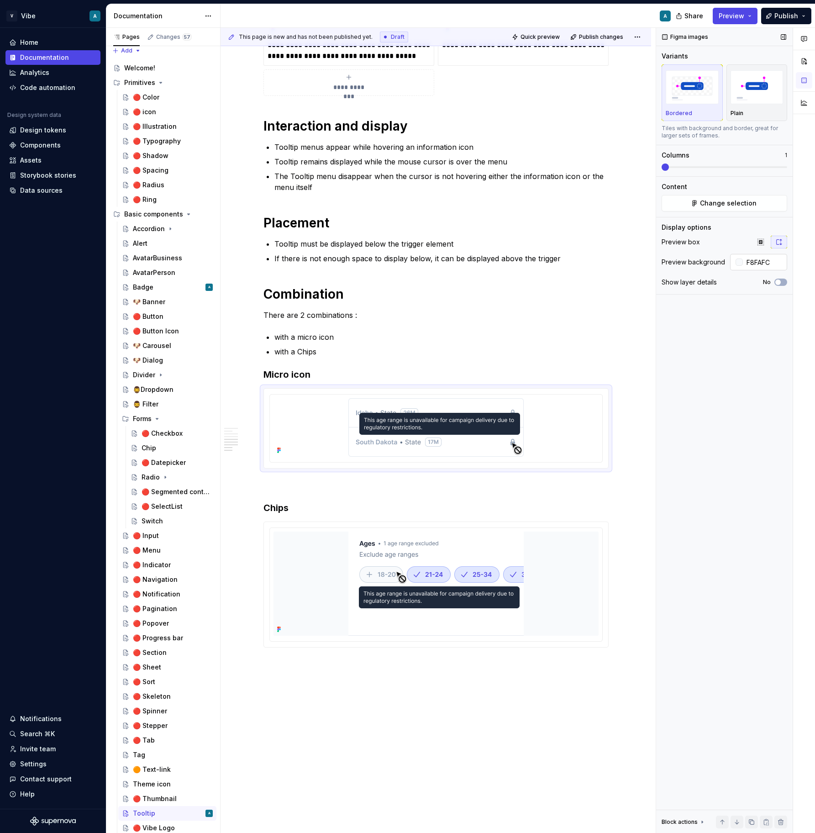
type input "#F8FAFC"
click at [723, 500] on div "Figma images Variants Bordered Plain Tiles with background and border, great fo…" at bounding box center [724, 431] width 137 height 806
click at [161, 420] on div "Forms" at bounding box center [173, 418] width 80 height 13
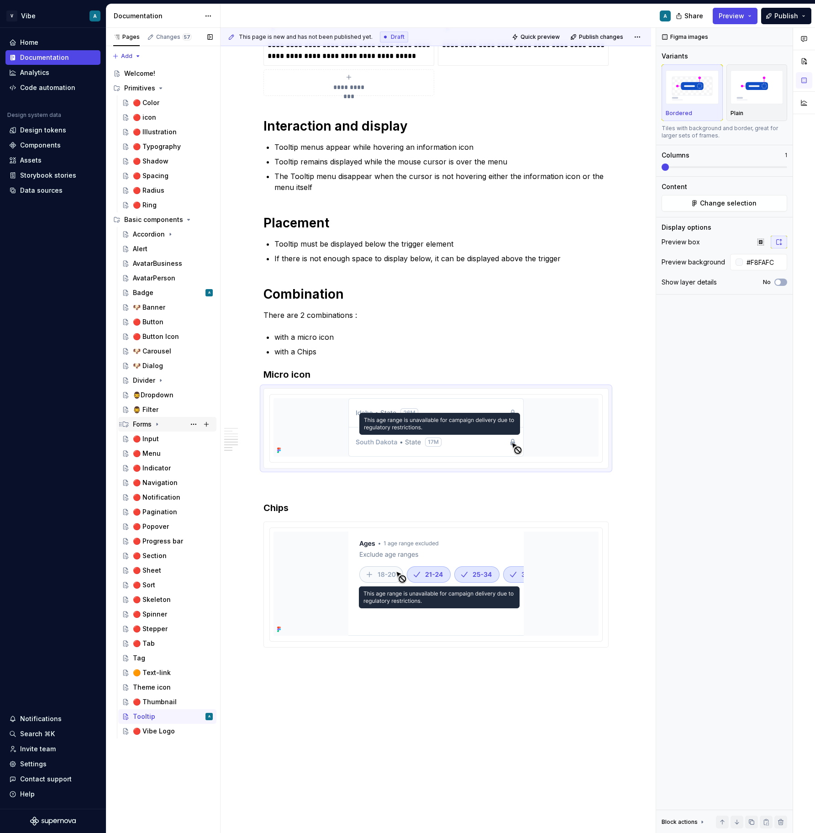
scroll to position [0, 0]
click at [162, 688] on div "Theme icon" at bounding box center [152, 687] width 38 height 9
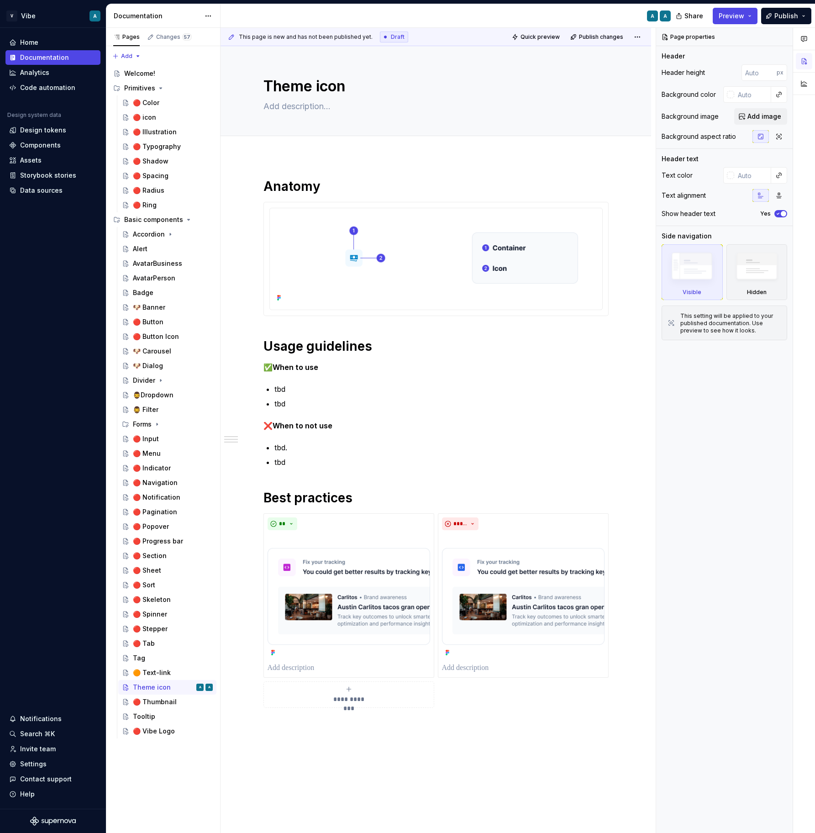
type textarea "*"
type textarea "Icons are the symbolic representation of an action or information, providing vi…"
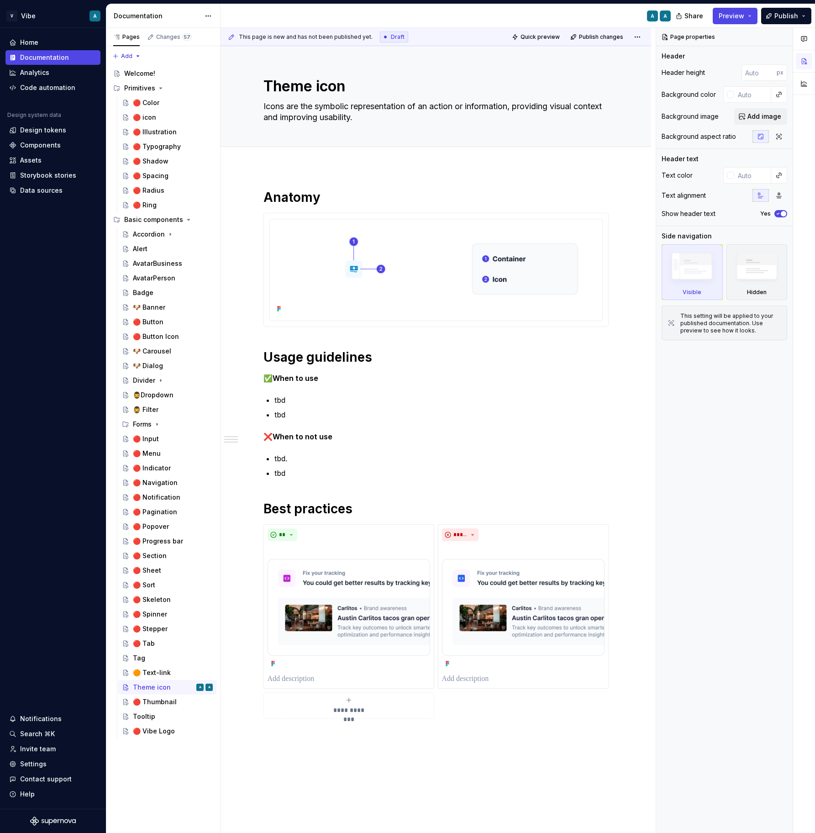
type textarea "*"
type textarea "TIcons are the symbolic representation of an action or information, providing v…"
type textarea "*"
type textarea "TheIcons are the symbolic representation of an action or information, providing…"
type textarea "*"
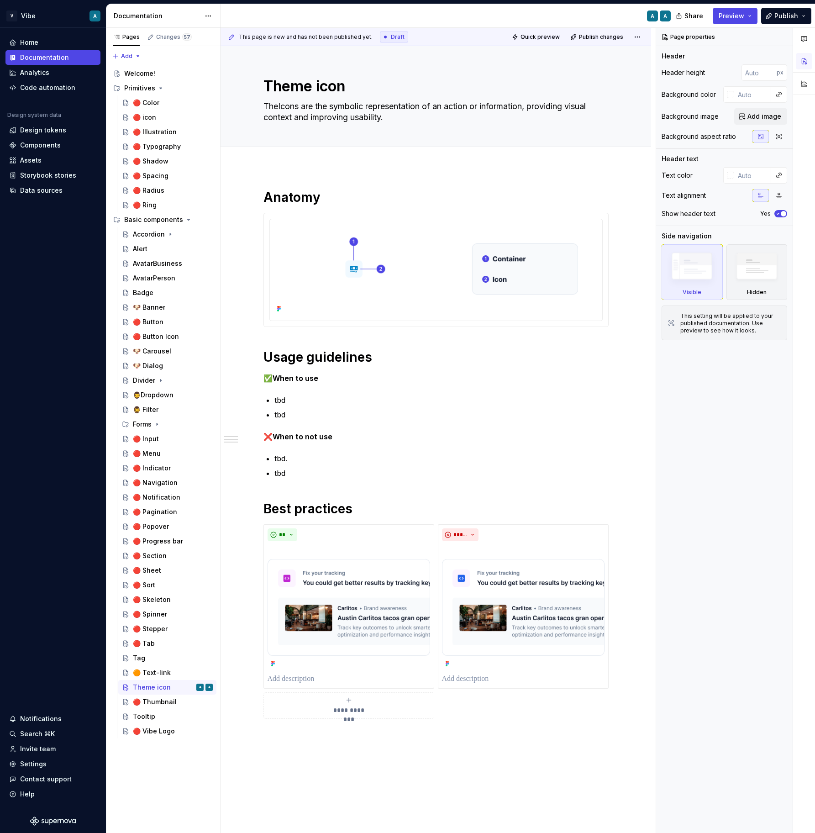
type textarea "ThemIcons are the symbolic representation of an action or information, providin…"
type textarea "*"
type textarea "ThemeIcons are the symbolic representation of an action or information, providi…"
type textarea "*"
type textarea "Theme Icons are the symbolic representation of an action or information, provid…"
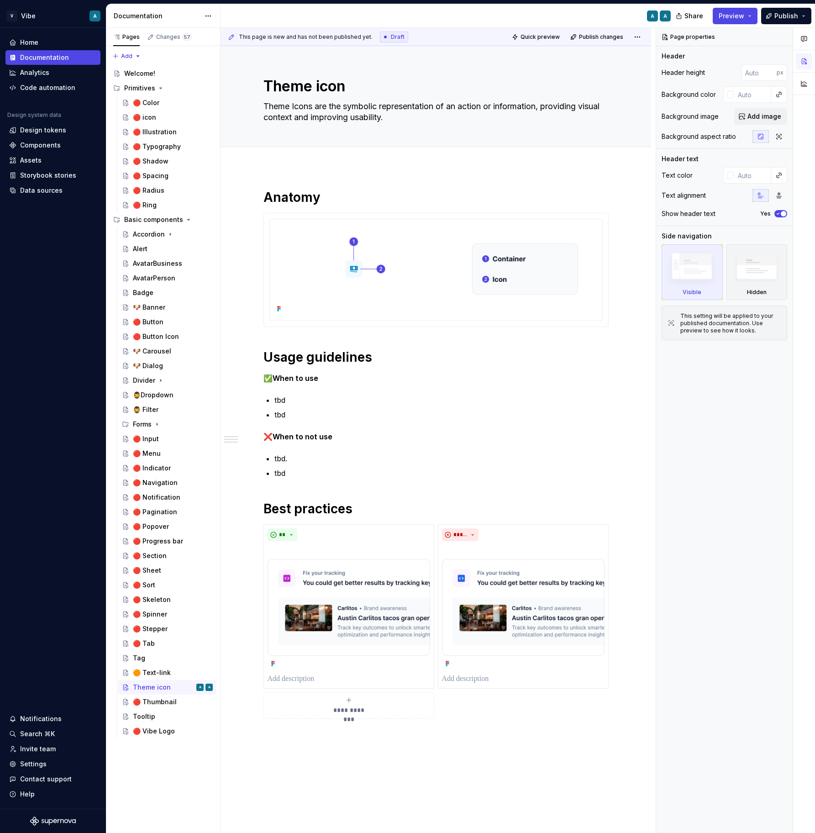
type textarea "*"
type textarea "Theme cons are the symbolic representation of an action or information, providi…"
type textarea "*"
type textarea "Theme ccons are the symbolic representation of an action or information, provid…"
type textarea "*"
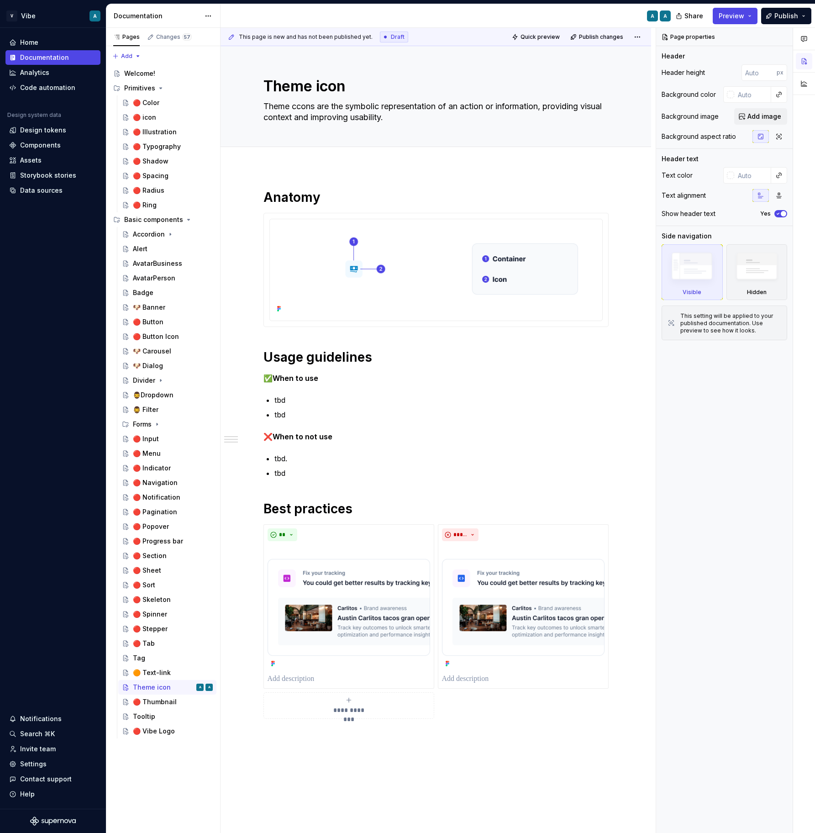
type textarea "Theme cons are the symbolic representation of an action or information, providi…"
type textarea "*"
type textarea "Theme icons are the symbolic representation of an action or information, provid…"
type textarea "*"
type textarea "Theme icons are the symbolic representation of an action or information, provid…"
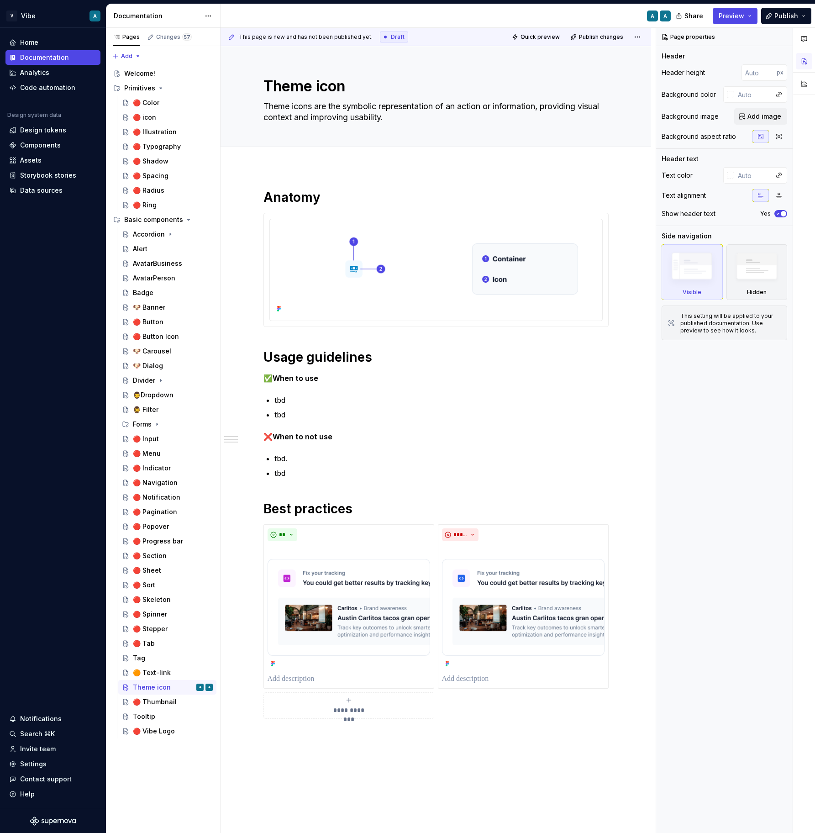
type textarea "*"
type textarea "Theme icons are the symbolic representation of an action or information, provid…"
type textarea "*"
type textarea "Theme icons are the symbolic representation of an action or information, provid…"
type textarea "*"
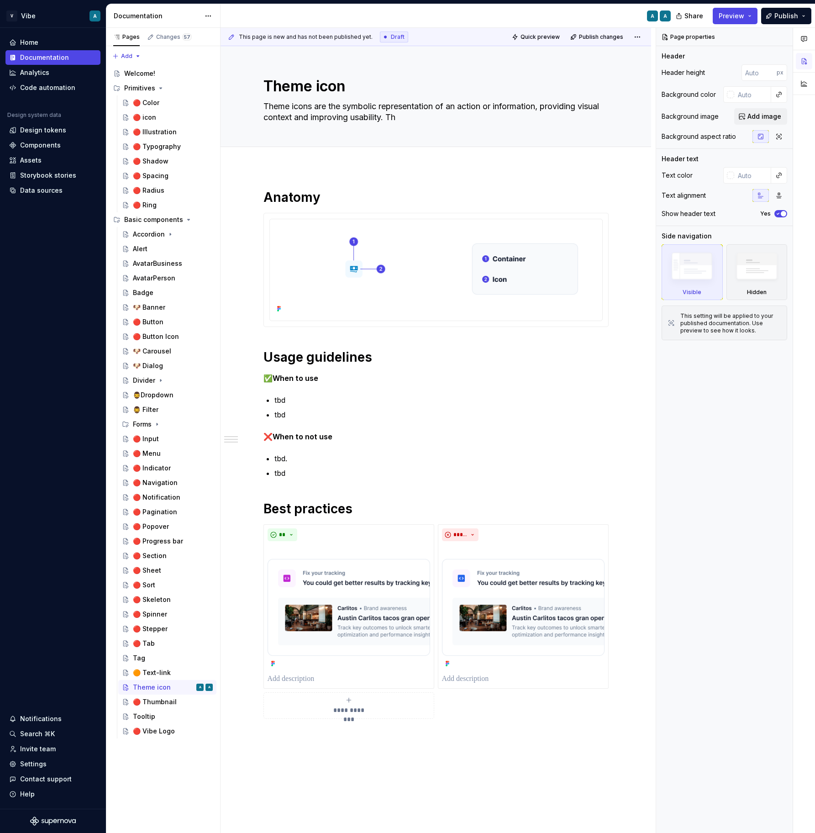
type textarea "Theme icons are the symbolic representation of an action or information, provid…"
type textarea "*"
type textarea "Theme icons are the symbolic representation of an action or information, provid…"
type textarea "*"
type textarea "Theme icons are the symbolic representation of an action or information, provid…"
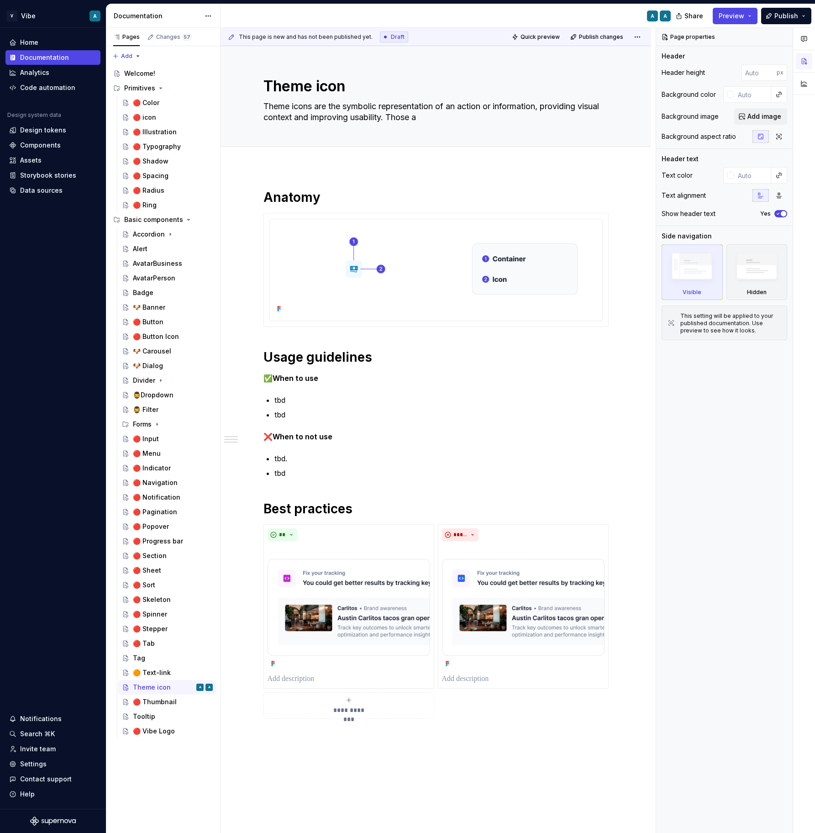
type textarea "*"
type textarea "Theme icons are the symbolic representation of an action or information, provid…"
type textarea "*"
type textarea "Theme icons are the symbolic representation of an action or information, provid…"
type textarea "*"
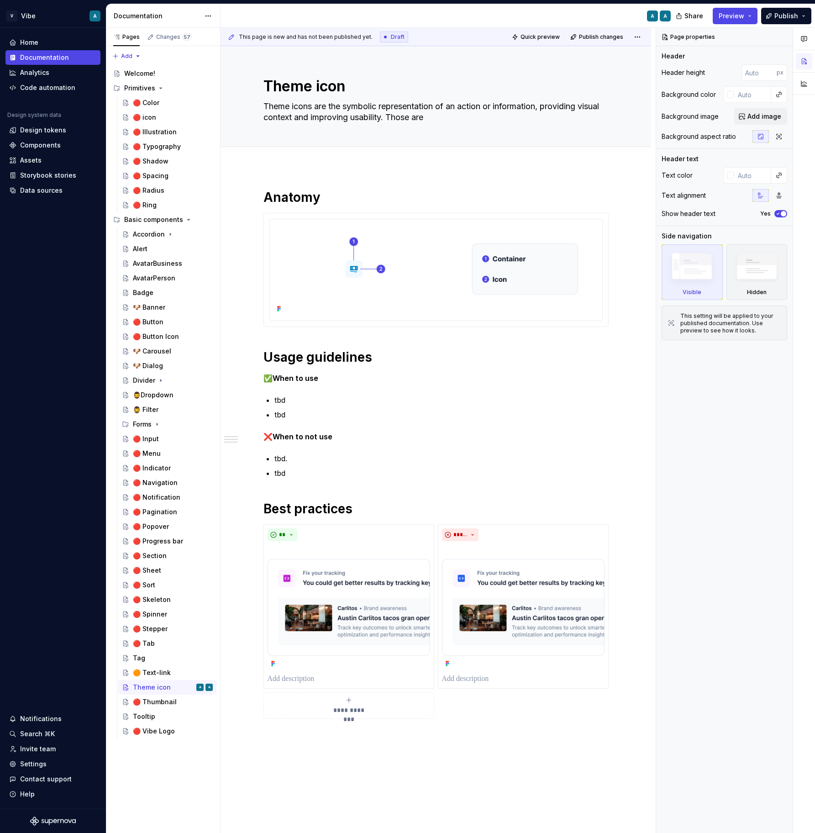
type textarea "Theme icons are the symbolic representationnformation, providing visual context…"
type textarea "*"
type textarea "Theme icons are the symbolic representation nformation, providing visual contex…"
type textarea "*"
type textarea "Theme icons are the symbolic representation anformation, providing visual conte…"
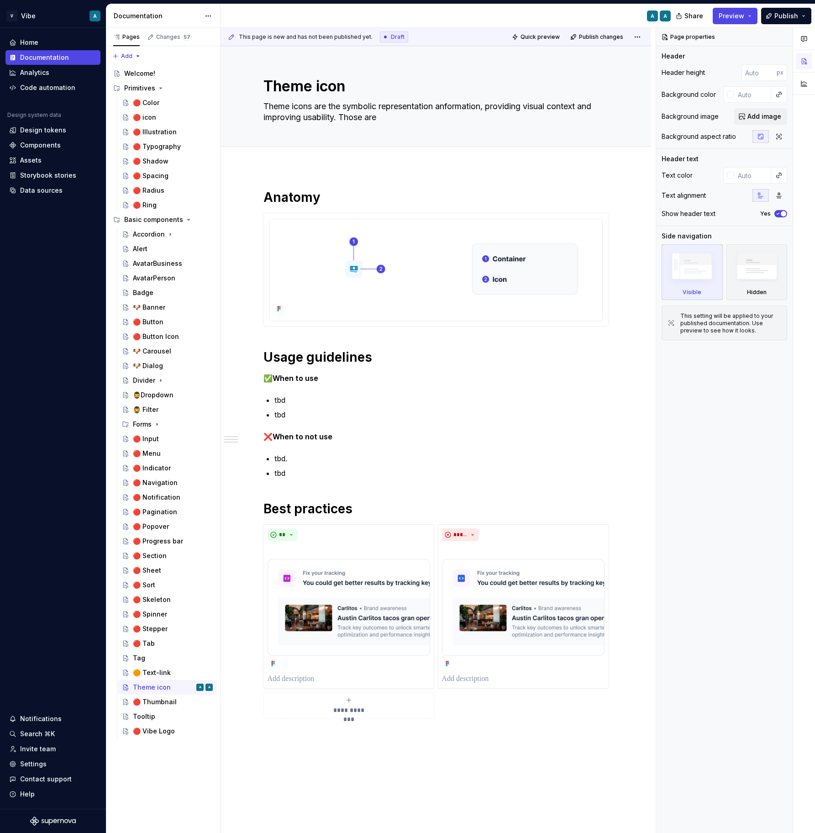
type textarea "*"
type textarea "Theme icons are the symbolic representation annformation, providing visual cont…"
type textarea "*"
type textarea "Theme icons are the symbolic representation an nformation, providing visual con…"
type textarea "*"
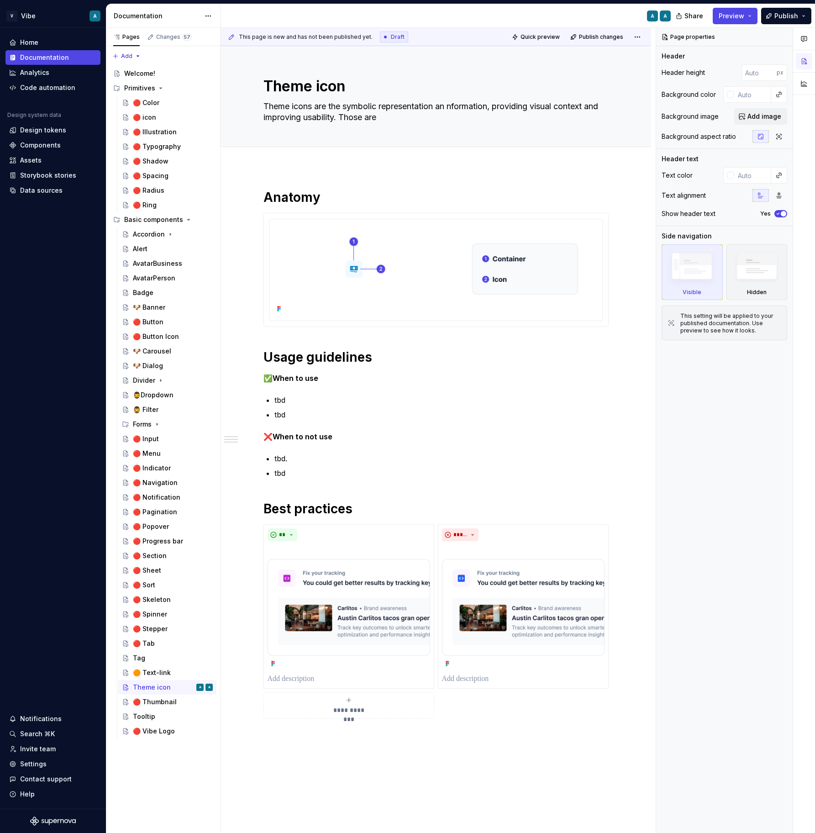
type textarea "Theme icons are the symbolic representation an information, providing visual co…"
type textarea "*"
type textarea "Theme icons are the symbolic representation an information, providing visual co…"
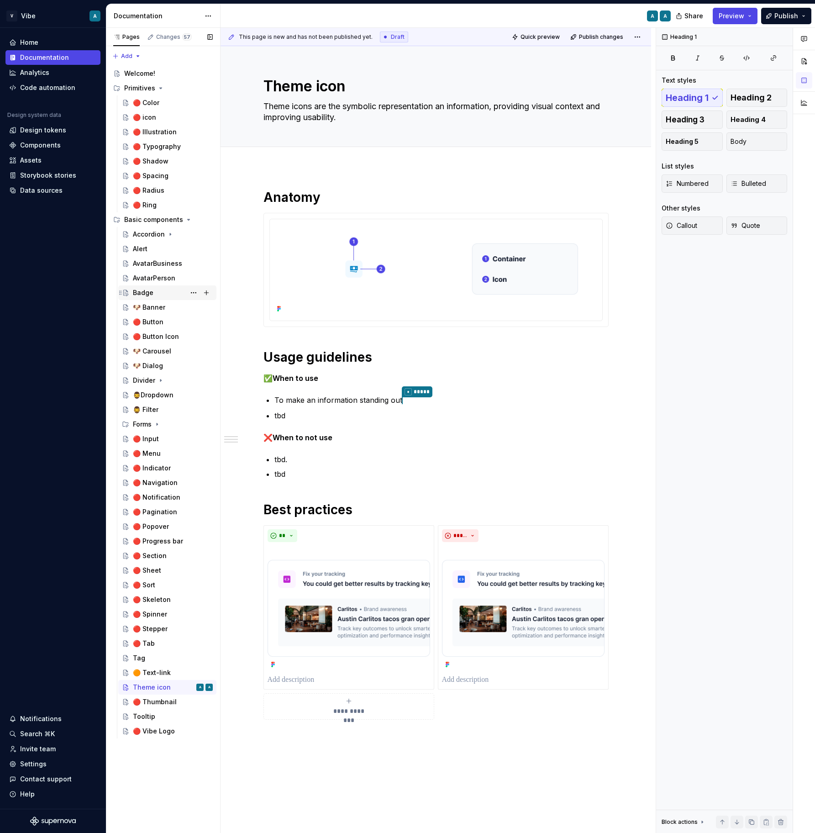
click at [154, 296] on div "Badge" at bounding box center [173, 292] width 80 height 13
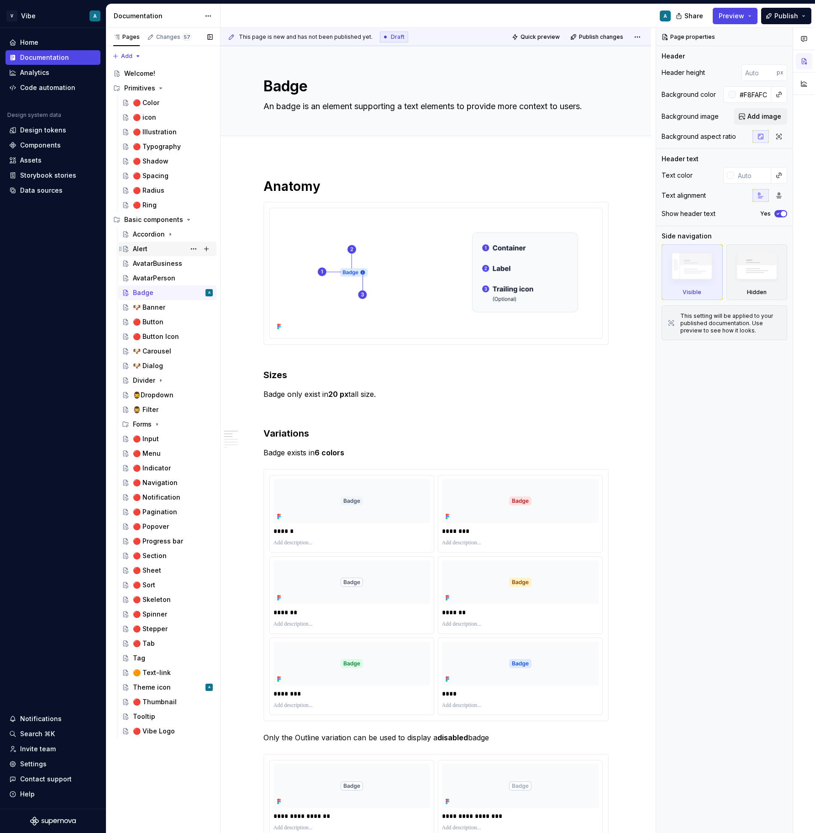
click at [151, 245] on div "Alert" at bounding box center [173, 248] width 80 height 13
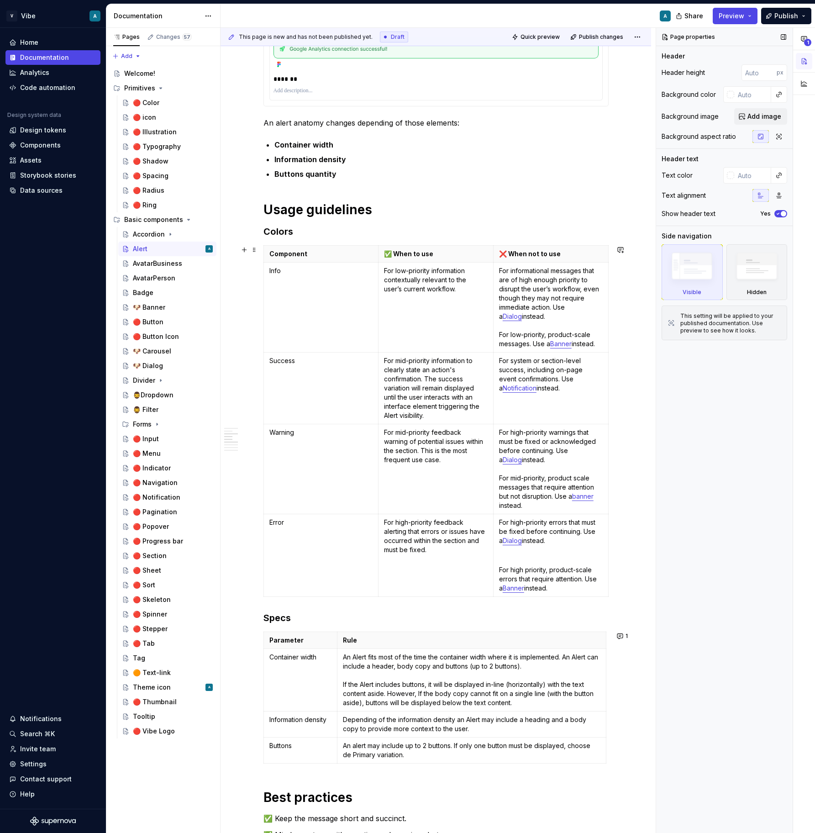
scroll to position [657, 0]
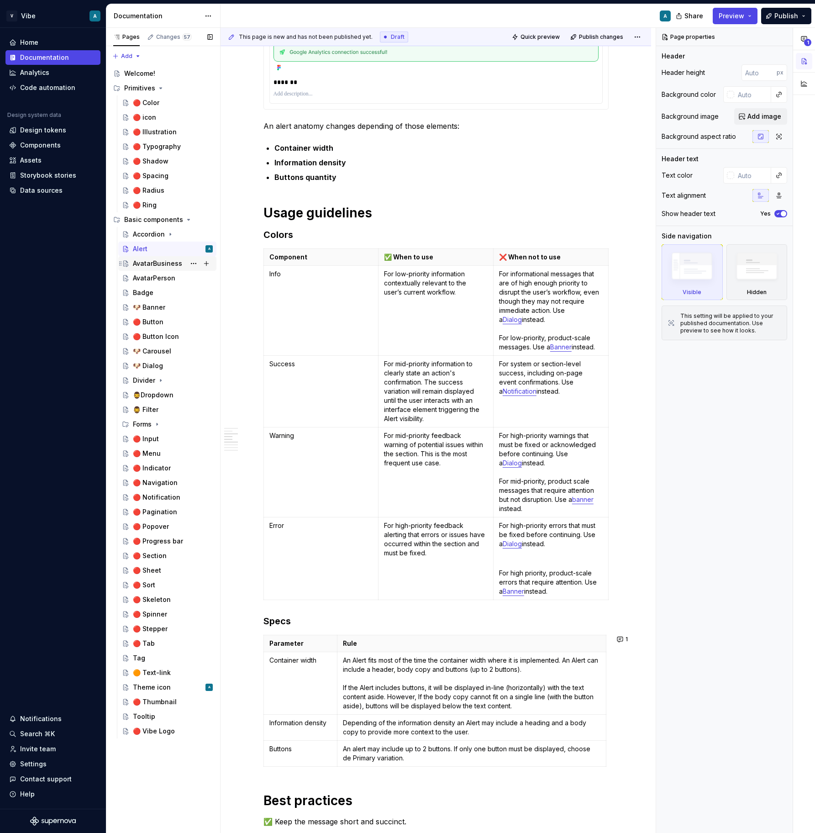
click at [155, 264] on div "AvatarBusiness" at bounding box center [157, 263] width 49 height 9
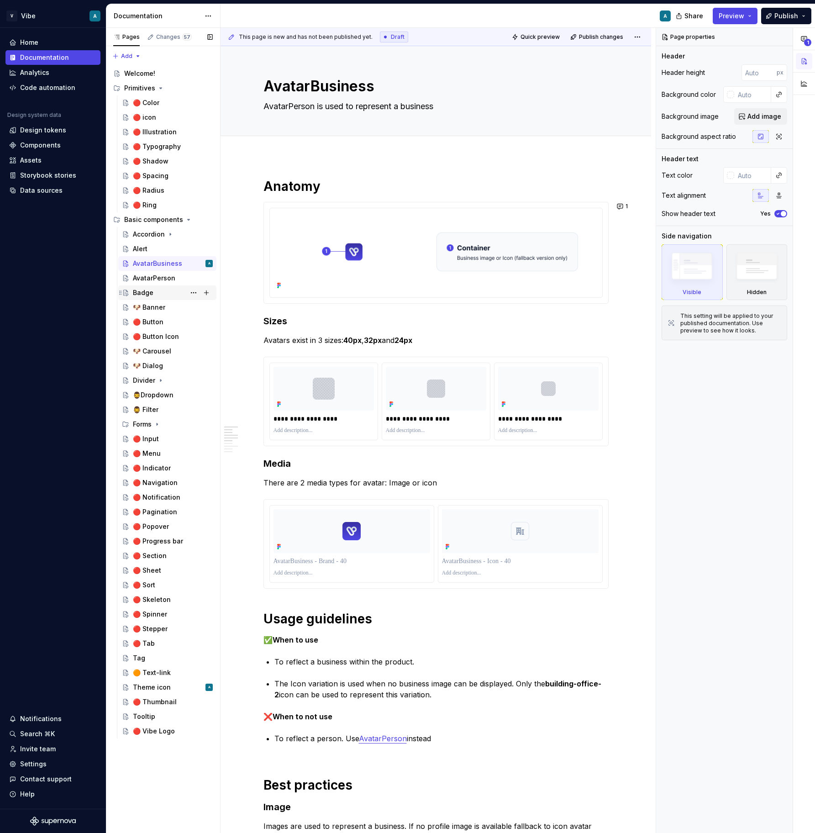
click at [153, 292] on div "Badge" at bounding box center [173, 292] width 80 height 13
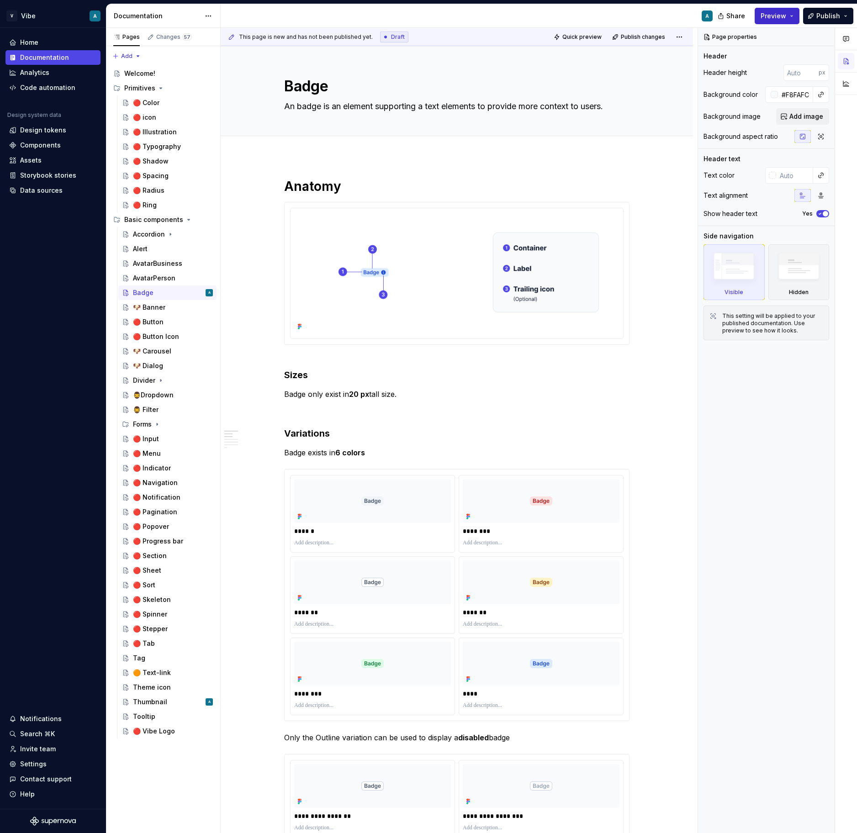
type textarea "*"
